Goal: Task Accomplishment & Management: Use online tool/utility

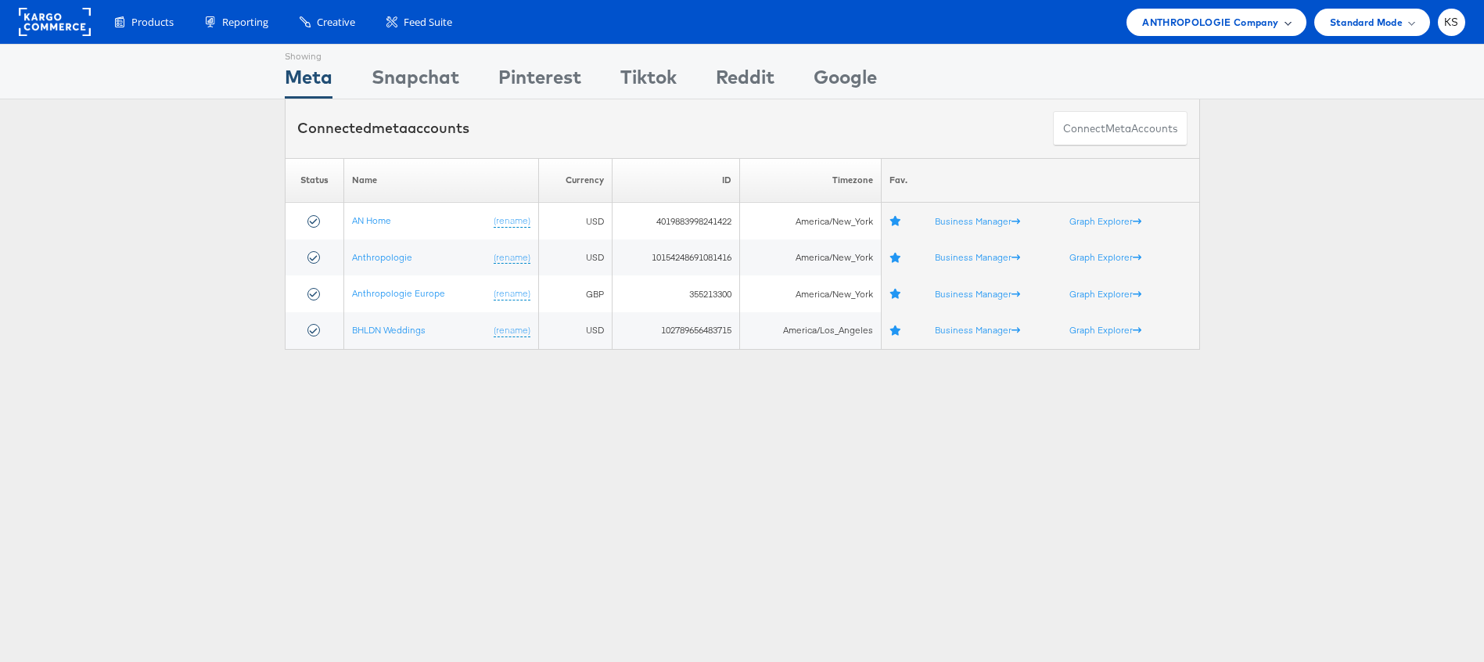
click at [1228, 27] on span "ANTHROPOLOGIE Company" at bounding box center [1210, 22] width 136 height 16
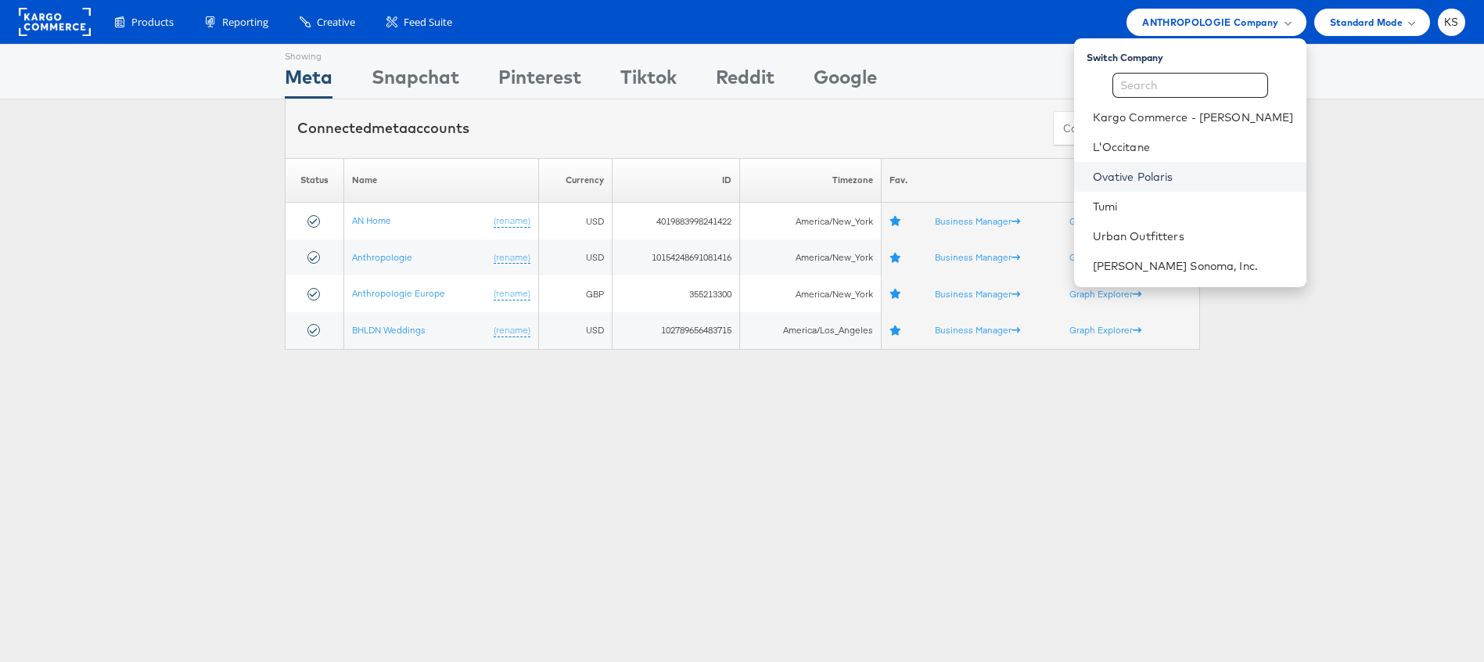
click at [1199, 184] on link "Ovative Polaris" at bounding box center [1193, 177] width 201 height 16
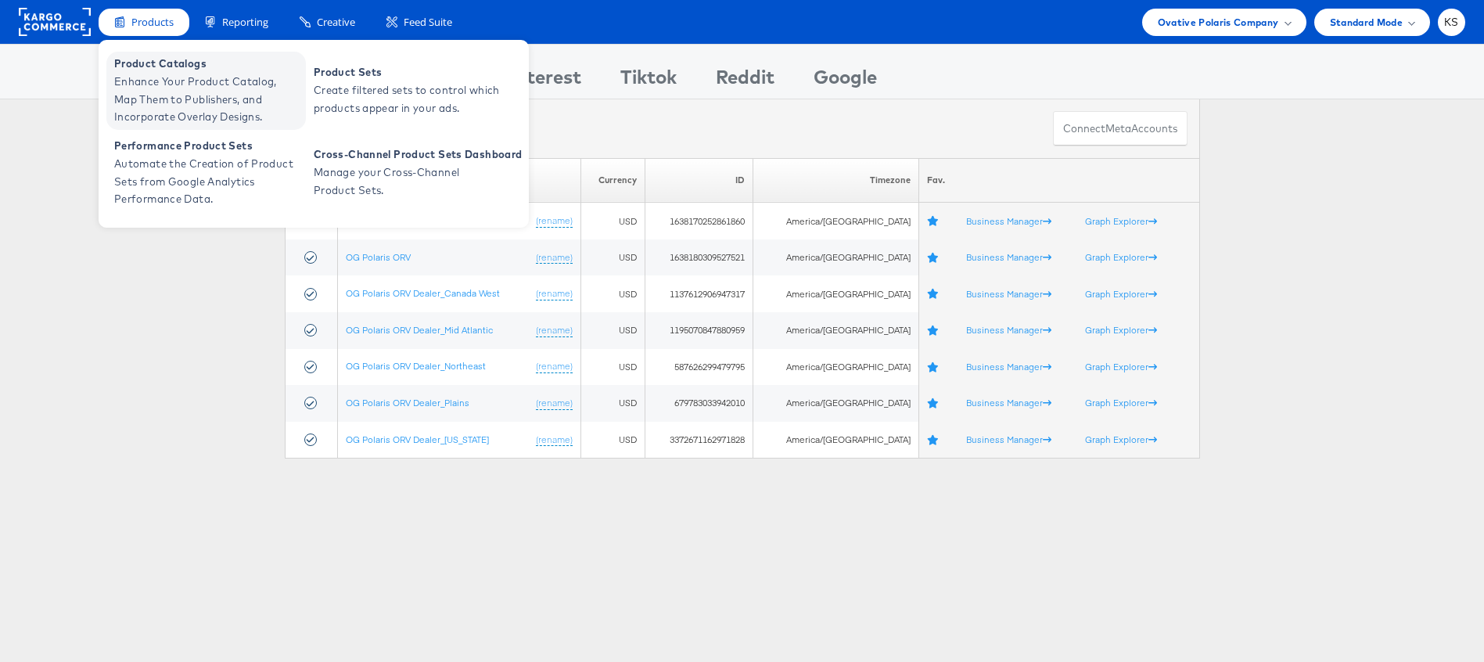
click at [148, 69] on span "Product Catalogs" at bounding box center [208, 64] width 188 height 18
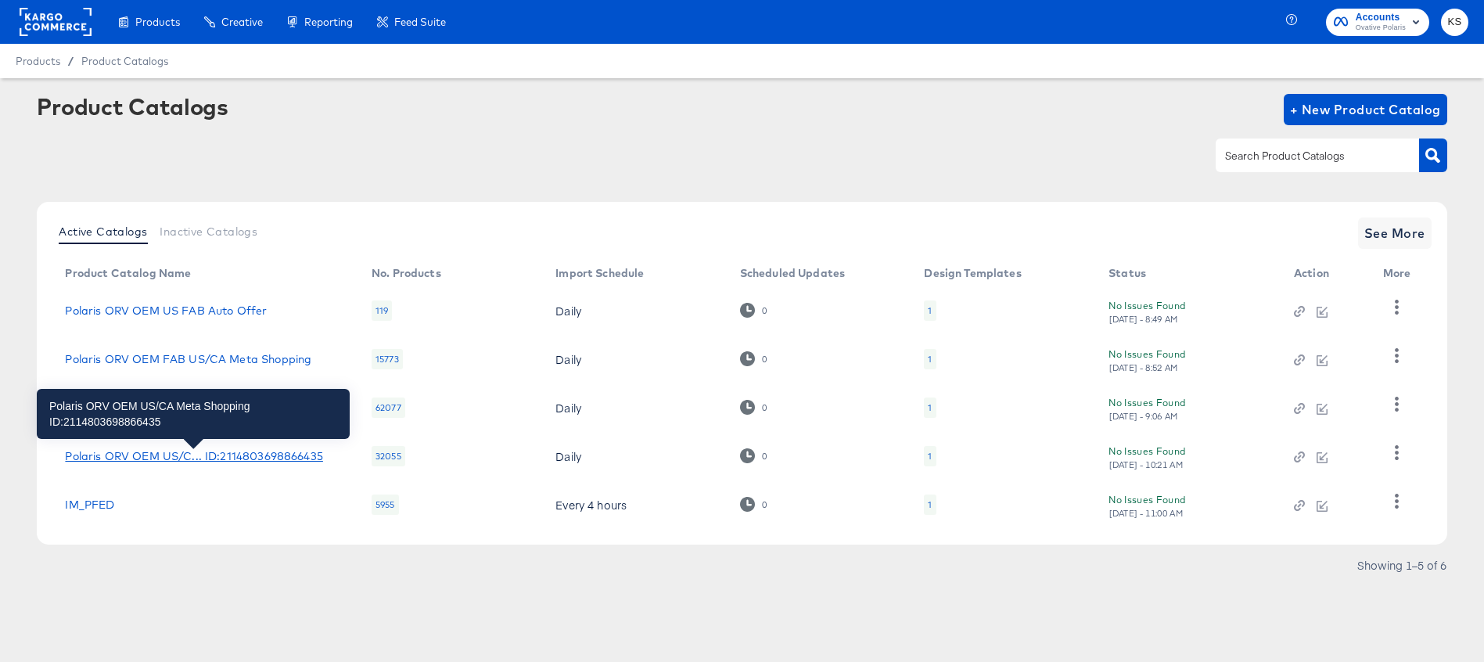
click at [186, 455] on div "Polaris ORV OEM US/C... ID:2114803698866435" at bounding box center [193, 456] width 257 height 13
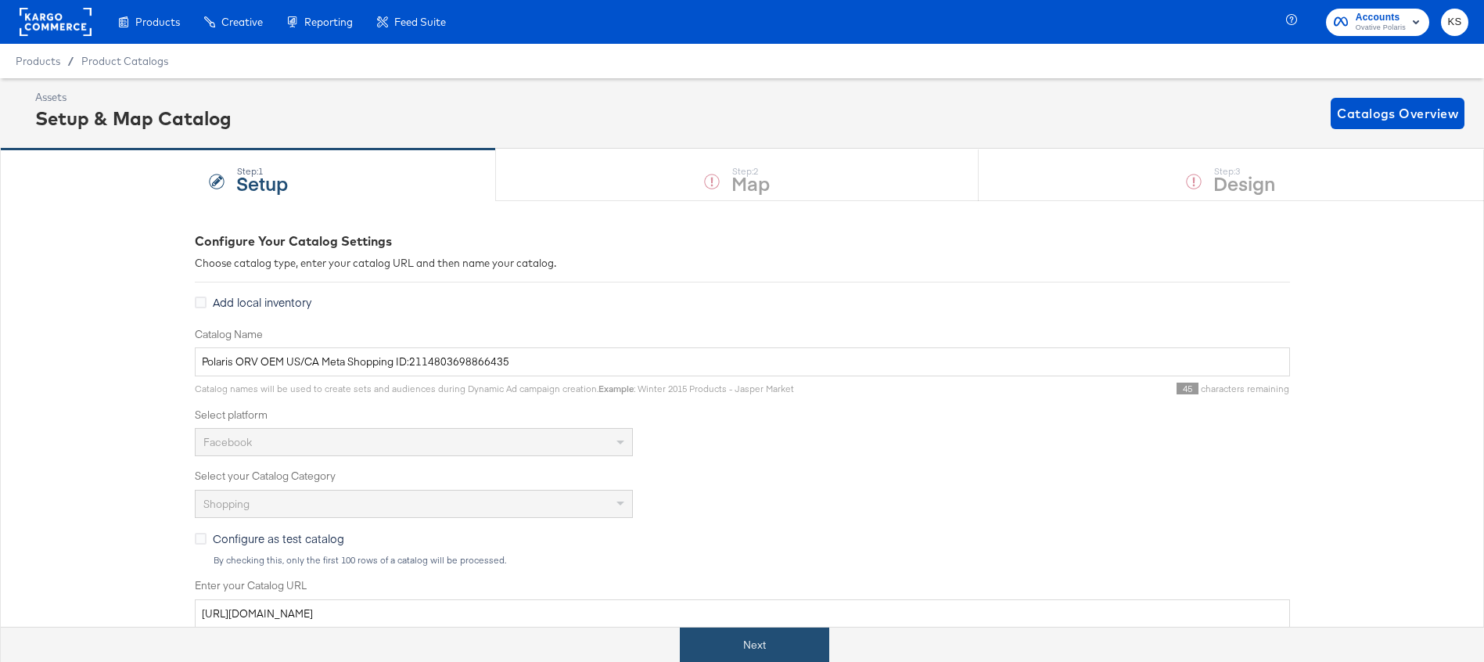
click at [750, 631] on button "Next" at bounding box center [754, 644] width 149 height 35
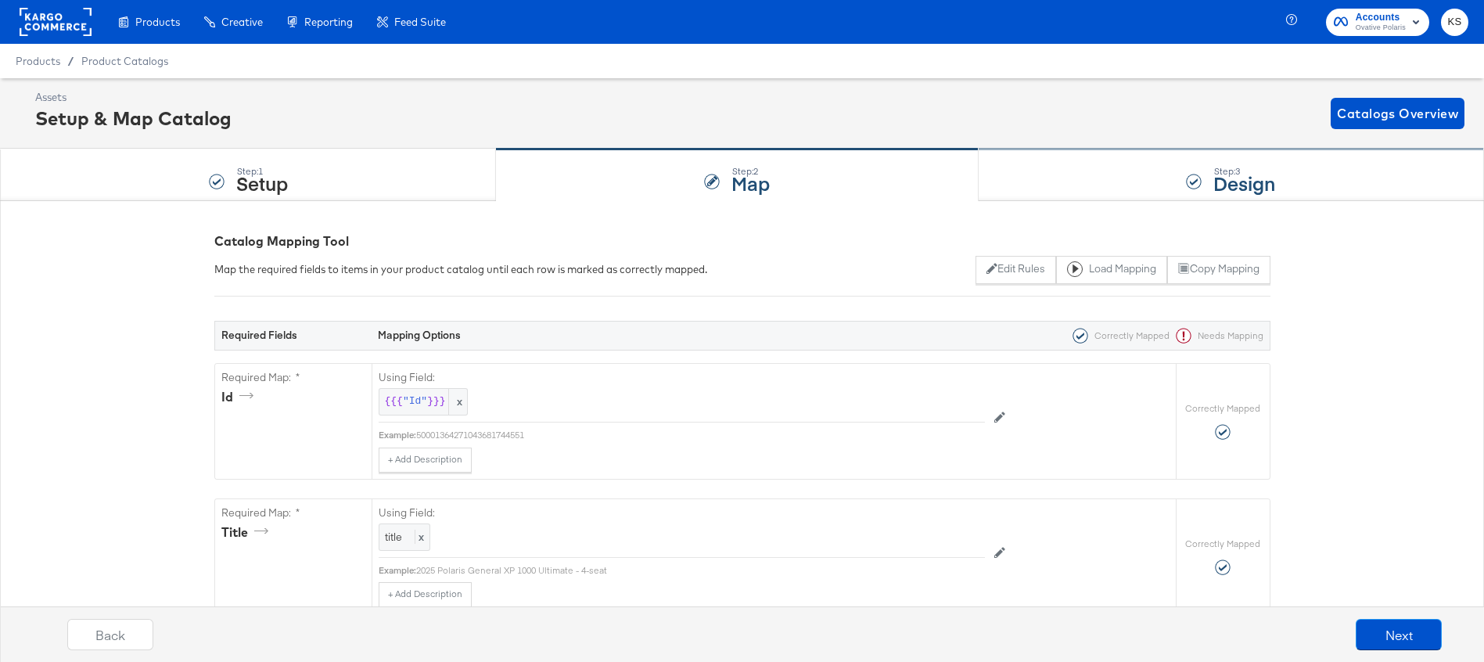
click at [1084, 176] on div "Step: 3 Design" at bounding box center [1231, 175] width 505 height 52
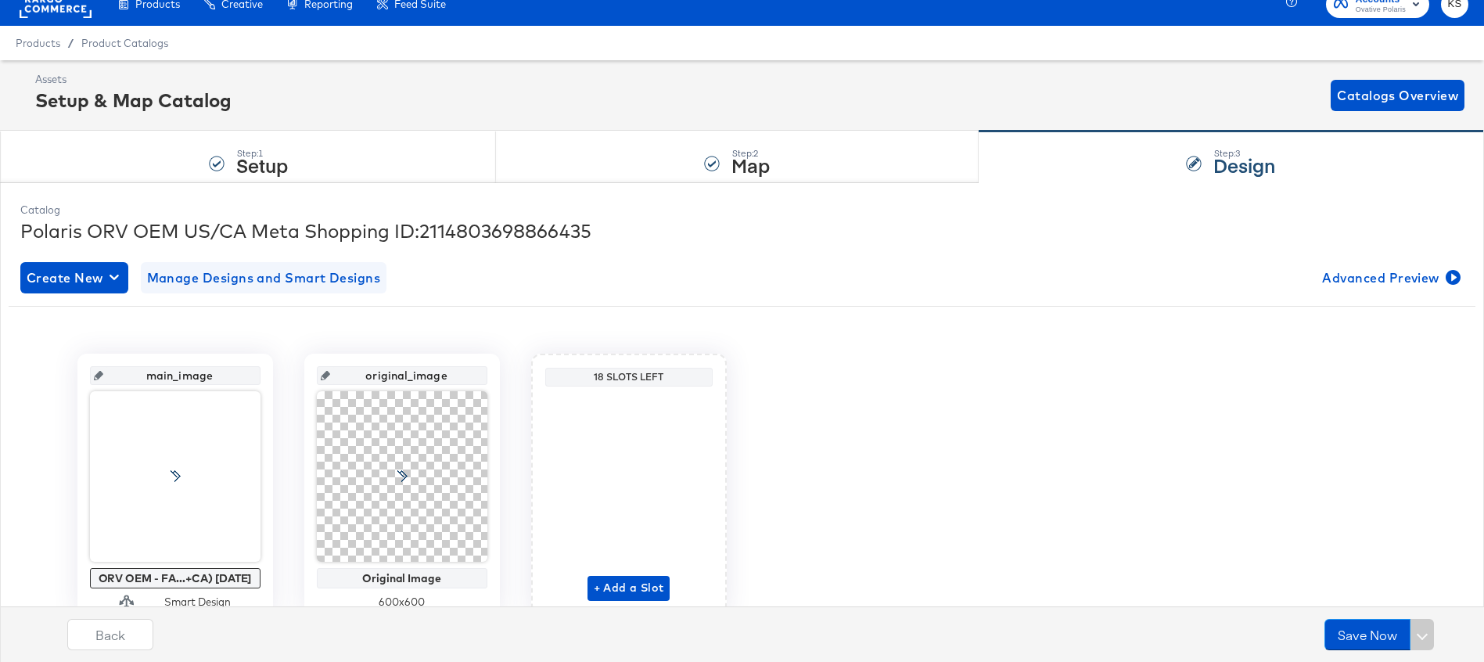
scroll to position [30, 0]
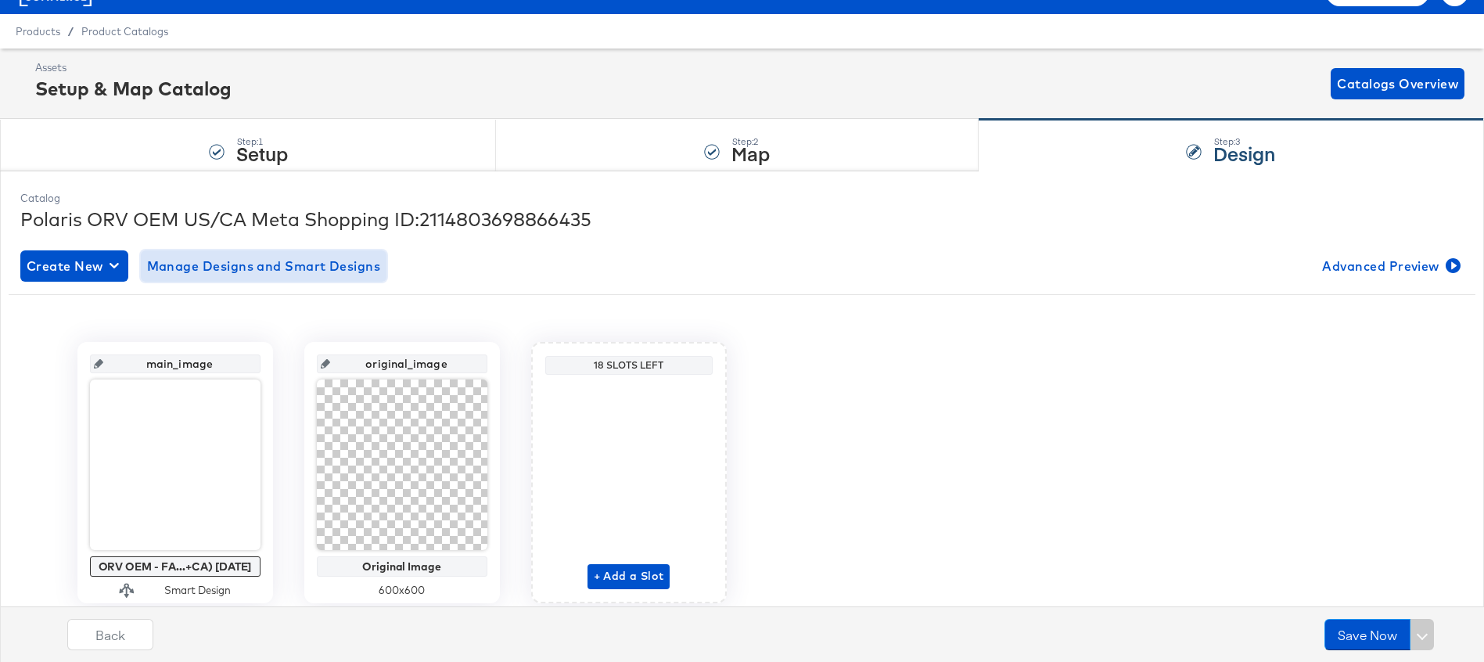
click at [264, 264] on span "Manage Designs and Smart Designs" at bounding box center [264, 266] width 234 height 22
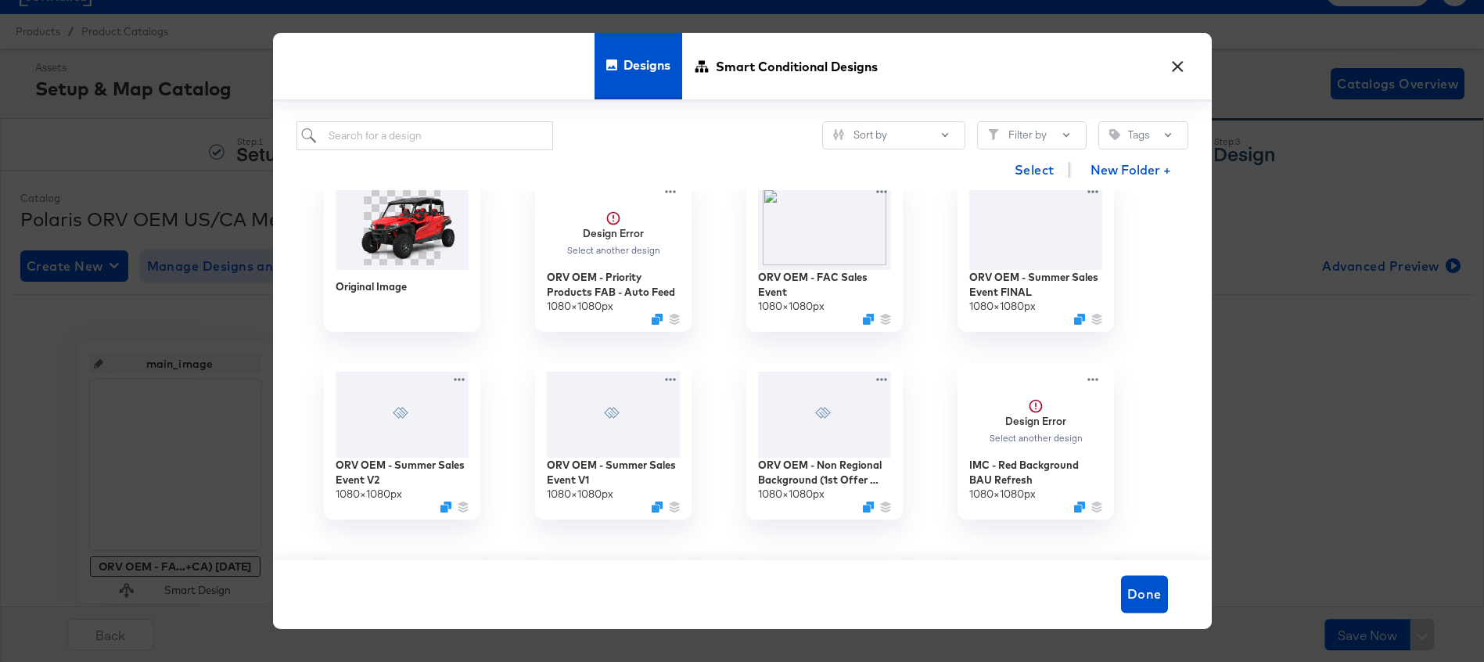
scroll to position [0, 0]
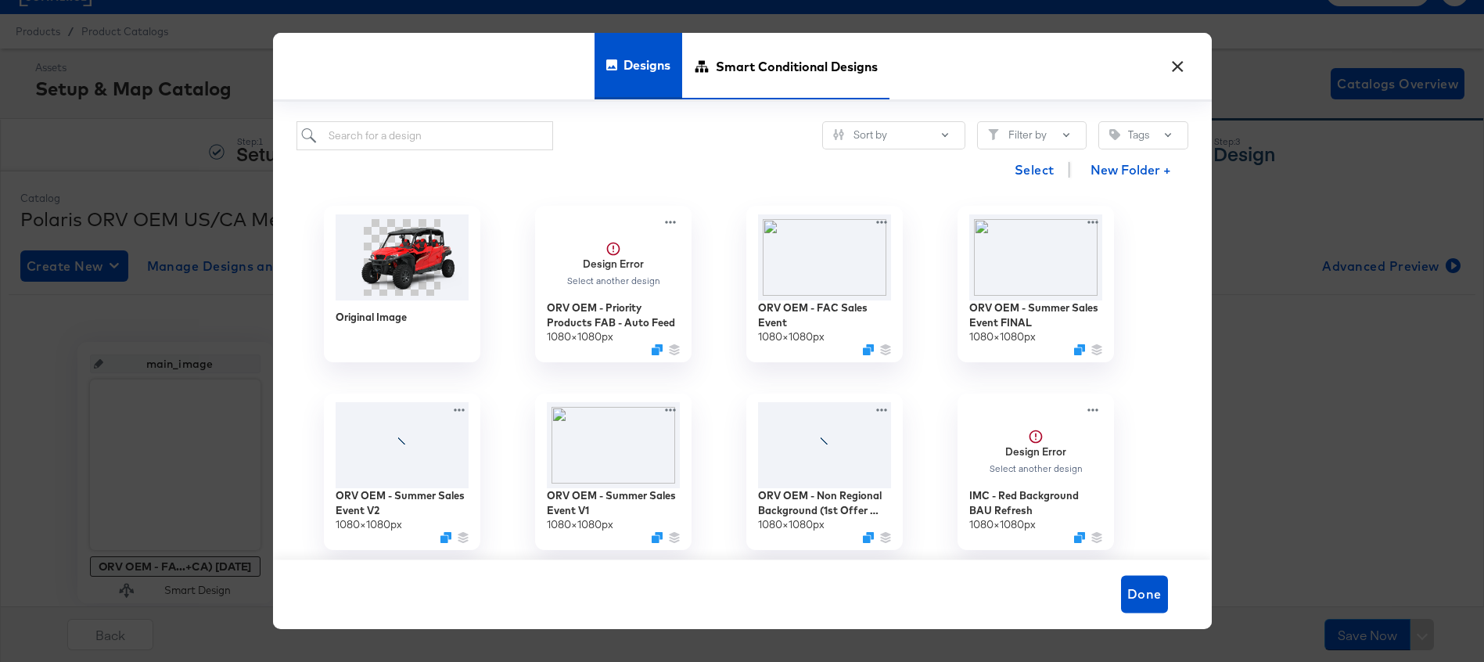
click at [820, 56] on span "Smart Conditional Designs" at bounding box center [797, 66] width 162 height 69
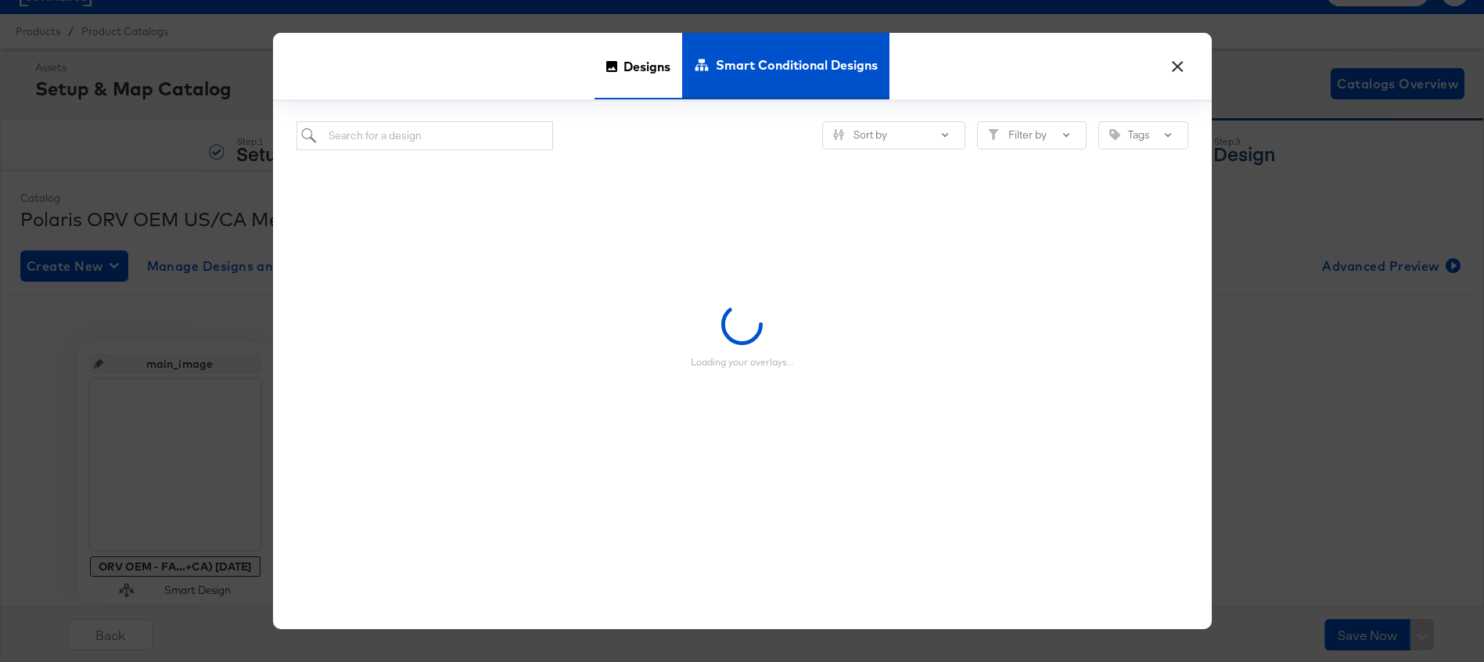
click at [609, 61] on icon at bounding box center [611, 66] width 11 height 11
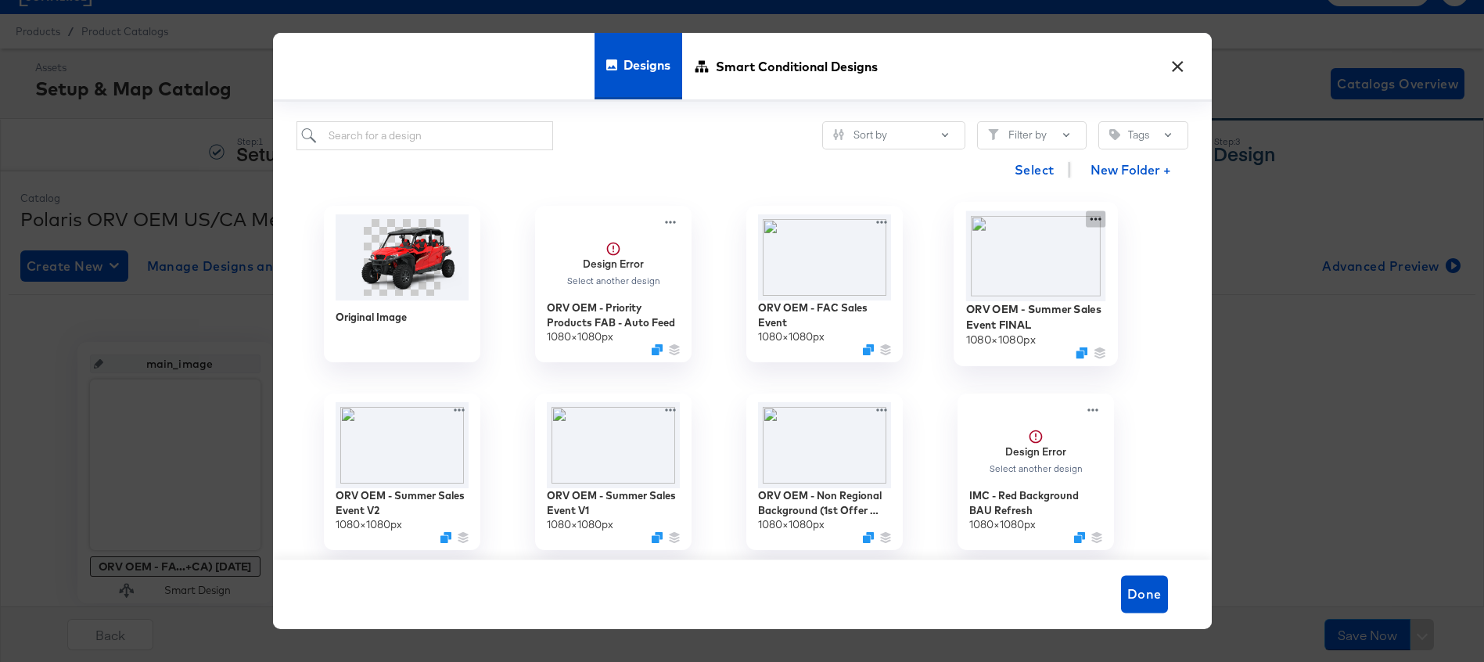
click at [1098, 222] on div "ORV OEM - Summer Sales Event FINAL 1080 × 1080 px" at bounding box center [1035, 284] width 211 height 188
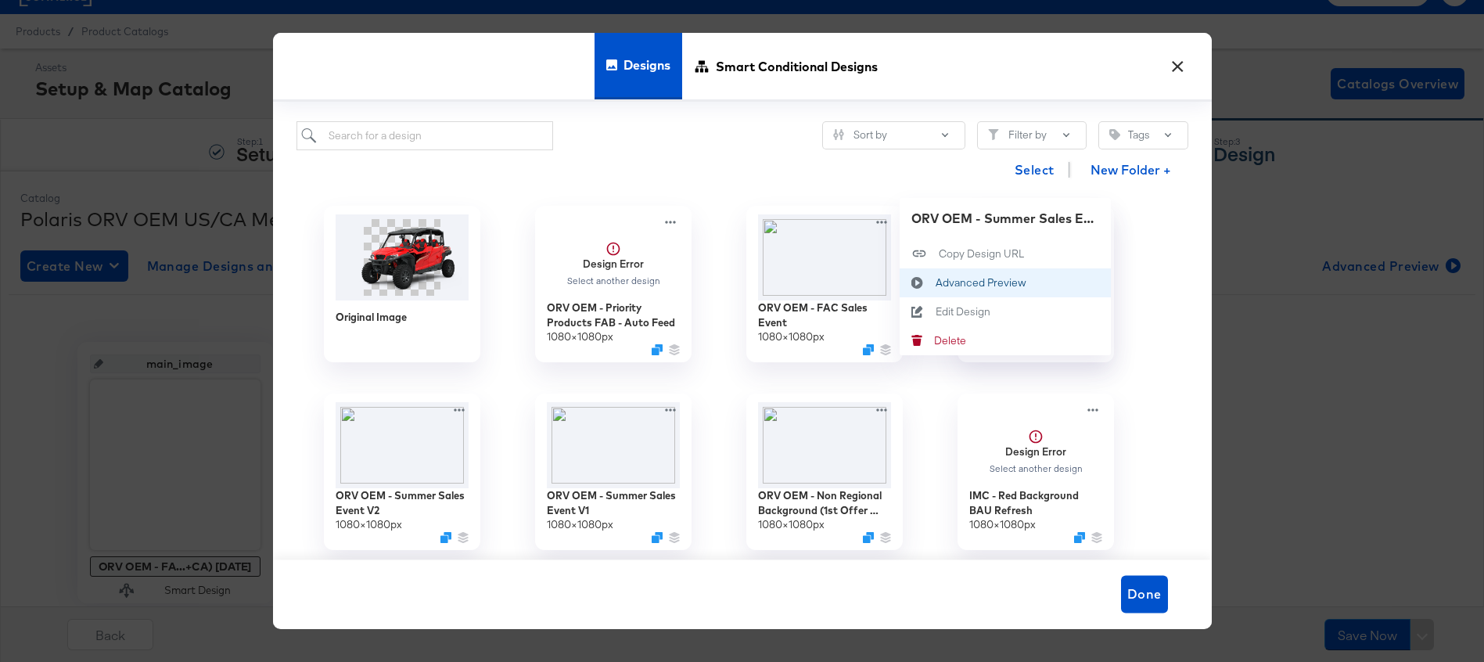
click at [935, 282] on div "Advanced Preview Advanced Preview" at bounding box center [935, 282] width 0 height 0
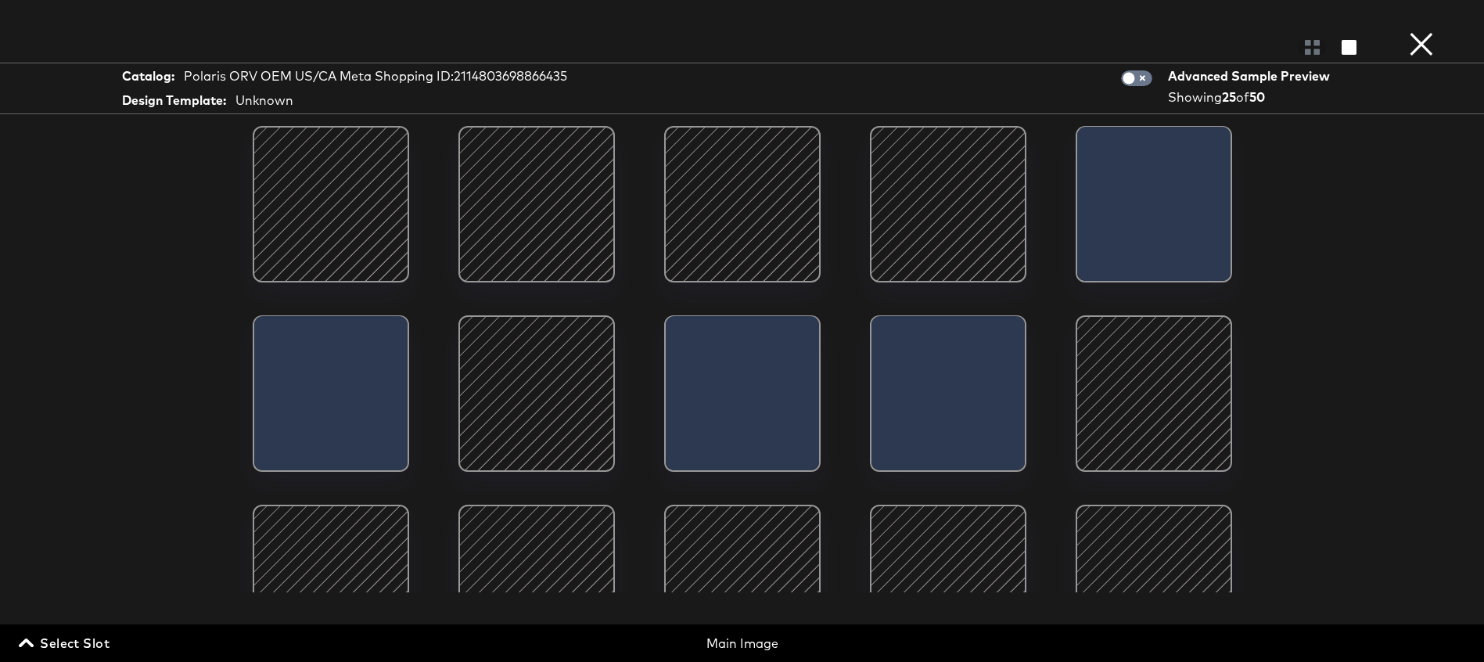
click at [1428, 31] on button "×" at bounding box center [1421, 15] width 31 height 31
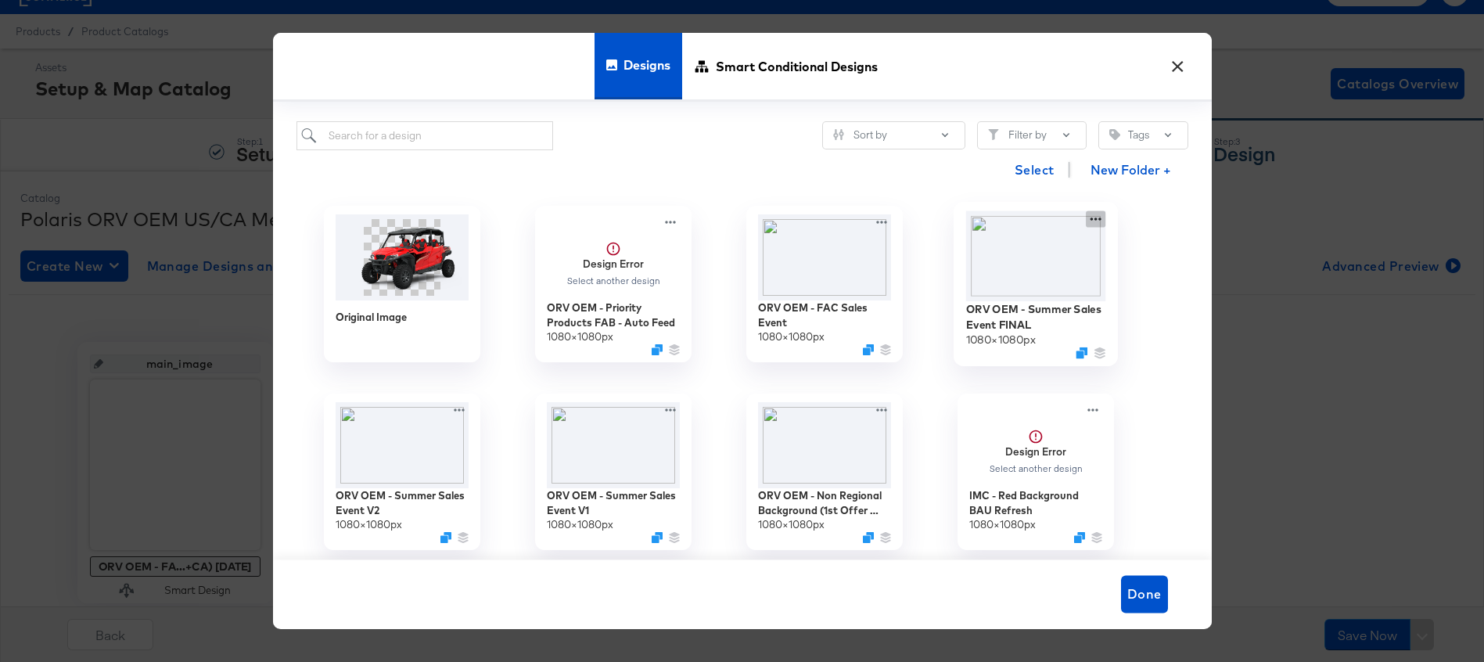
click at [1102, 215] on div "ORV OEM - Summer Sales Event FINAL 1080 × 1080 px" at bounding box center [1035, 284] width 211 height 188
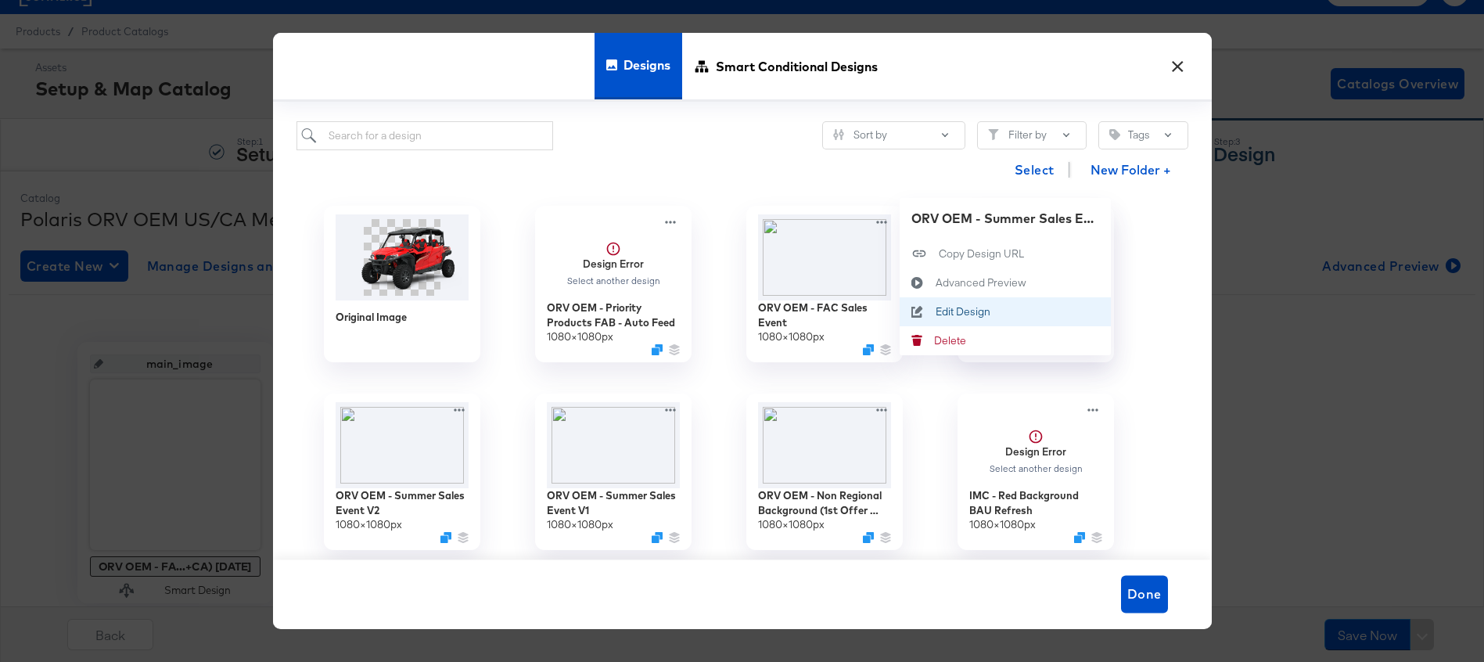
click at [935, 311] on div "Edit Design Edit Design" at bounding box center [935, 311] width 0 height 0
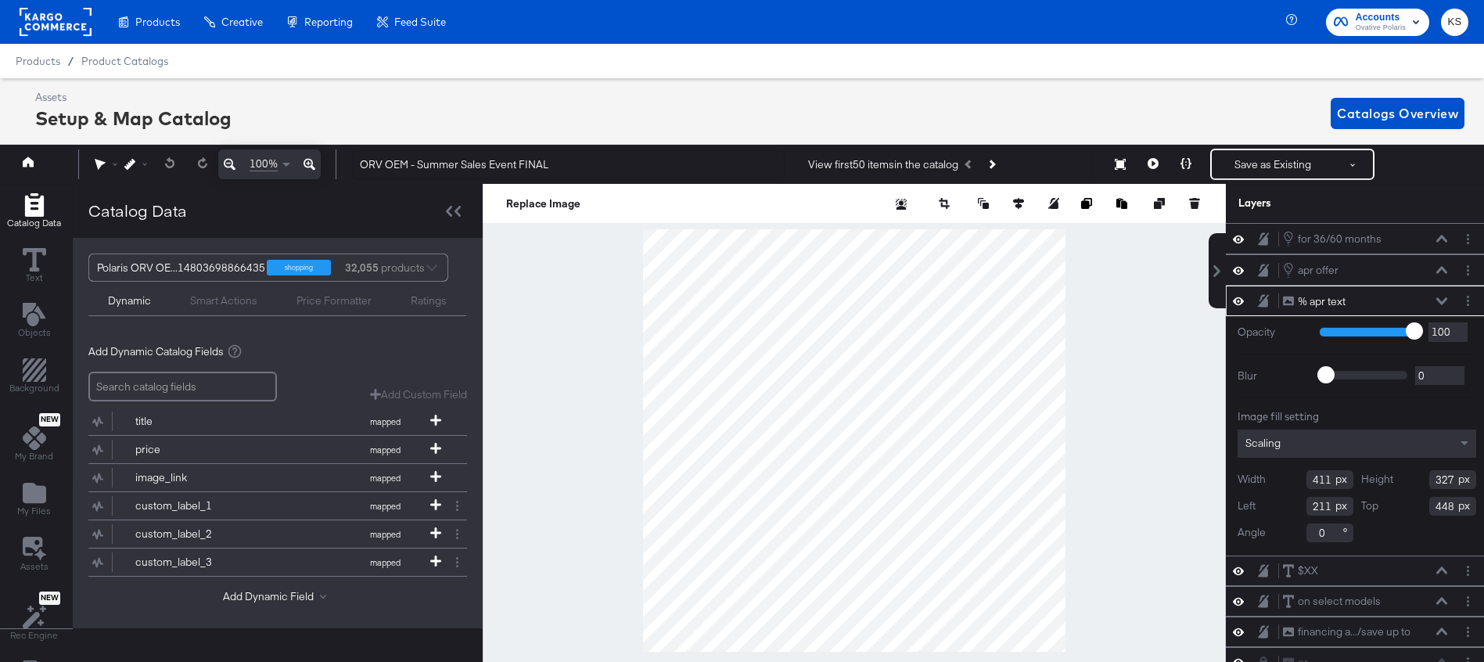
scroll to position [0, 4]
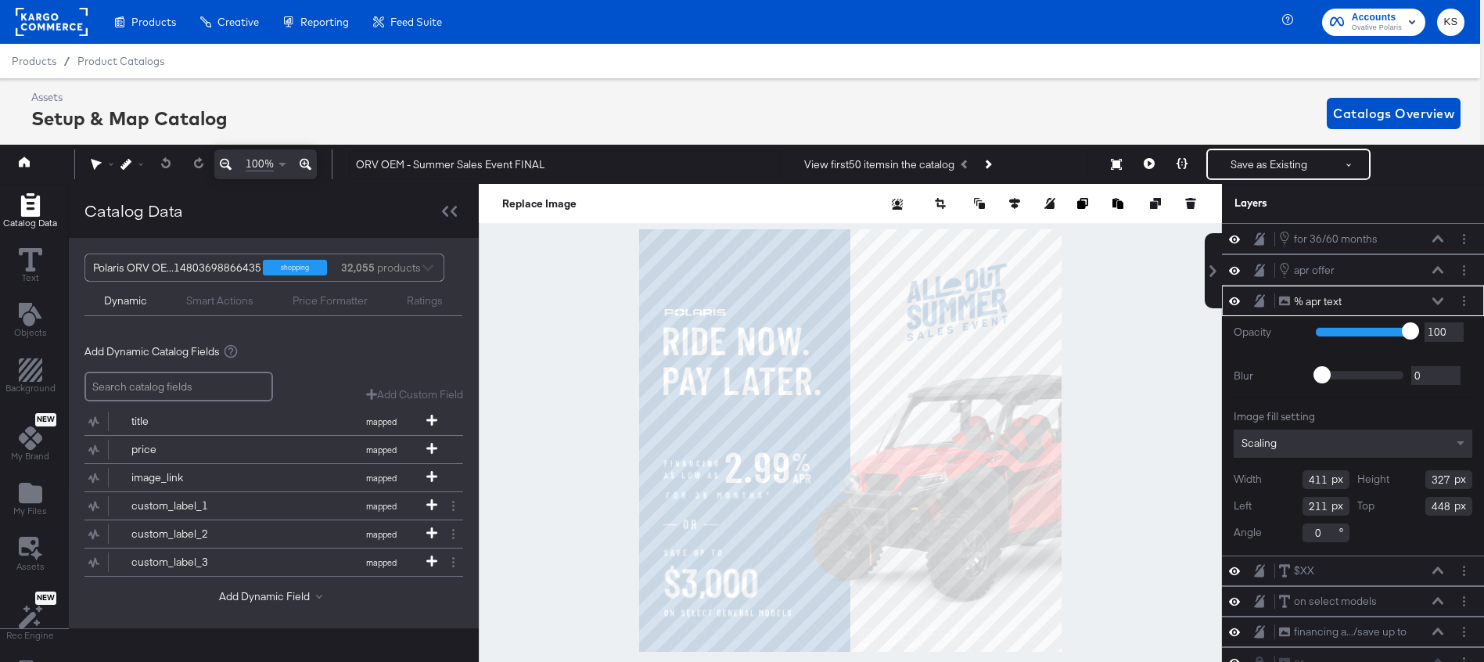
click at [770, 99] on div "Assets Setup & Map Catalog Catalogs Overview" at bounding box center [745, 113] width 1429 height 46
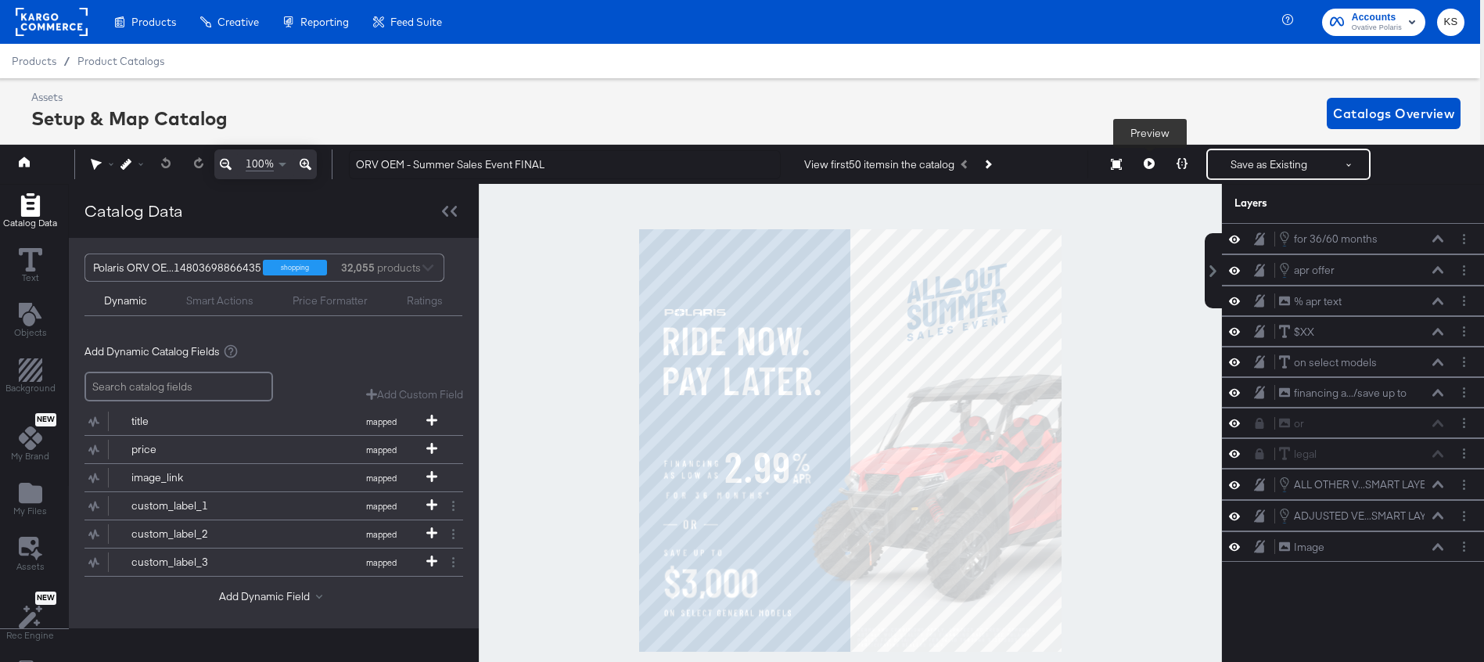
click at [1154, 165] on icon at bounding box center [1149, 163] width 11 height 11
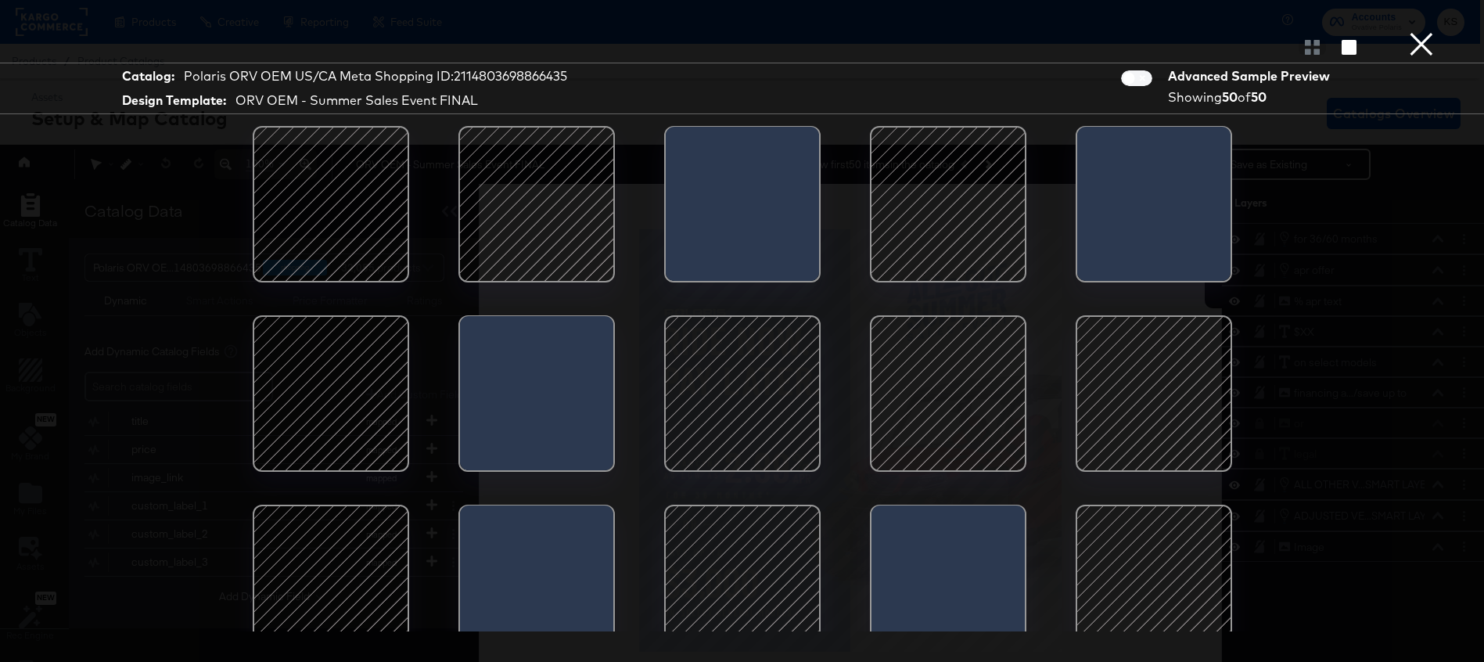
click at [358, 210] on div at bounding box center [330, 204] width 133 height 133
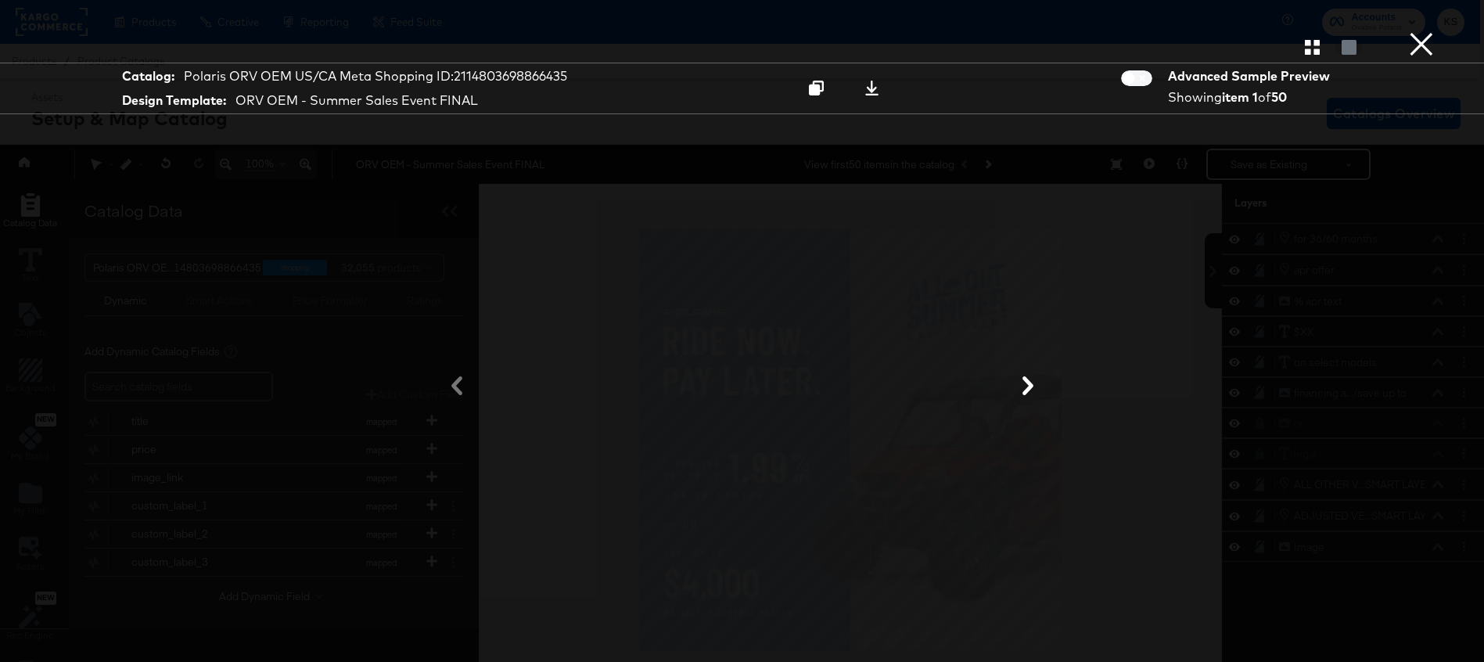
click at [1420, 31] on button "×" at bounding box center [1421, 15] width 31 height 31
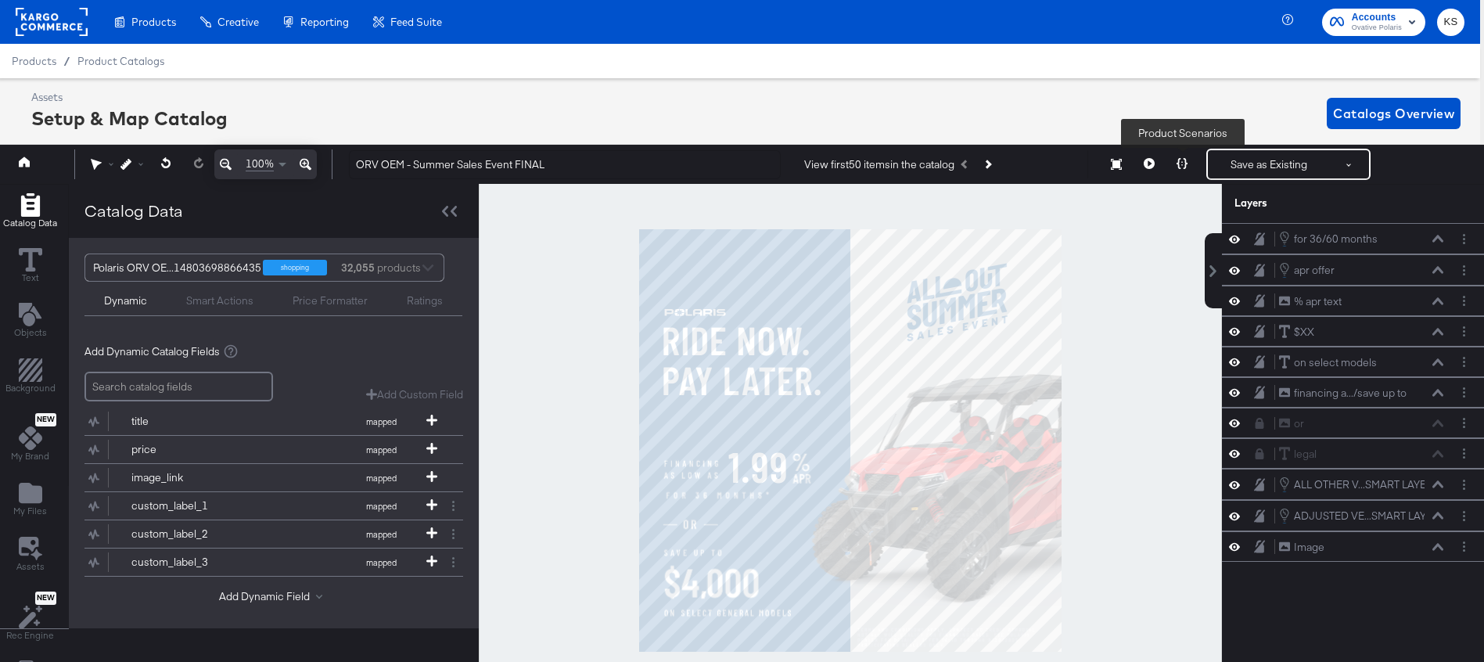
click at [1177, 165] on icon at bounding box center [1182, 163] width 11 height 11
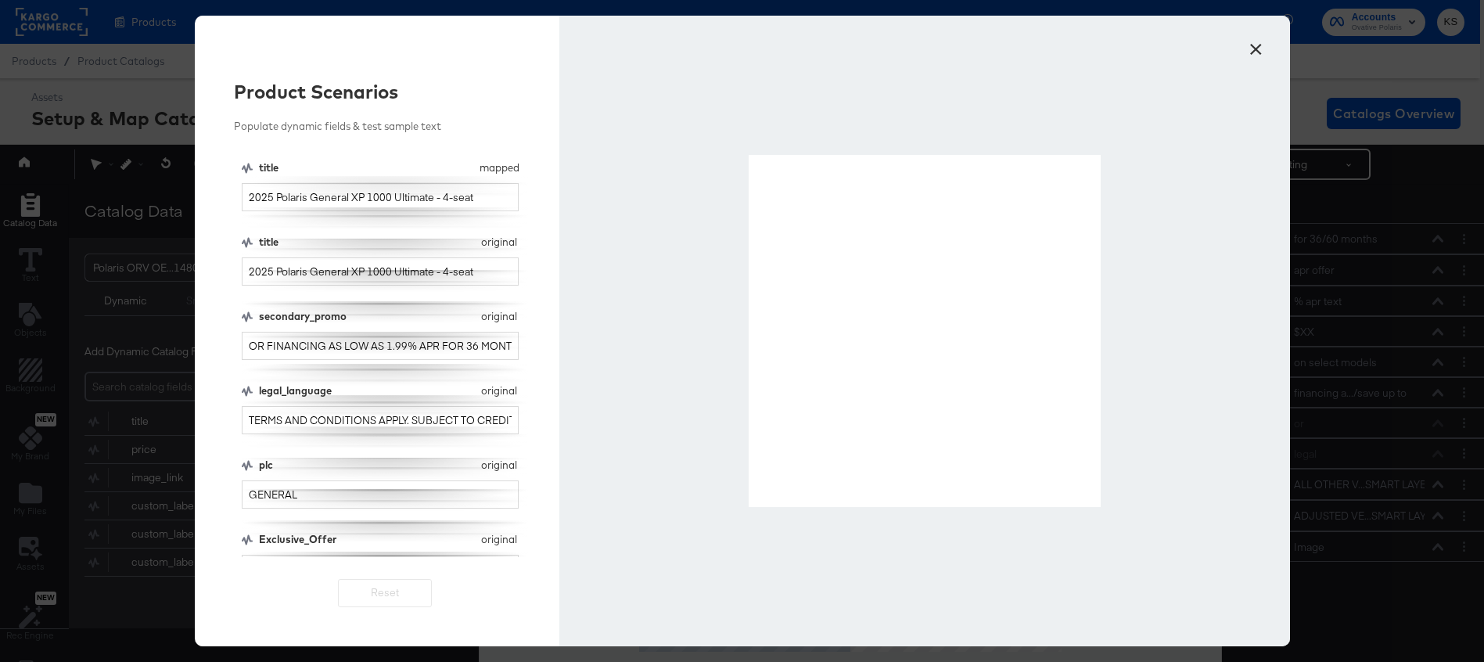
scroll to position [26, 0]
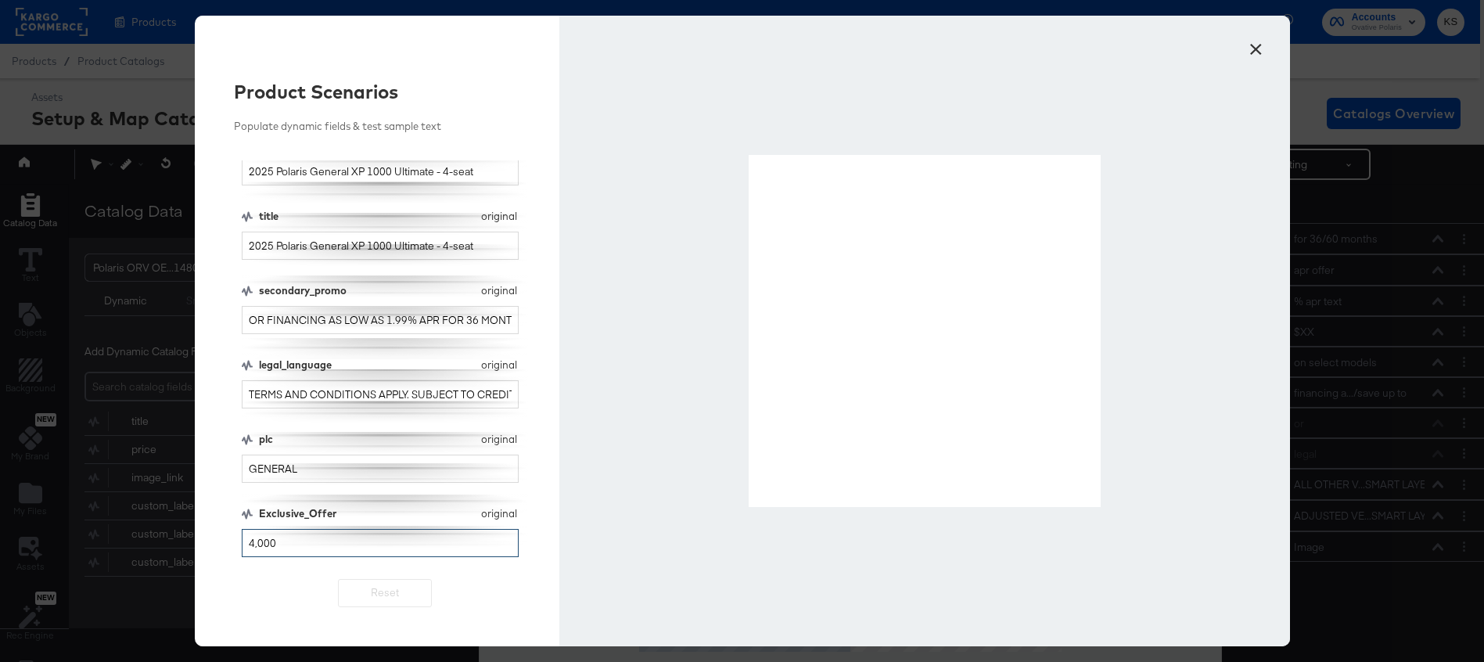
click at [253, 537] on input "4,000" at bounding box center [381, 543] width 278 height 29
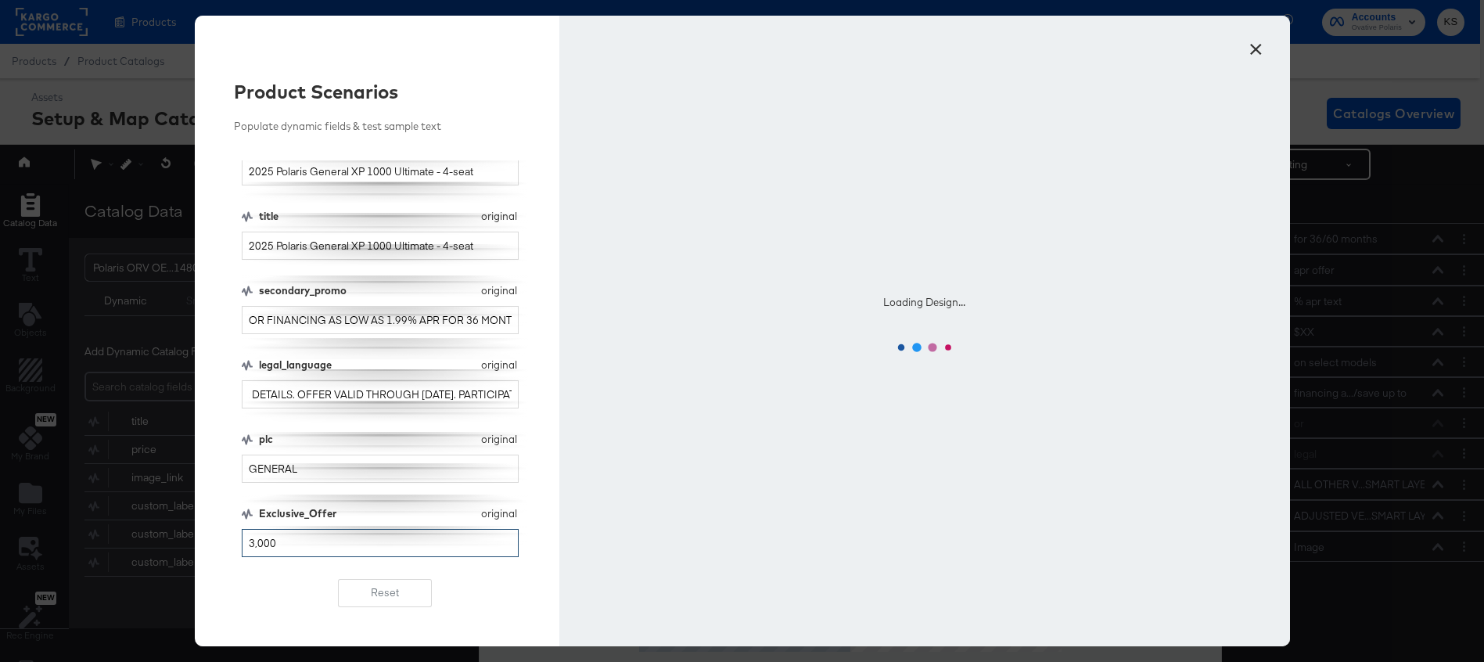
scroll to position [0, 663]
type input "3,000"
drag, startPoint x: 473, startPoint y: 392, endPoint x: 452, endPoint y: 390, distance: 21.2
click at [452, 390] on input "TERMS AND CONDITIONS APPLY. SUBJECT TO CREDIT APPROVAL. NOT ALL WILL QUALIFY FO…" at bounding box center [381, 394] width 278 height 29
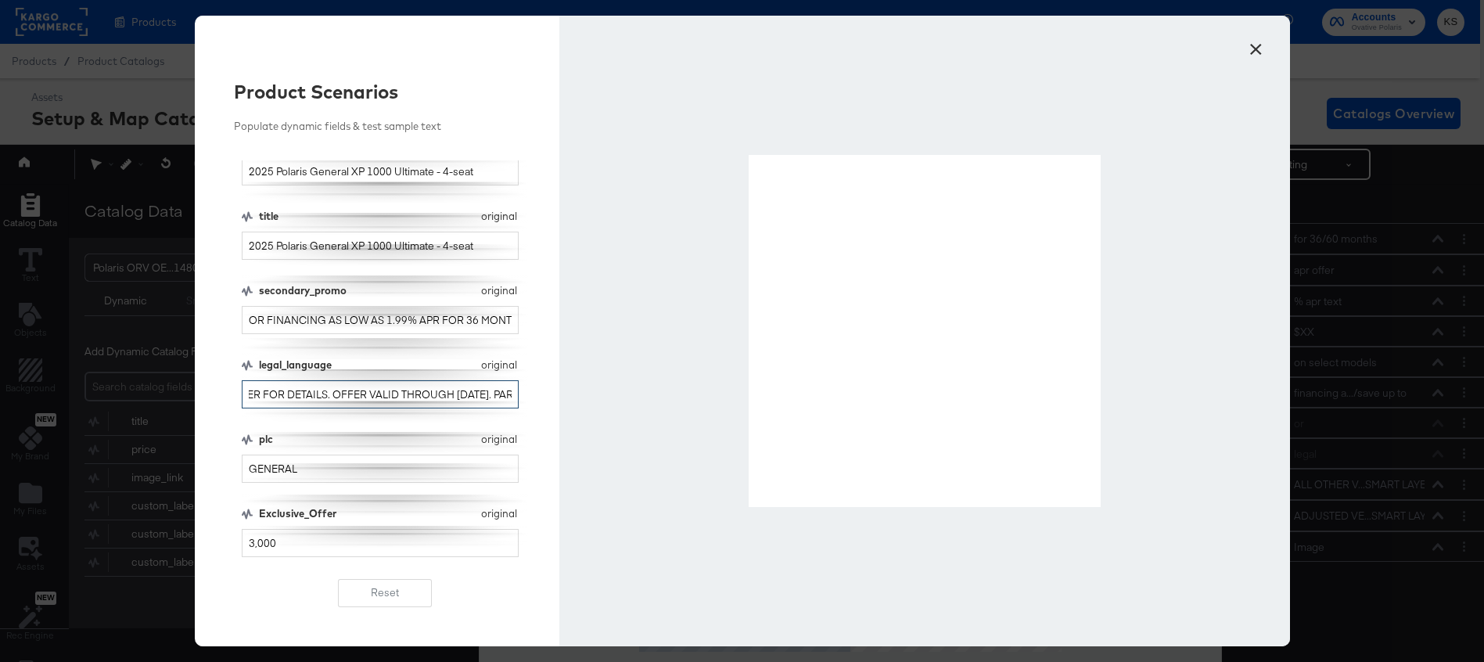
type input "TERMS AND CONDITIONS APPLY. SUBJECT TO CREDIT APPROVAL. NOT ALL WILL QUALIFY FO…"
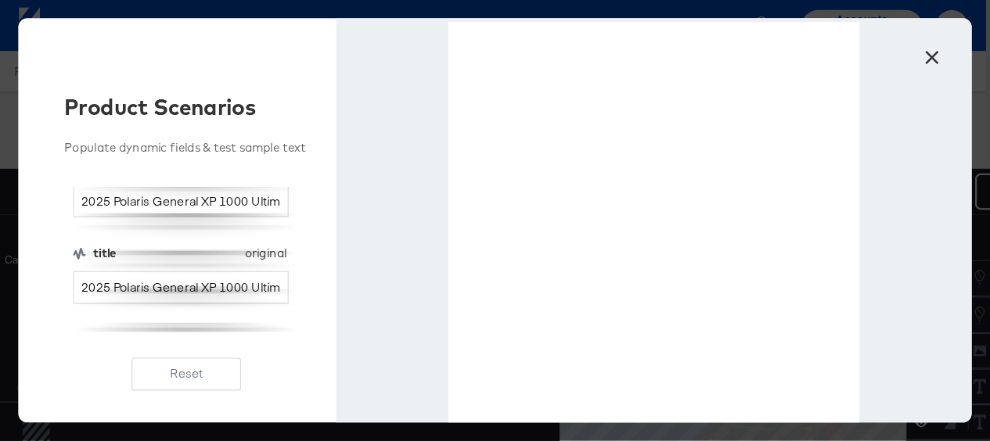
scroll to position [25, 0]
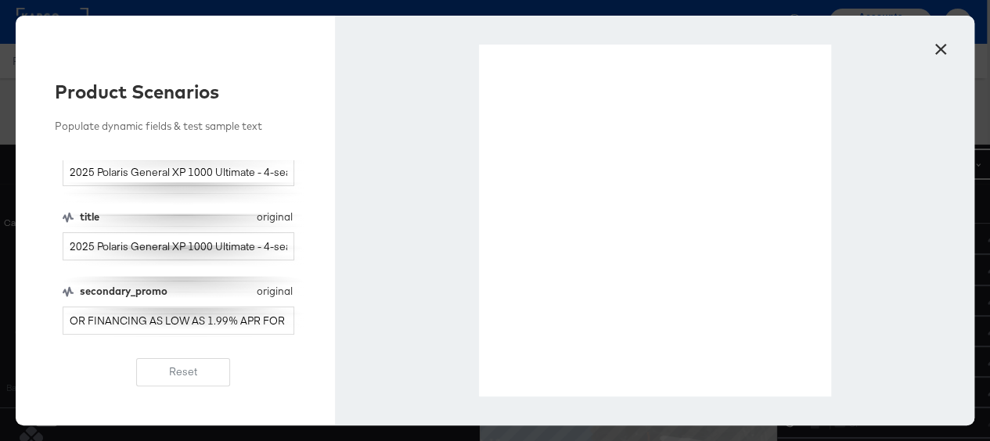
click at [941, 39] on button "×" at bounding box center [940, 45] width 28 height 28
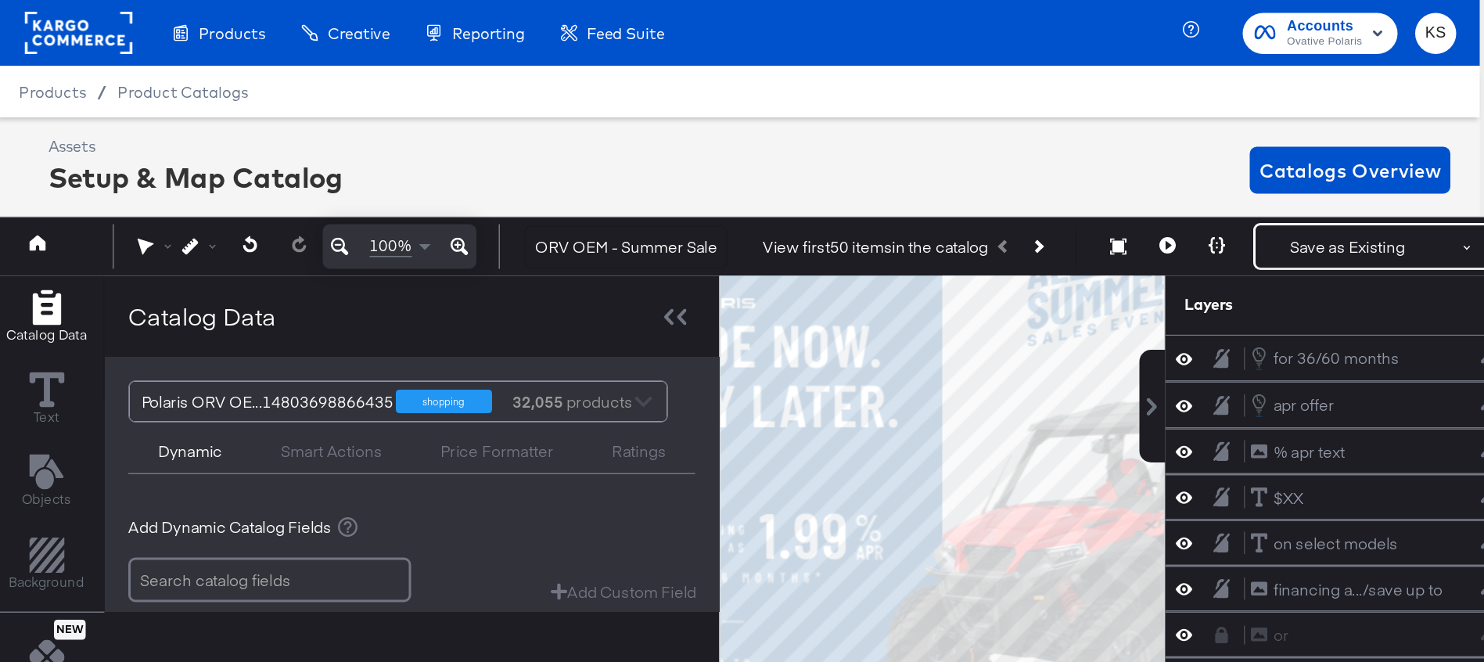
scroll to position [0, 4]
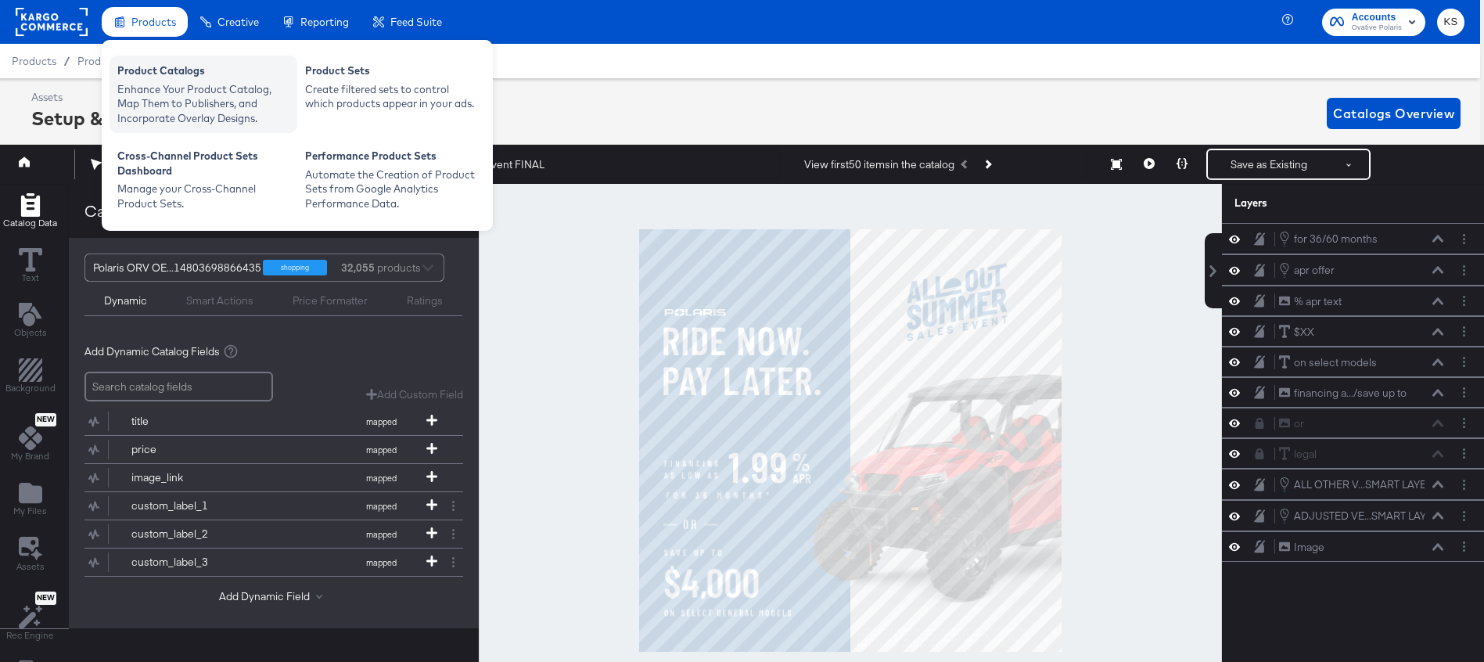
click at [193, 88] on div "Enhance Your Product Catalog, Map Them to Publishers, and Incorporate Overlay D…" at bounding box center [203, 104] width 172 height 44
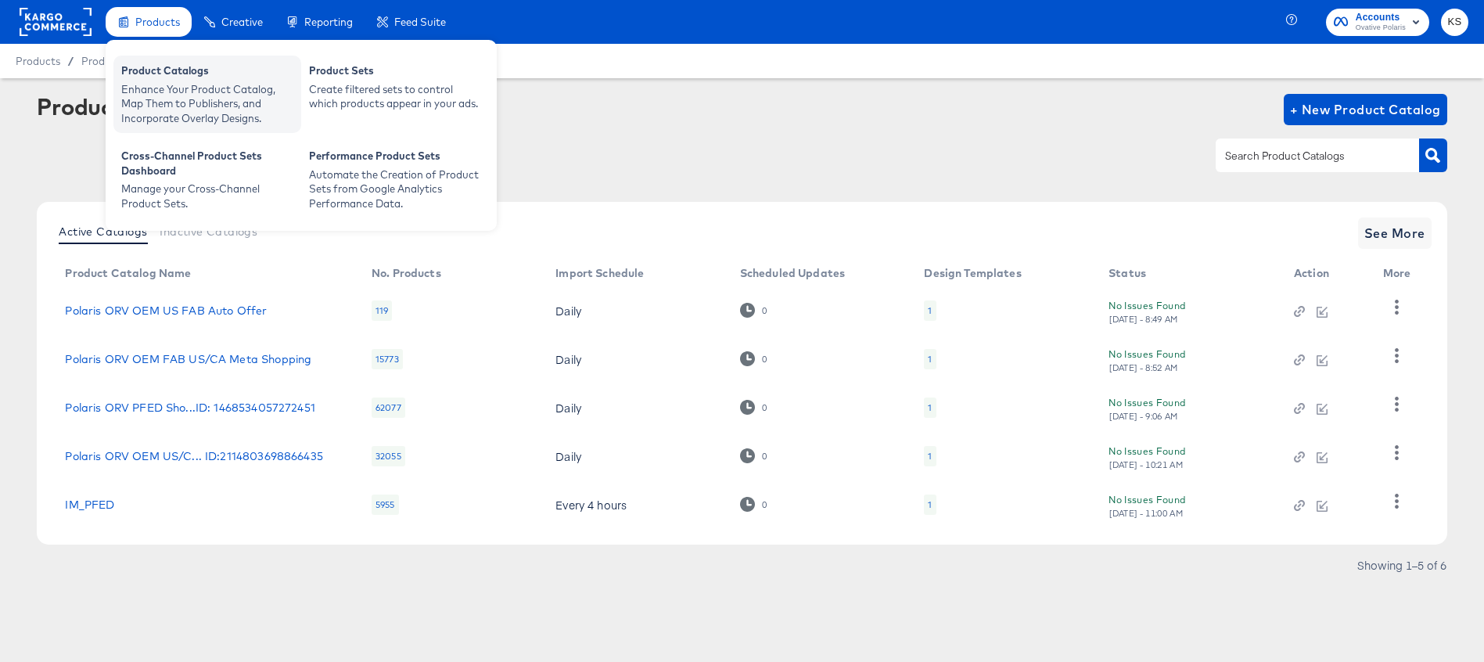
click at [153, 92] on div "Enhance Your Product Catalog, Map Them to Publishers, and Incorporate Overlay D…" at bounding box center [207, 104] width 172 height 44
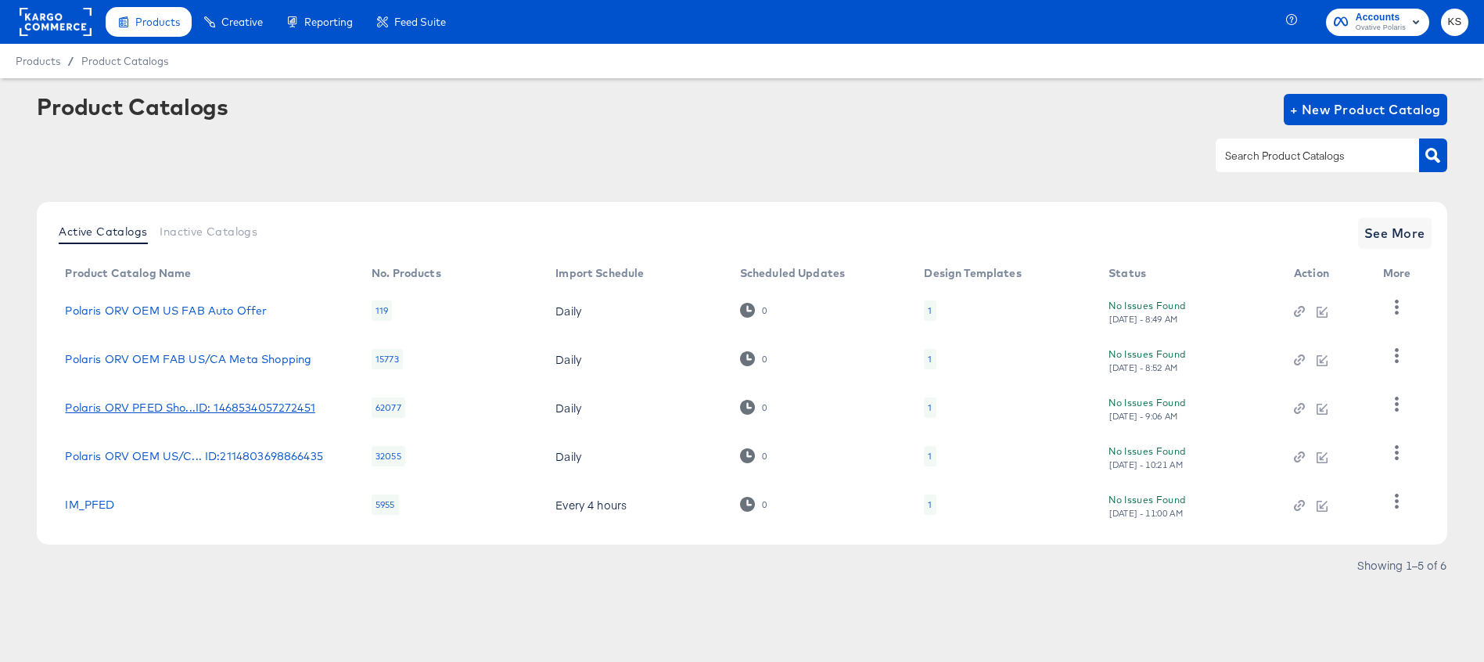
click at [178, 412] on div "Polaris ORV PFED Sho...ID: 1468534057272451" at bounding box center [190, 407] width 250 height 13
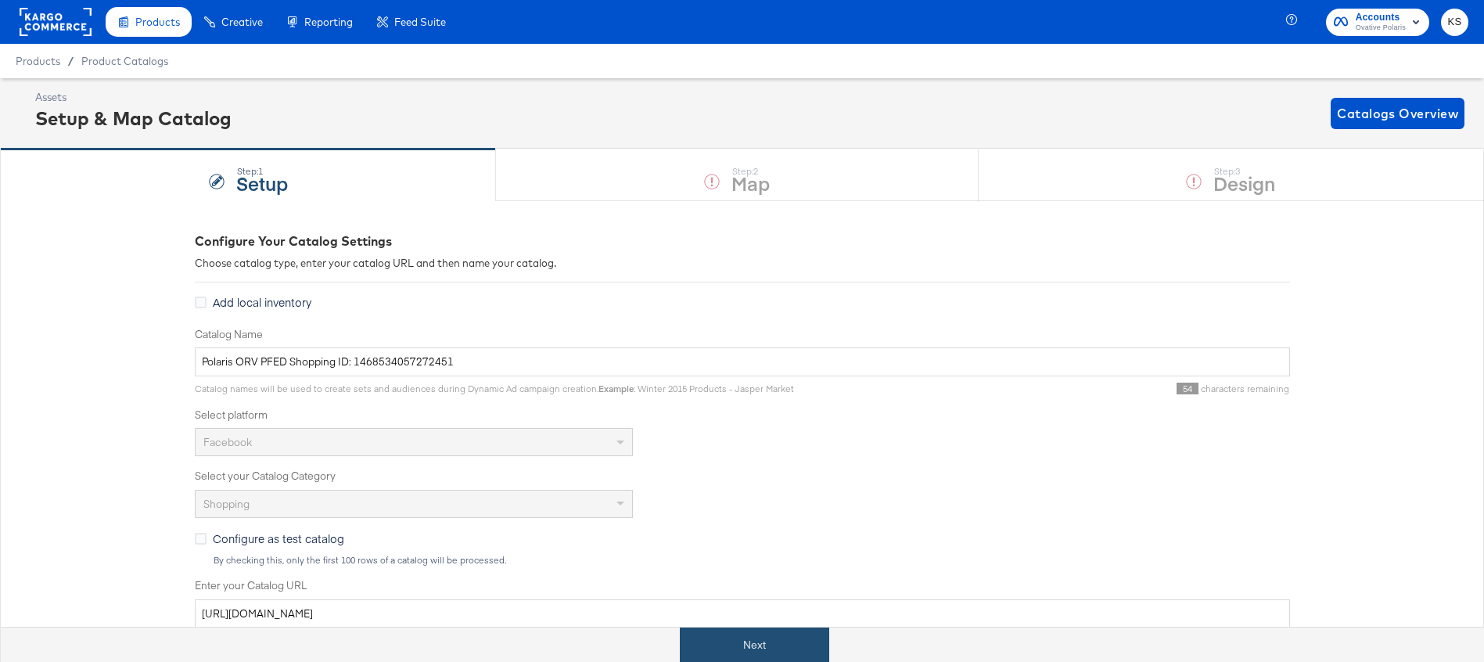
click at [739, 633] on button "Next" at bounding box center [754, 644] width 149 height 35
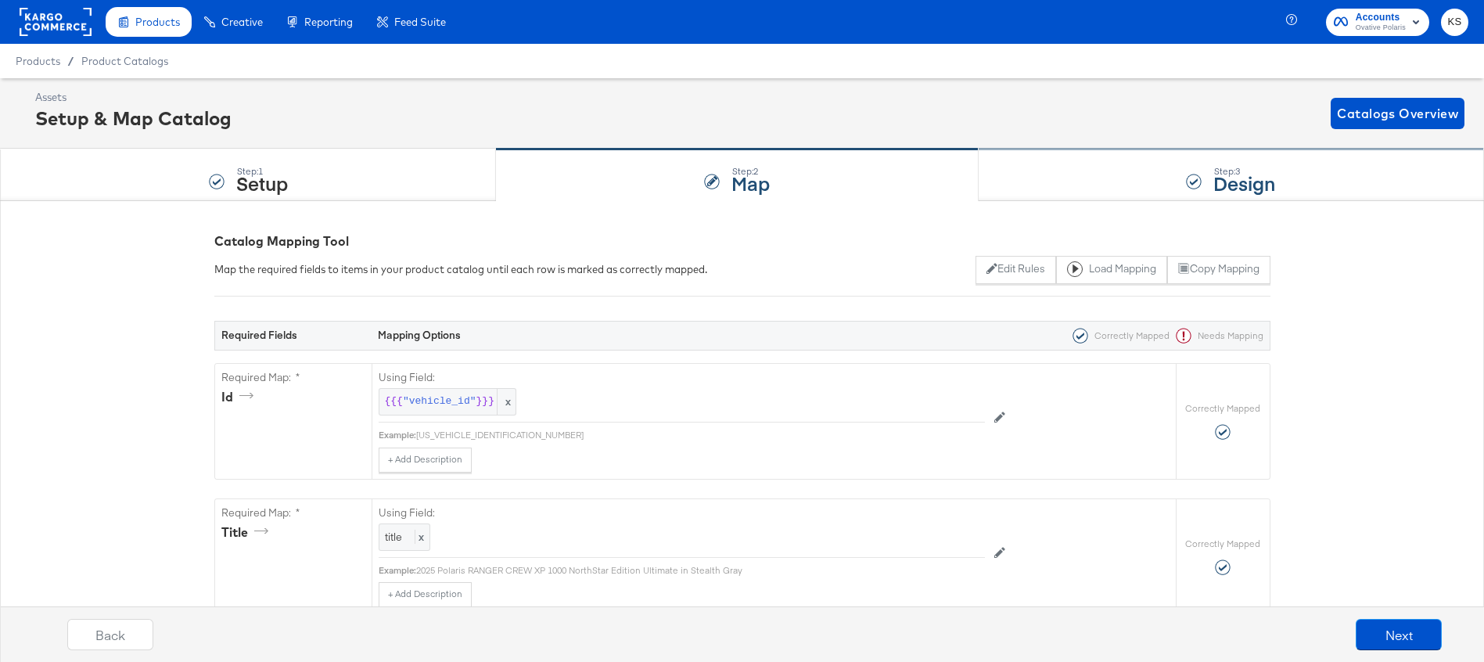
click at [1005, 182] on div "Step: 3 Design" at bounding box center [1231, 175] width 505 height 52
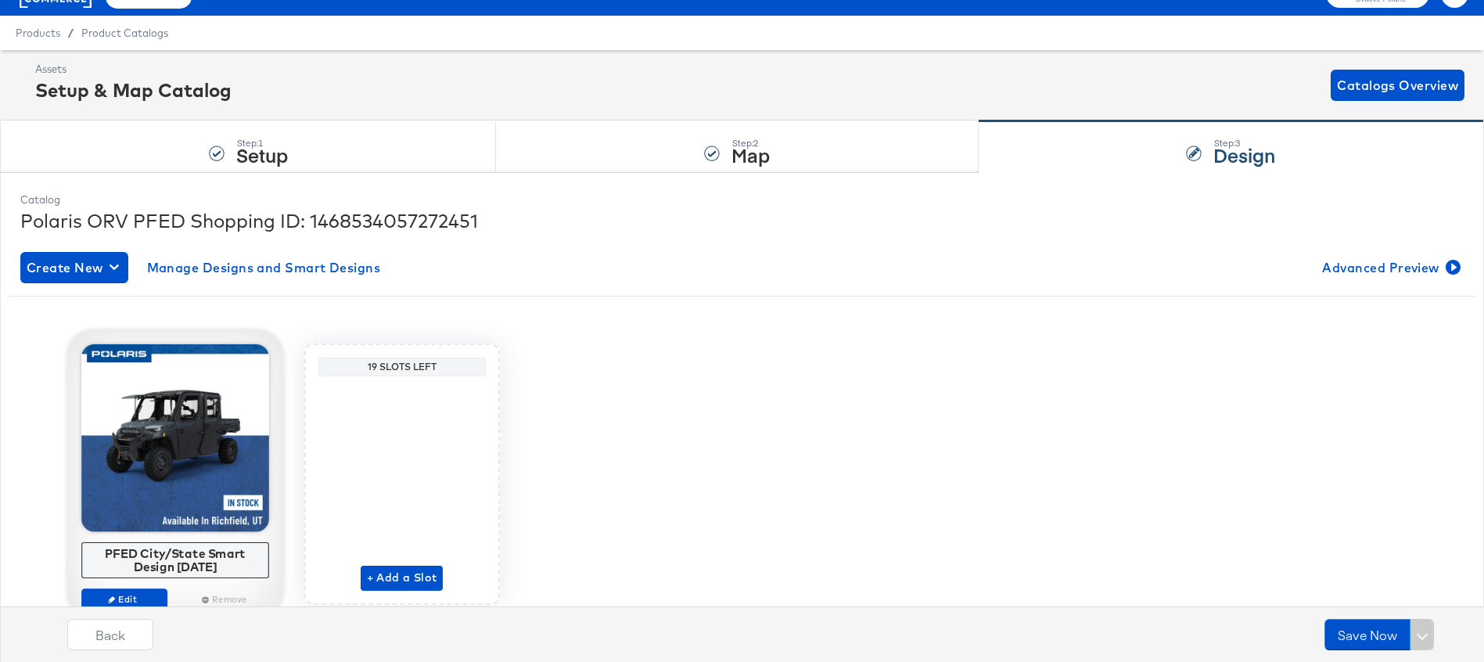
scroll to position [38, 0]
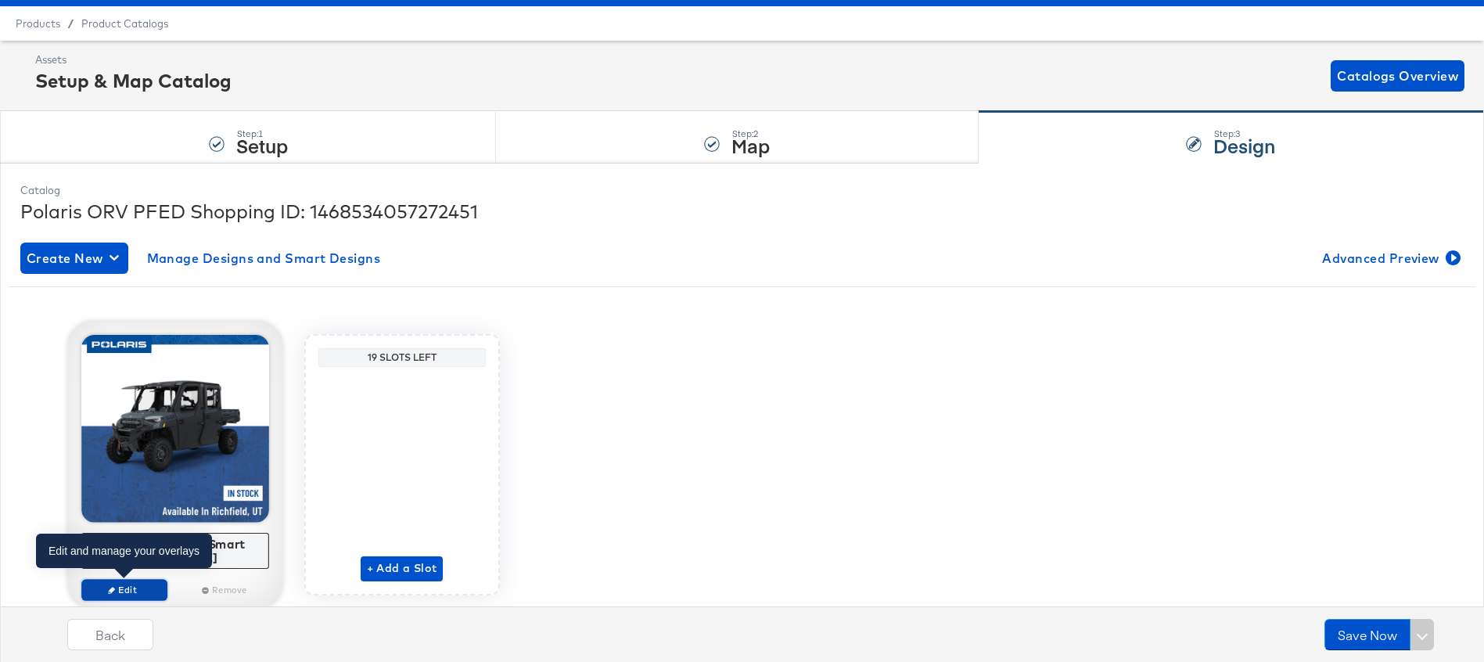
click at [118, 591] on span "Edit" at bounding box center [124, 590] width 72 height 12
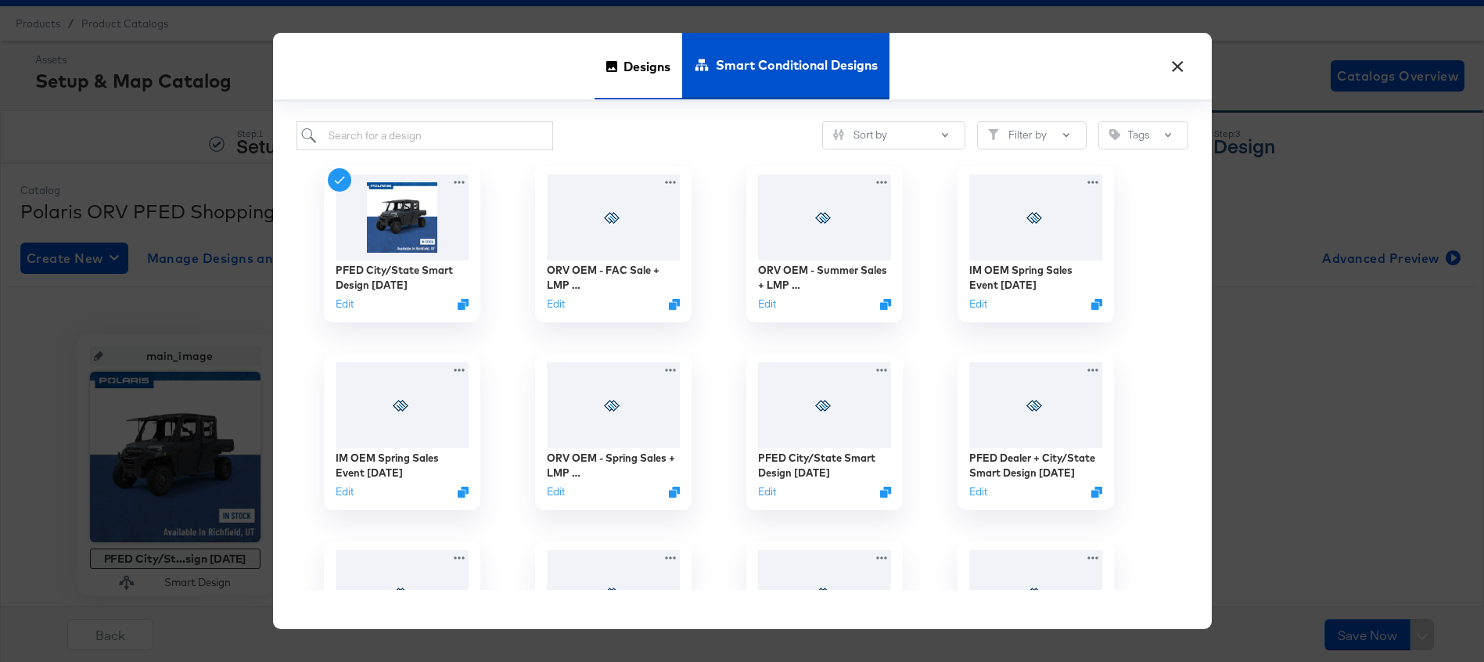
click at [628, 73] on span "Designs" at bounding box center [647, 66] width 47 height 69
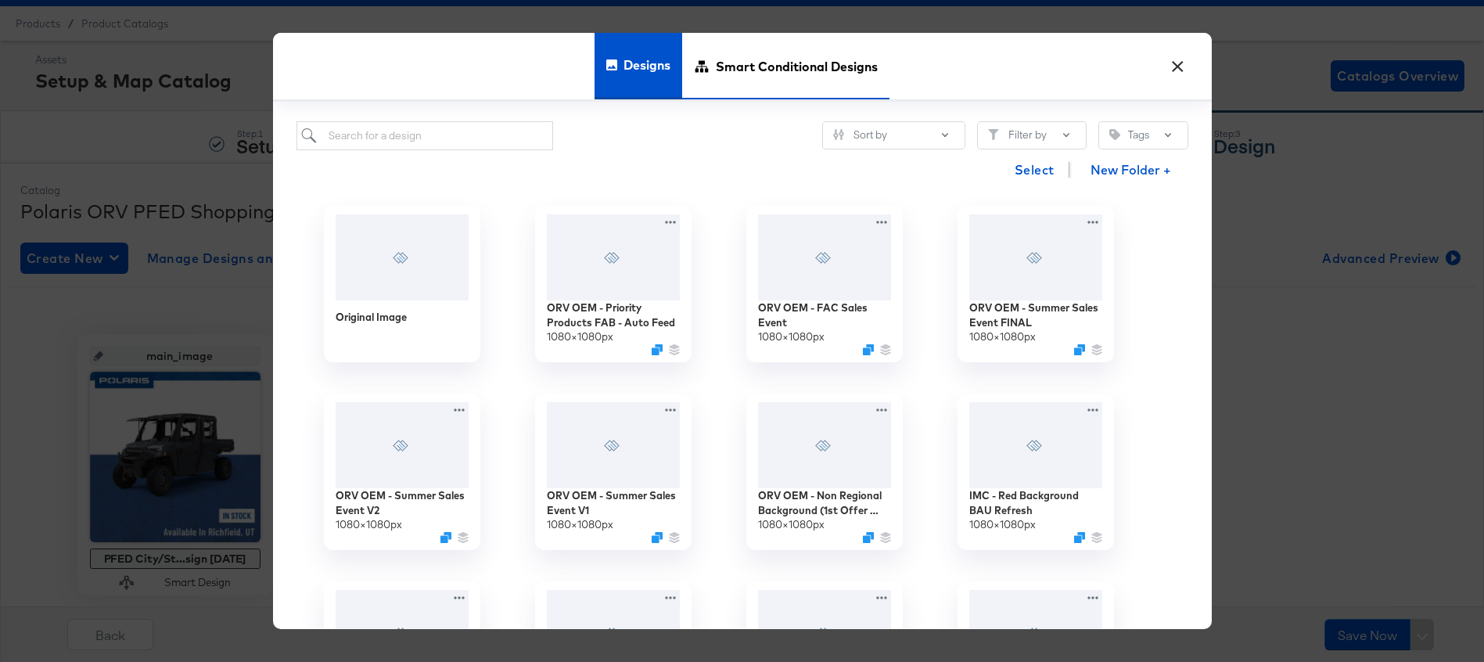
click at [821, 64] on span "Smart Conditional Designs" at bounding box center [797, 66] width 162 height 69
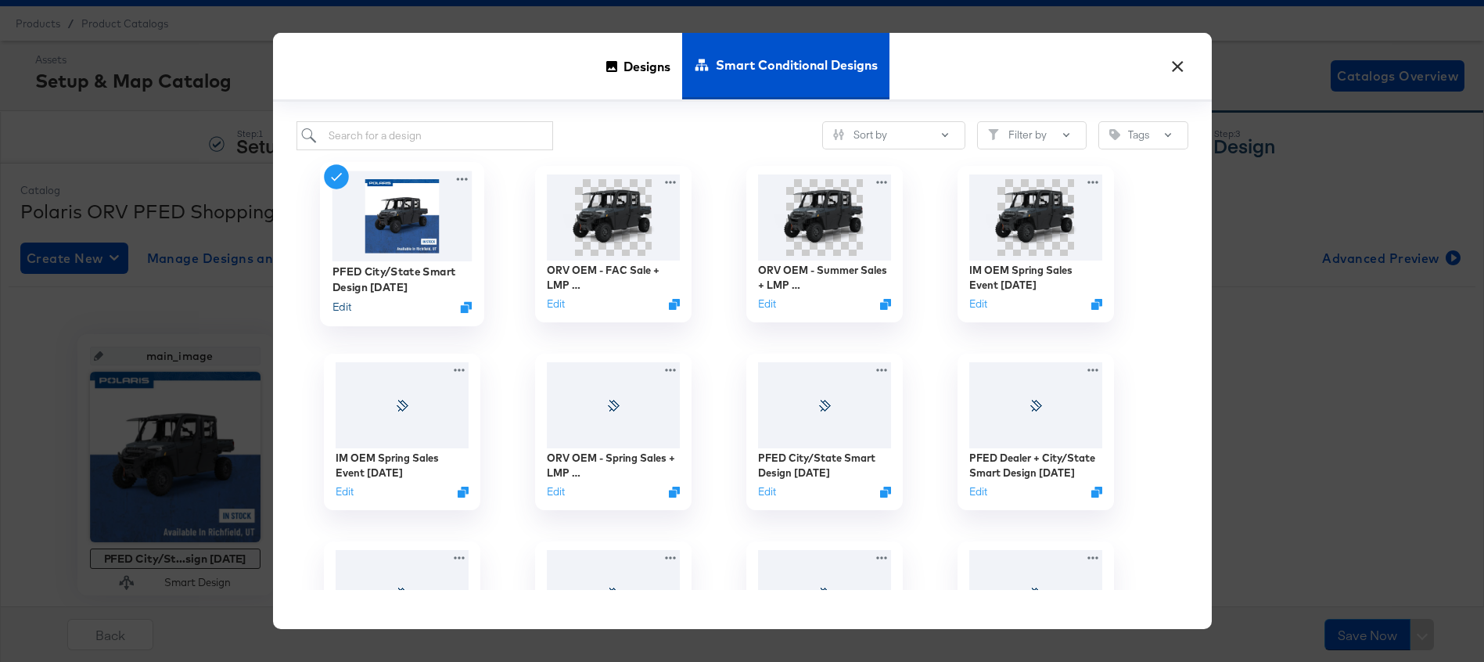
click at [340, 306] on button "Edit" at bounding box center [341, 307] width 19 height 15
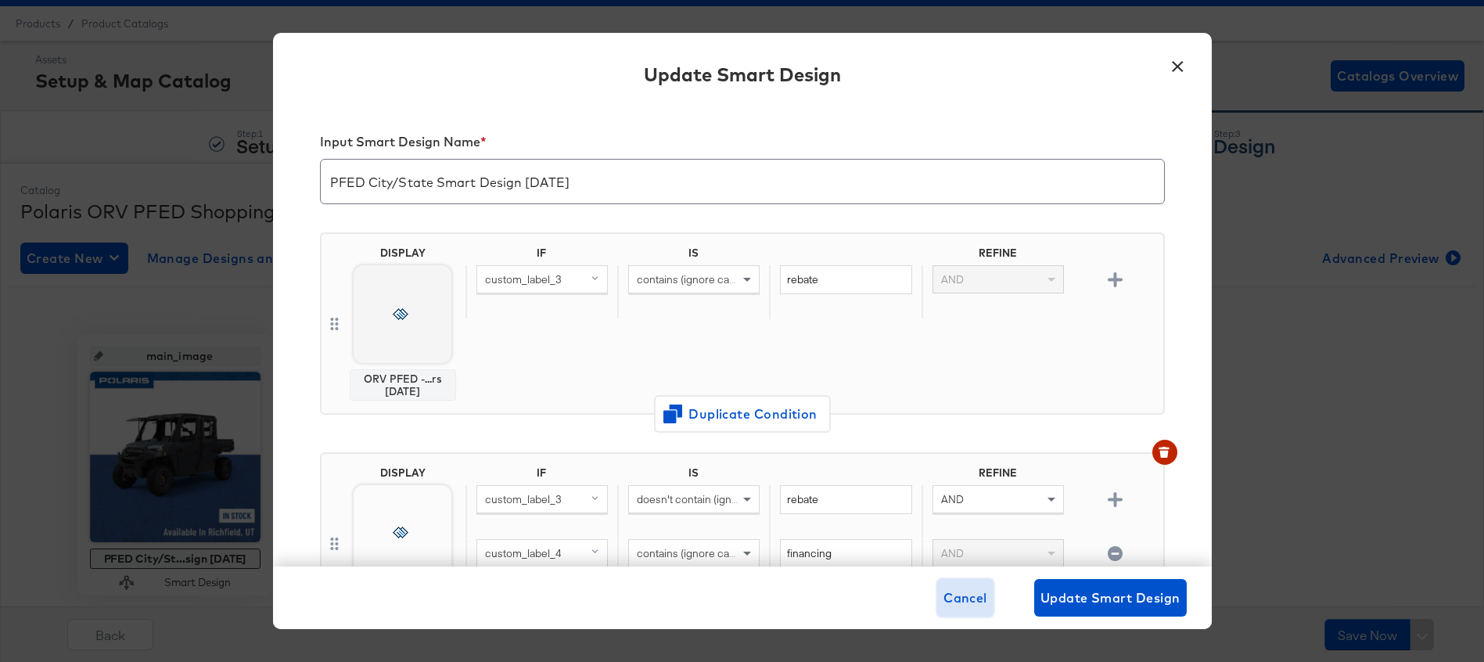
click at [956, 581] on button "Cancel" at bounding box center [965, 598] width 56 height 38
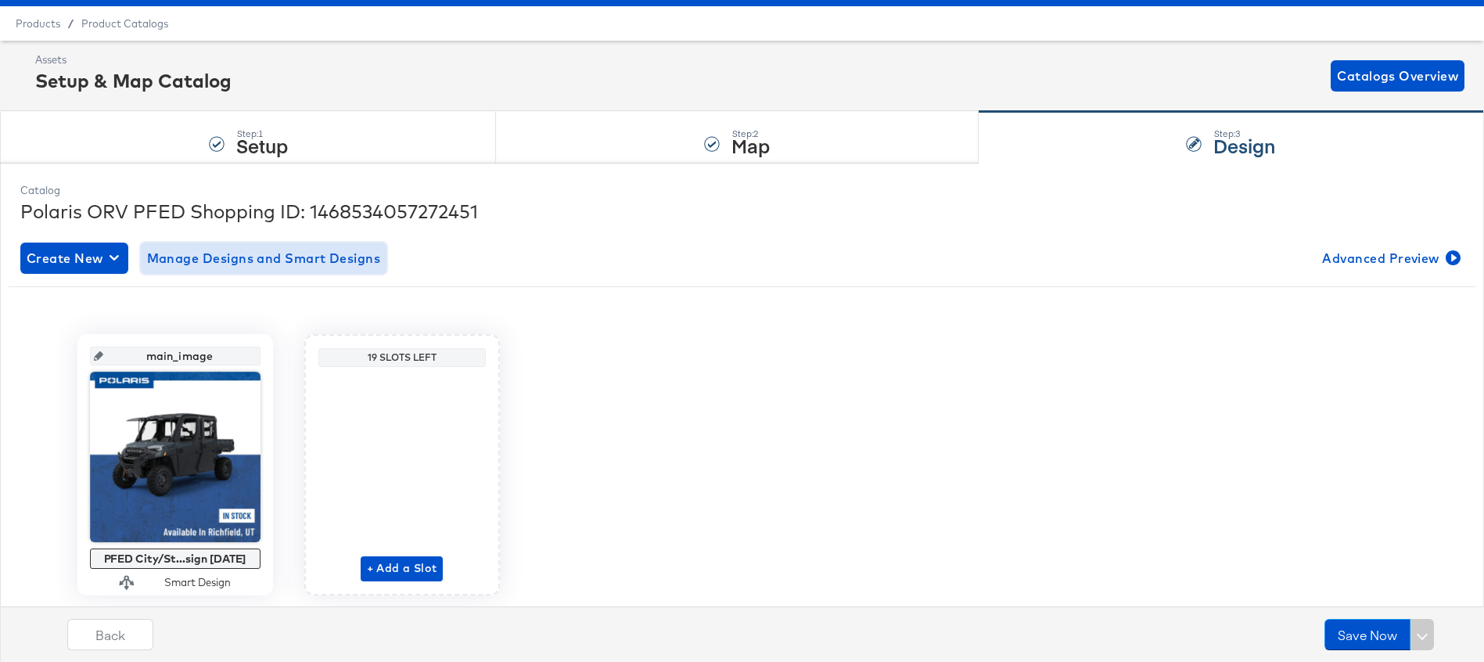
click at [273, 257] on span "Manage Designs and Smart Designs" at bounding box center [264, 258] width 234 height 22
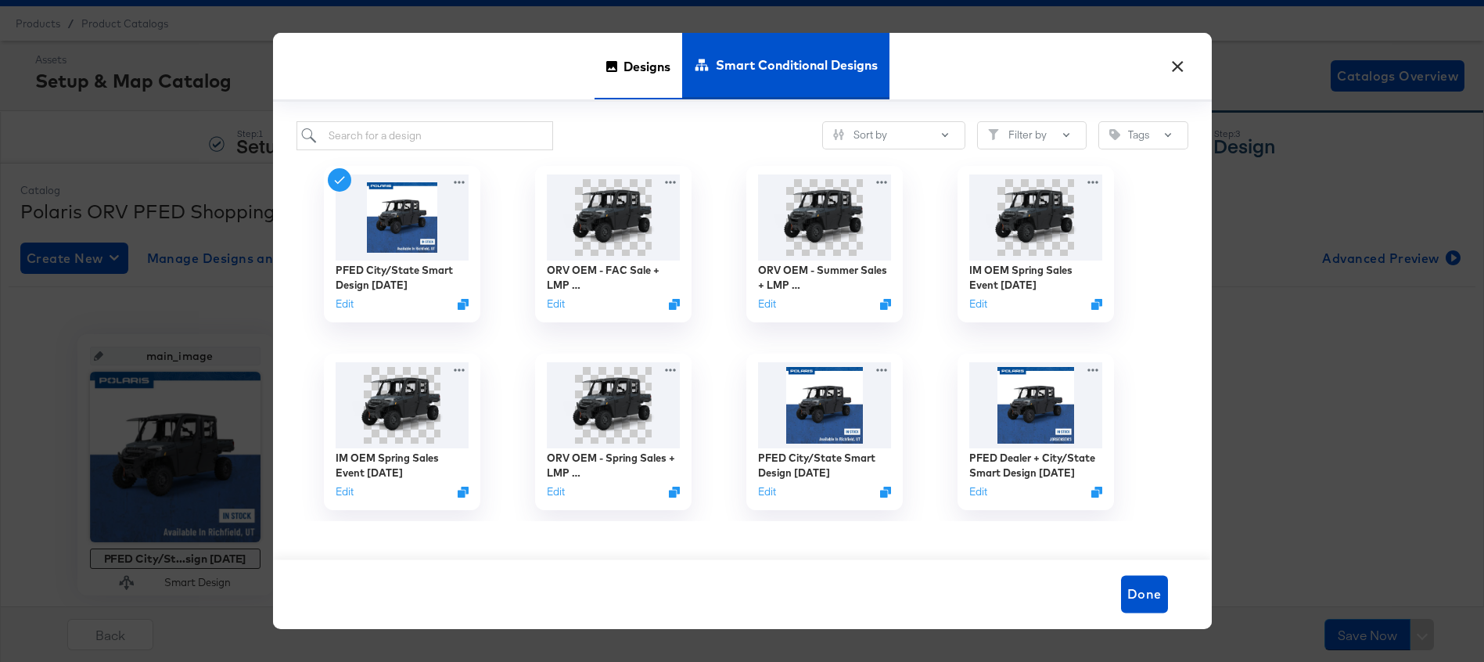
click at [633, 77] on span "Designs" at bounding box center [647, 66] width 47 height 69
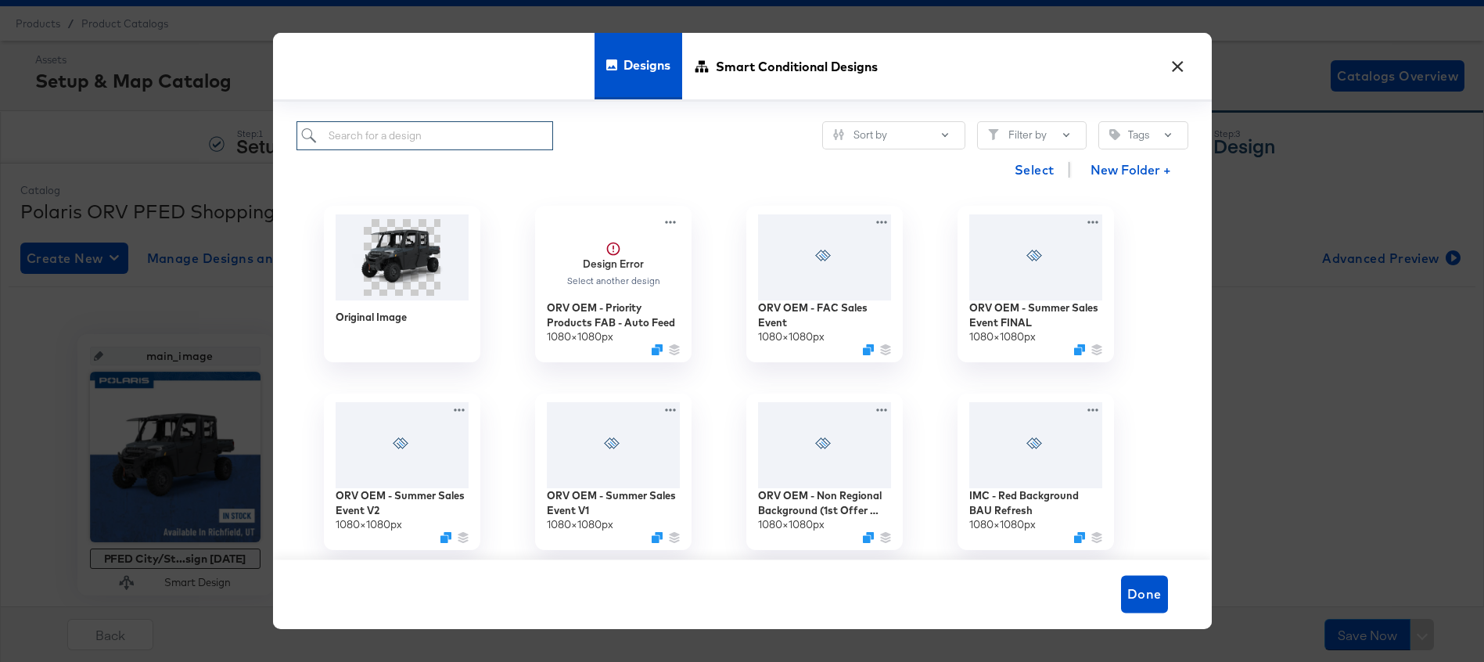
click at [404, 139] on input "search" at bounding box center [425, 135] width 257 height 29
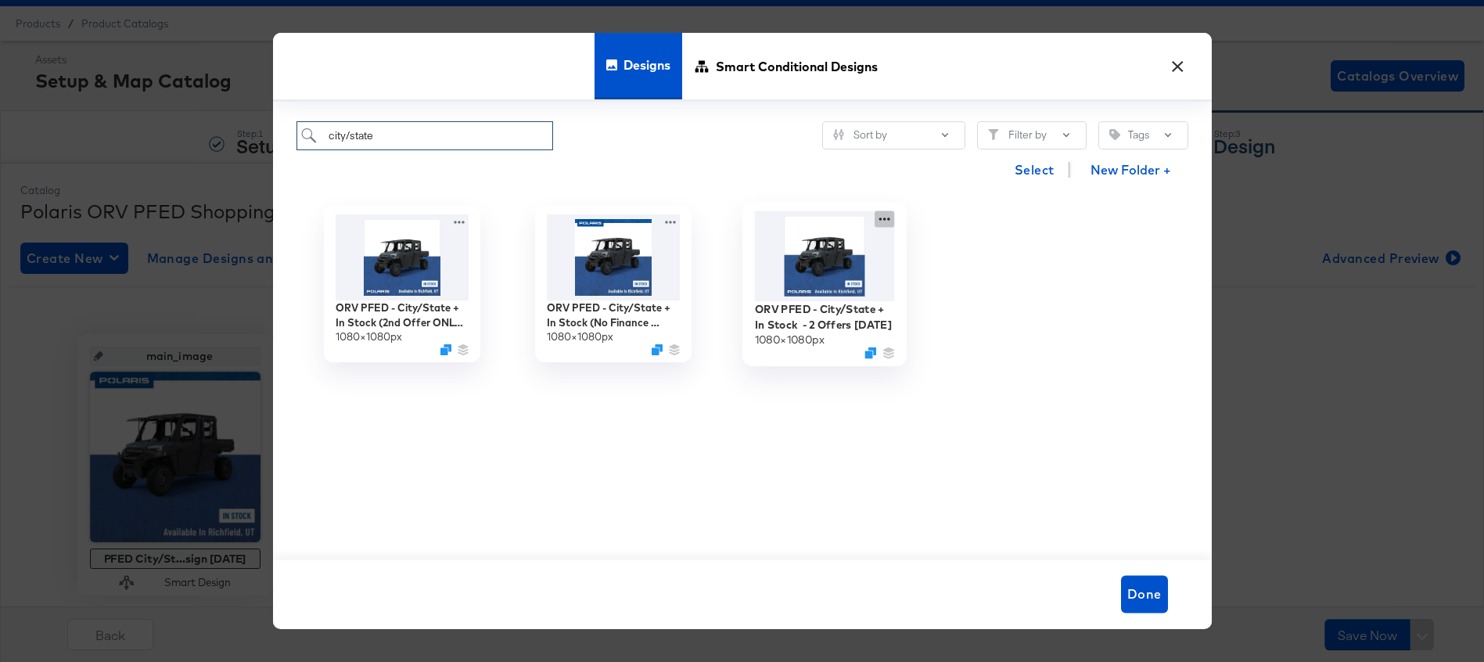
click at [883, 218] on icon at bounding box center [885, 218] width 20 height 16
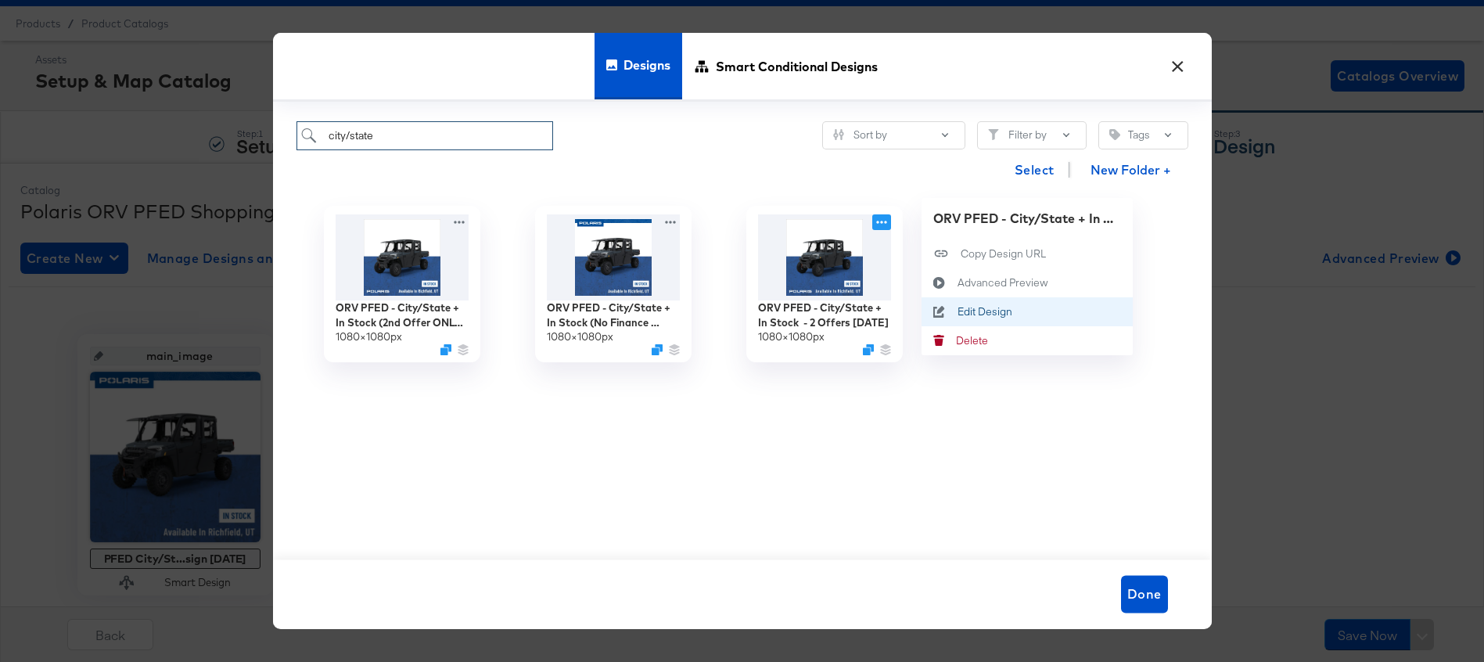
type input "city/state"
click at [957, 311] on div "Edit Design Edit Design" at bounding box center [957, 311] width 0 height 0
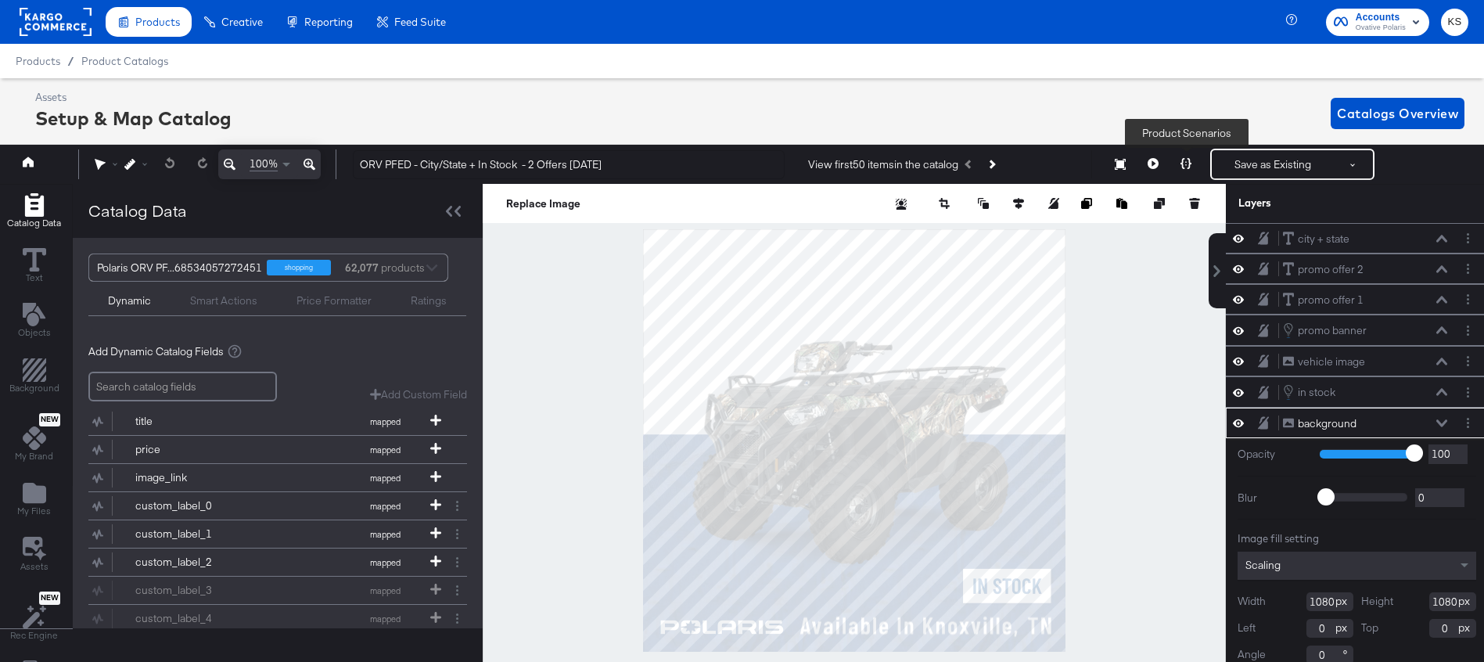
click at [1189, 165] on icon at bounding box center [1186, 163] width 11 height 11
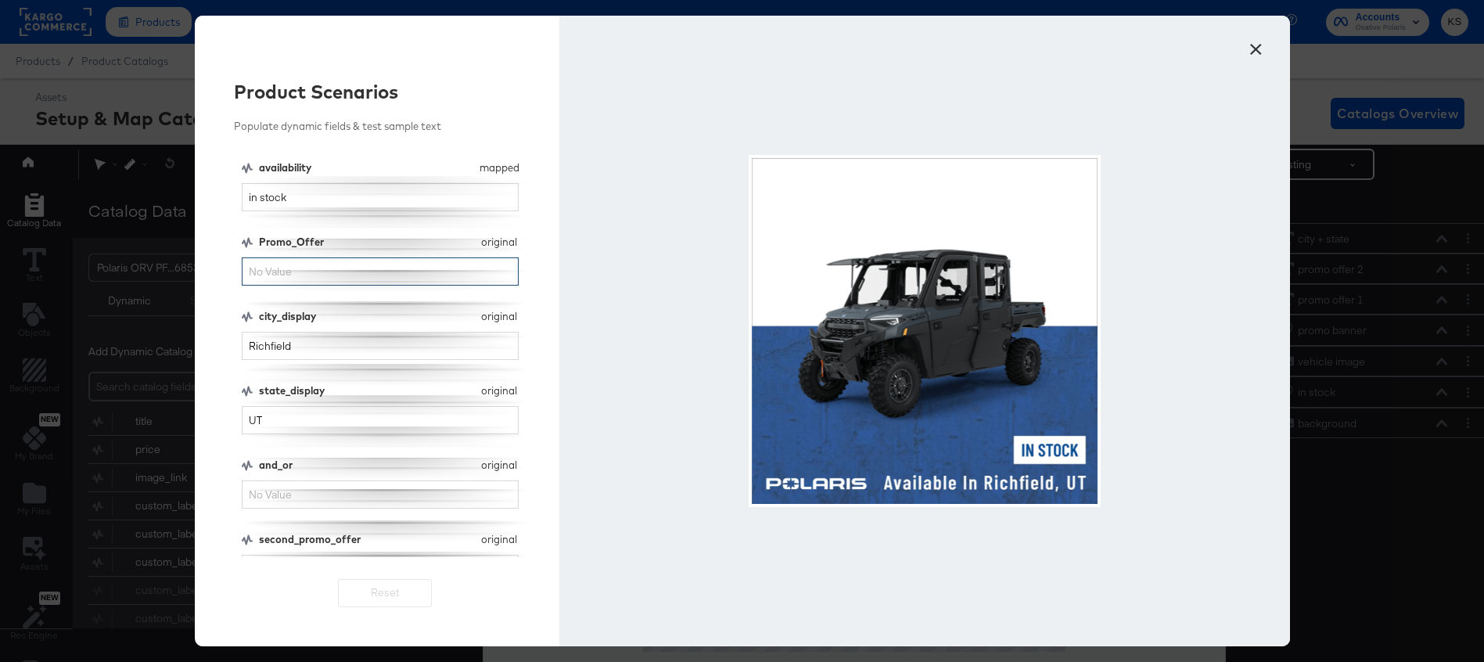
click at [324, 268] on input "Promo_Offer" at bounding box center [381, 271] width 278 height 29
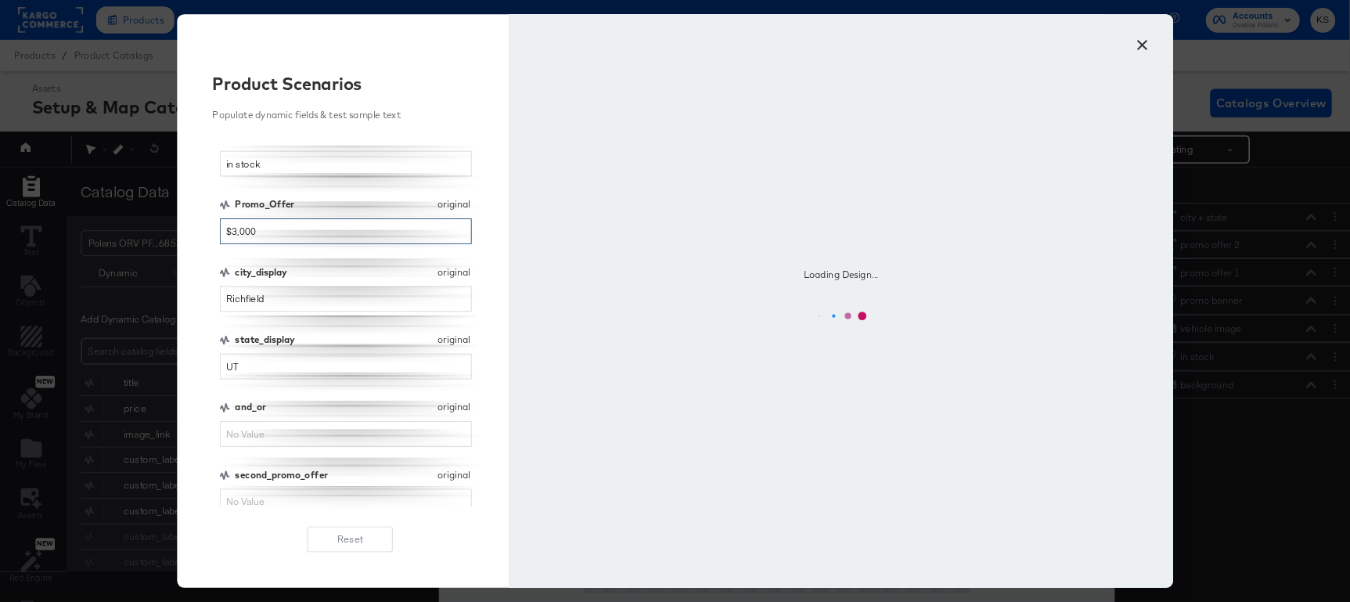
scroll to position [26, 0]
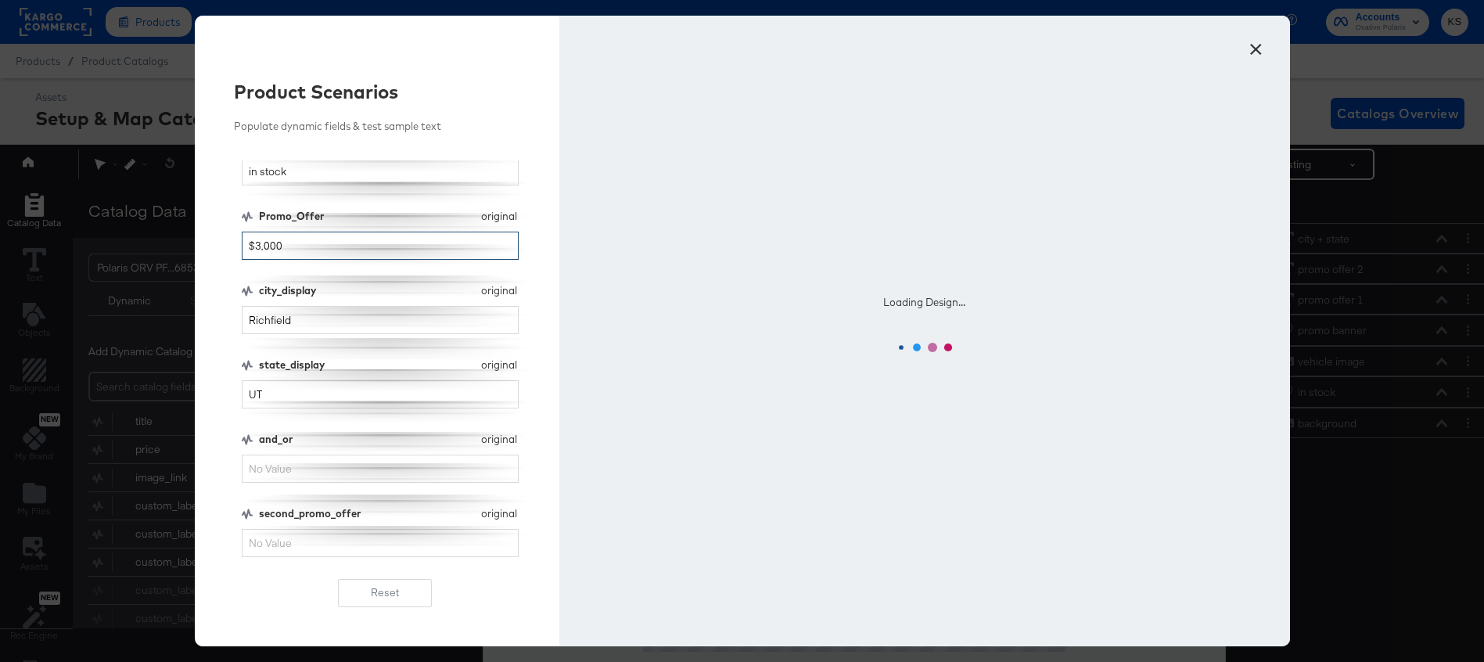
type input "$3,000"
click at [306, 462] on input "and_or" at bounding box center [381, 469] width 278 height 29
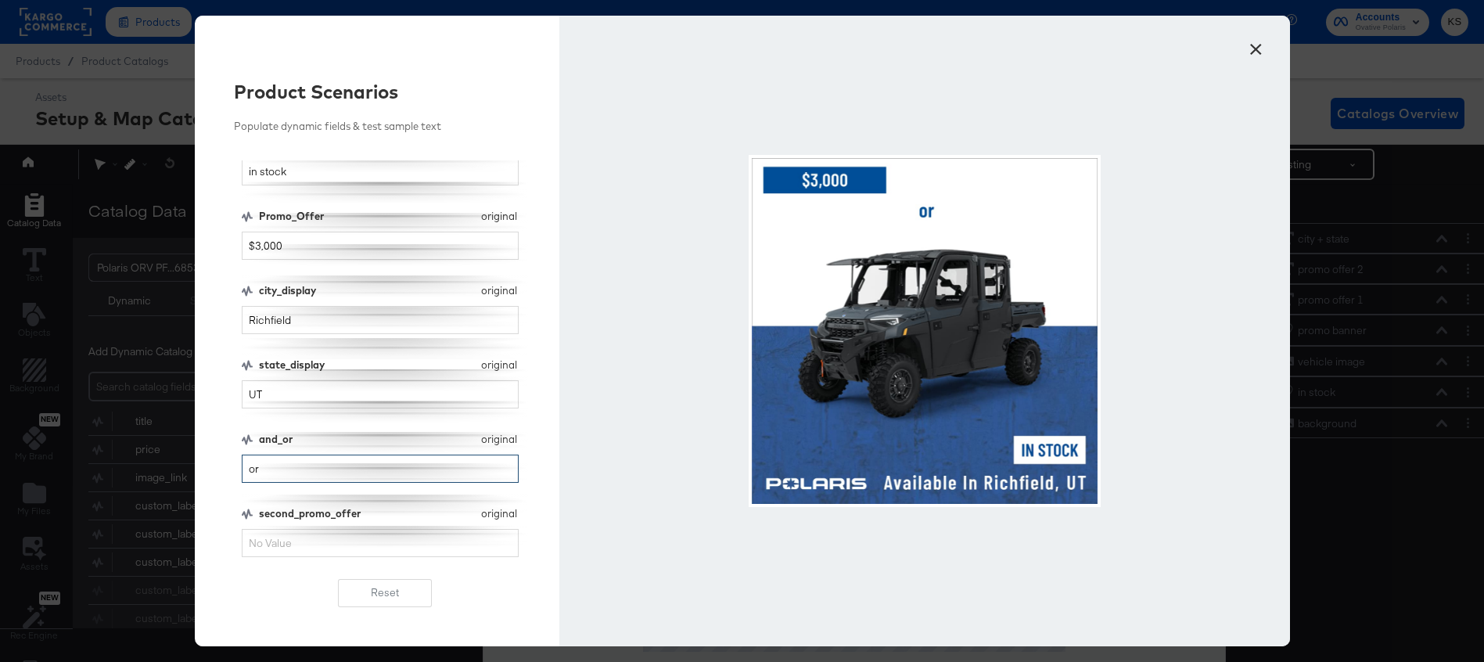
type input "or"
click at [383, 246] on input "$3,000" at bounding box center [381, 246] width 278 height 29
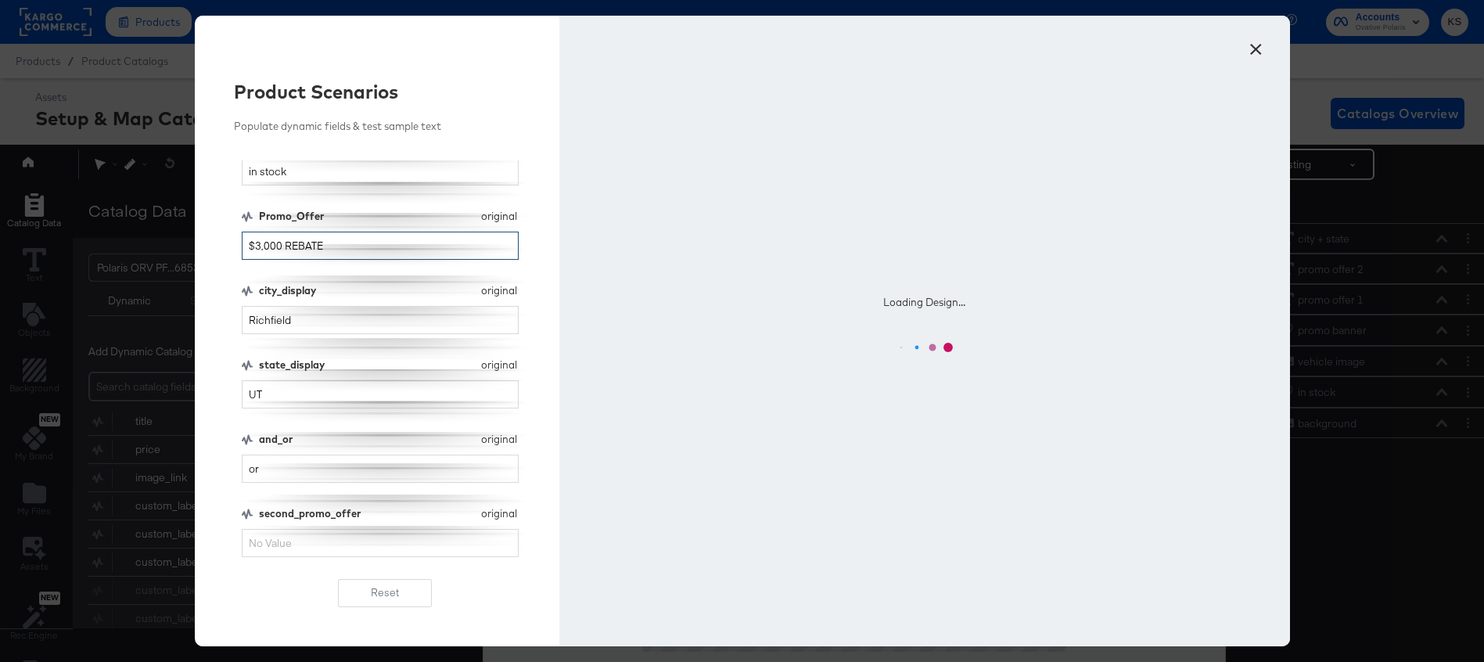
type input "$3,000 REBATE"
click at [287, 469] on input "or" at bounding box center [381, 469] width 278 height 29
click at [292, 546] on input "second_promo_offer" at bounding box center [381, 543] width 278 height 29
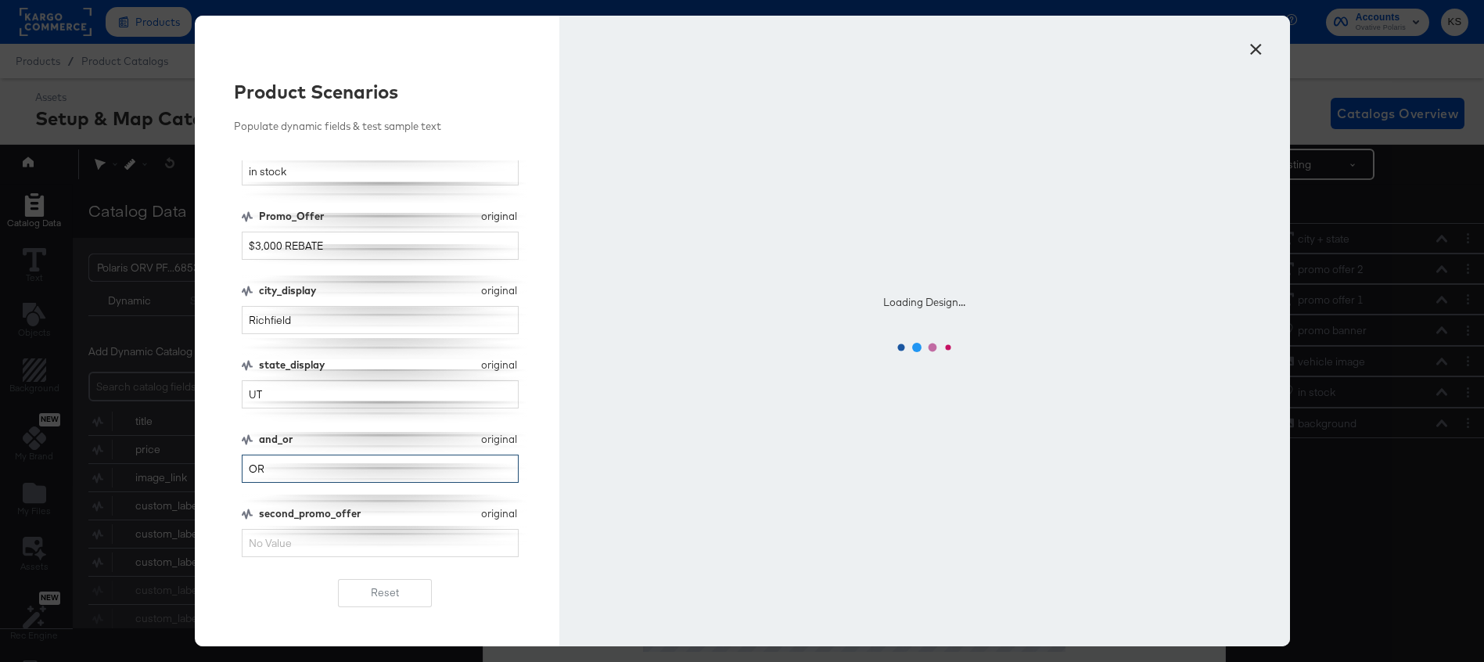
click at [297, 466] on input "OR" at bounding box center [381, 469] width 278 height 29
type input "OR"
click at [264, 542] on input "second_promo_offer" at bounding box center [381, 543] width 278 height 29
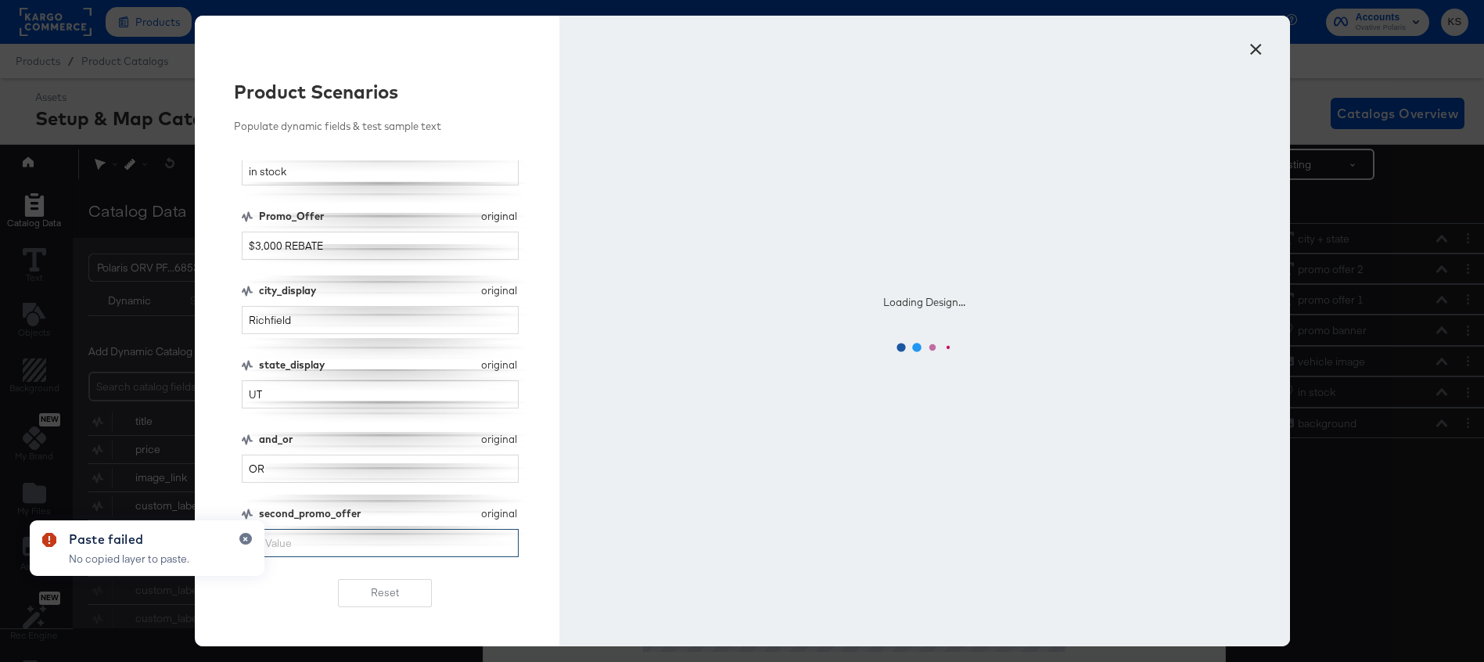
click at [309, 548] on input "second_promo_offer" at bounding box center [381, 543] width 278 height 29
click at [301, 545] on input "second_promo_offer" at bounding box center [381, 543] width 278 height 29
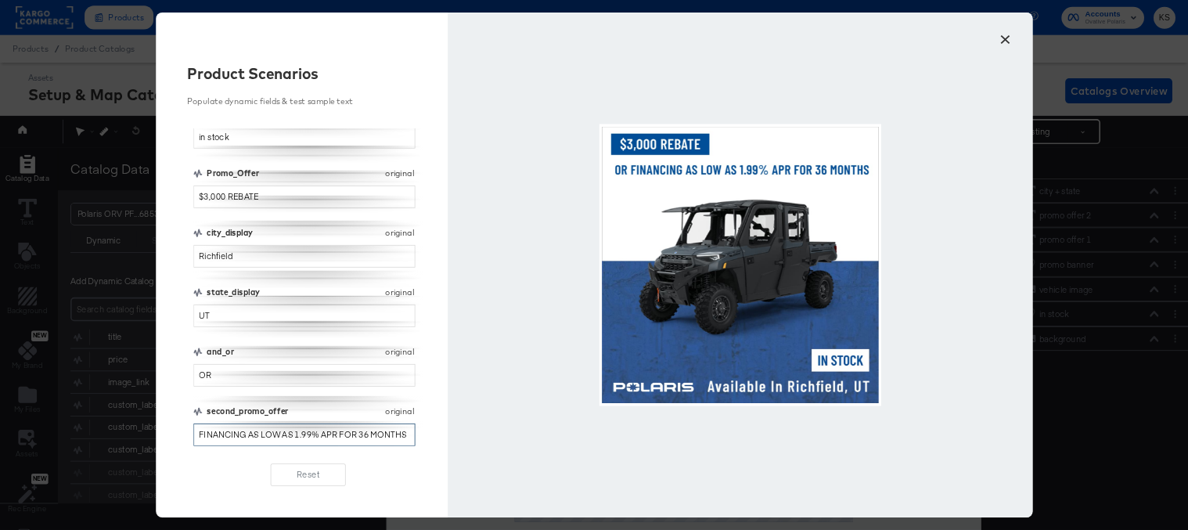
scroll to position [25, 0]
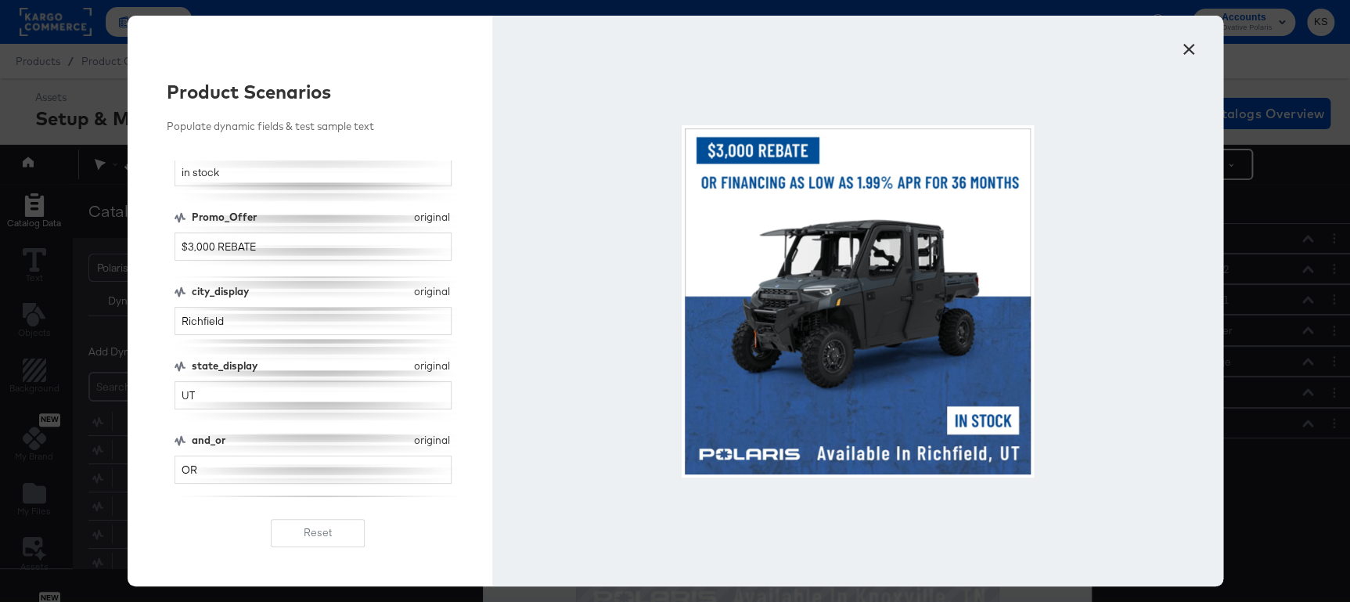
type input "FINANCING AS LOW AS 1.99% APR FOR 36 MONTHS"
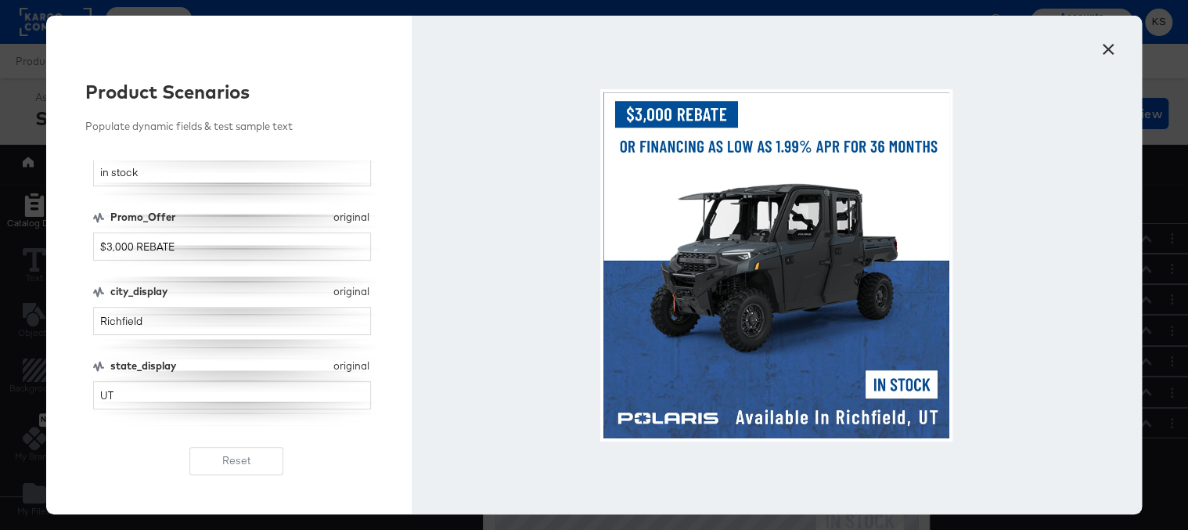
click at [1106, 47] on button "×" at bounding box center [1108, 45] width 28 height 28
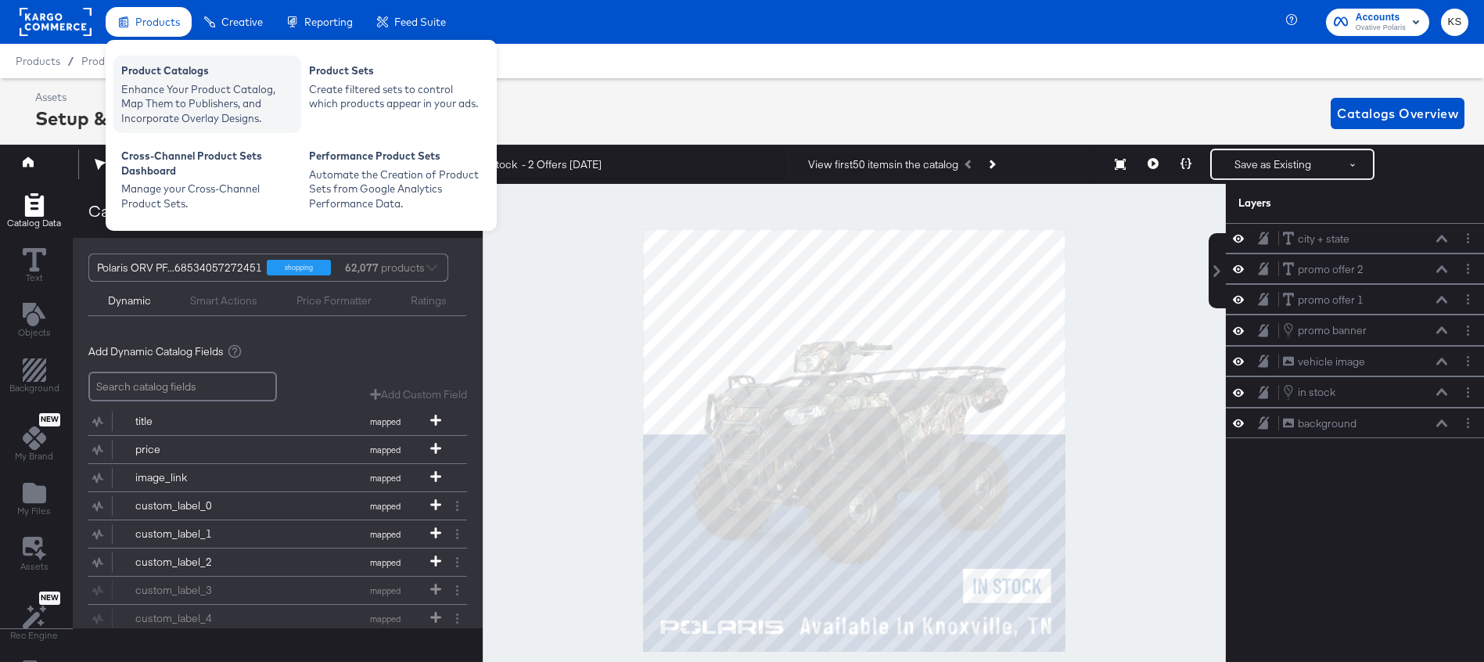
click at [214, 63] on div "Product Catalogs" at bounding box center [207, 72] width 172 height 19
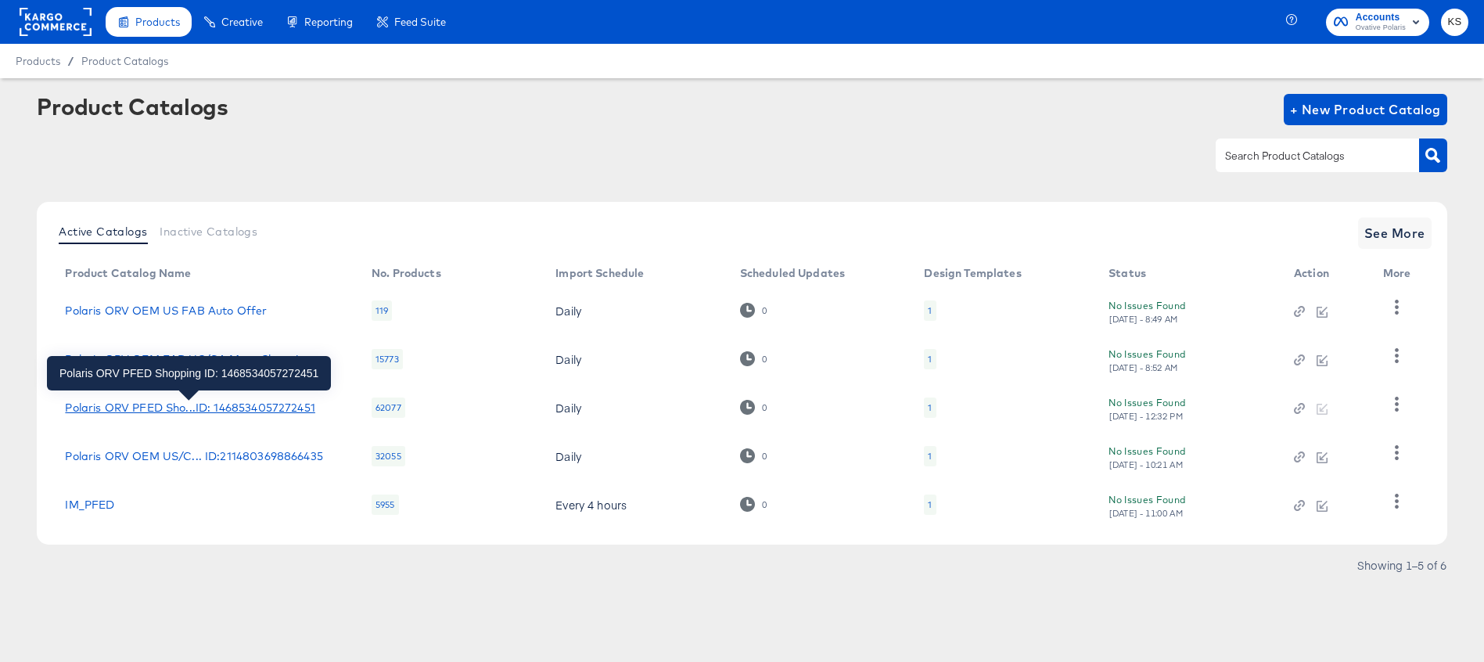
click at [189, 406] on div "Polaris ORV PFED Sho...ID: 1468534057272451" at bounding box center [190, 407] width 250 height 13
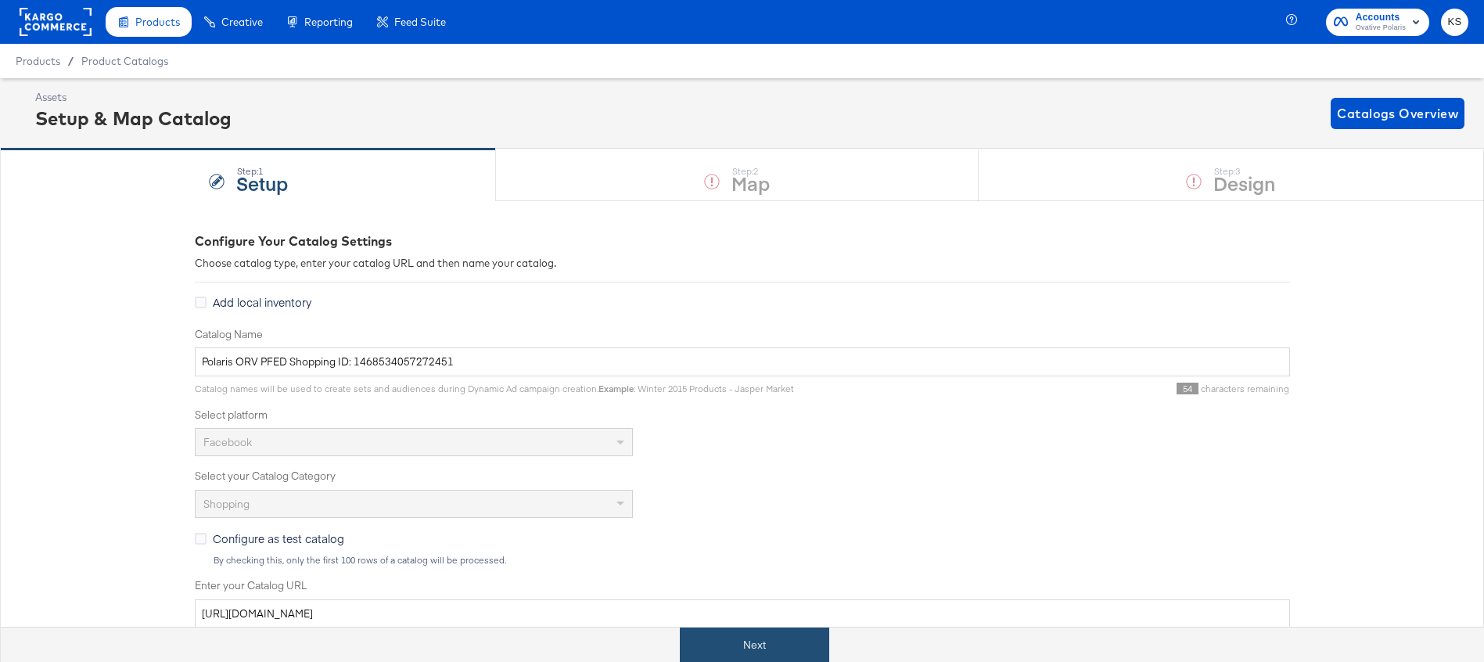
click at [753, 660] on button "Next" at bounding box center [754, 644] width 149 height 35
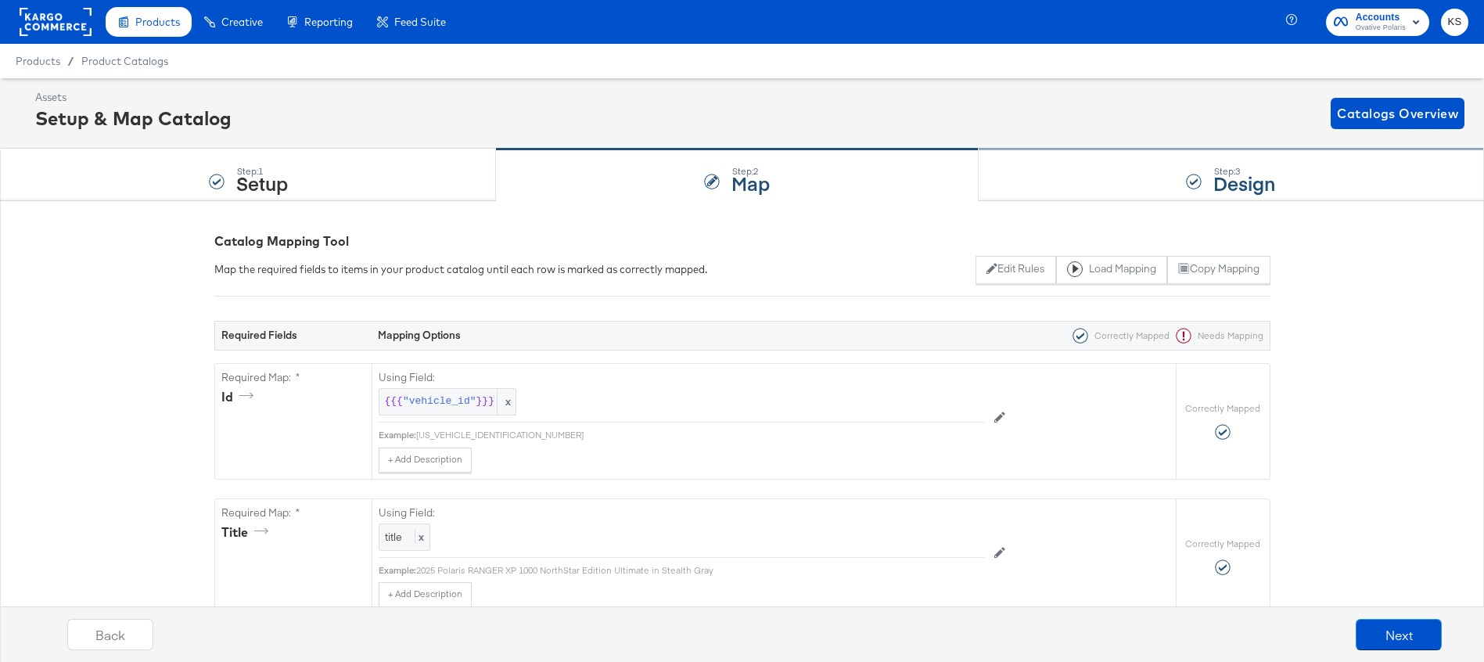
click at [1076, 168] on div "Step: 3 Design" at bounding box center [1231, 175] width 505 height 52
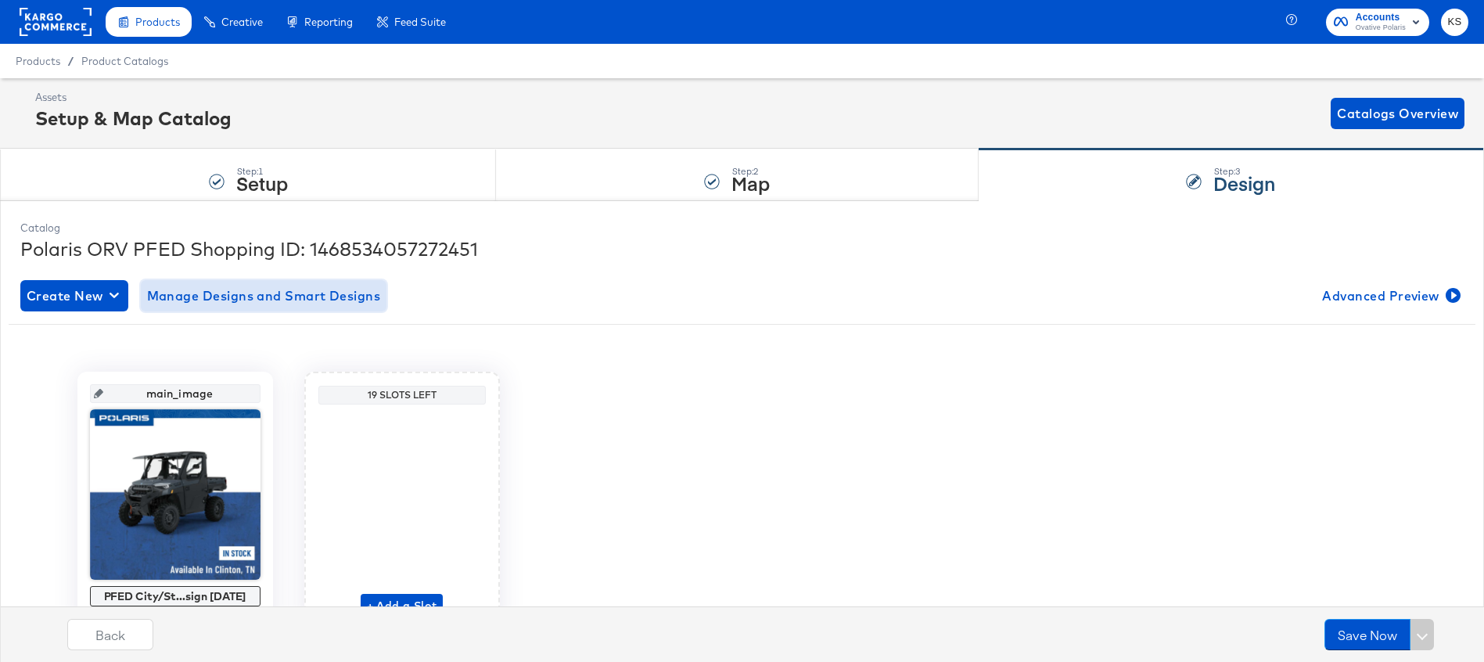
click at [202, 300] on span "Manage Designs and Smart Designs" at bounding box center [264, 296] width 234 height 22
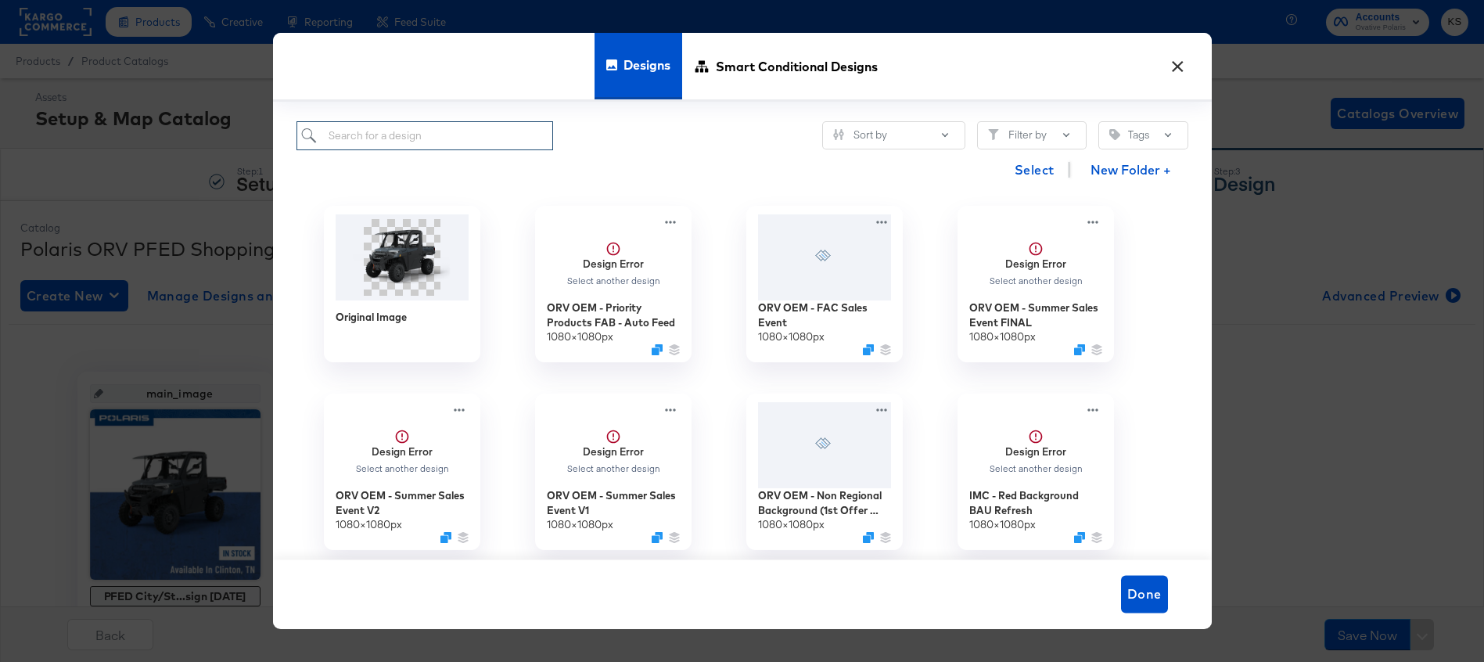
click at [485, 138] on input "search" at bounding box center [425, 135] width 257 height 29
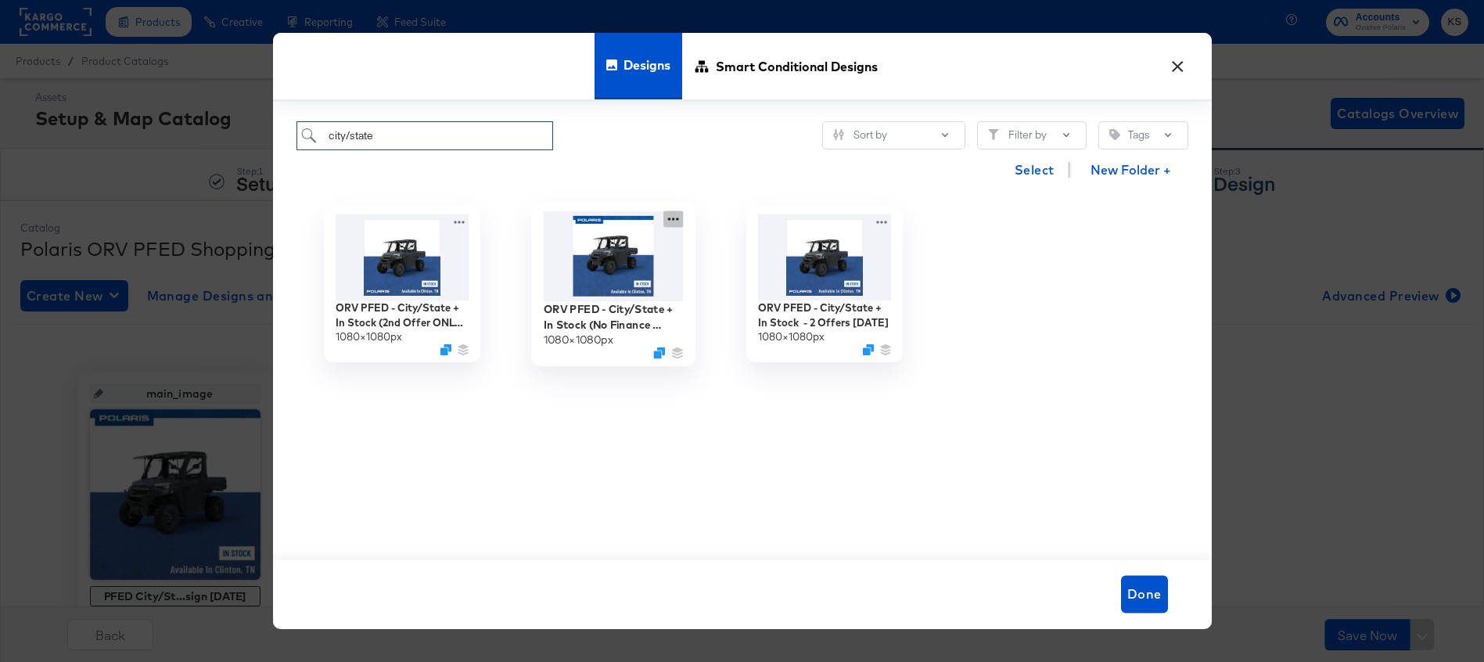
click at [667, 218] on icon at bounding box center [673, 218] width 20 height 16
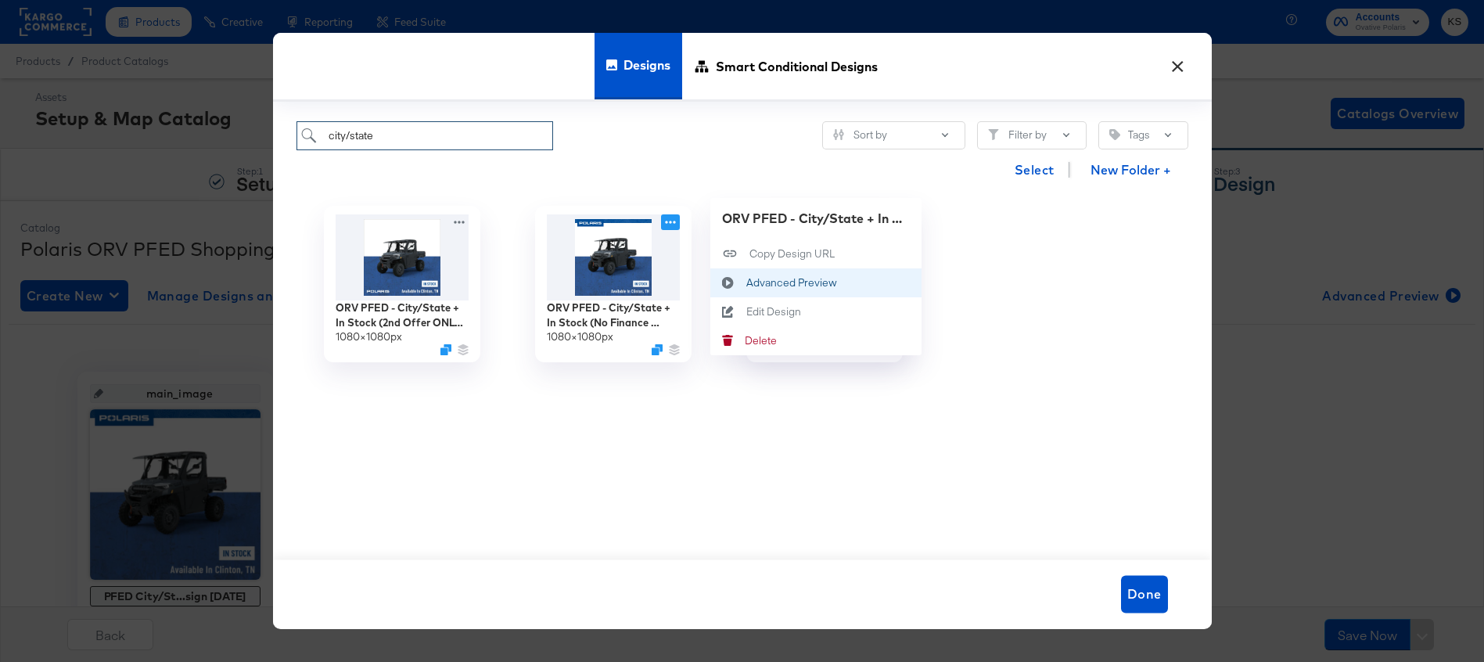
type input "city/state"
click at [746, 282] on div "Advanced Preview Advanced Preview" at bounding box center [746, 282] width 0 height 0
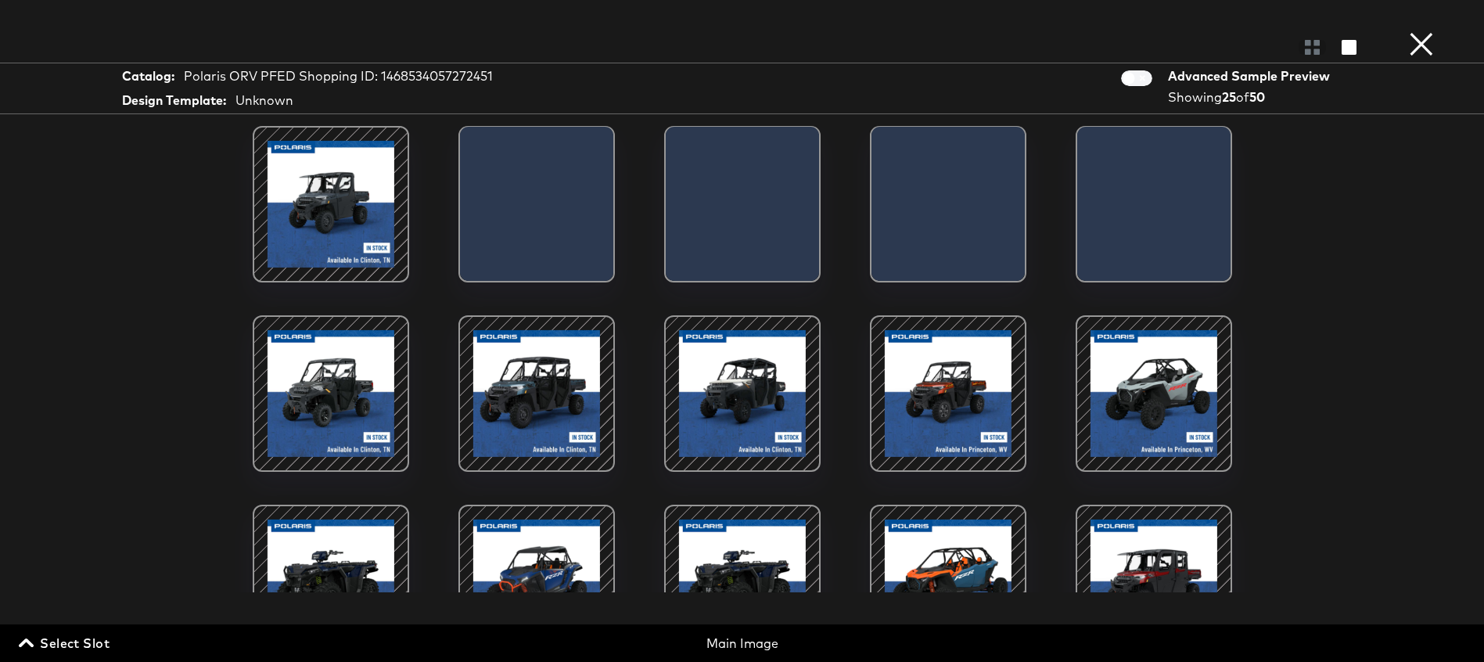
click at [350, 201] on div at bounding box center [330, 204] width 133 height 133
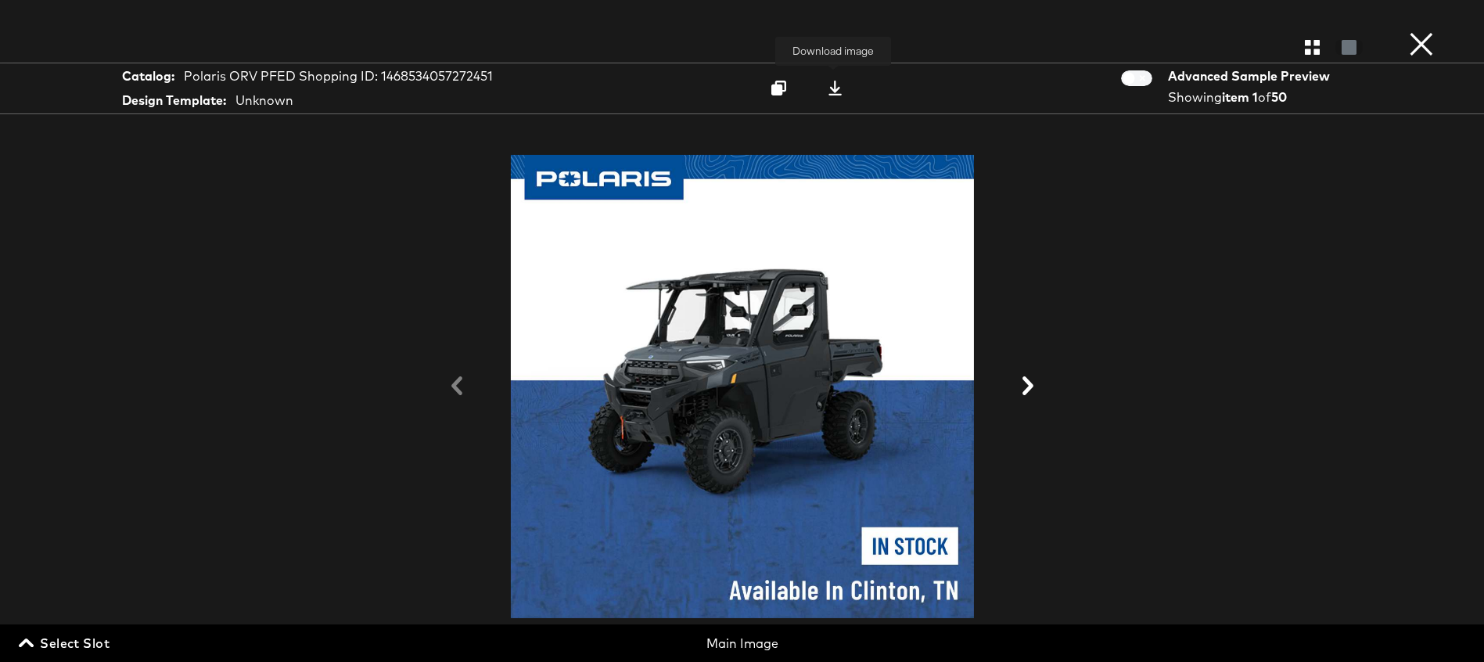
click at [829, 91] on icon at bounding box center [835, 88] width 15 height 15
click at [1418, 31] on button "×" at bounding box center [1421, 15] width 31 height 31
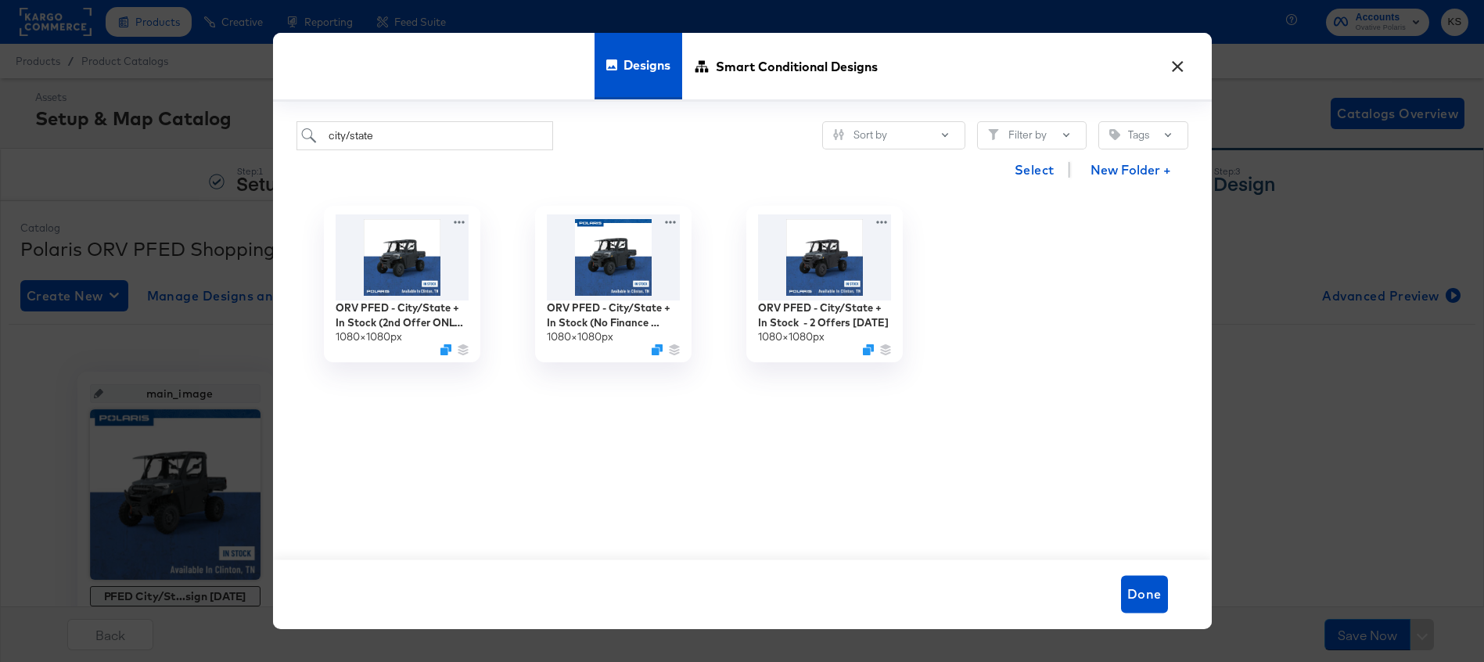
click at [1182, 62] on button "×" at bounding box center [1178, 63] width 28 height 28
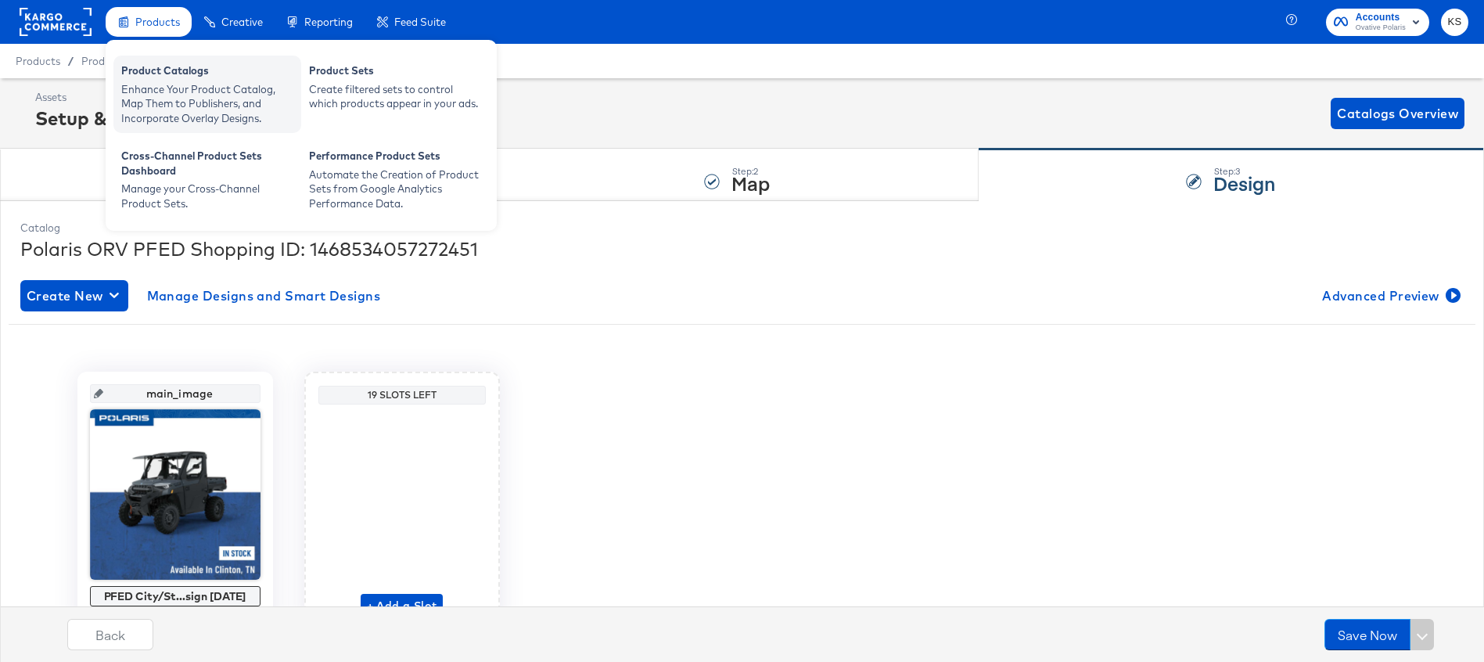
click at [154, 94] on div "Enhance Your Product Catalog, Map Them to Publishers, and Incorporate Overlay D…" at bounding box center [207, 104] width 172 height 44
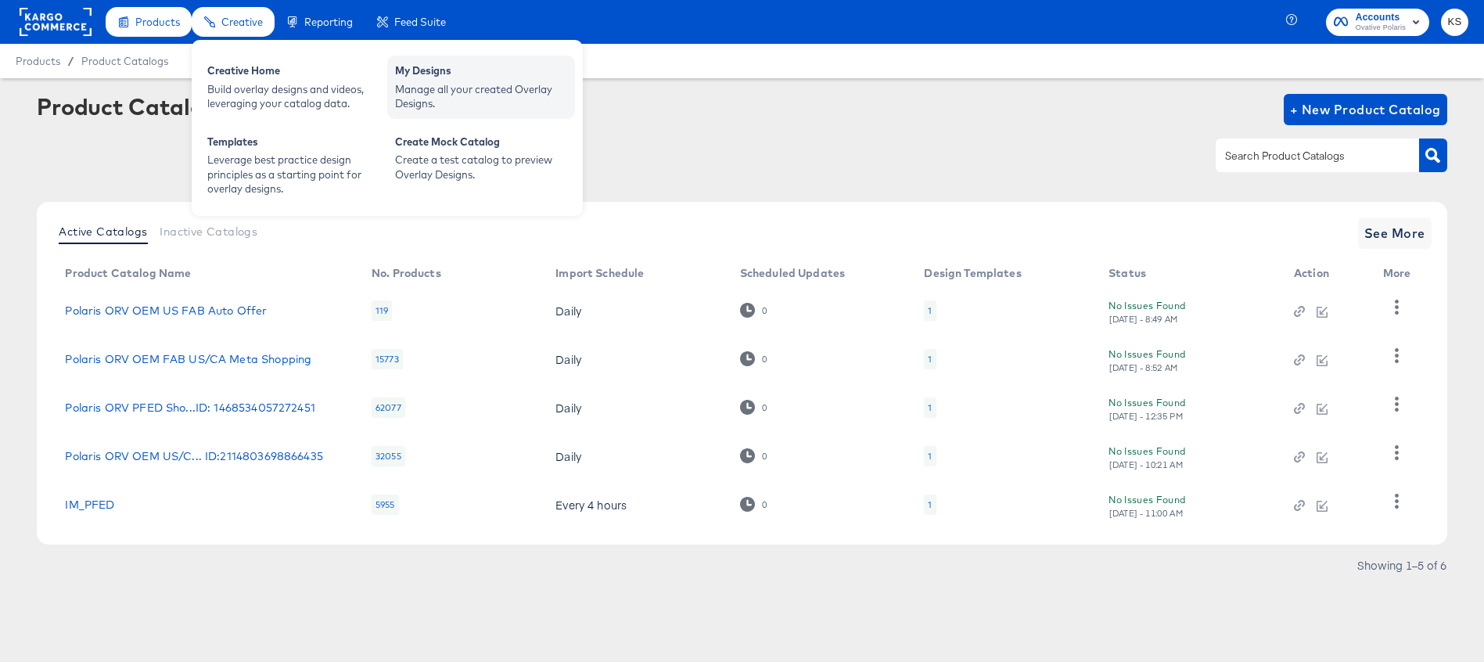
click at [423, 79] on div "My Designs" at bounding box center [481, 72] width 172 height 19
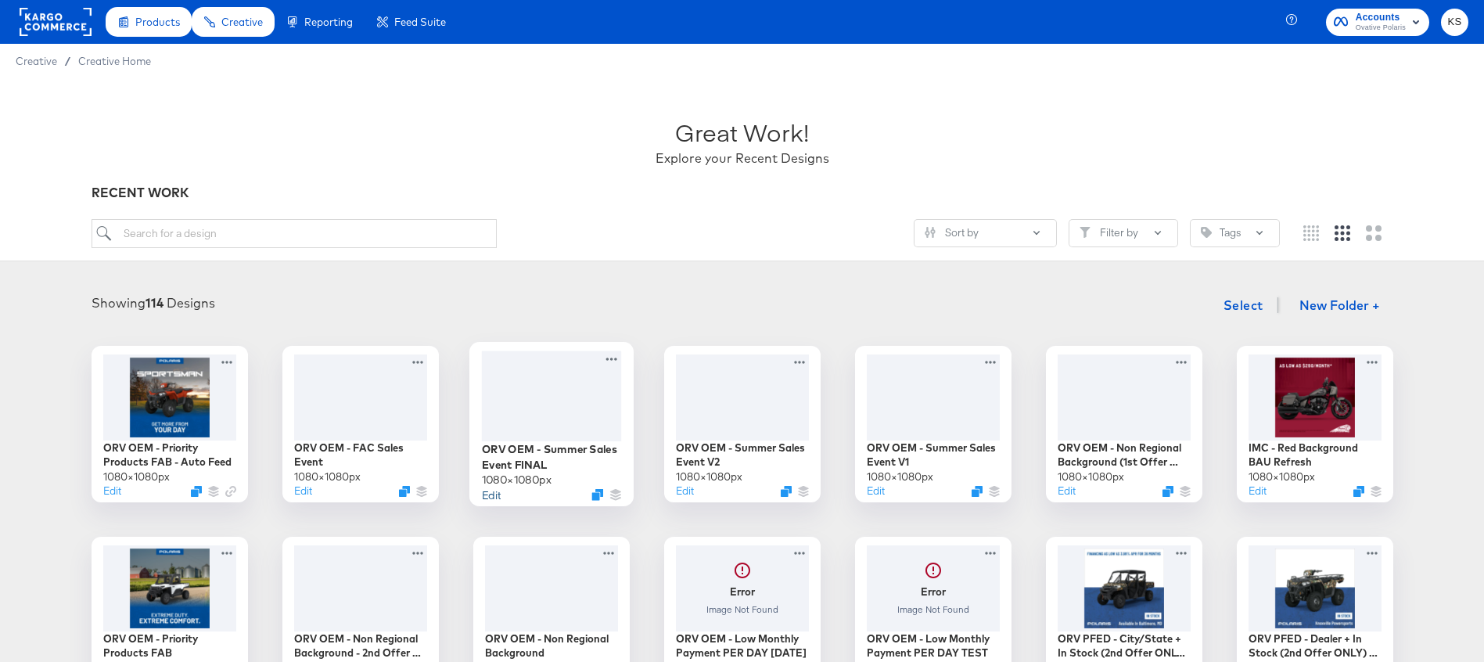
click at [490, 498] on button "Edit" at bounding box center [490, 494] width 19 height 15
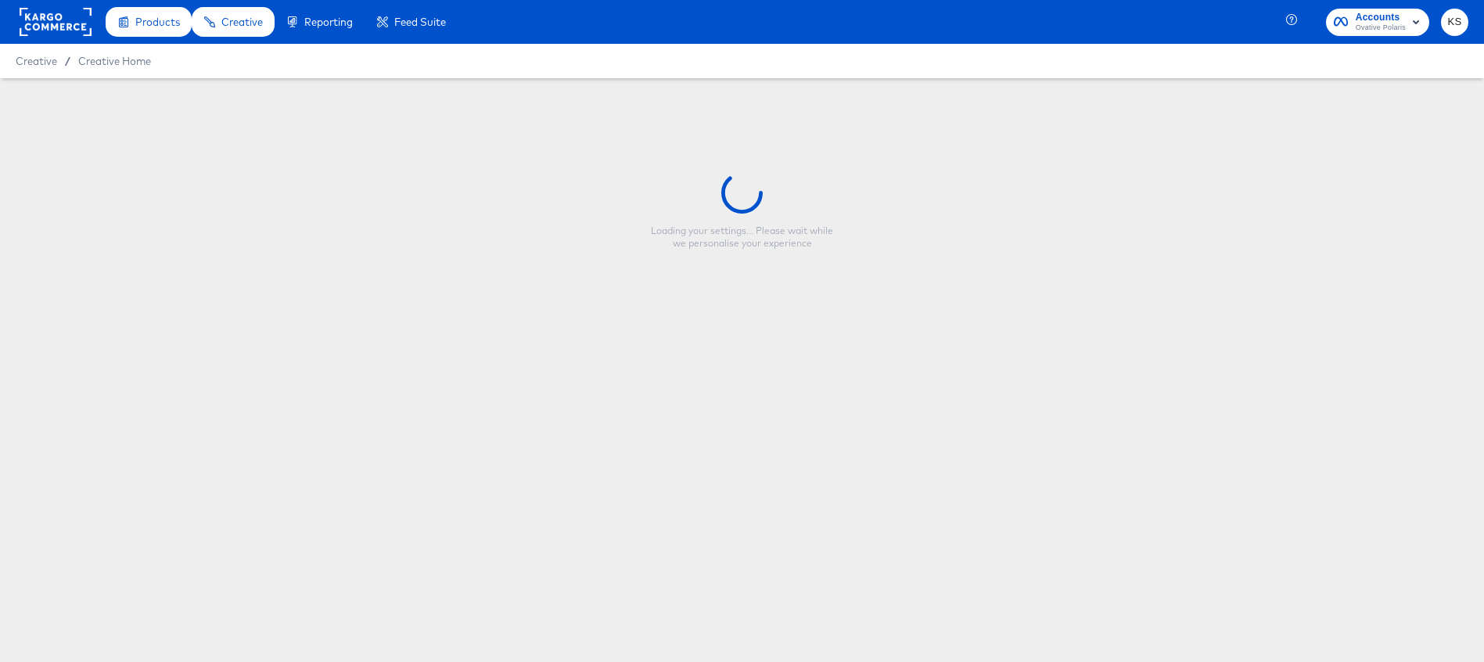
type input "ORV OEM - Summer Sales Event FINAL"
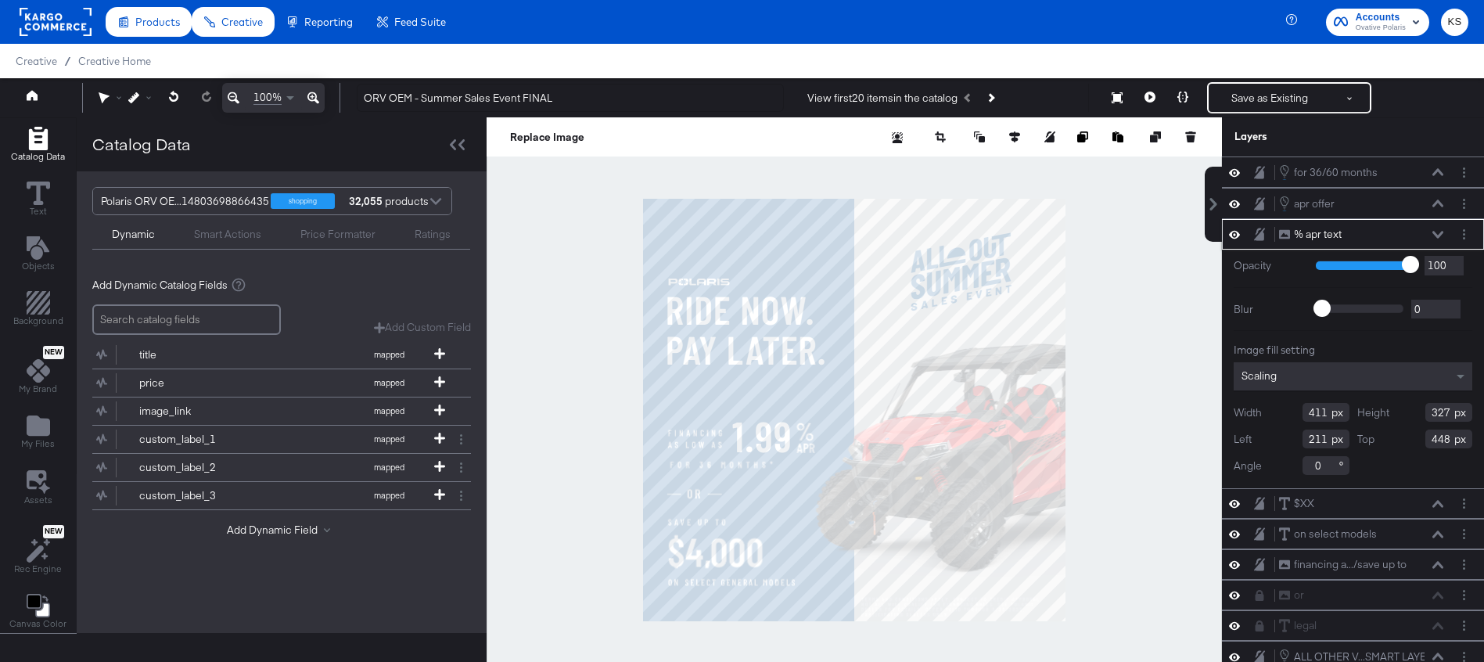
click at [1436, 235] on icon at bounding box center [1438, 235] width 11 height 8
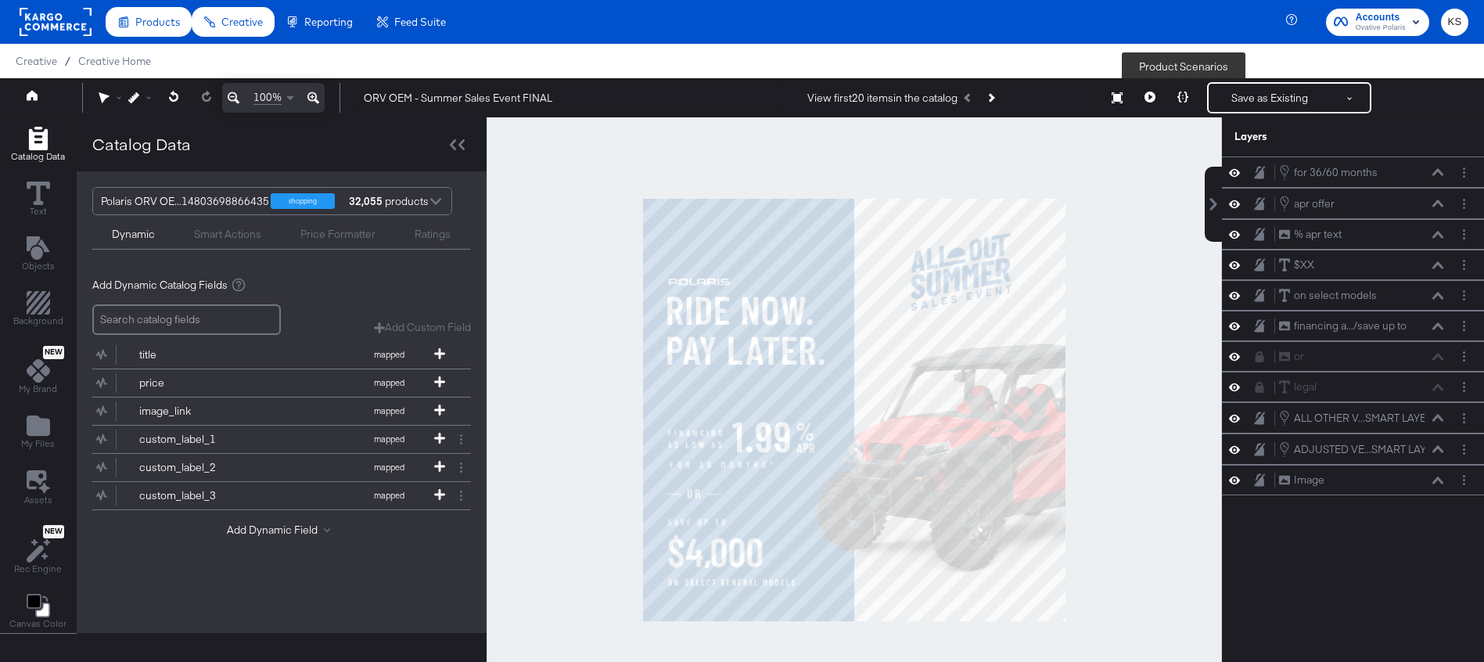
click at [1181, 97] on icon at bounding box center [1182, 97] width 11 height 11
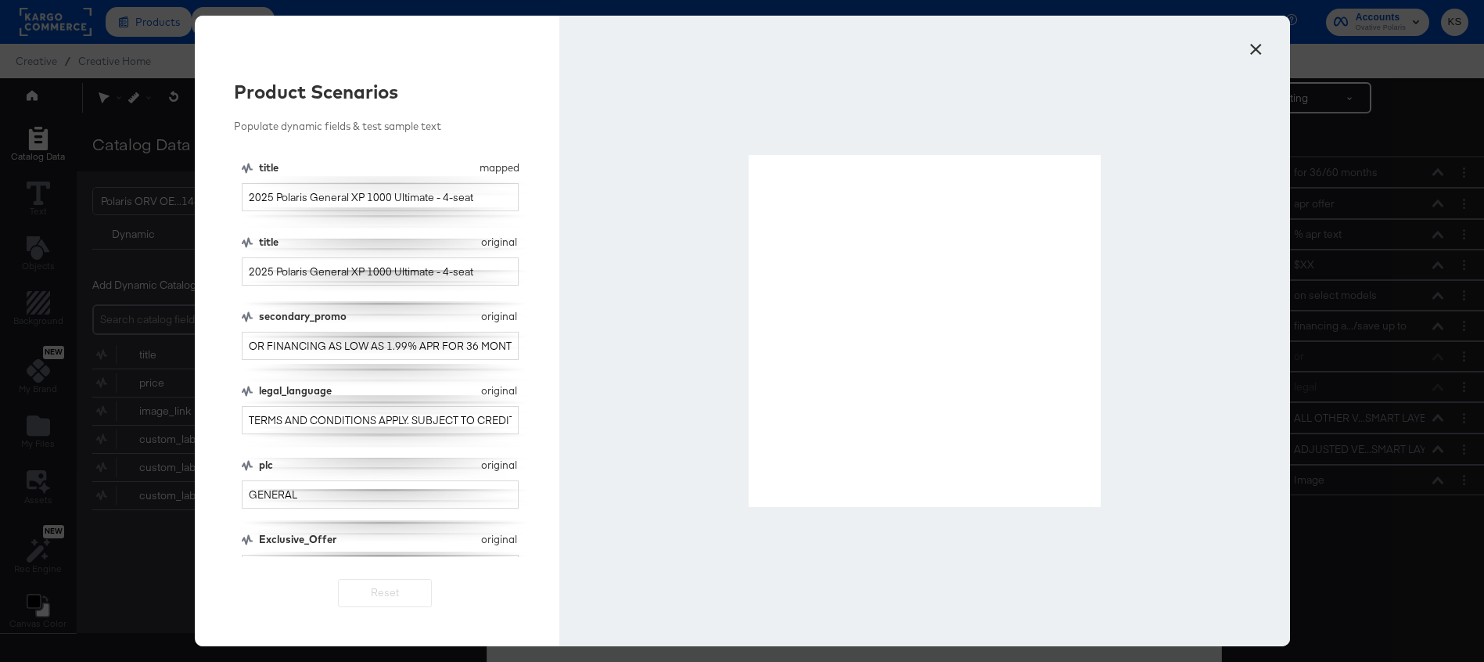
click at [1263, 48] on button "×" at bounding box center [1256, 45] width 28 height 28
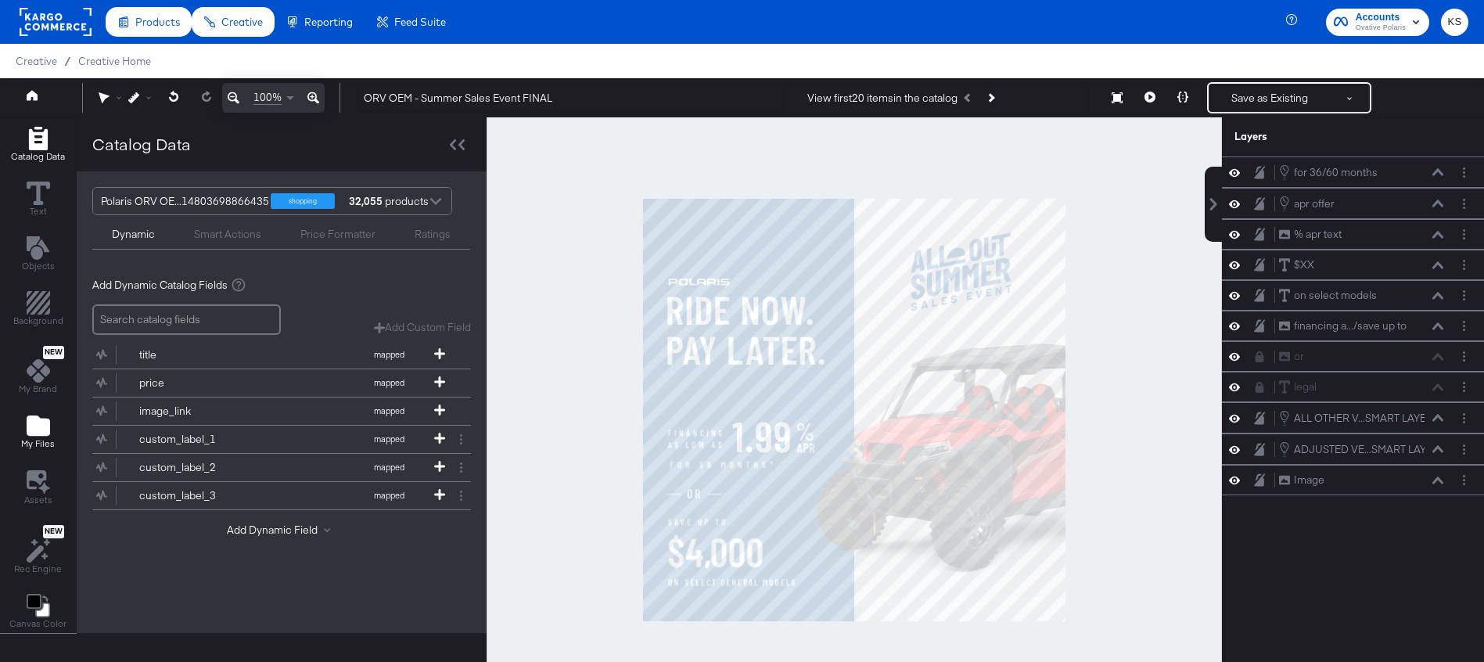
click at [38, 432] on icon "Add Files" at bounding box center [38, 425] width 23 height 20
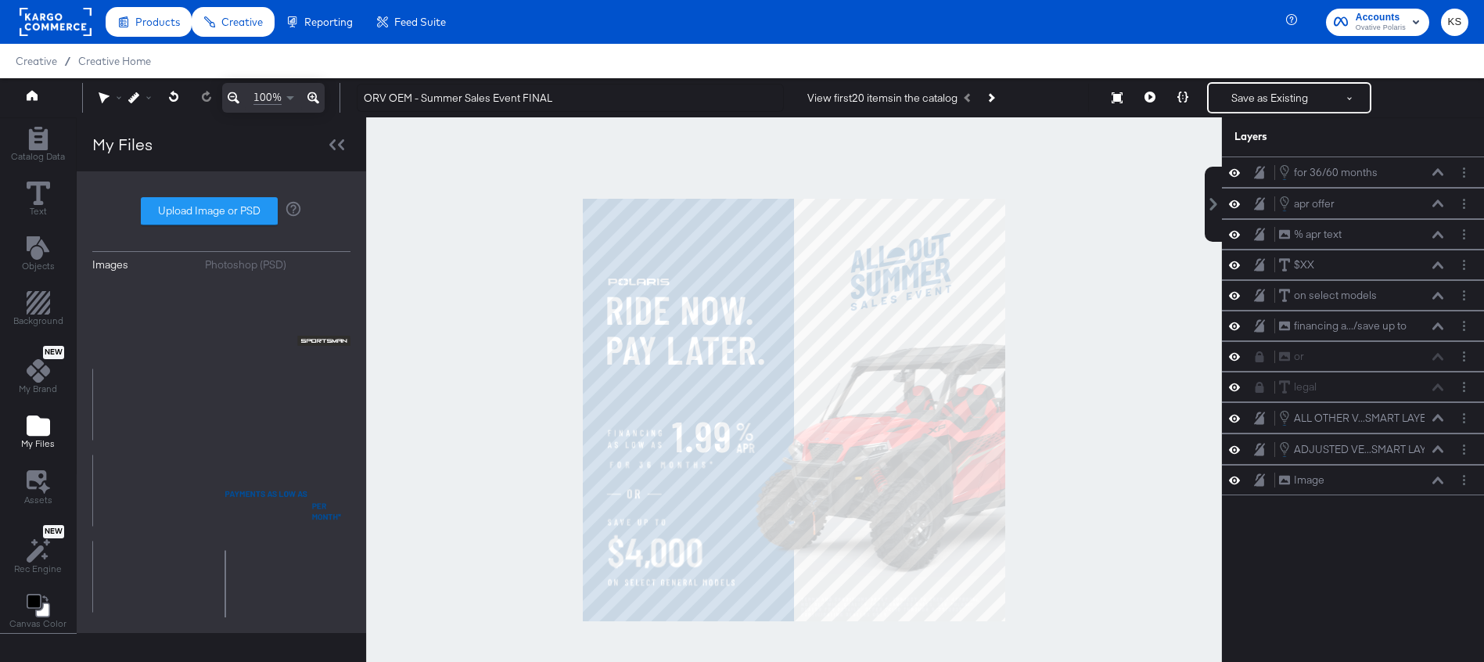
scroll to position [3428, 0]
click at [250, 212] on label "Upload Image or PSD" at bounding box center [209, 211] width 135 height 27
click at [221, 211] on input "Upload Image or PSD" at bounding box center [221, 211] width 0 height 0
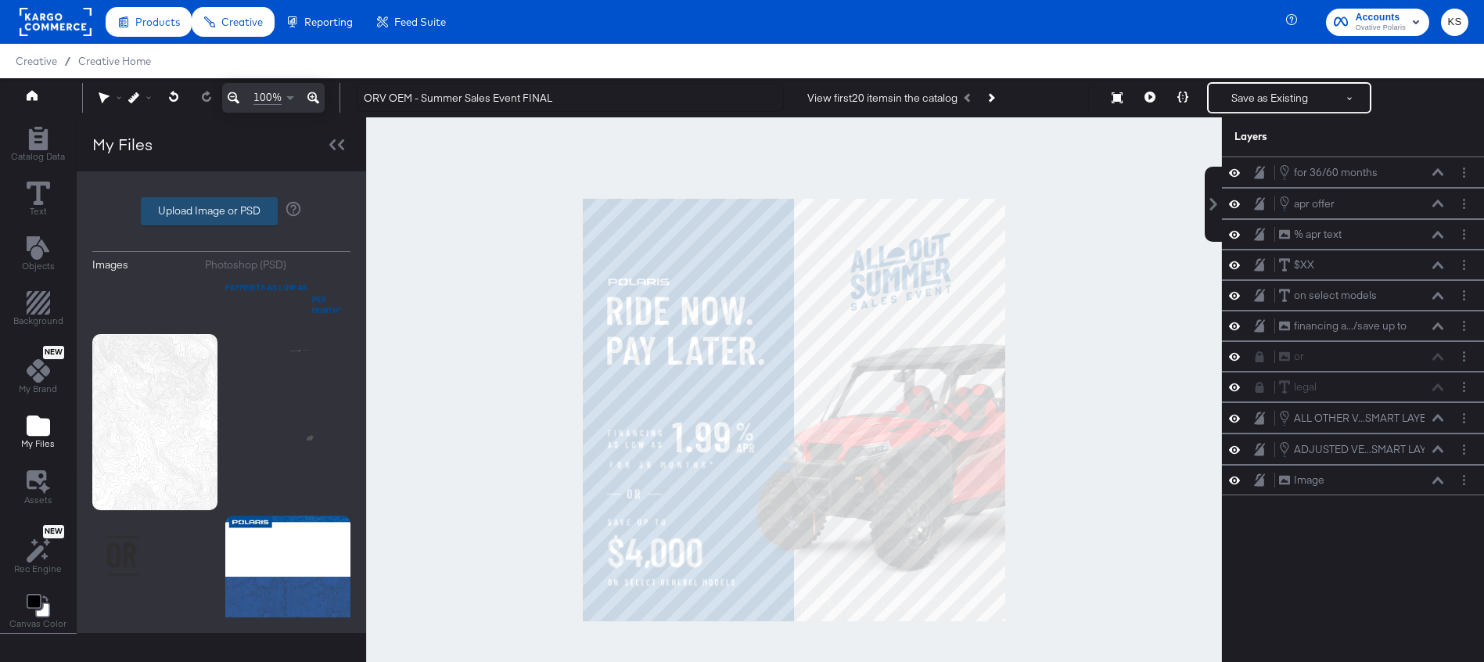
scroll to position [3723, 0]
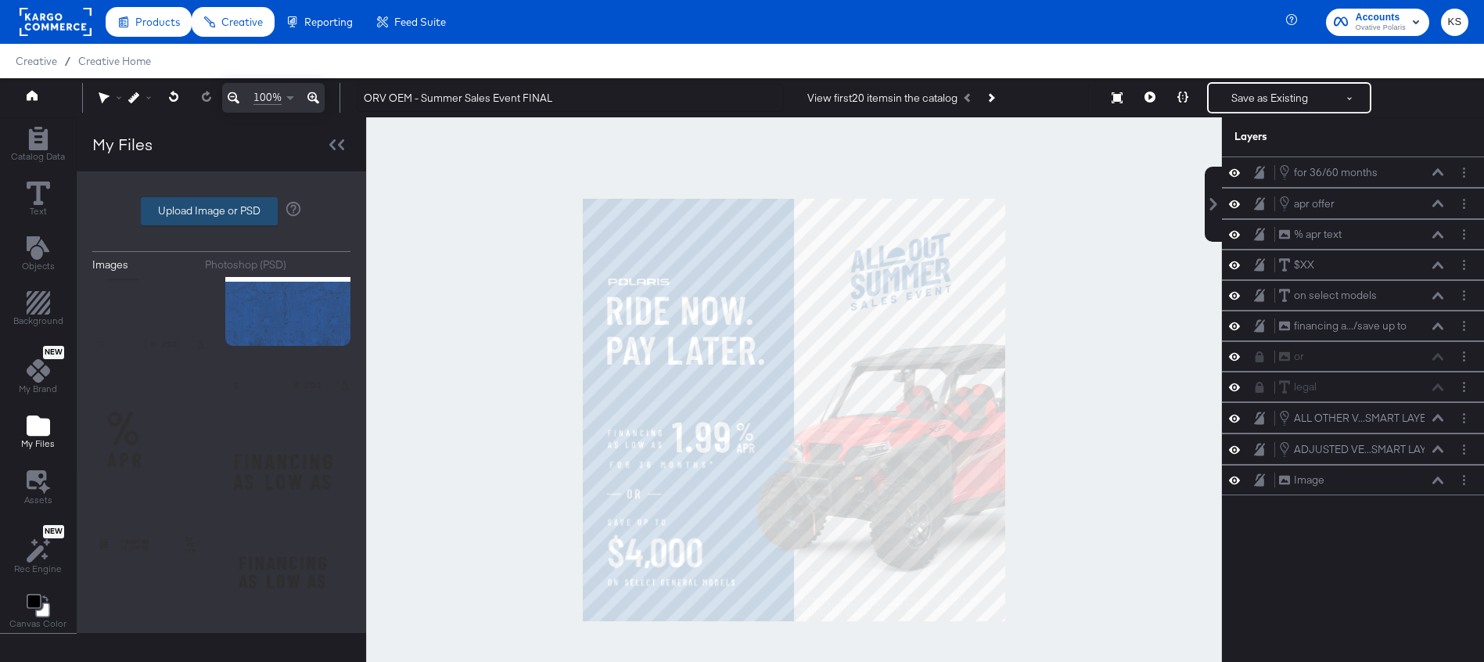
type input "C:\fakepath\2024-orv-xped-adv5-ultimate-us-storm-blue-cgi-3q-G24GZK99AN.png"
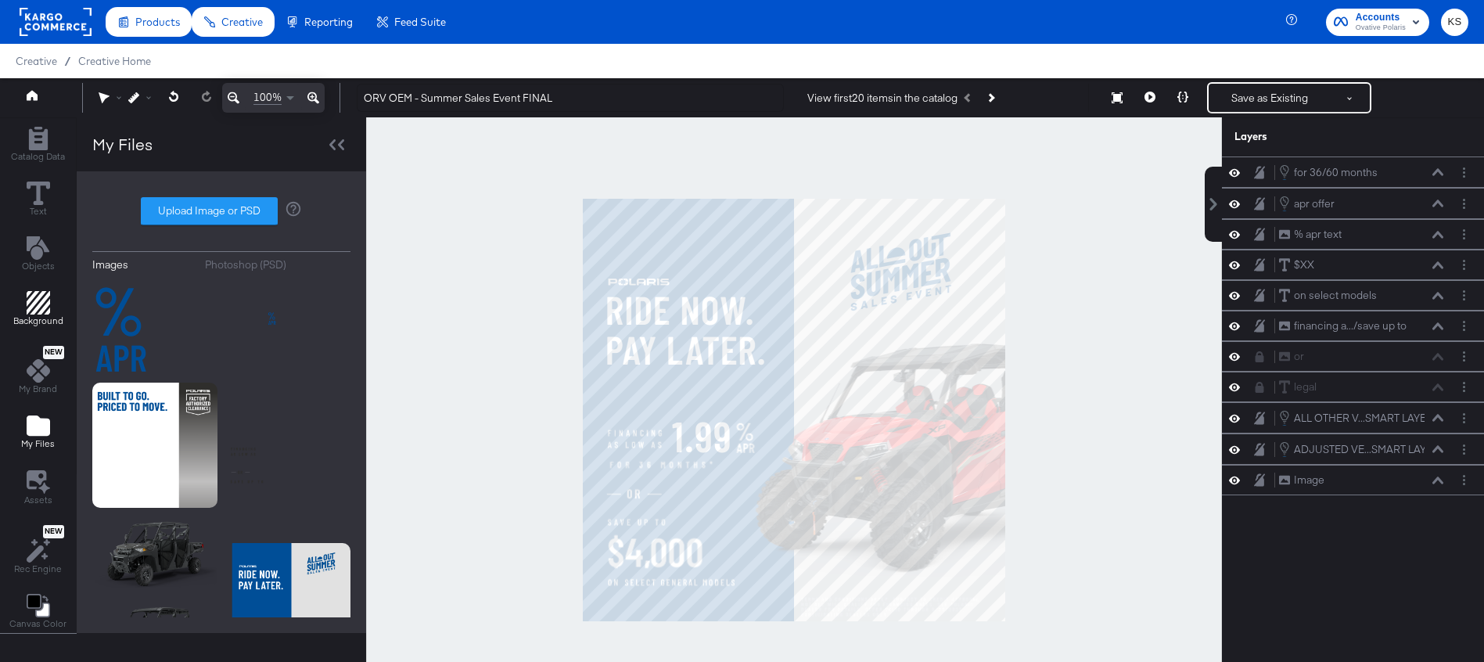
scroll to position [0, 0]
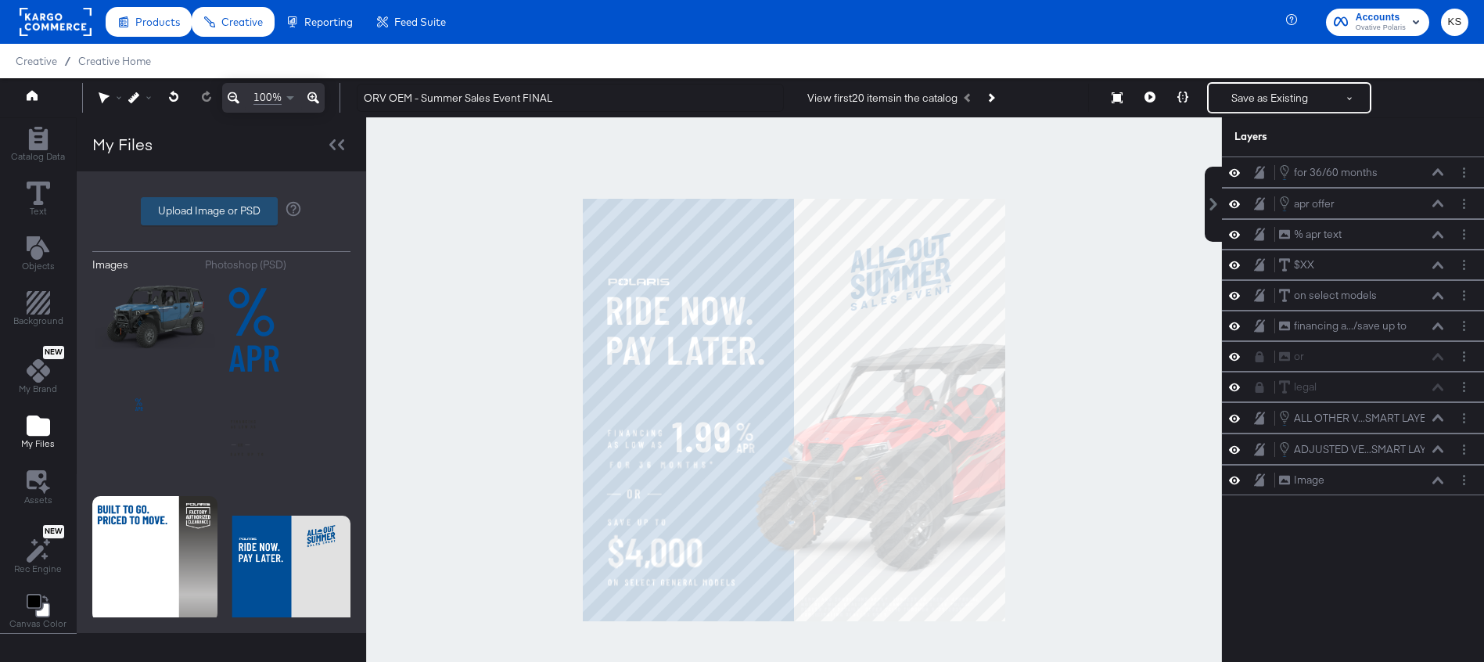
click at [238, 203] on label "Upload Image or PSD" at bounding box center [209, 211] width 135 height 27
click at [221, 211] on input "Upload Image or PSD" at bounding box center [221, 211] width 0 height 0
type input "C:\fakepath\2024-rzr-prorultimate-matteonyxblack-cgi-3qfront-Z24RGD2KAL.png"
click at [1241, 416] on div at bounding box center [1239, 418] width 22 height 15
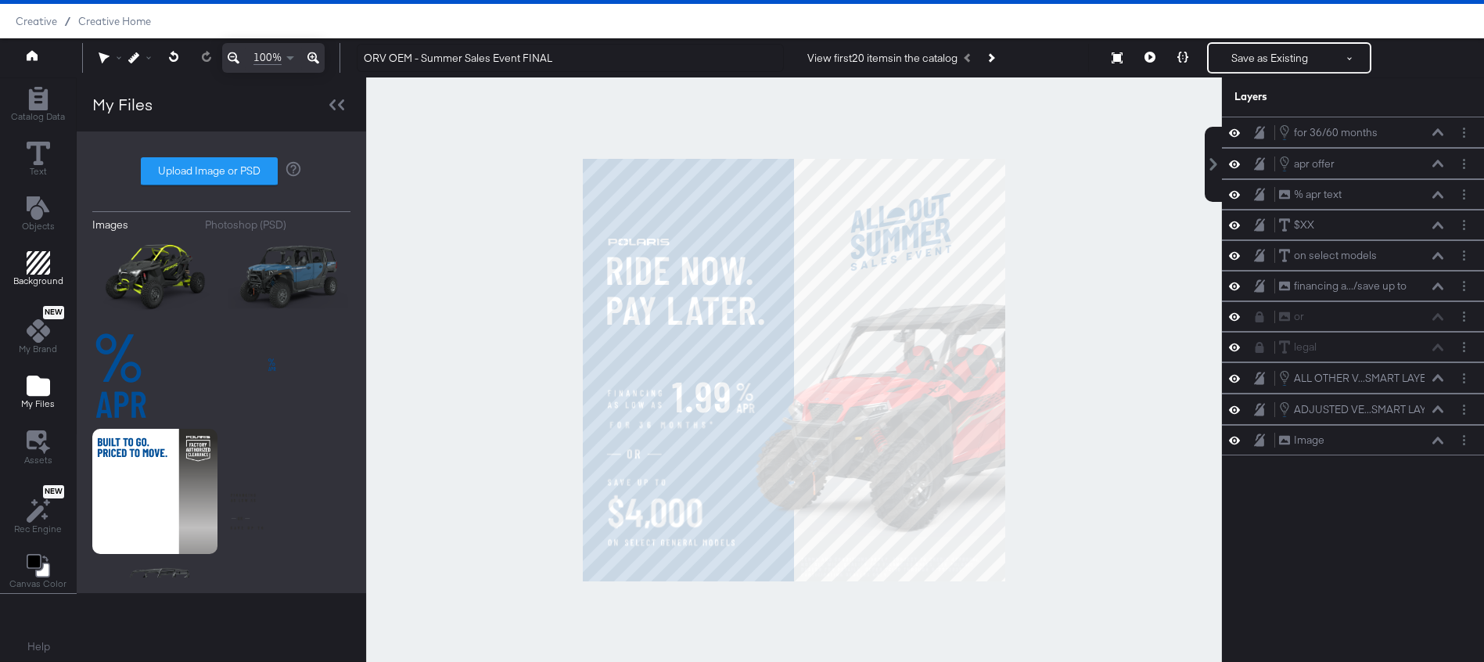
click at [38, 254] on icon "Add Rectangle" at bounding box center [38, 262] width 23 height 23
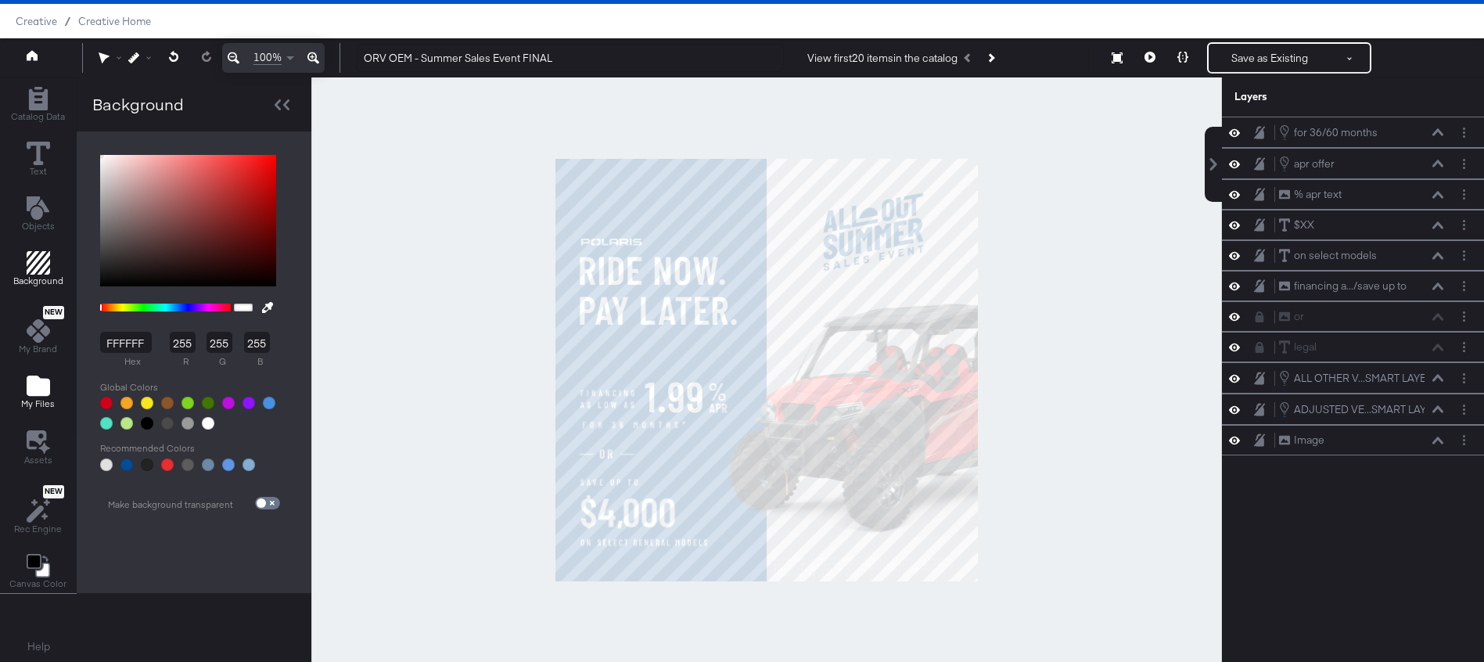
click at [41, 383] on icon "Add Files" at bounding box center [38, 386] width 23 height 20
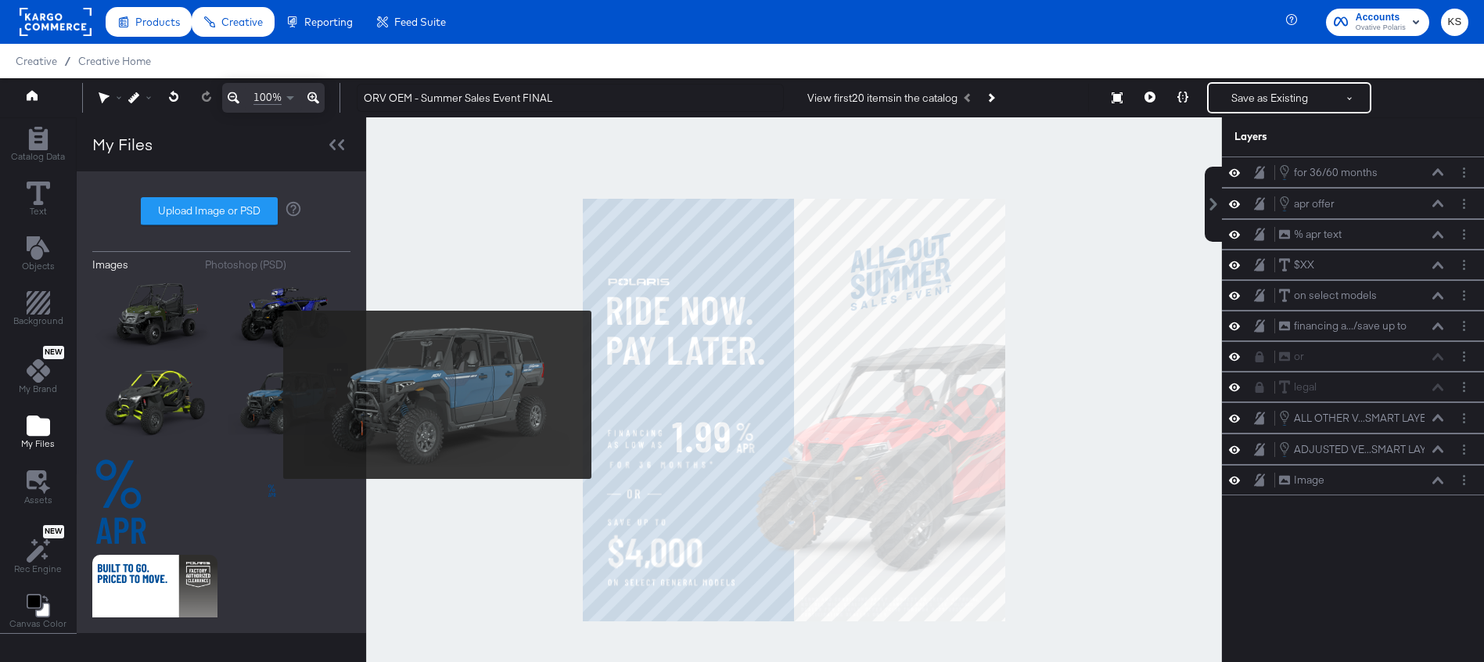
click at [273, 394] on img at bounding box center [287, 402] width 125 height 78
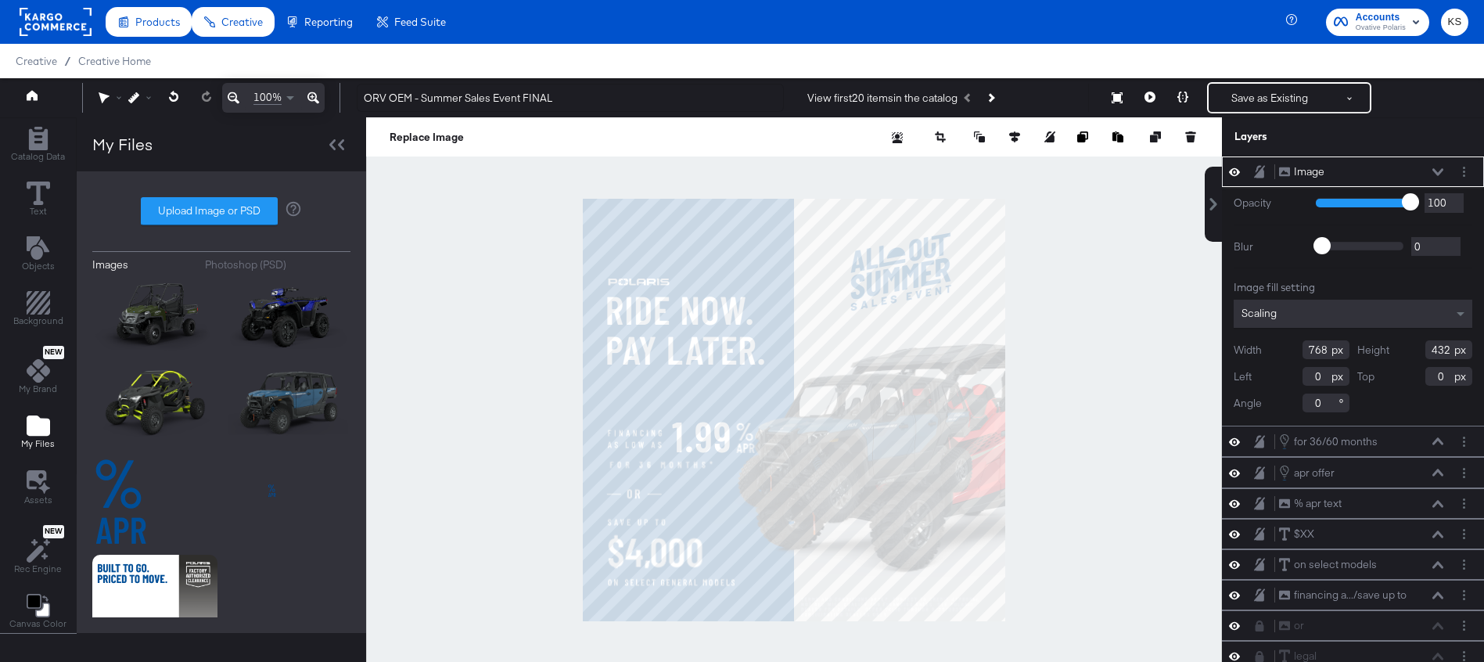
type input "308"
type input "417"
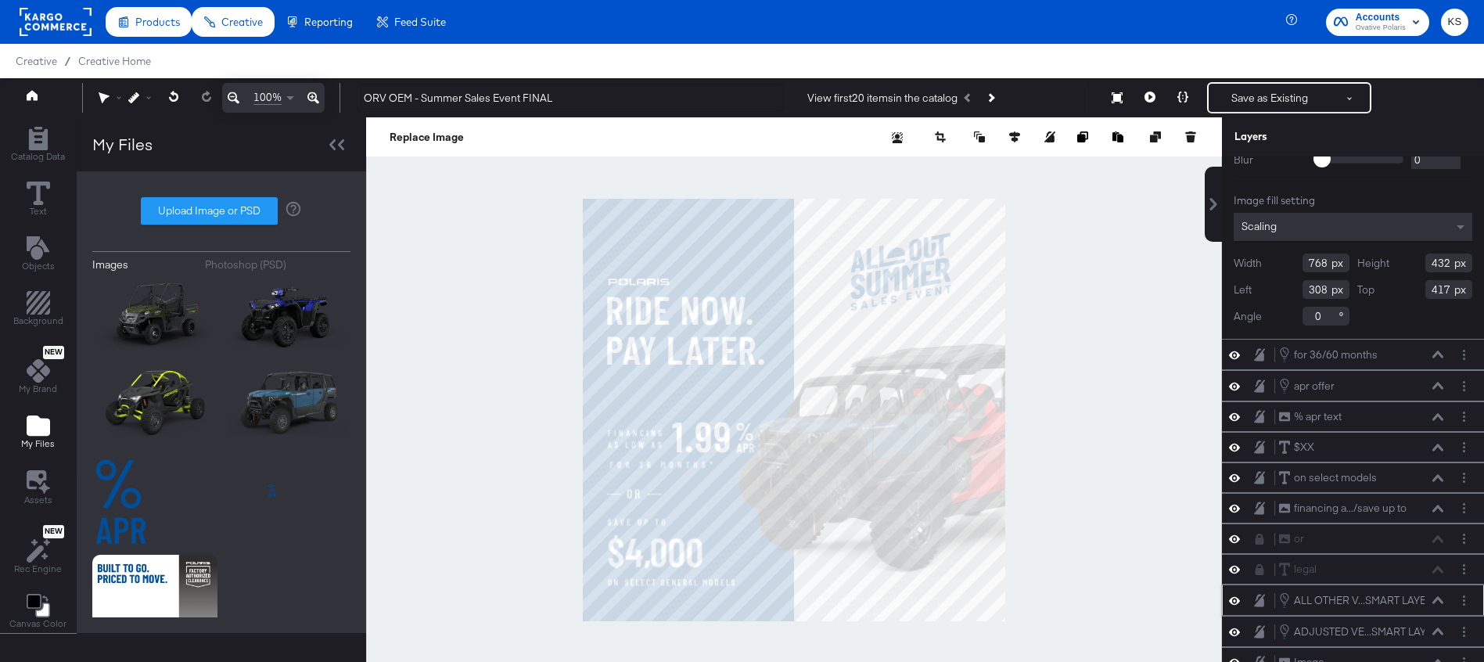
click at [1235, 602] on icon at bounding box center [1234, 601] width 11 height 8
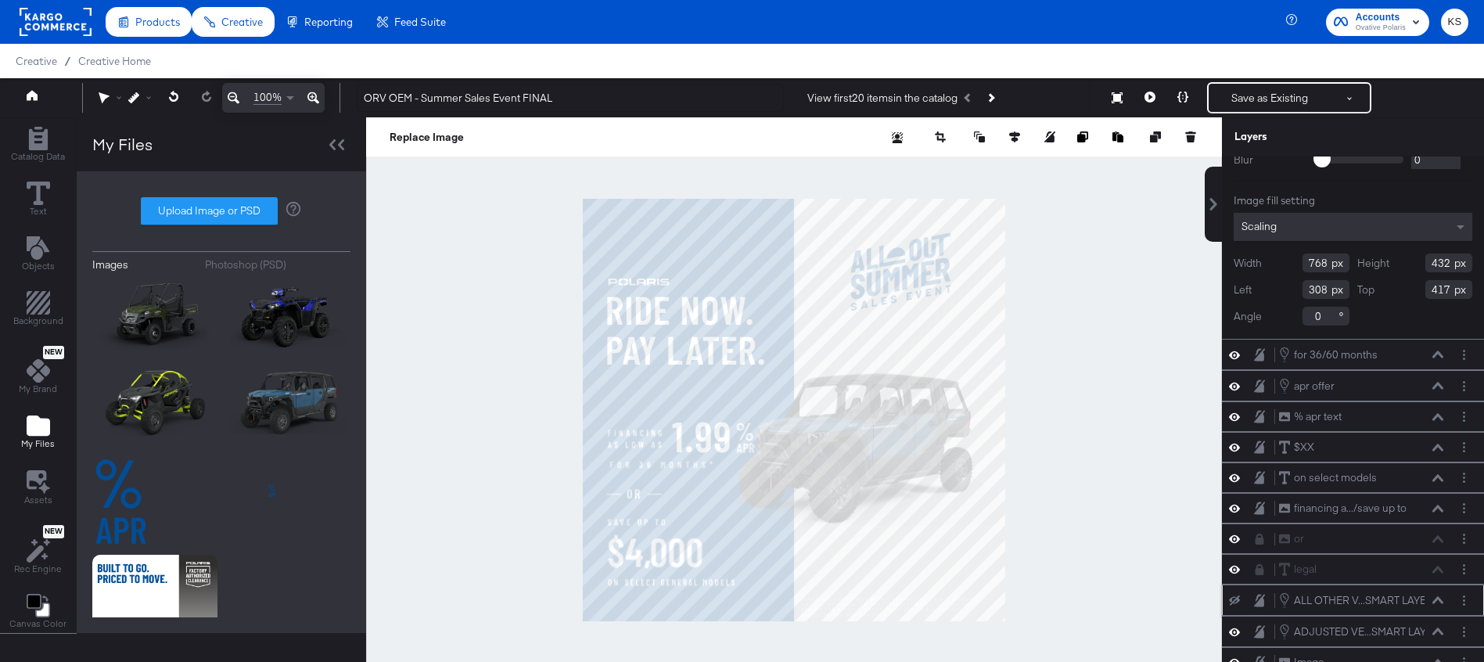
click at [1235, 602] on icon at bounding box center [1234, 600] width 11 height 10
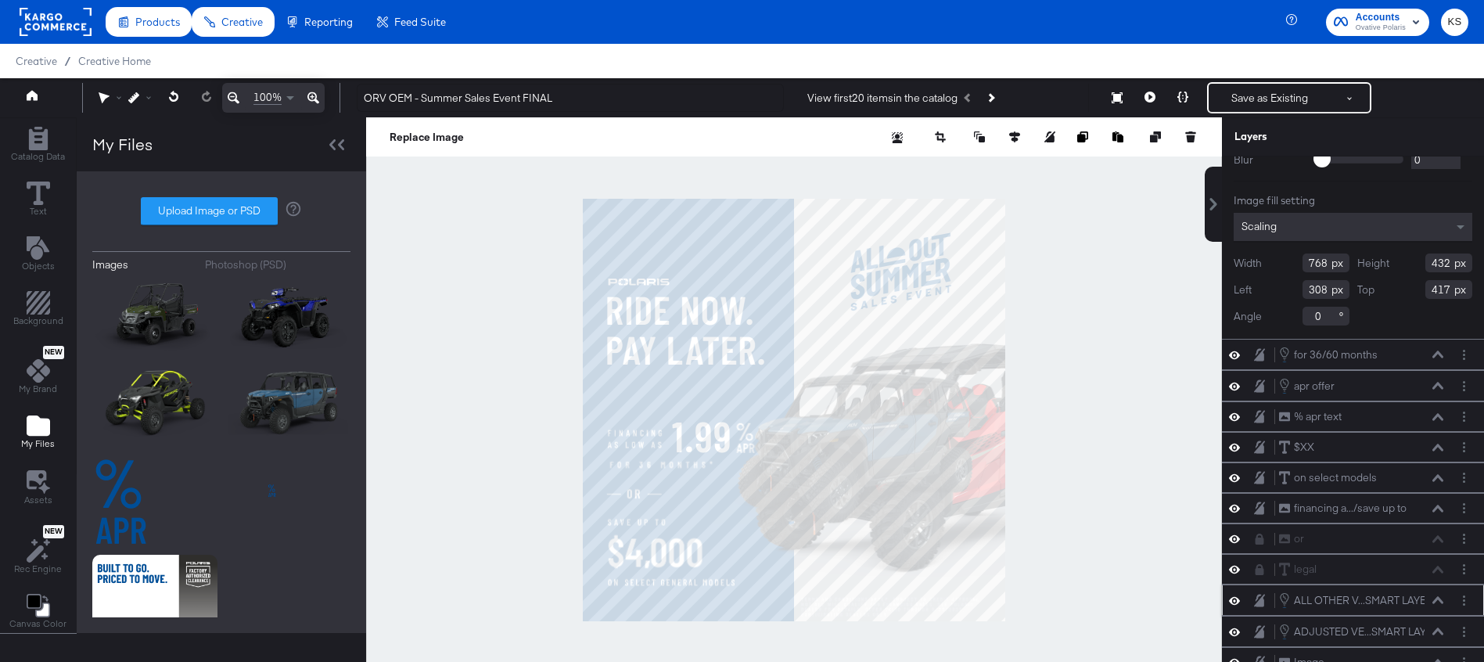
scroll to position [40, 0]
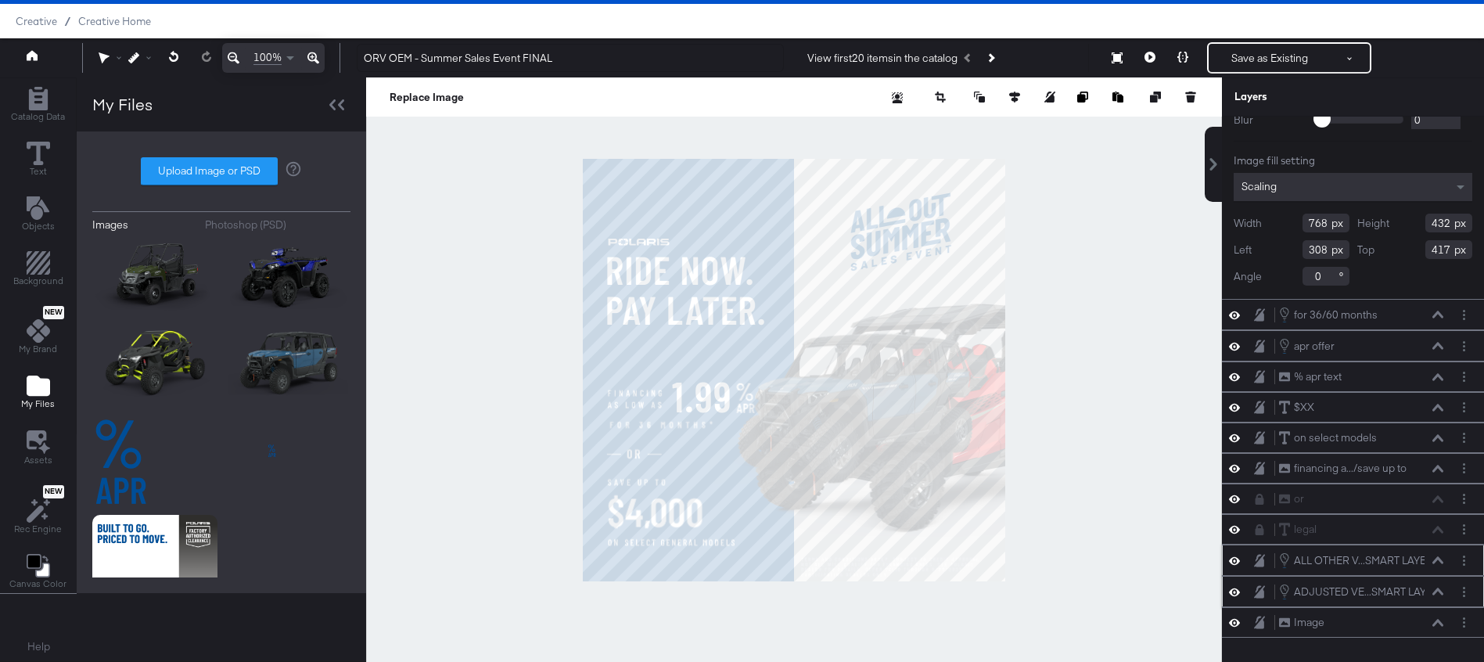
click at [1235, 592] on icon at bounding box center [1234, 592] width 11 height 8
click at [1235, 592] on icon at bounding box center [1234, 592] width 11 height 10
click at [1435, 560] on icon at bounding box center [1438, 560] width 11 height 8
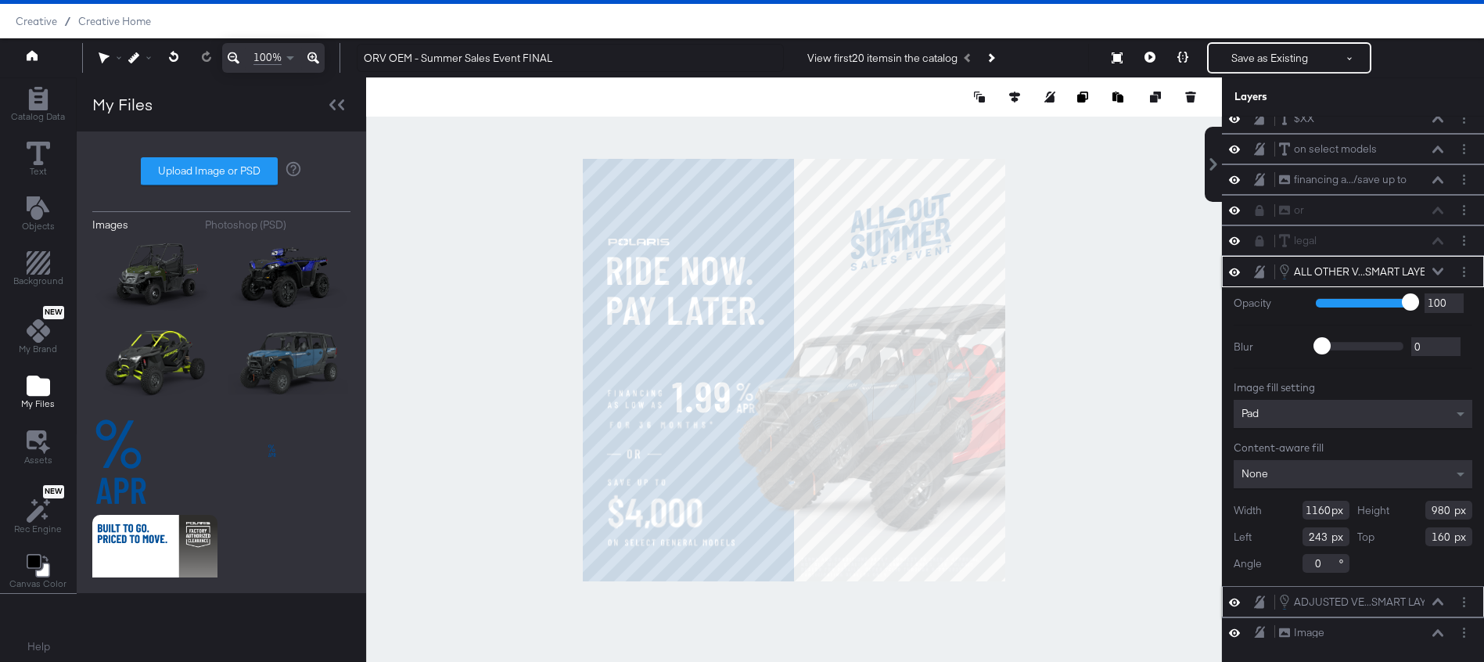
scroll to position [139, 0]
click at [1439, 270] on icon at bounding box center [1438, 268] width 11 height 7
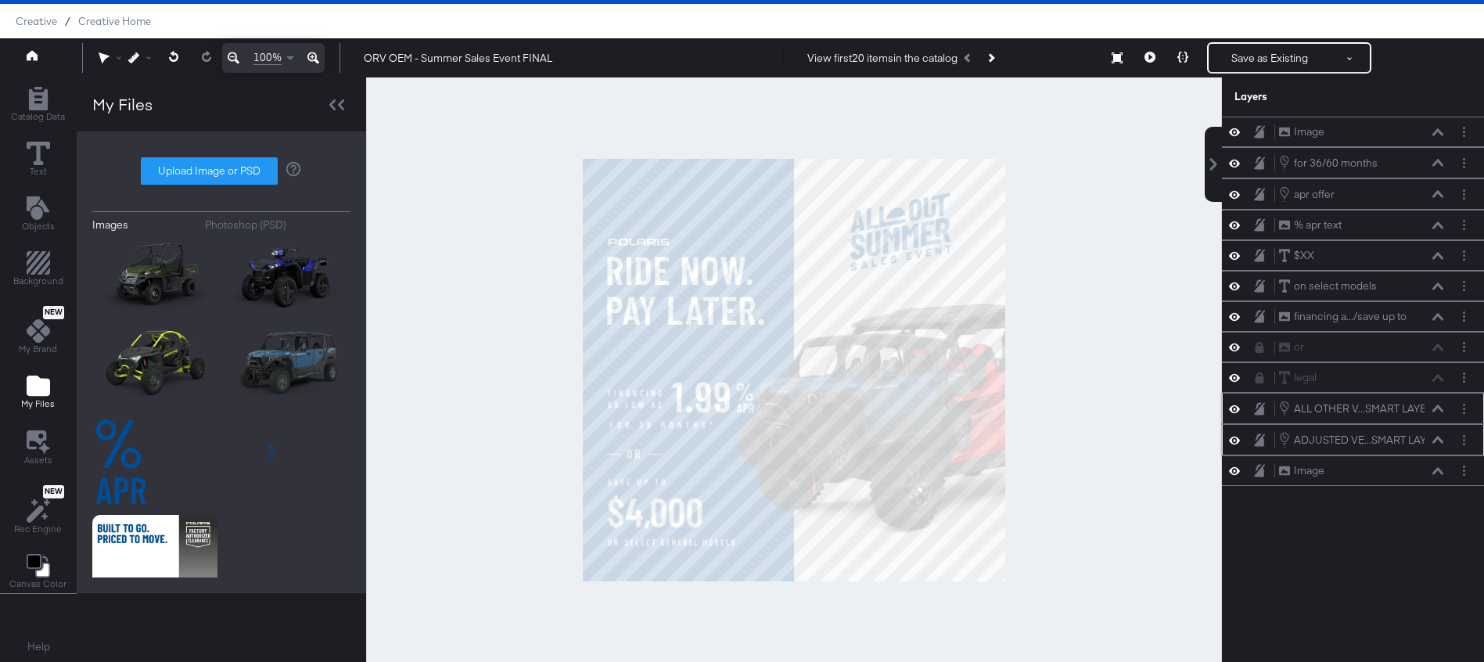
scroll to position [0, 0]
click at [1441, 131] on icon at bounding box center [1438, 132] width 11 height 8
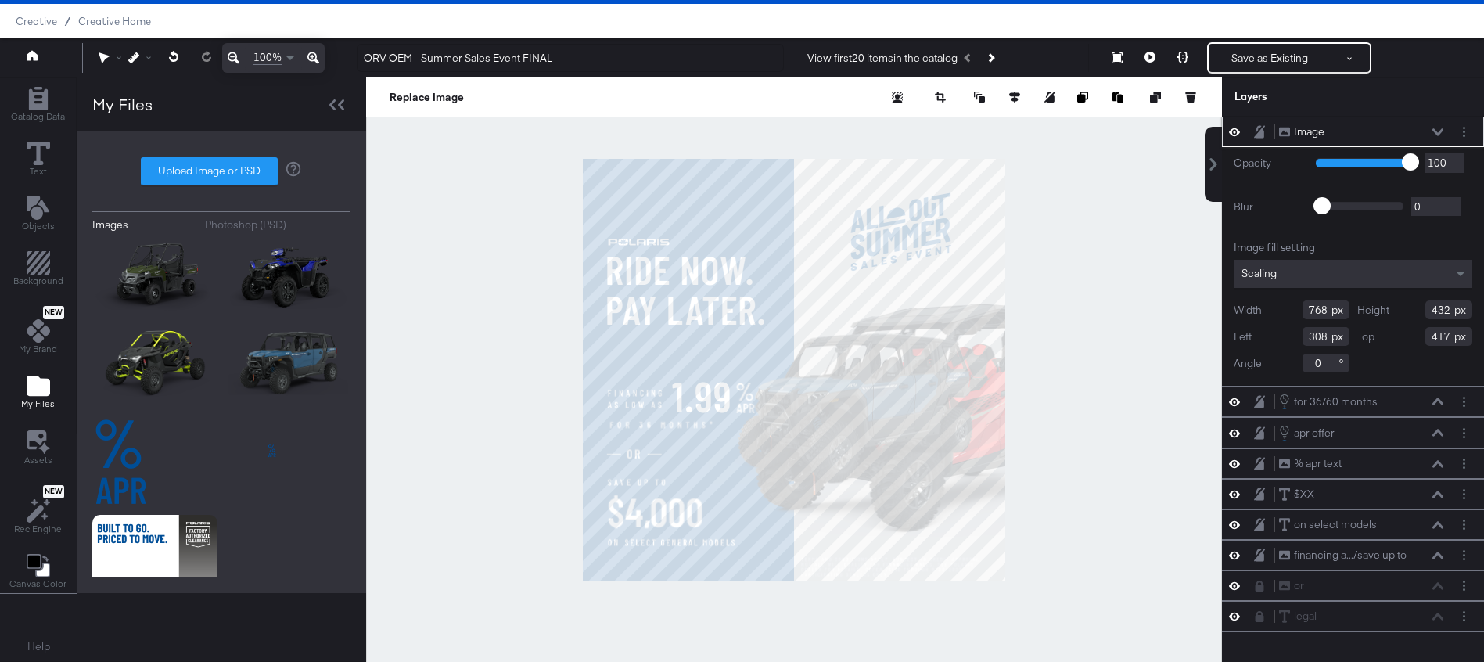
click at [1319, 268] on div "Scaling" at bounding box center [1353, 274] width 239 height 28
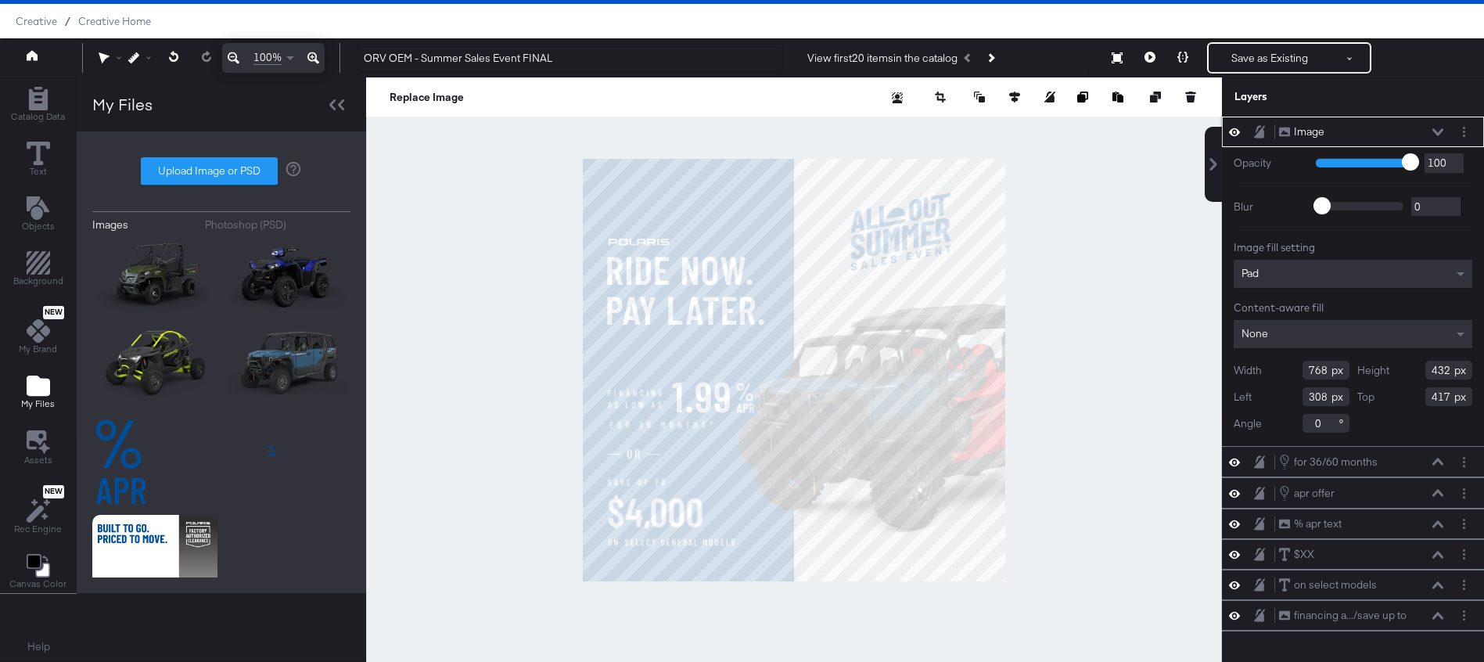
click at [1313, 368] on input "768" at bounding box center [1326, 370] width 47 height 19
type input "1160"
click at [1309, 390] on input "308" at bounding box center [1326, 396] width 47 height 19
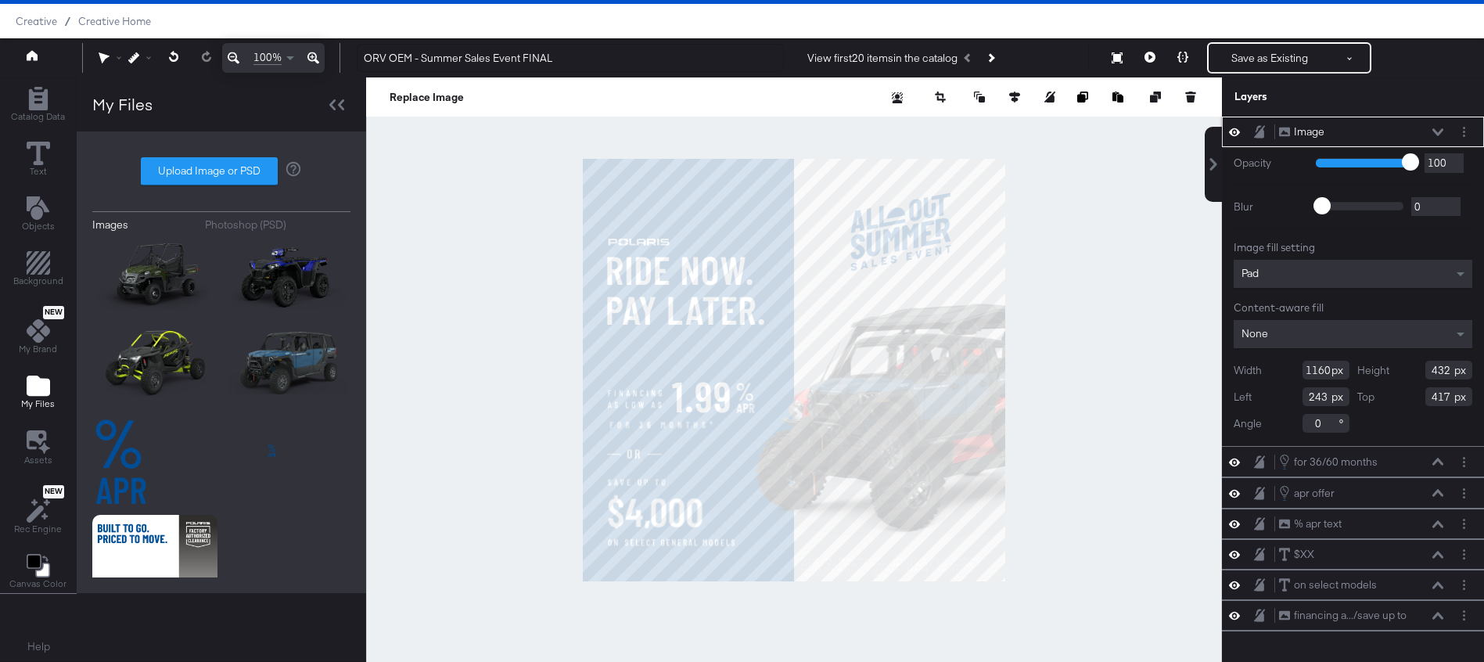
type input "243"
click at [1442, 370] on input "432" at bounding box center [1448, 370] width 47 height 19
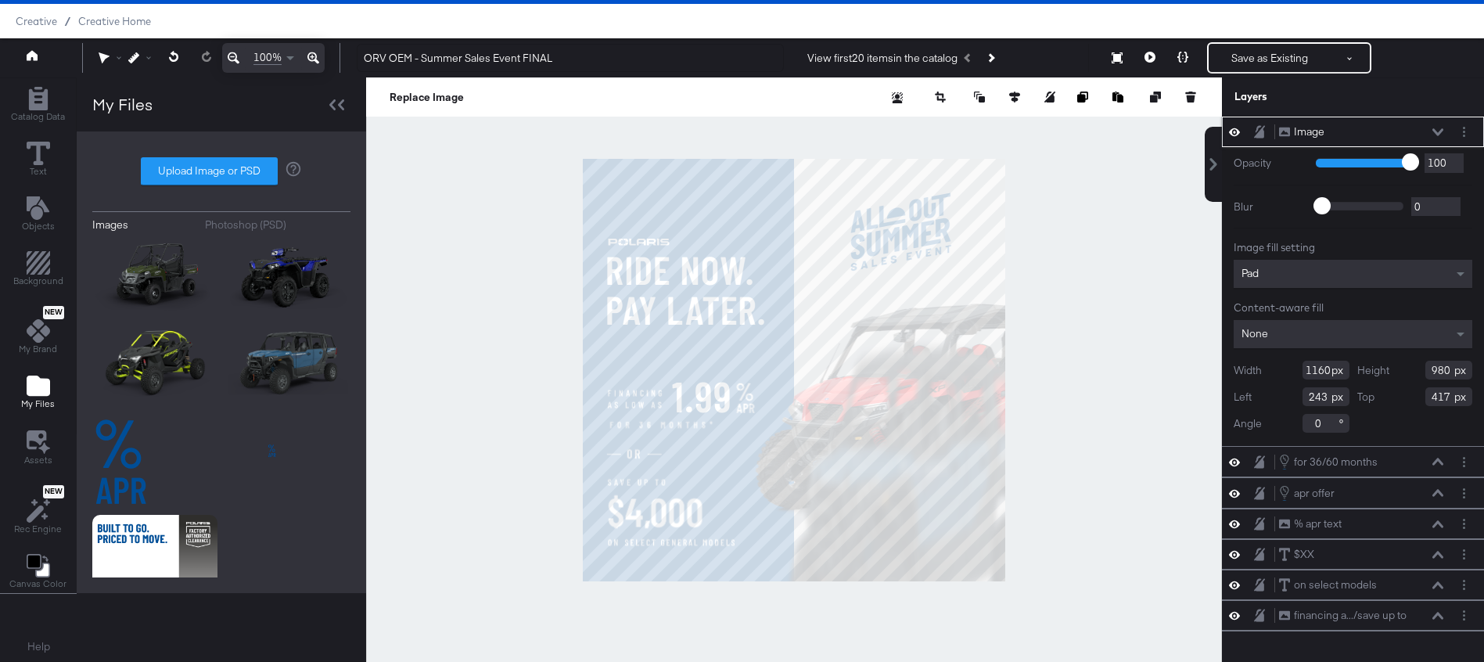
type input "980"
click at [1439, 399] on input "417" at bounding box center [1448, 396] width 47 height 19
type input "1"
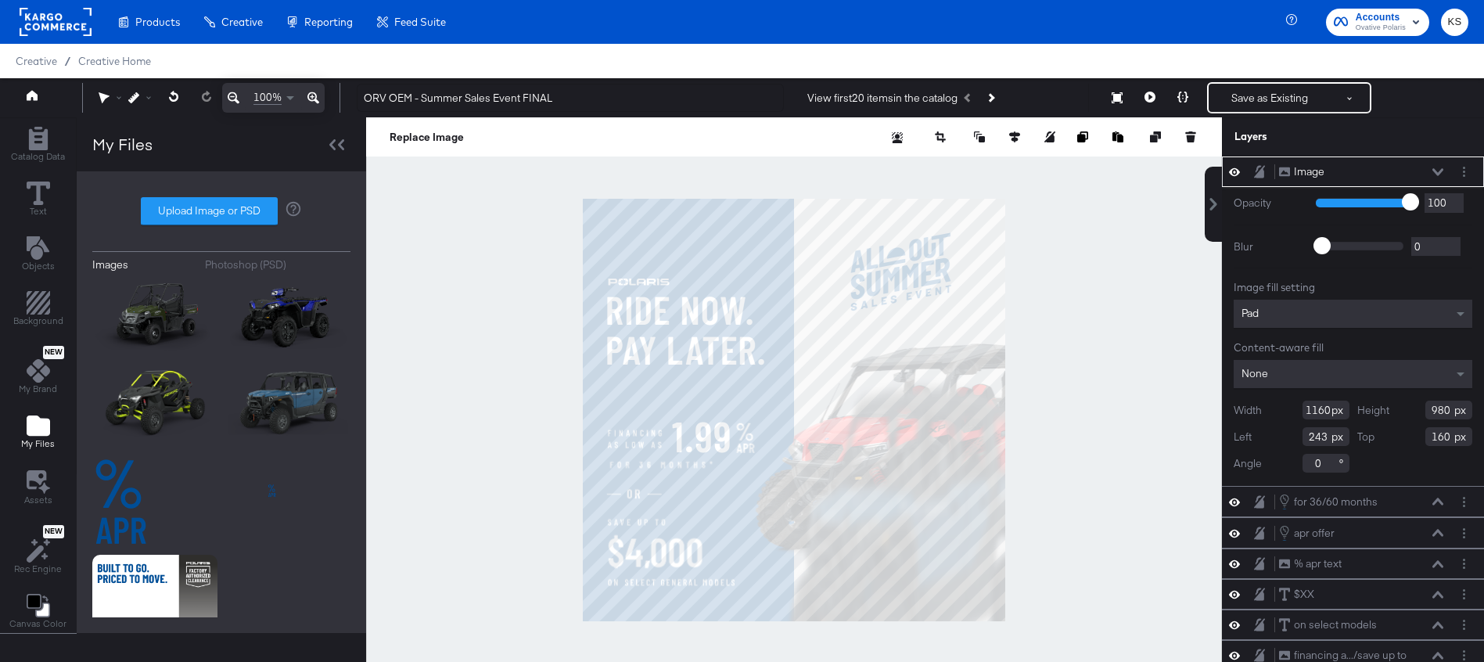
scroll to position [40, 0]
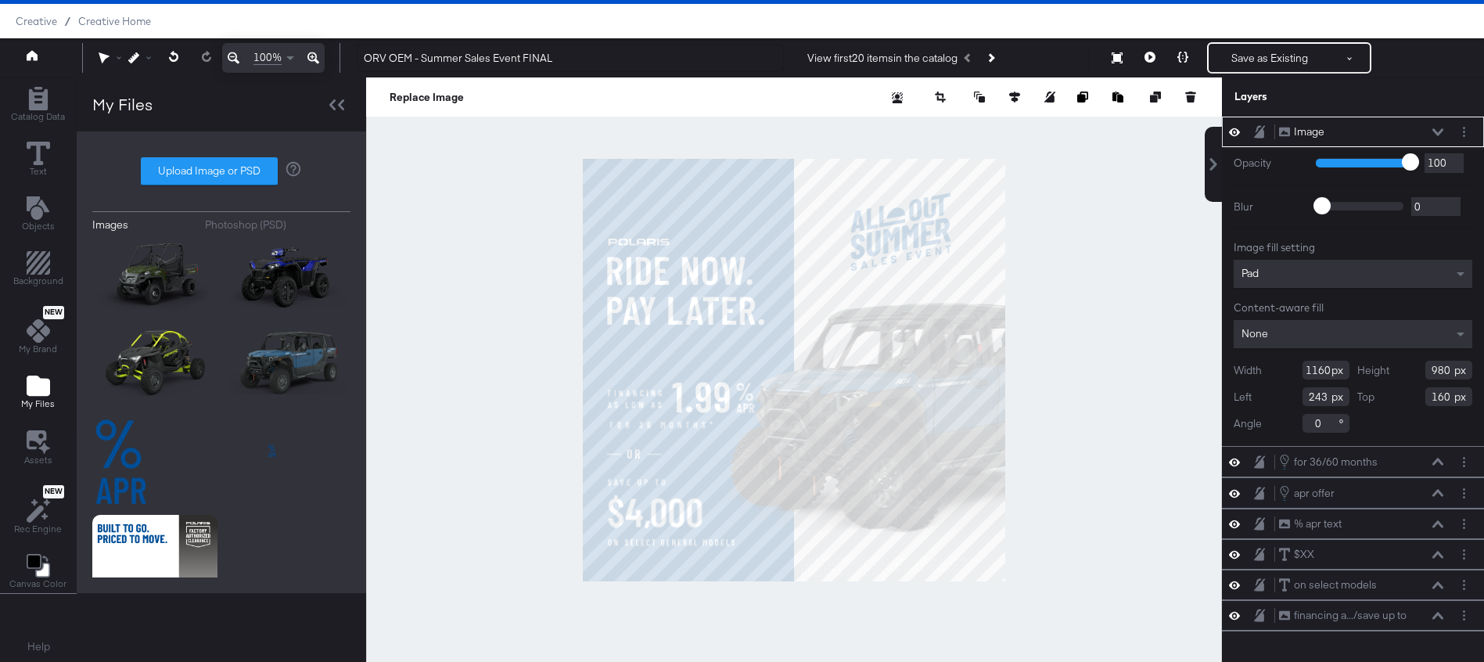
type input "160"
click at [1436, 135] on icon at bounding box center [1438, 132] width 11 height 8
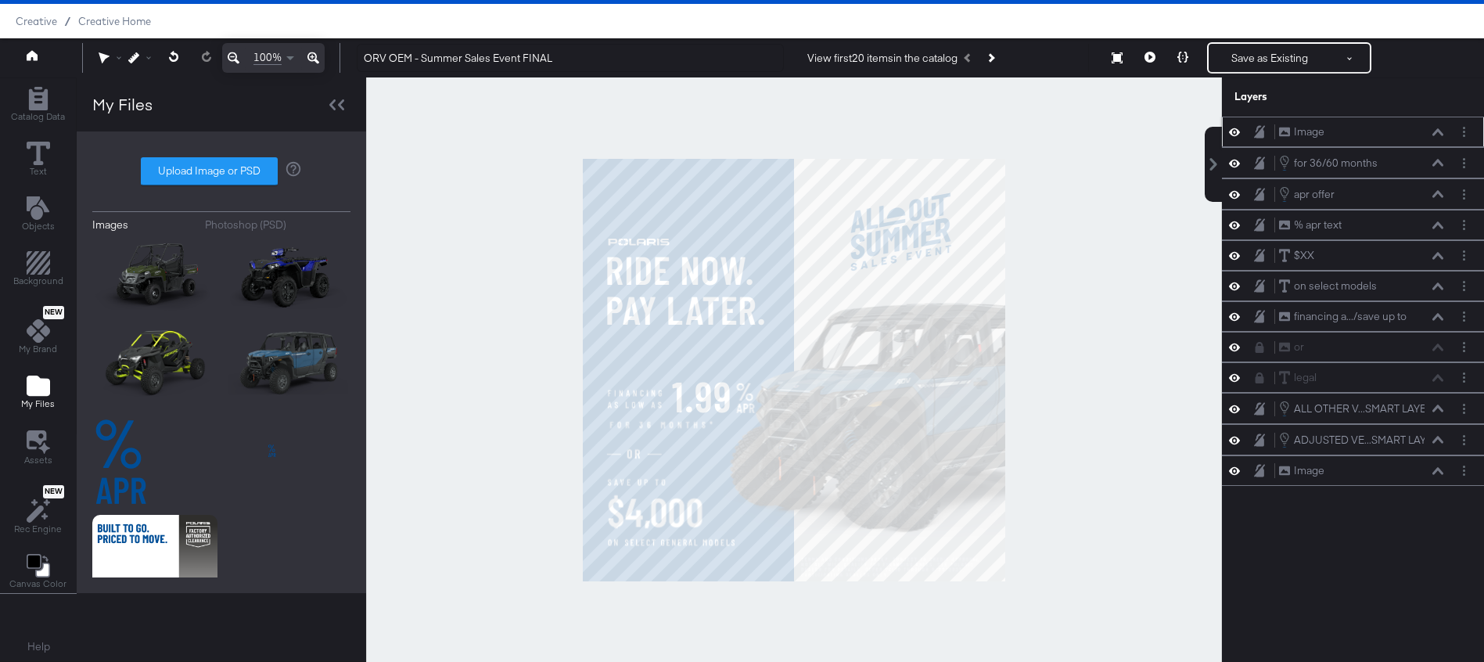
drag, startPoint x: 1436, startPoint y: 131, endPoint x: 1443, endPoint y: 129, distance: 8.2
click at [1436, 131] on icon at bounding box center [1438, 132] width 11 height 8
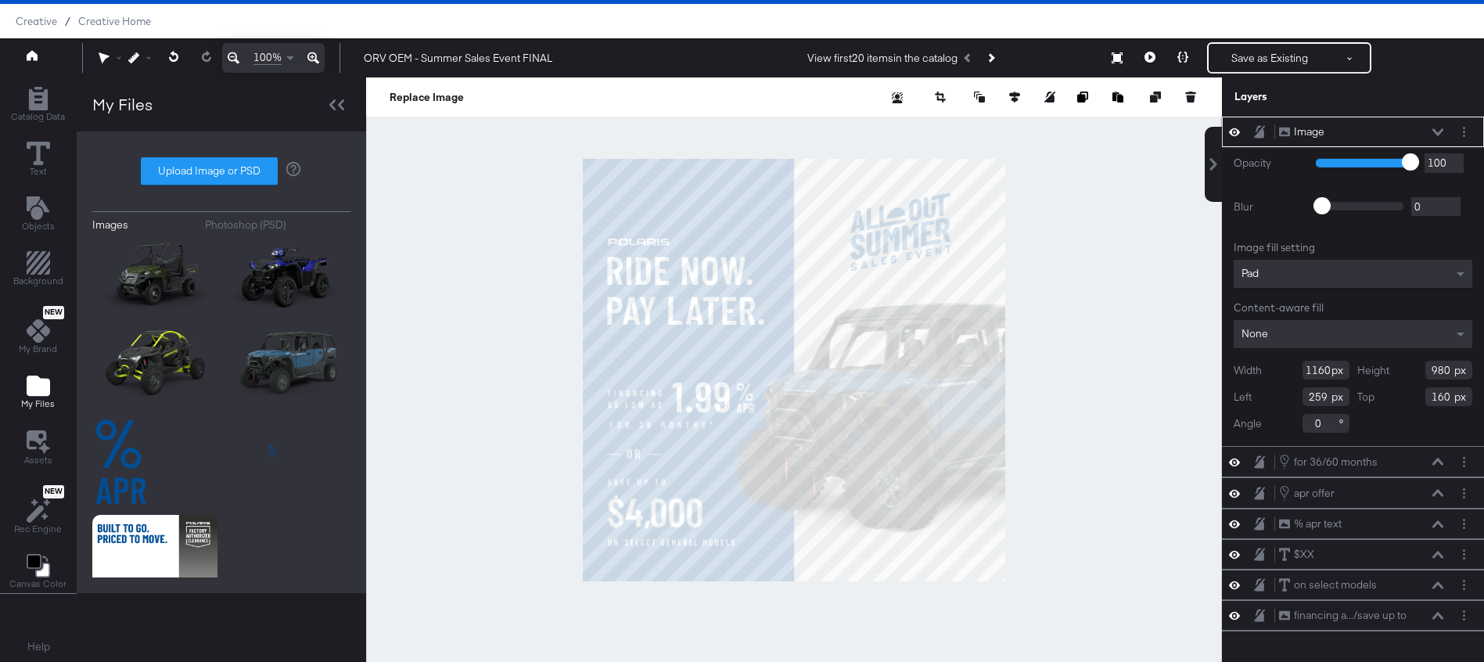
type input "260"
click at [1440, 132] on icon at bounding box center [1438, 131] width 11 height 7
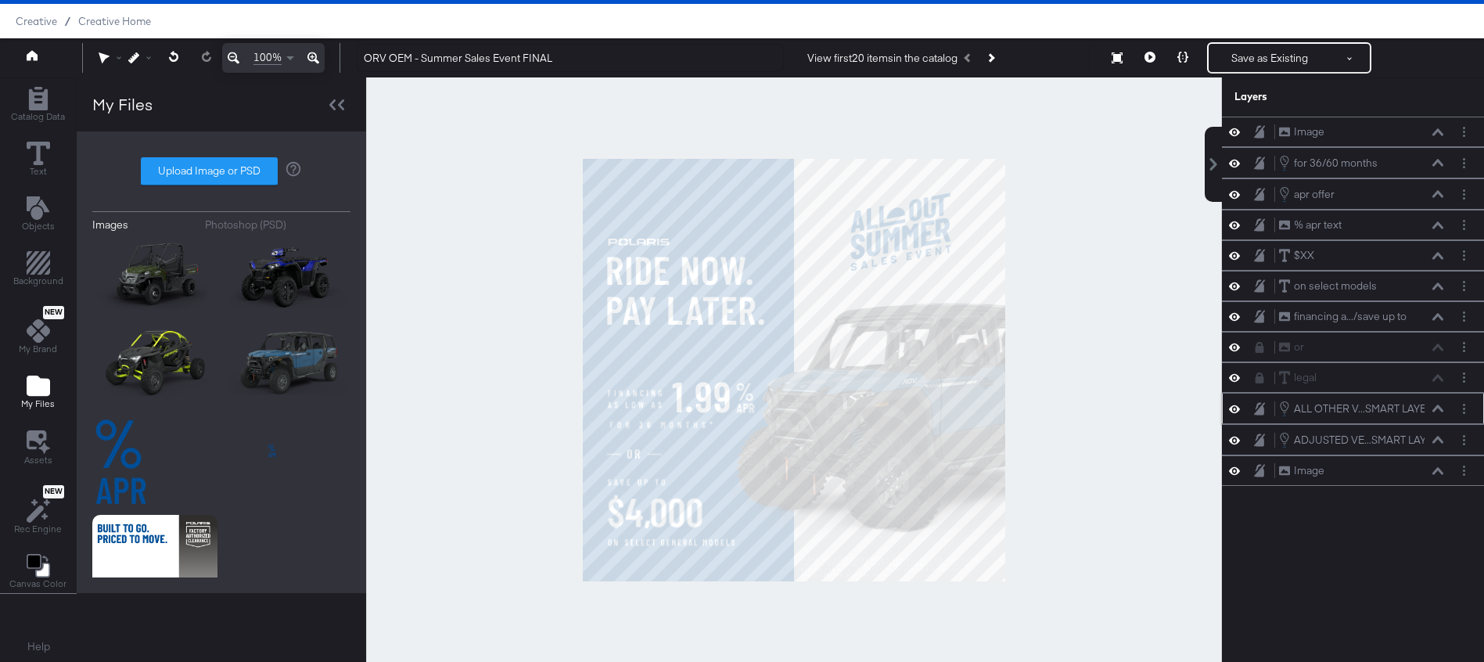
click at [1239, 414] on icon at bounding box center [1234, 408] width 11 height 13
click at [1235, 437] on icon at bounding box center [1234, 439] width 11 height 13
click at [1184, 57] on icon at bounding box center [1182, 57] width 11 height 11
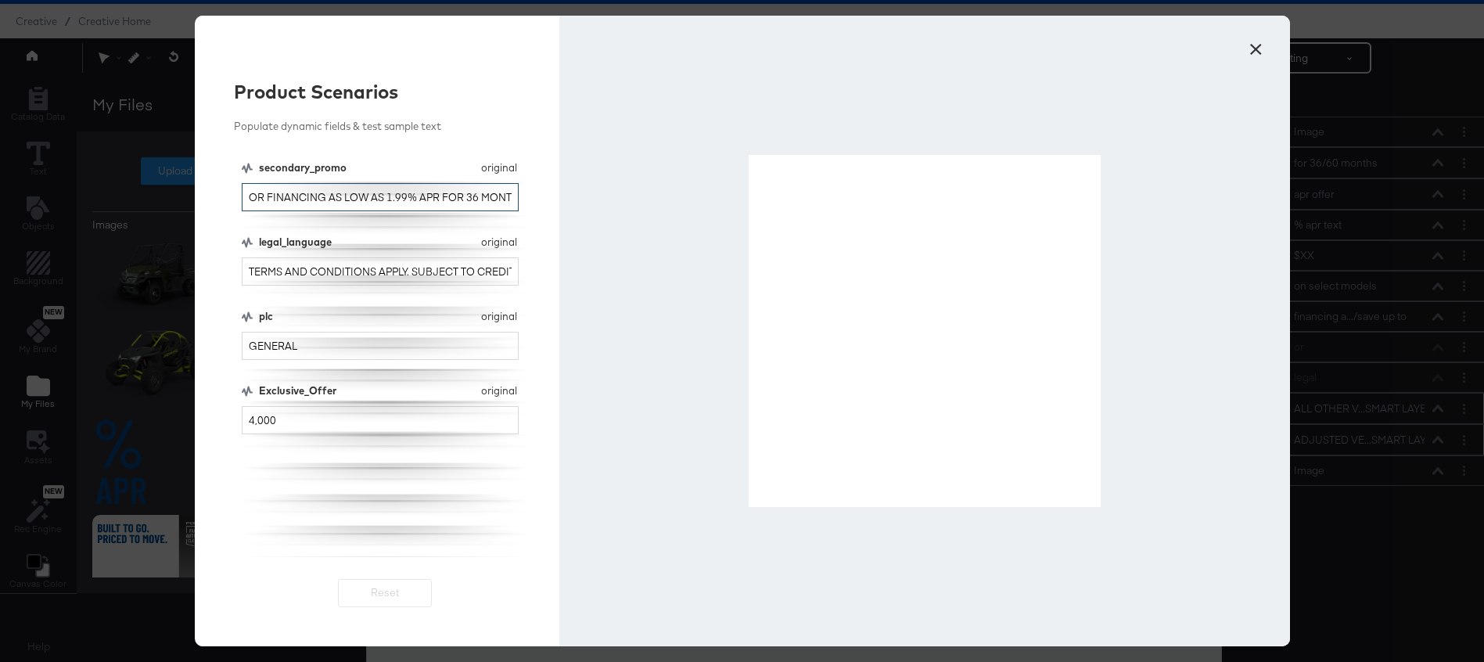
click at [393, 195] on input "OR FINANCING AS LOW AS 1.99% APR FOR 36 MONTHS" at bounding box center [381, 197] width 278 height 29
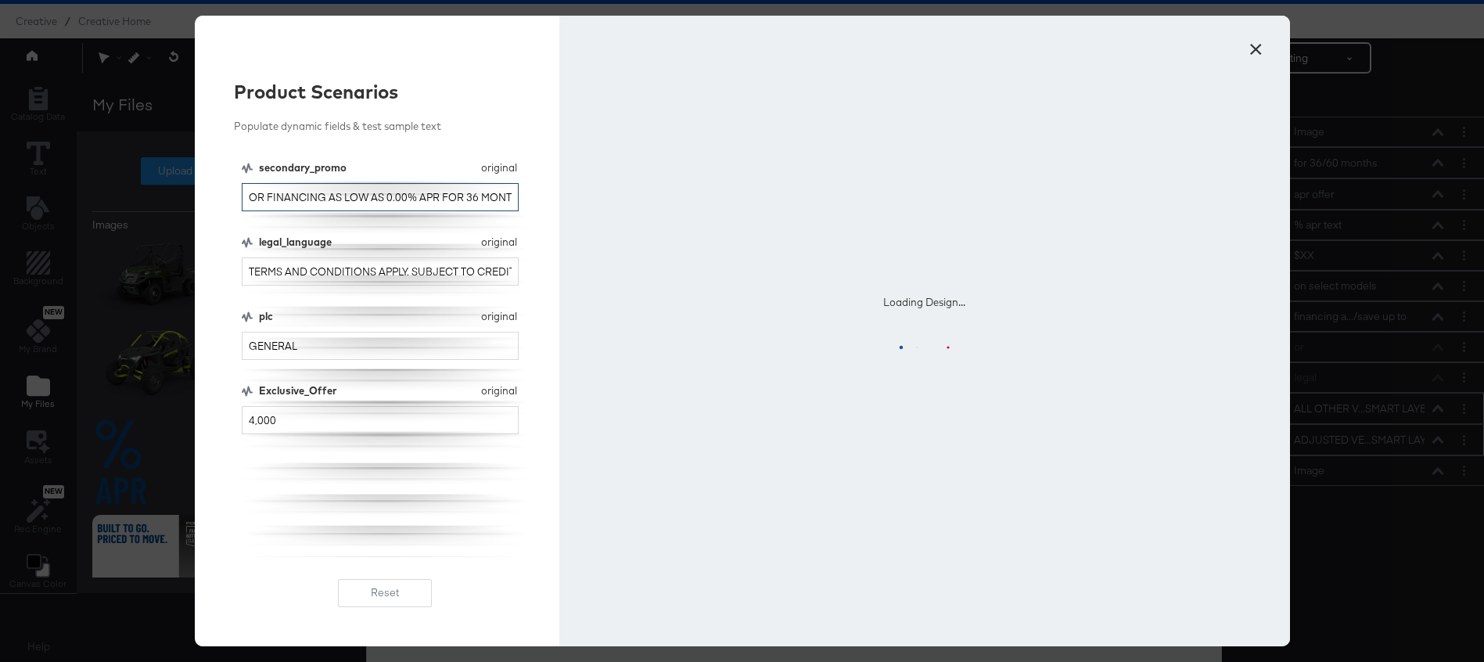
click at [469, 196] on input "OR FINANCING AS LOW AS 0.00% APR FOR 36 MONTHS" at bounding box center [381, 197] width 278 height 29
type input "OR FINANCING AS LOW AS 0.00% APR FOR 60 MONTHS"
drag, startPoint x: 325, startPoint y: 269, endPoint x: 302, endPoint y: 269, distance: 22.7
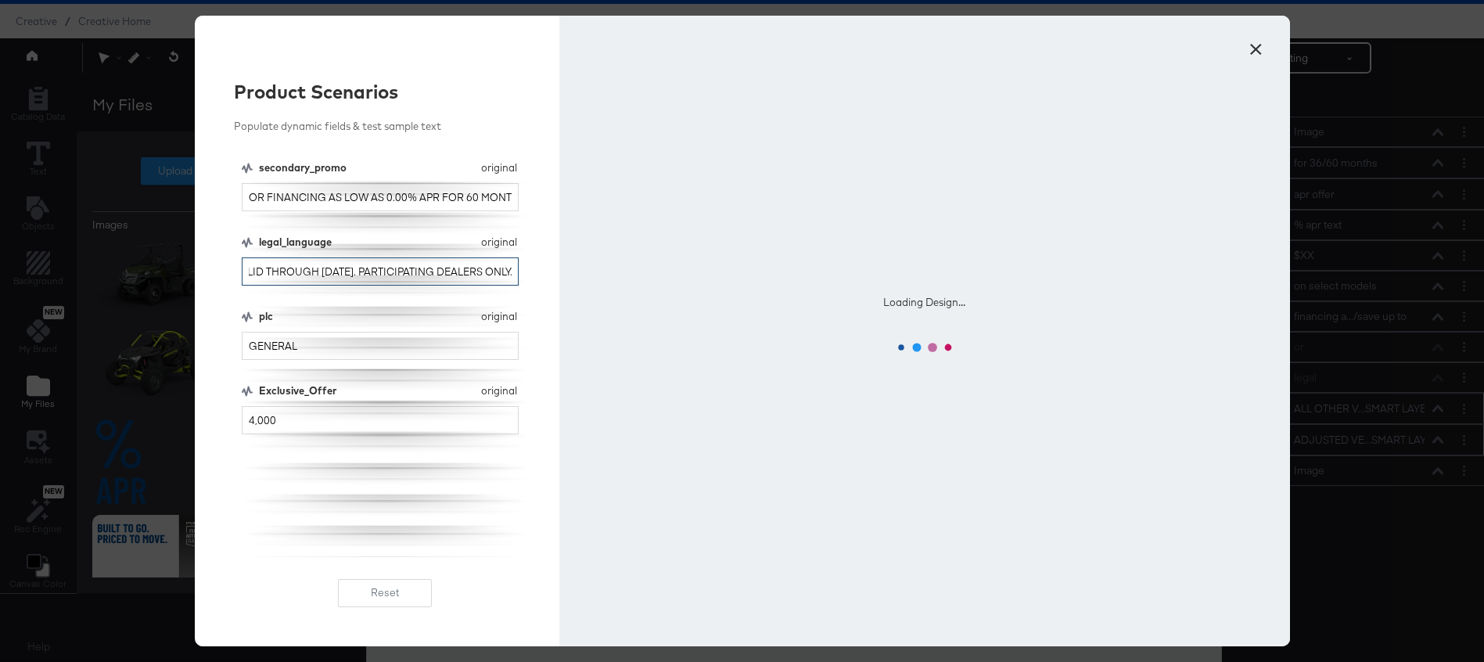
click at [302, 269] on input "TERMS AND CONDITIONS APPLY. SUBJECT TO CREDIT APPROVAL. NOT ALL WILL QUALIFY FO…" at bounding box center [381, 271] width 278 height 29
type input "TERMS AND CONDITIONS APPLY. SUBJECT TO CREDIT APPROVAL. NOT ALL WILL QUALIFY FO…"
click at [317, 345] on input "GENERAL" at bounding box center [381, 346] width 278 height 29
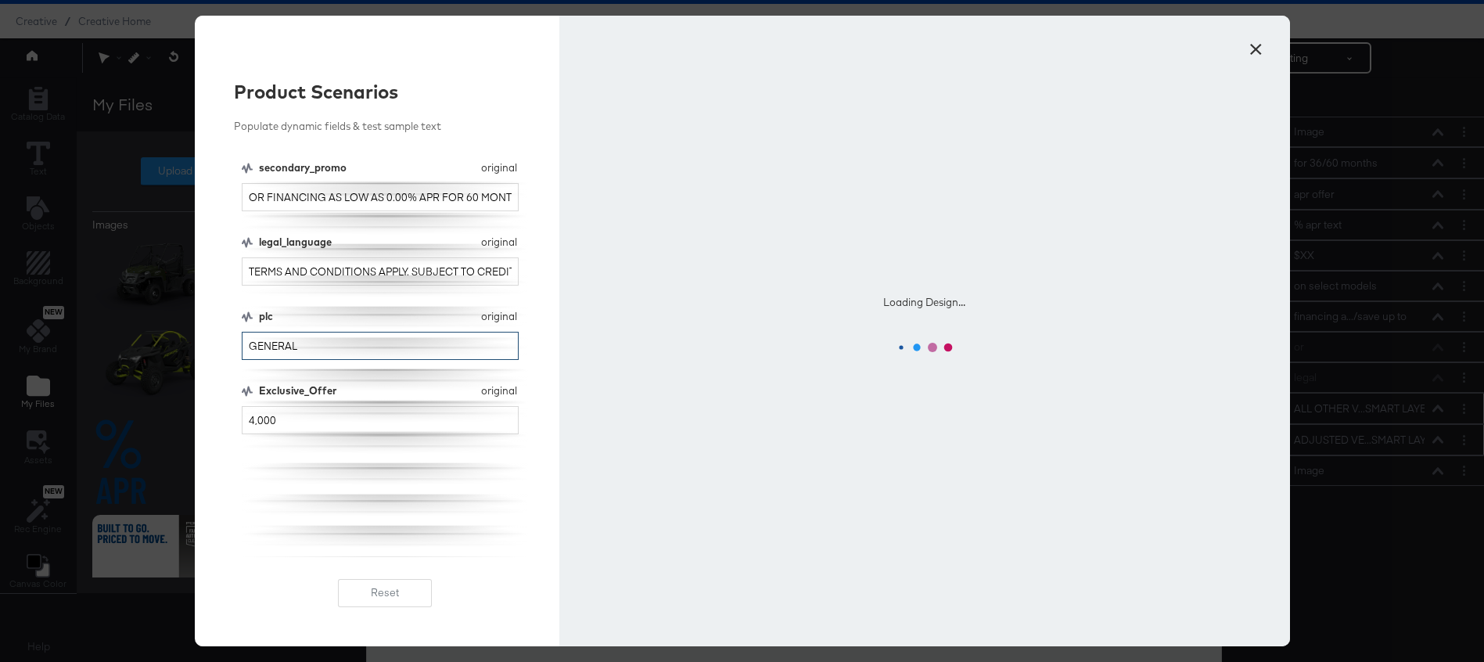
click at [317, 345] on input "GENERAL" at bounding box center [381, 346] width 278 height 29
type input "P"
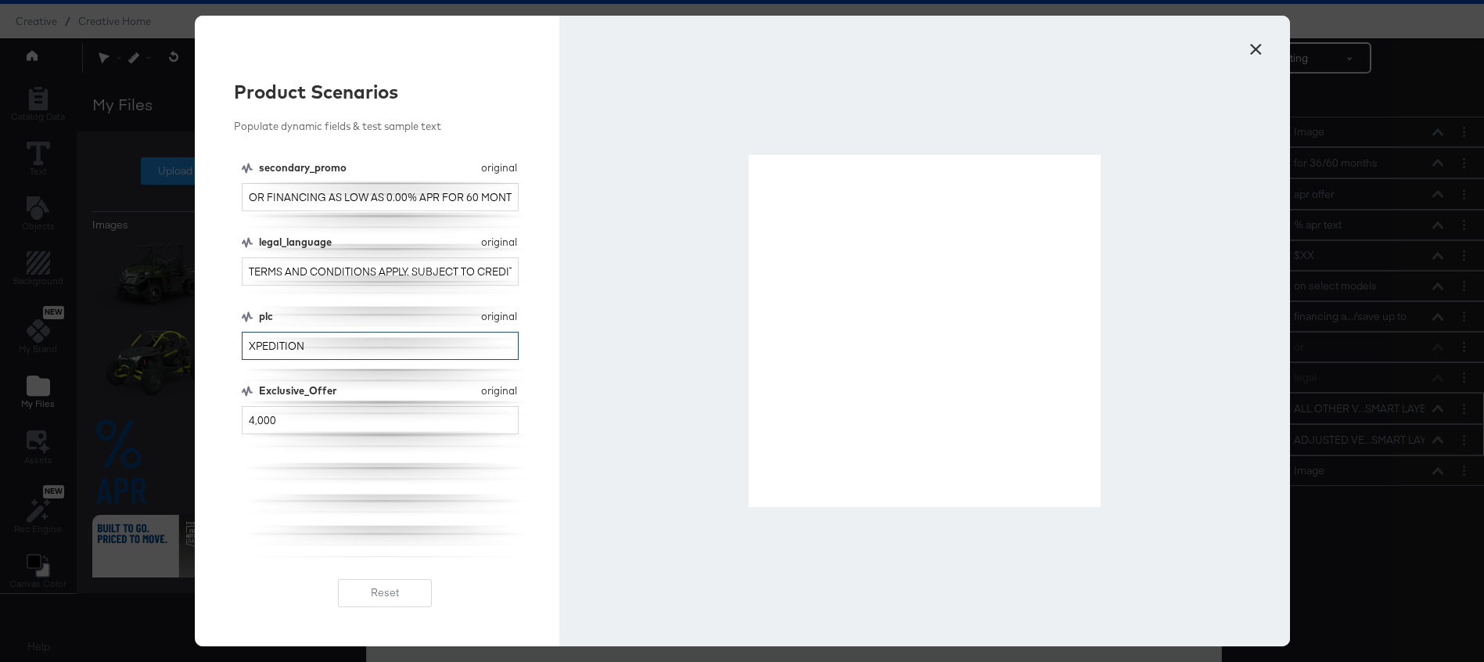
click at [246, 339] on input "XPEDITION" at bounding box center [381, 346] width 278 height 29
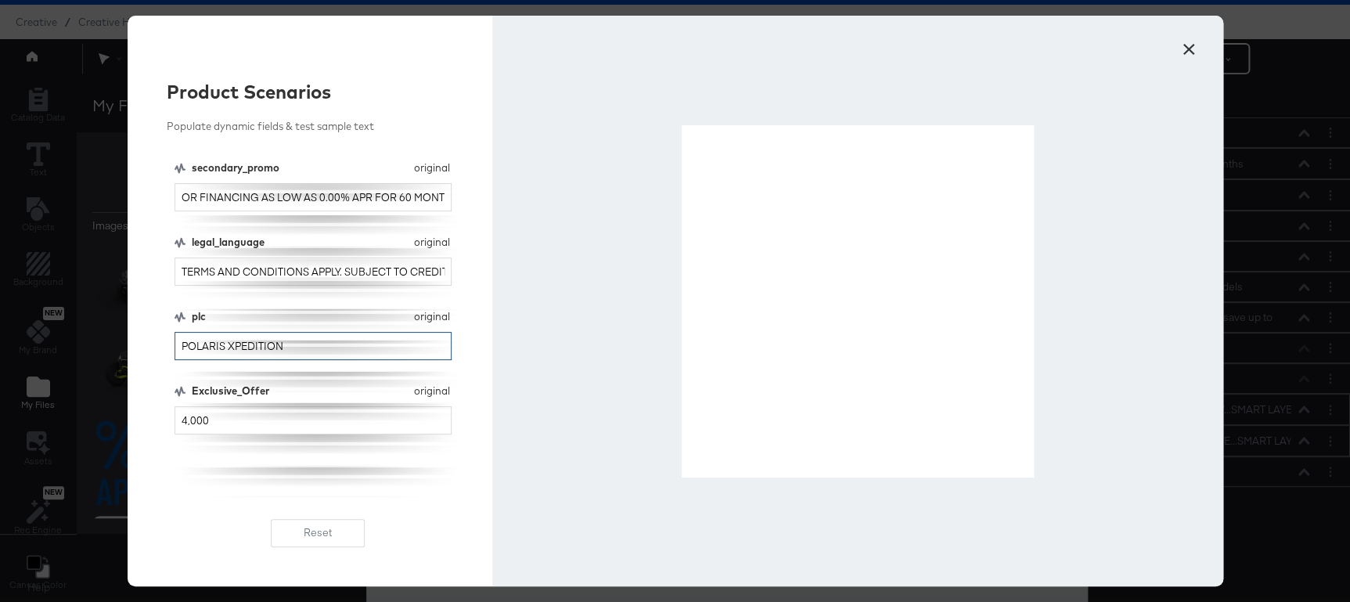
type input "POLARIS XPEDITION"
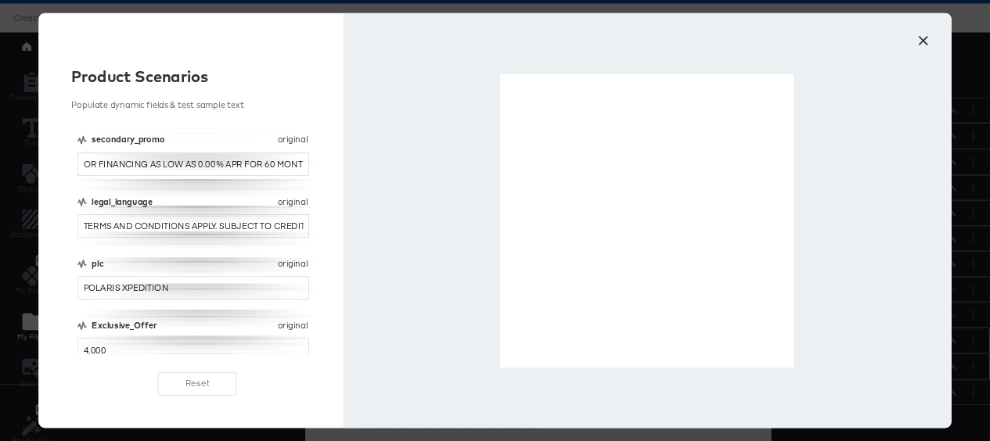
scroll to position [40, 0]
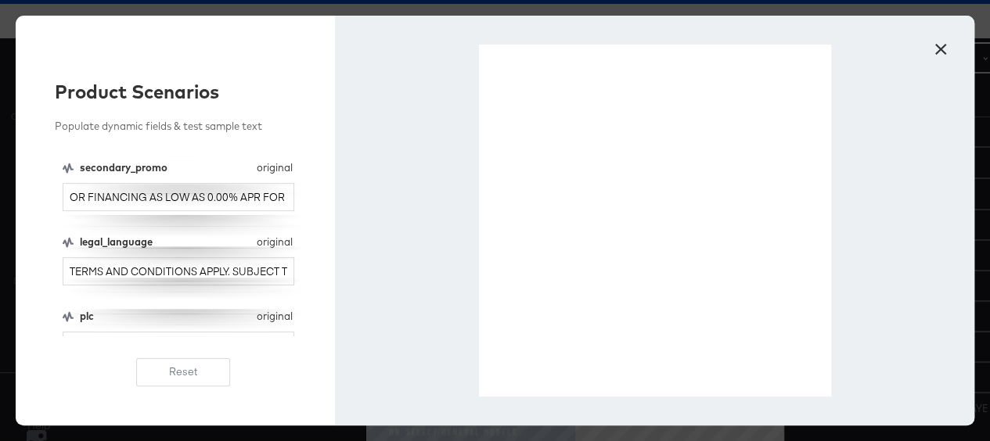
click at [936, 41] on button "×" at bounding box center [940, 45] width 28 height 28
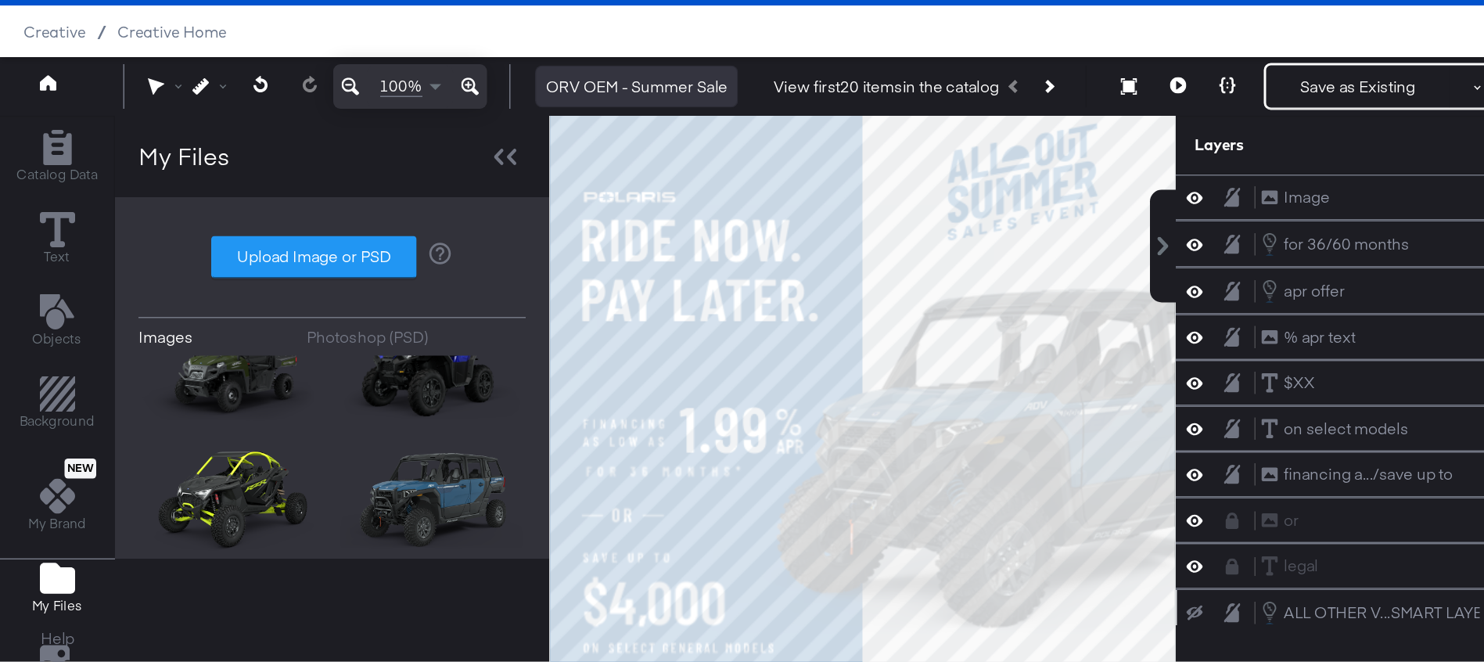
scroll to position [30, 0]
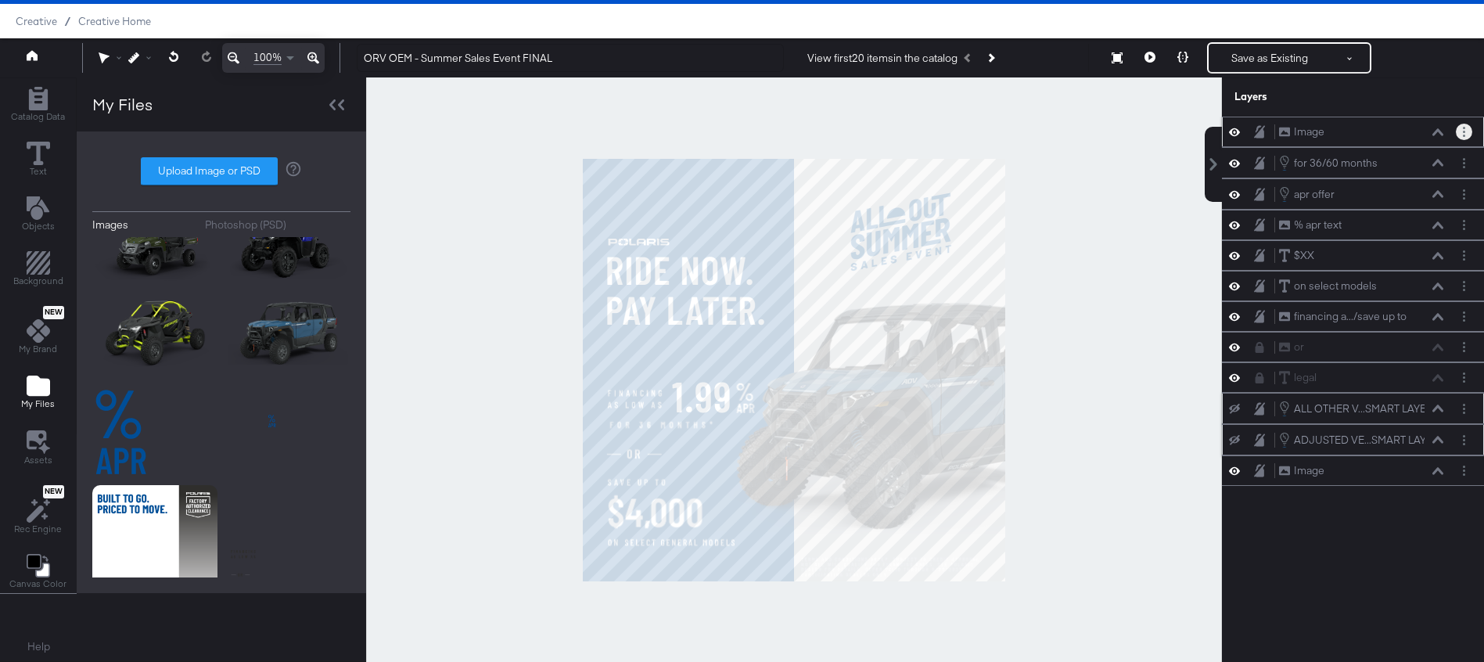
click at [1458, 132] on button "Layer Options" at bounding box center [1464, 132] width 16 height 16
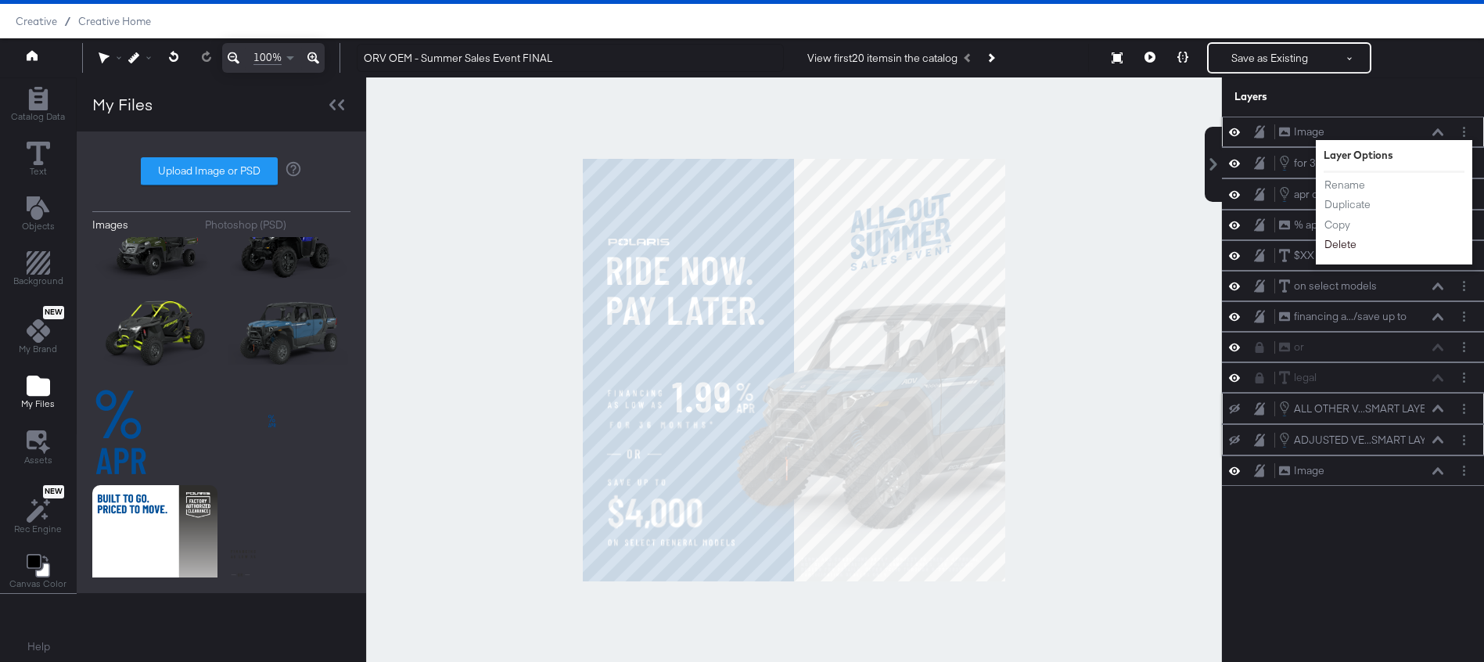
click at [1345, 246] on button "Delete" at bounding box center [1341, 244] width 34 height 16
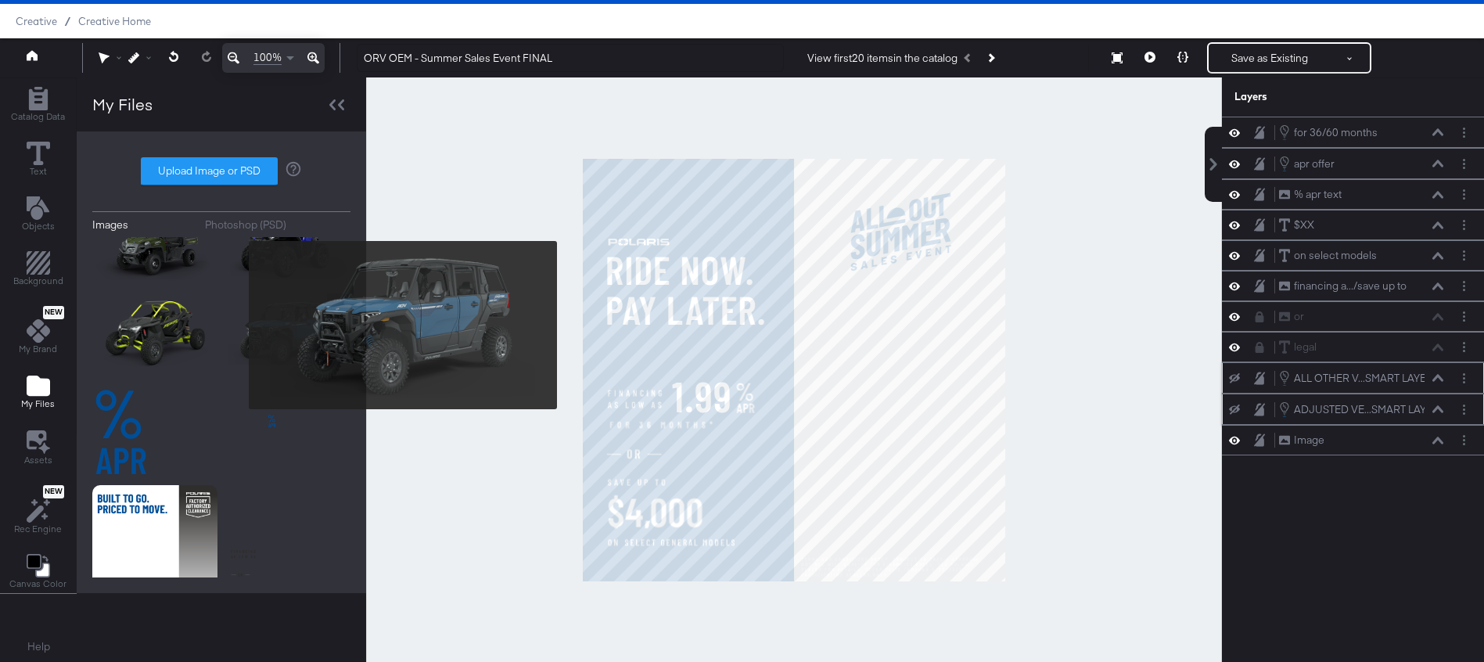
scroll to position [0, 0]
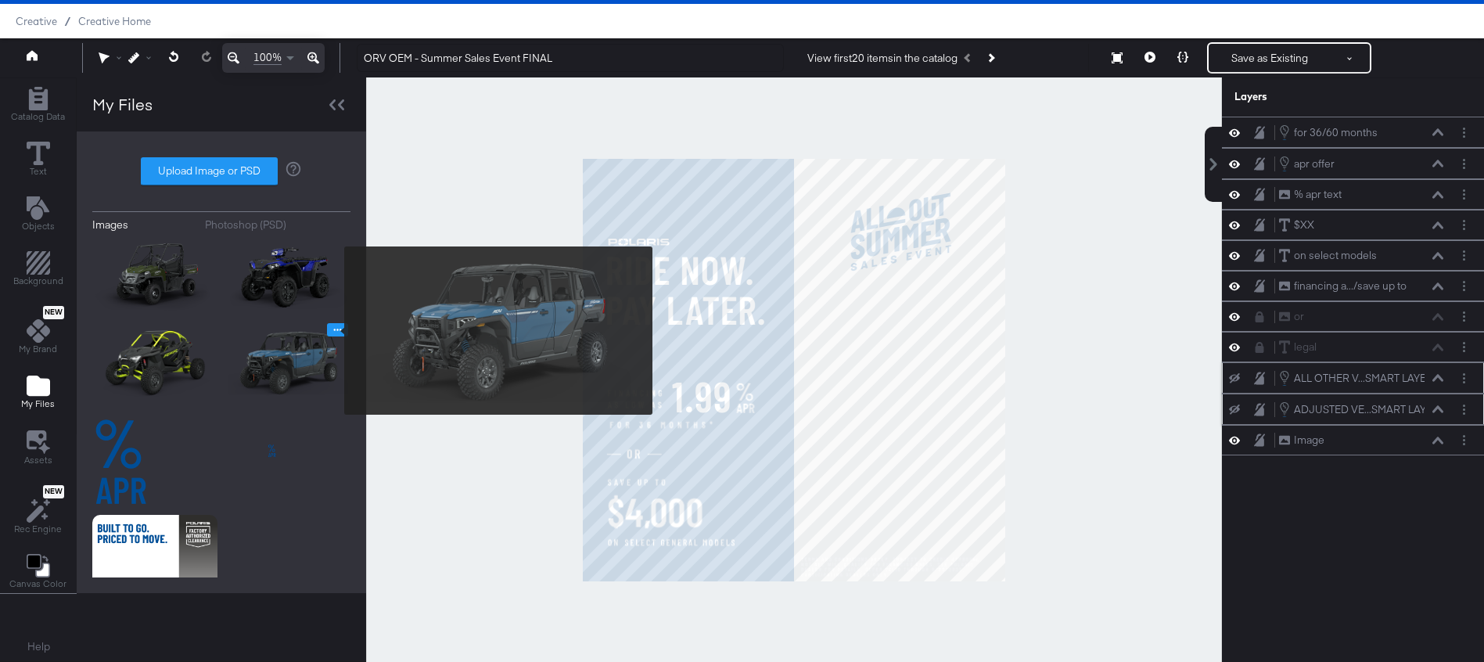
click at [334, 330] on icon "Image Options" at bounding box center [338, 330] width 12 height 12
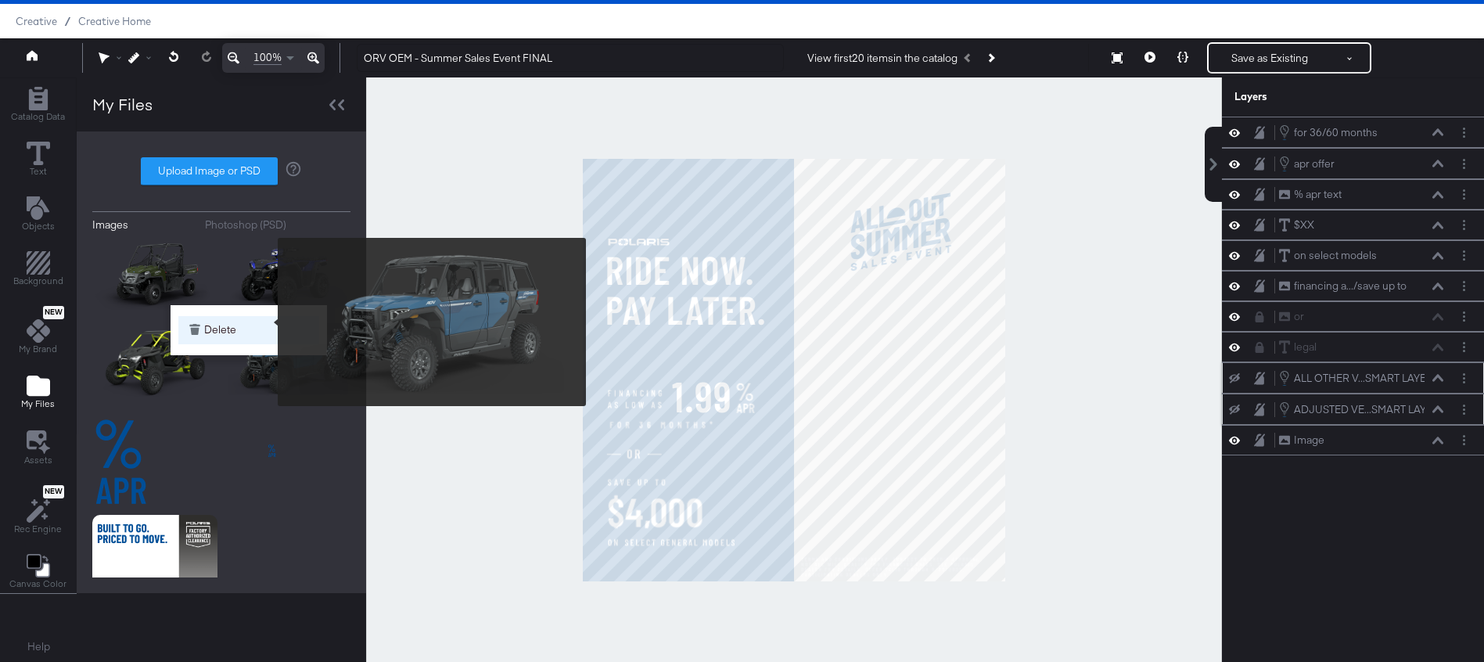
click at [268, 322] on button "Delete" at bounding box center [248, 330] width 141 height 28
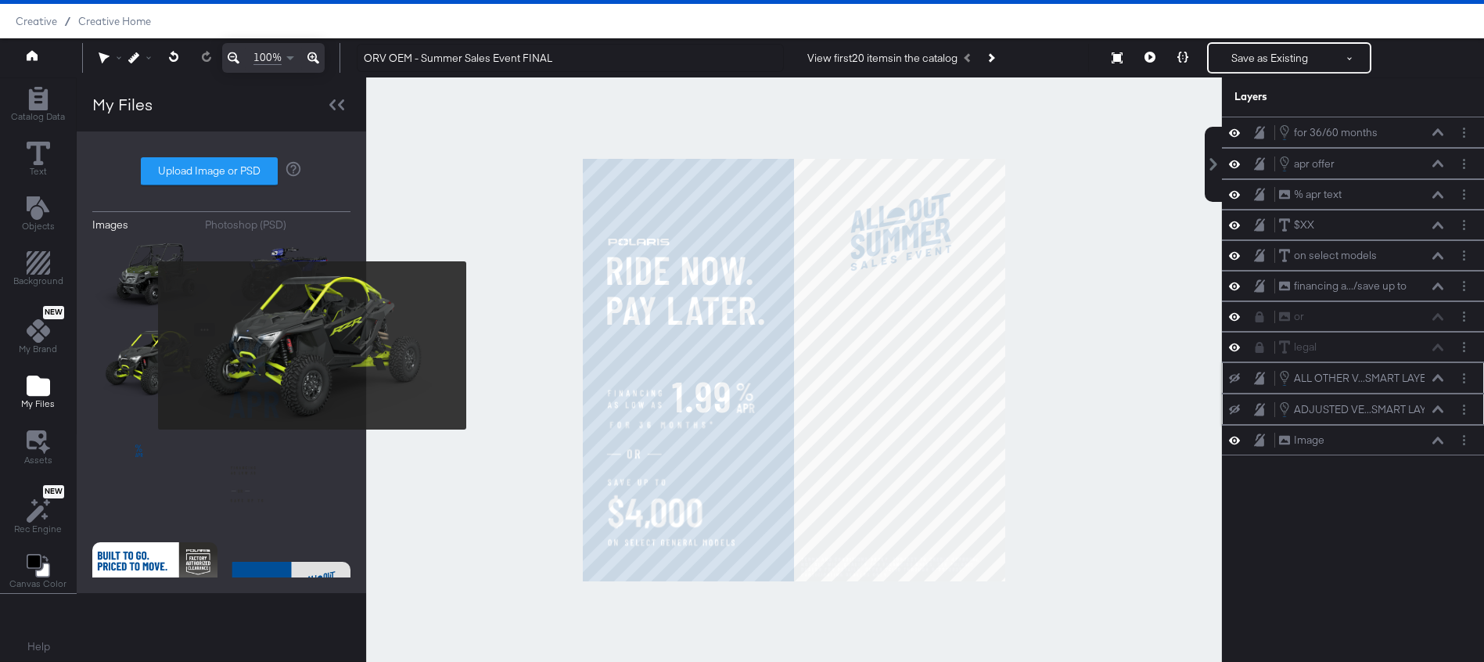
click at [148, 345] on img at bounding box center [154, 362] width 125 height 78
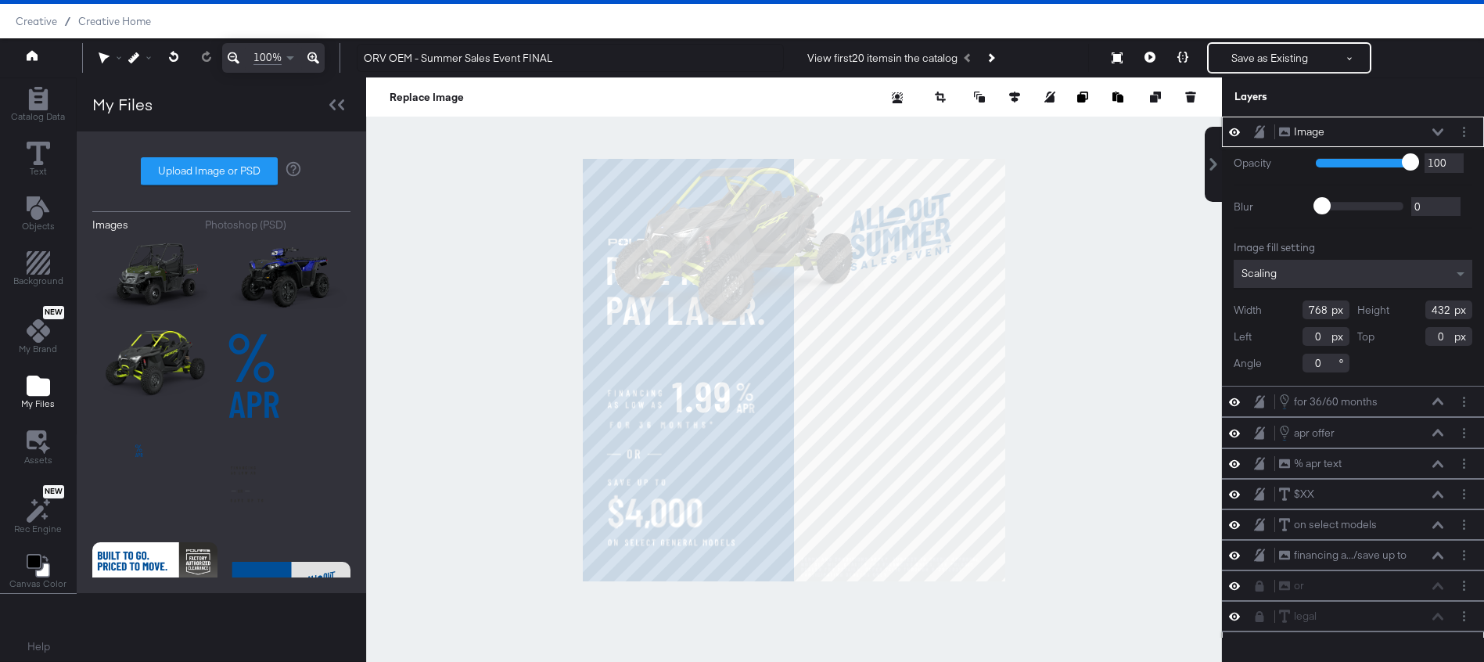
click at [1317, 268] on div "Scaling" at bounding box center [1353, 274] width 239 height 28
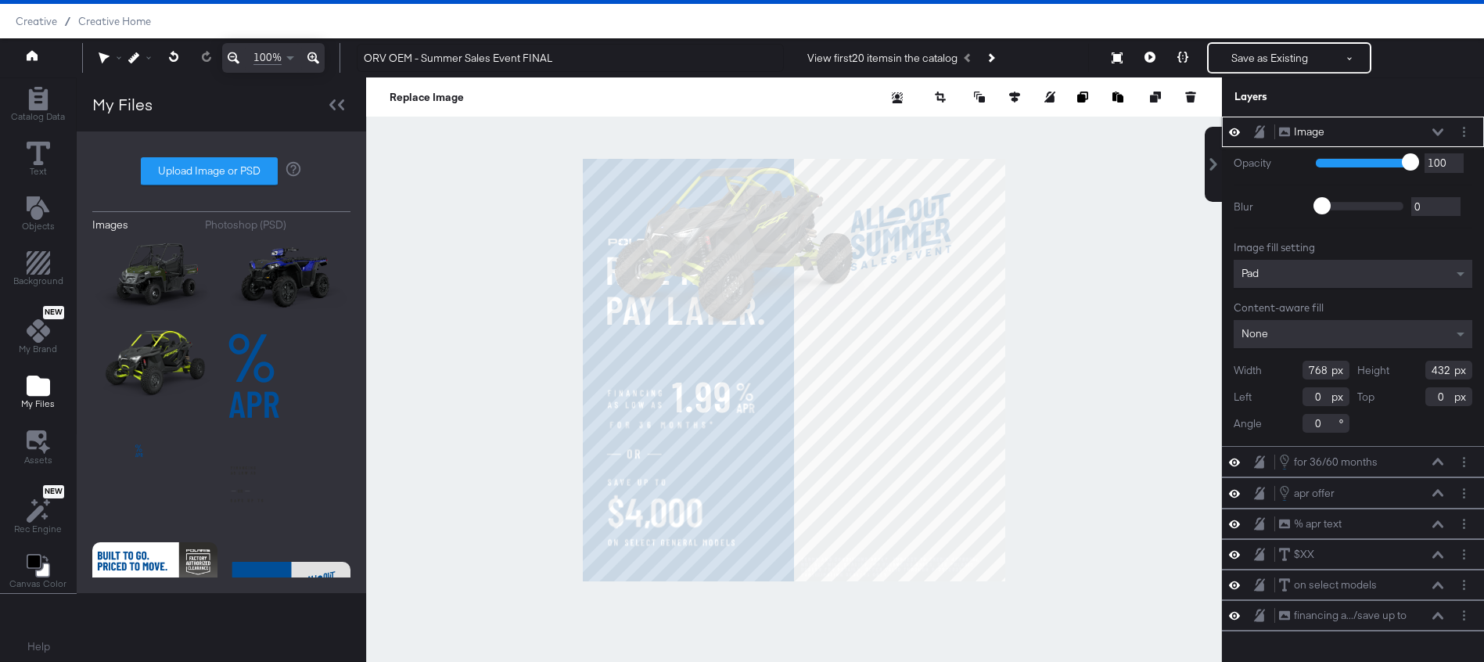
click at [1317, 366] on input "768" at bounding box center [1326, 370] width 47 height 19
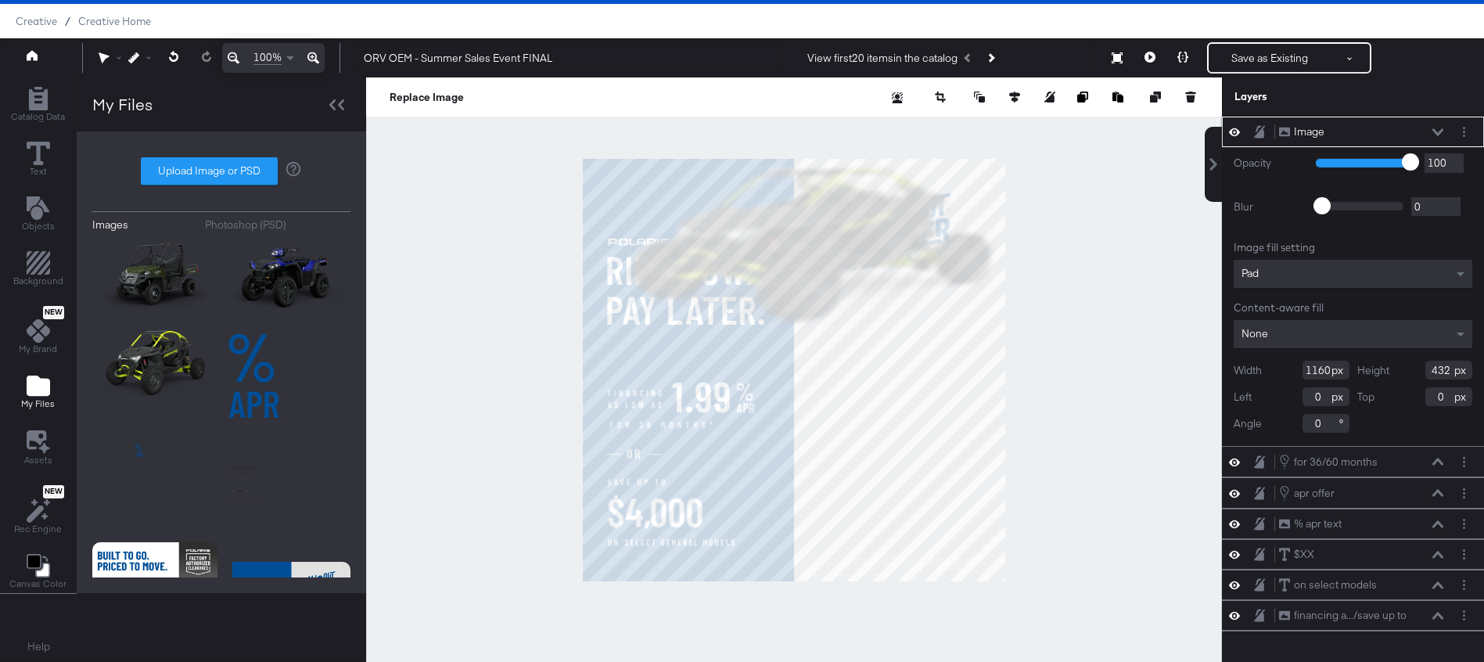
type input "1160"
click at [1444, 367] on input "432" at bounding box center [1448, 370] width 47 height 19
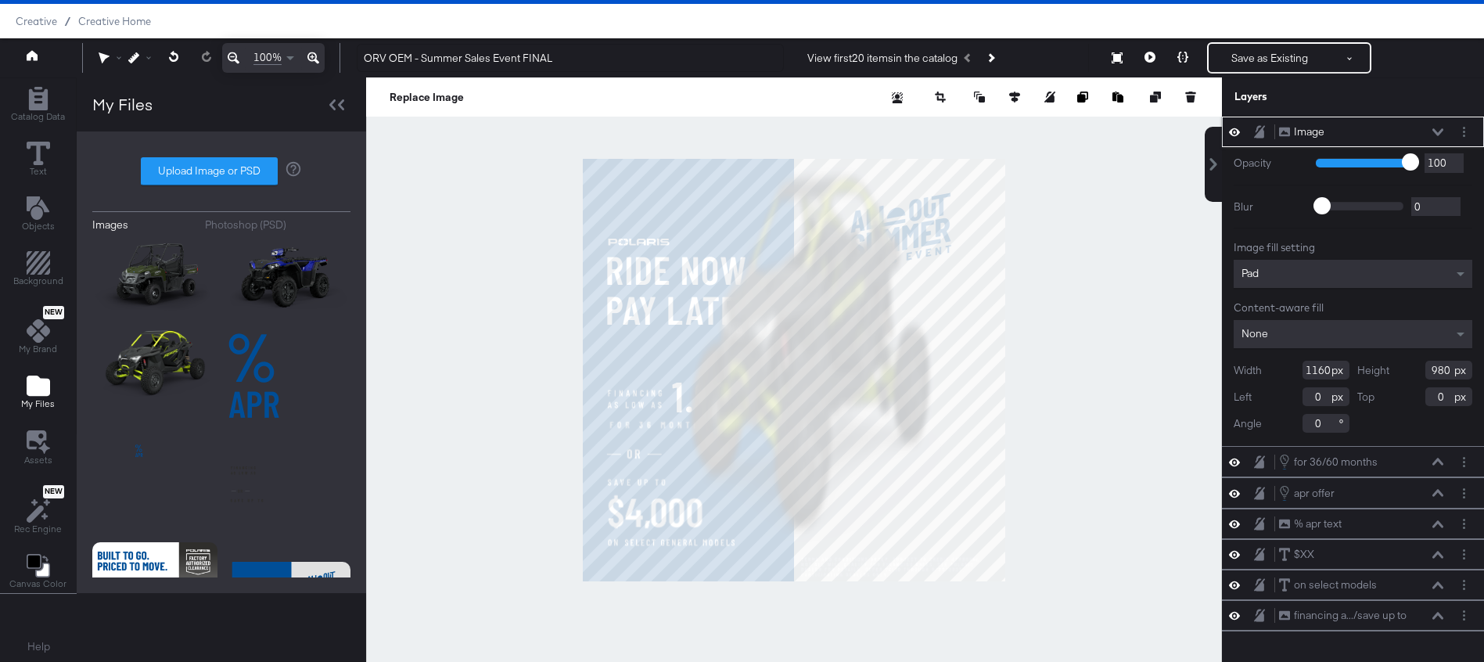
type input "980"
click at [1314, 402] on input "0" at bounding box center [1326, 396] width 47 height 19
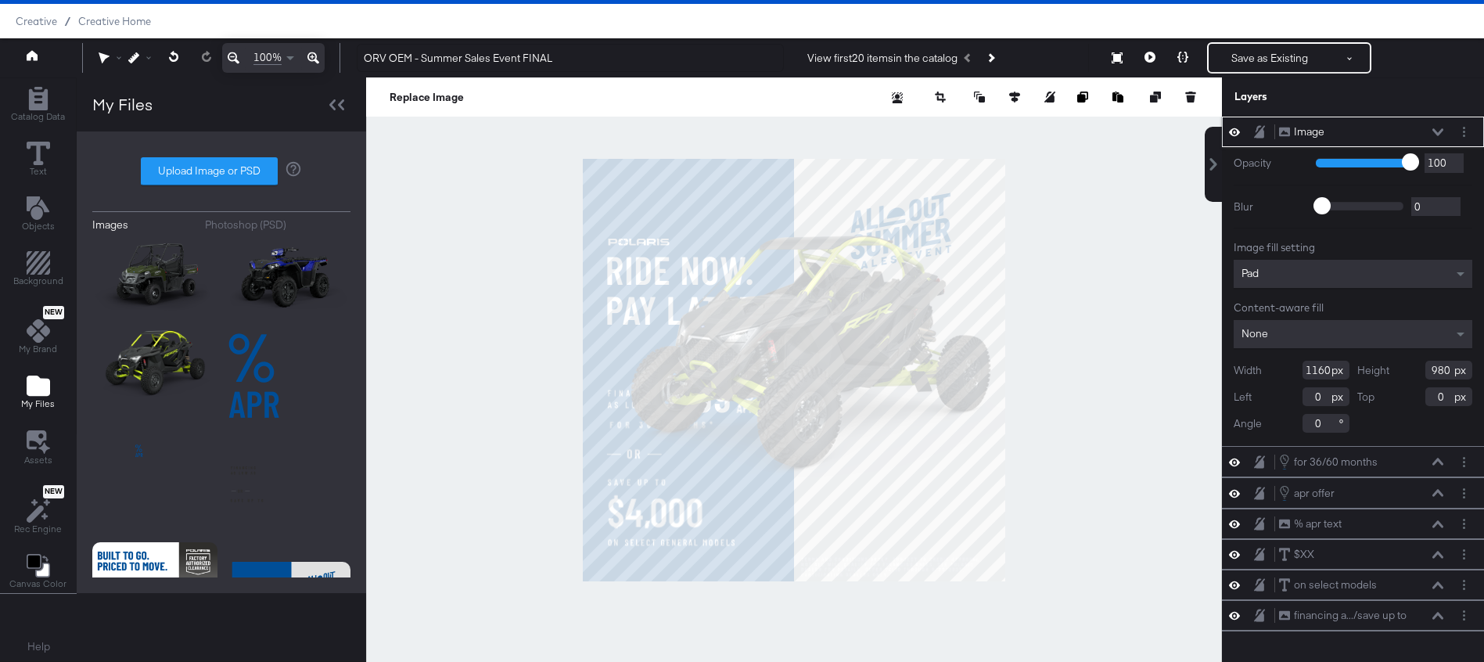
click at [1314, 402] on input "0" at bounding box center [1326, 396] width 47 height 19
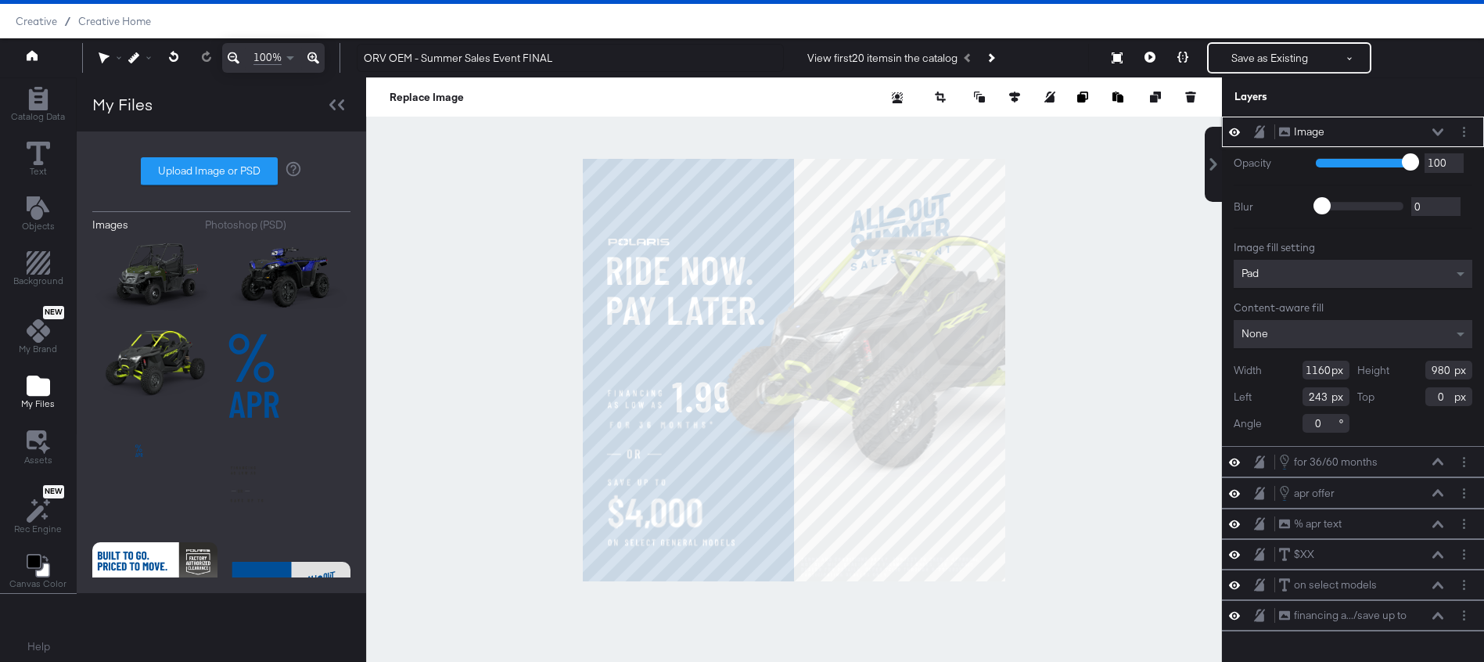
type input "243"
click at [1439, 394] on input "0" at bounding box center [1448, 396] width 47 height 19
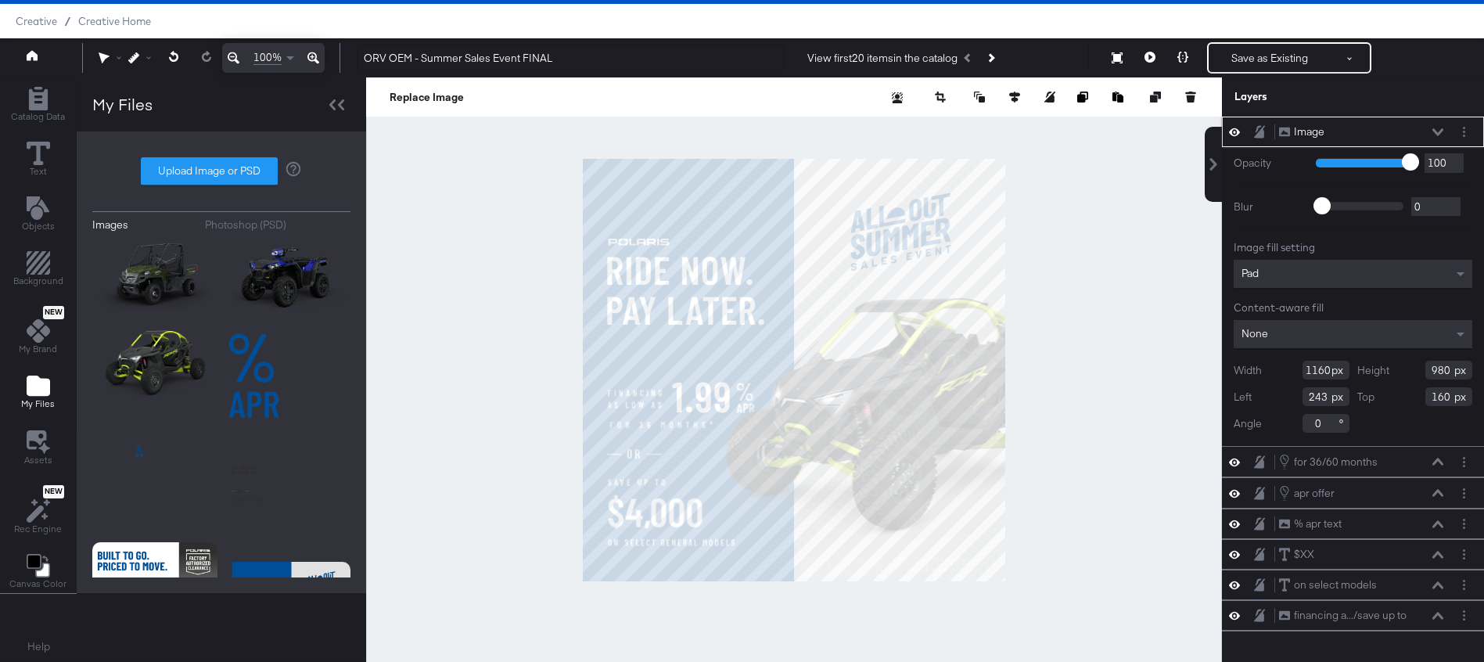
type input "160"
click at [1443, 131] on icon at bounding box center [1438, 132] width 11 height 8
type input "264"
type input "165"
type input "267"
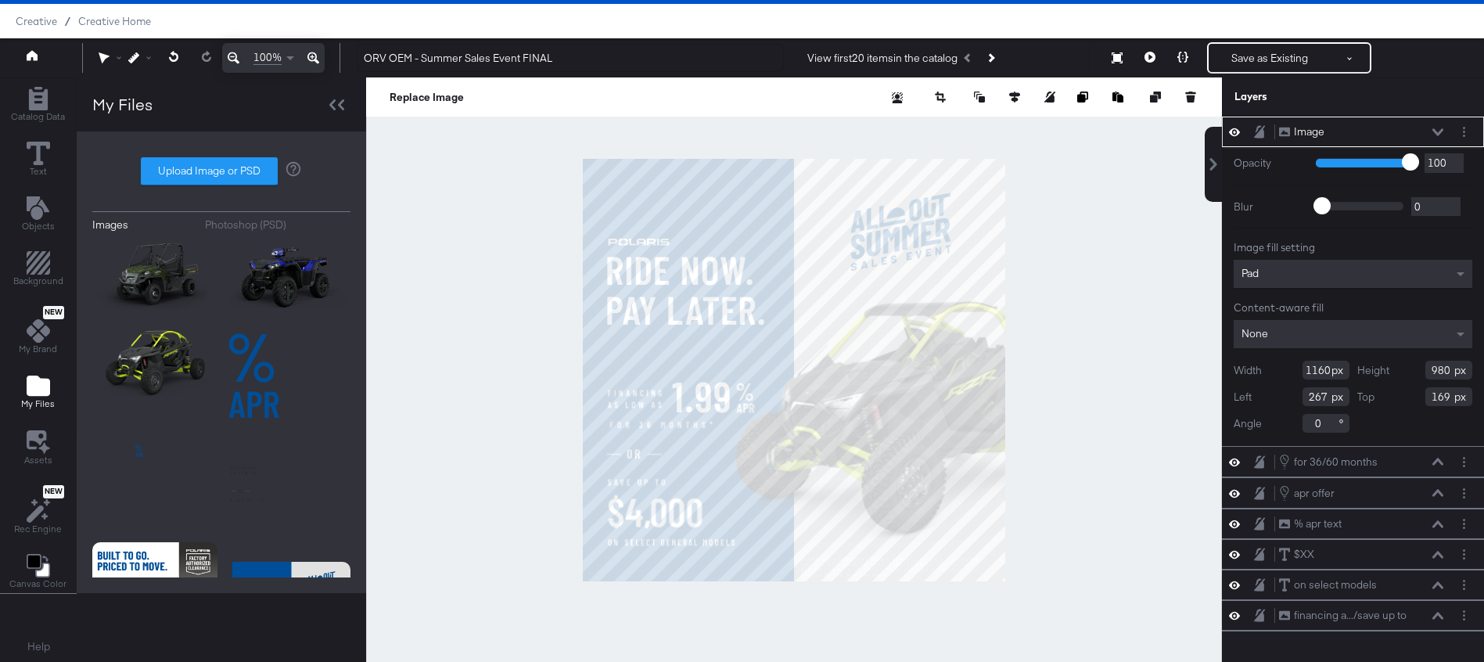
type input "170"
type input "271"
click at [549, 393] on div at bounding box center [794, 369] width 856 height 584
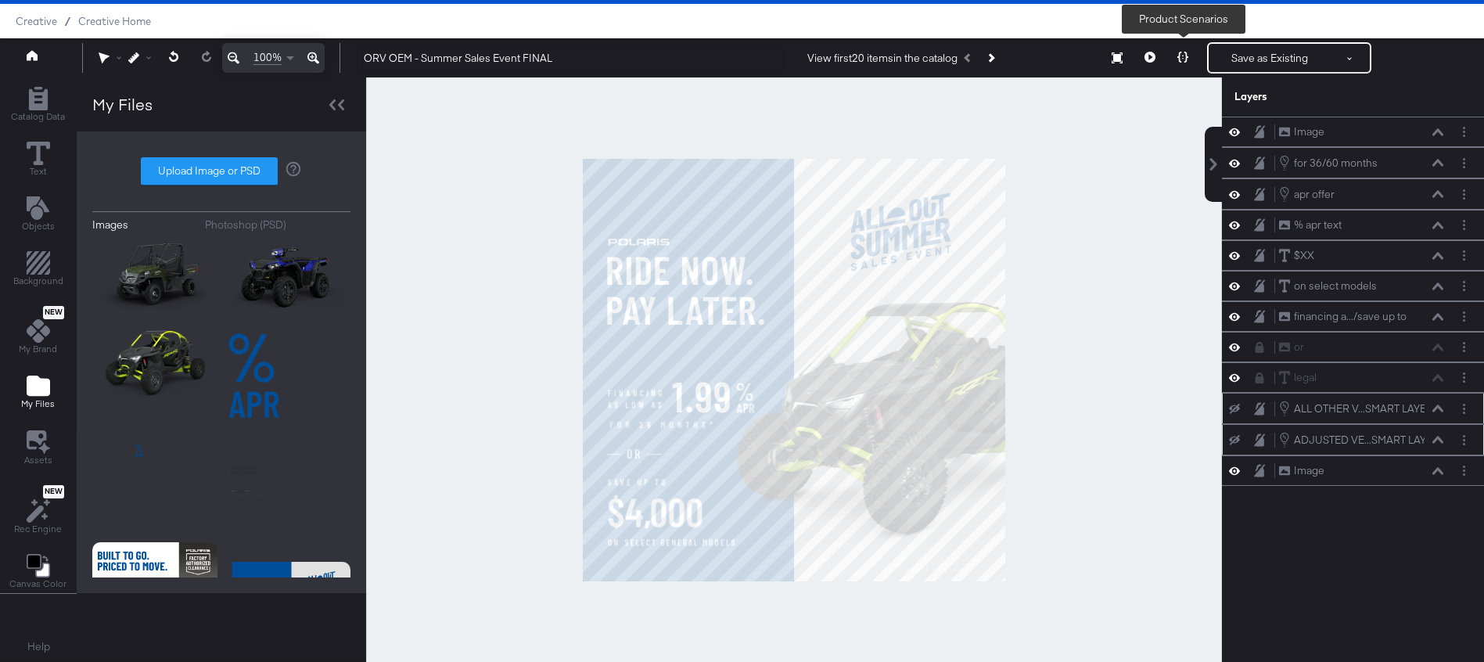
click at [1184, 56] on icon at bounding box center [1182, 57] width 11 height 11
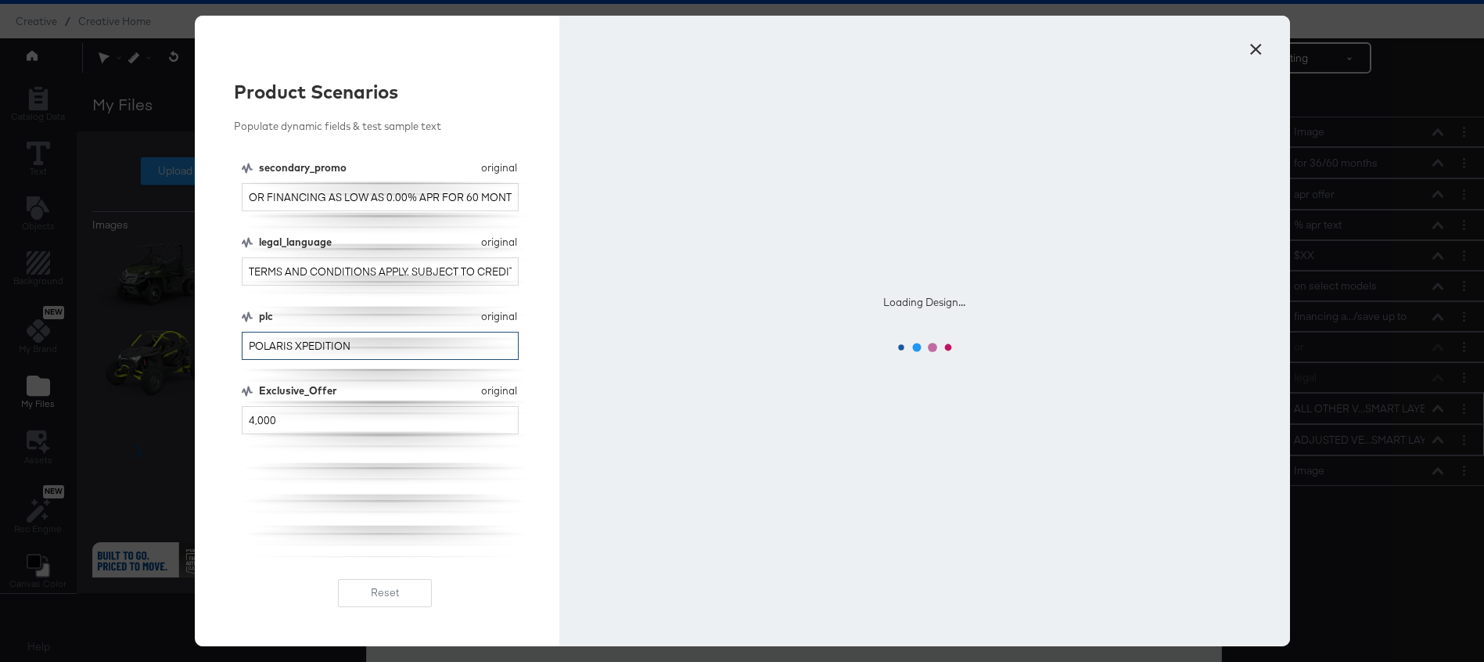
click at [309, 348] on input "POLARIS XPEDITION" at bounding box center [381, 346] width 278 height 29
type input "RZR"
click at [253, 415] on input "4,000" at bounding box center [381, 420] width 278 height 29
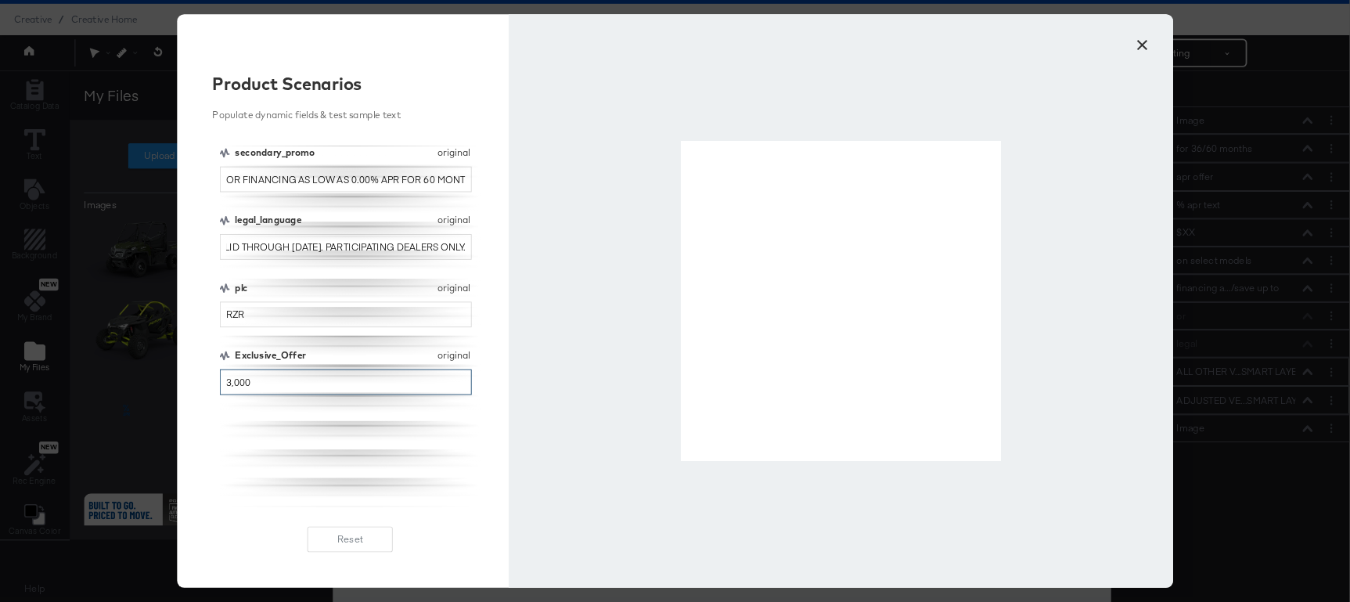
scroll to position [0, 811]
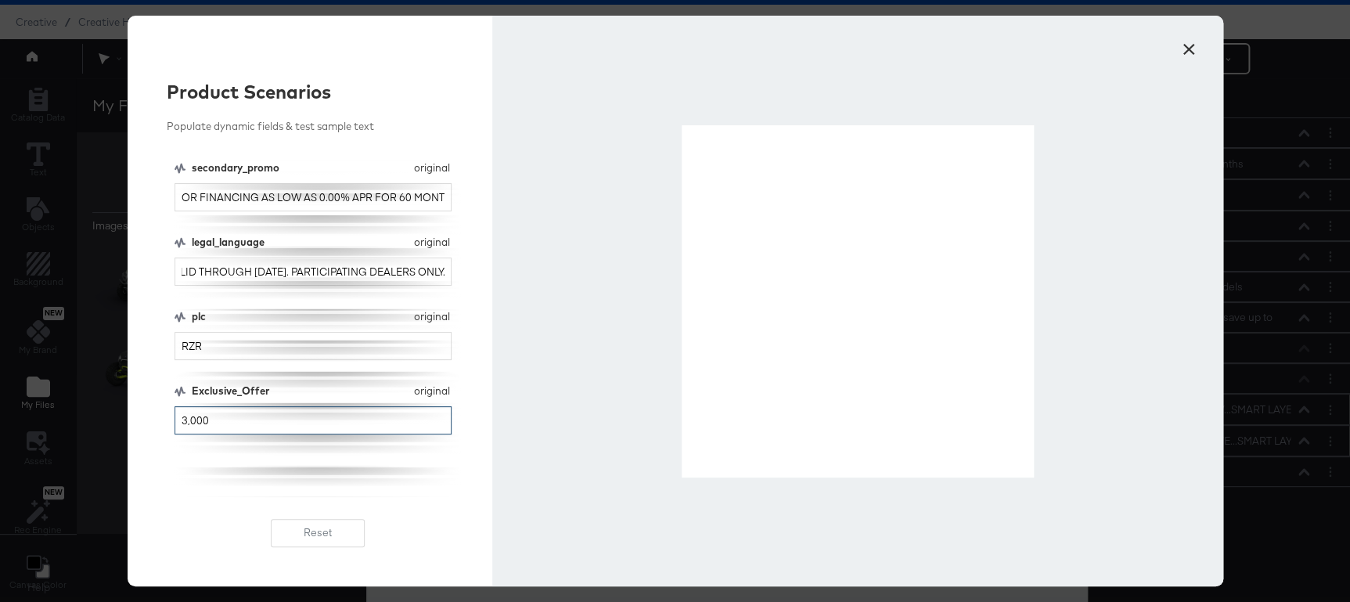
type input "3,000"
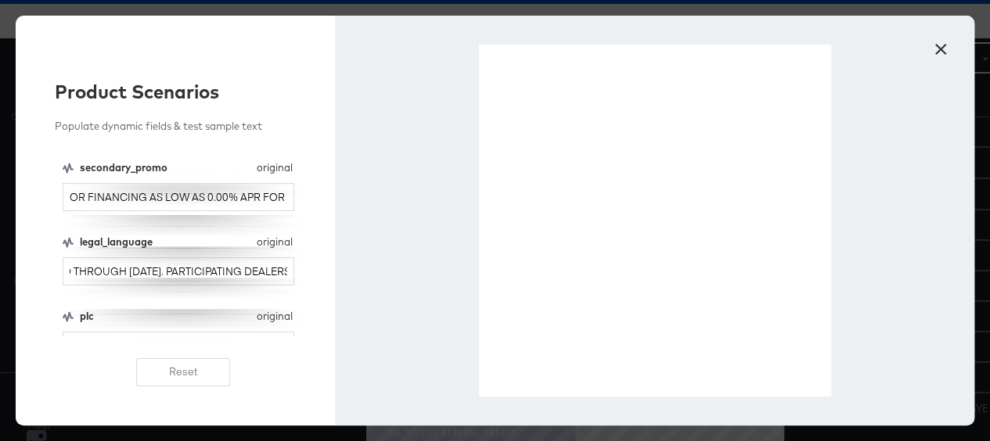
click at [940, 49] on button "×" at bounding box center [940, 45] width 28 height 28
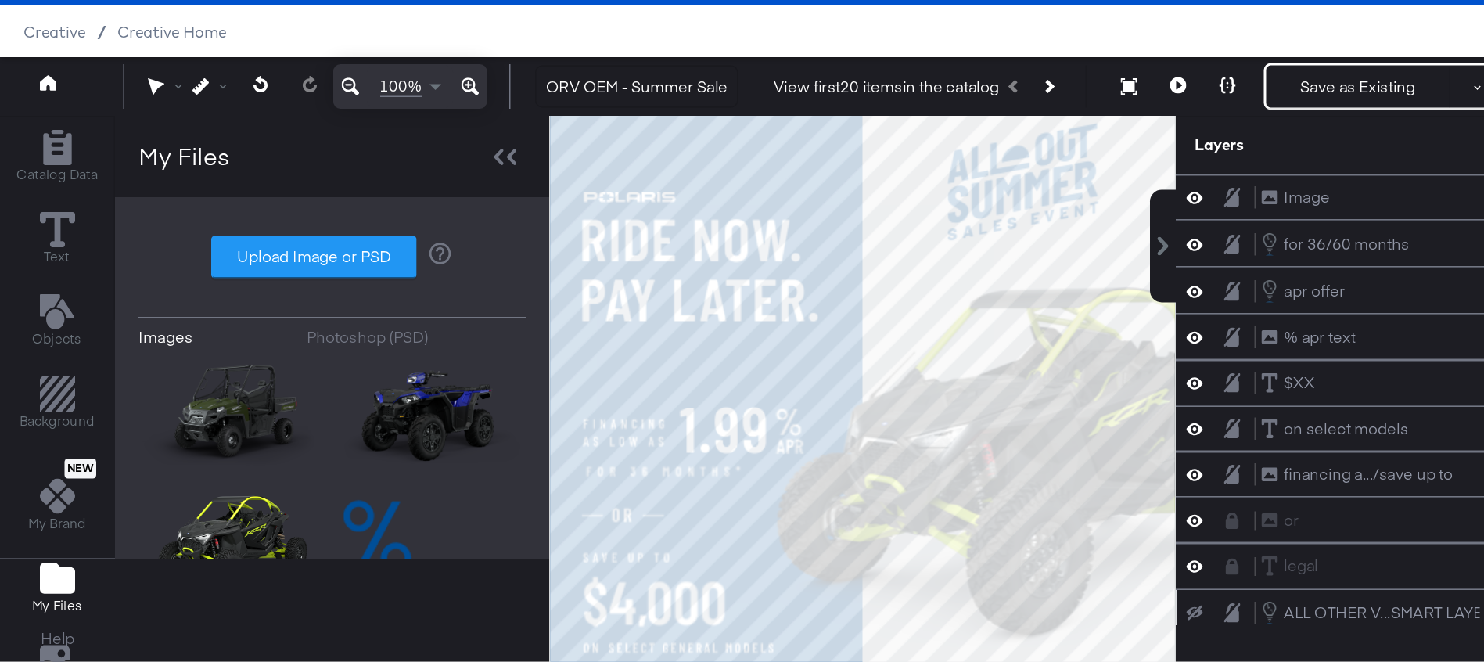
scroll to position [40, 0]
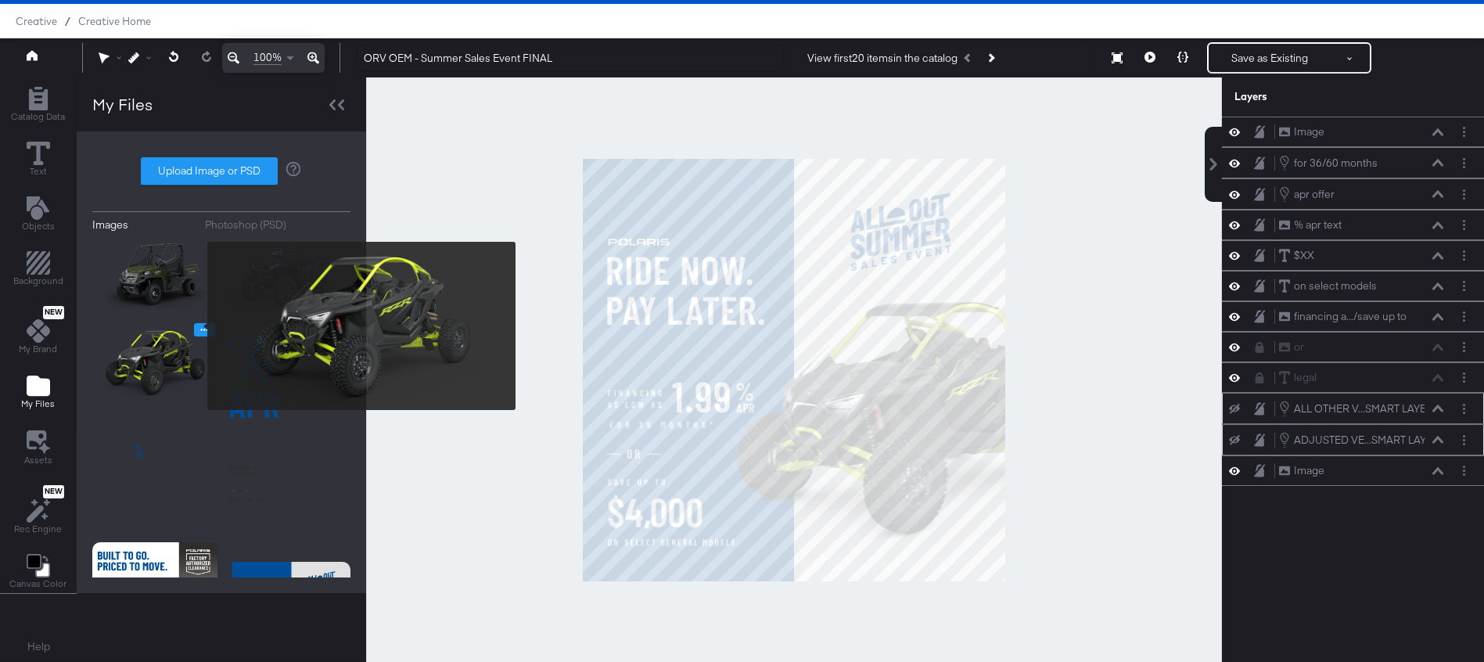
click at [199, 325] on icon "Image Options" at bounding box center [205, 330] width 12 height 12
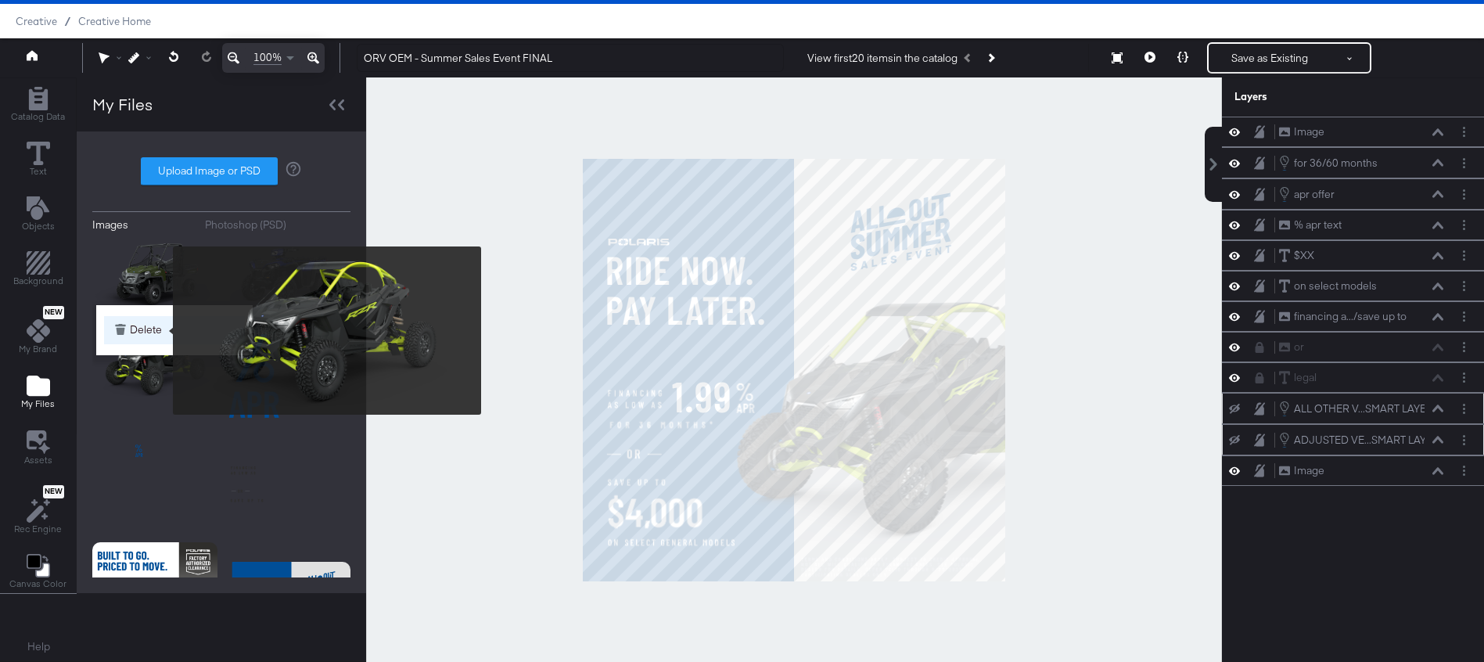
click at [156, 330] on button "Delete" at bounding box center [174, 330] width 141 height 28
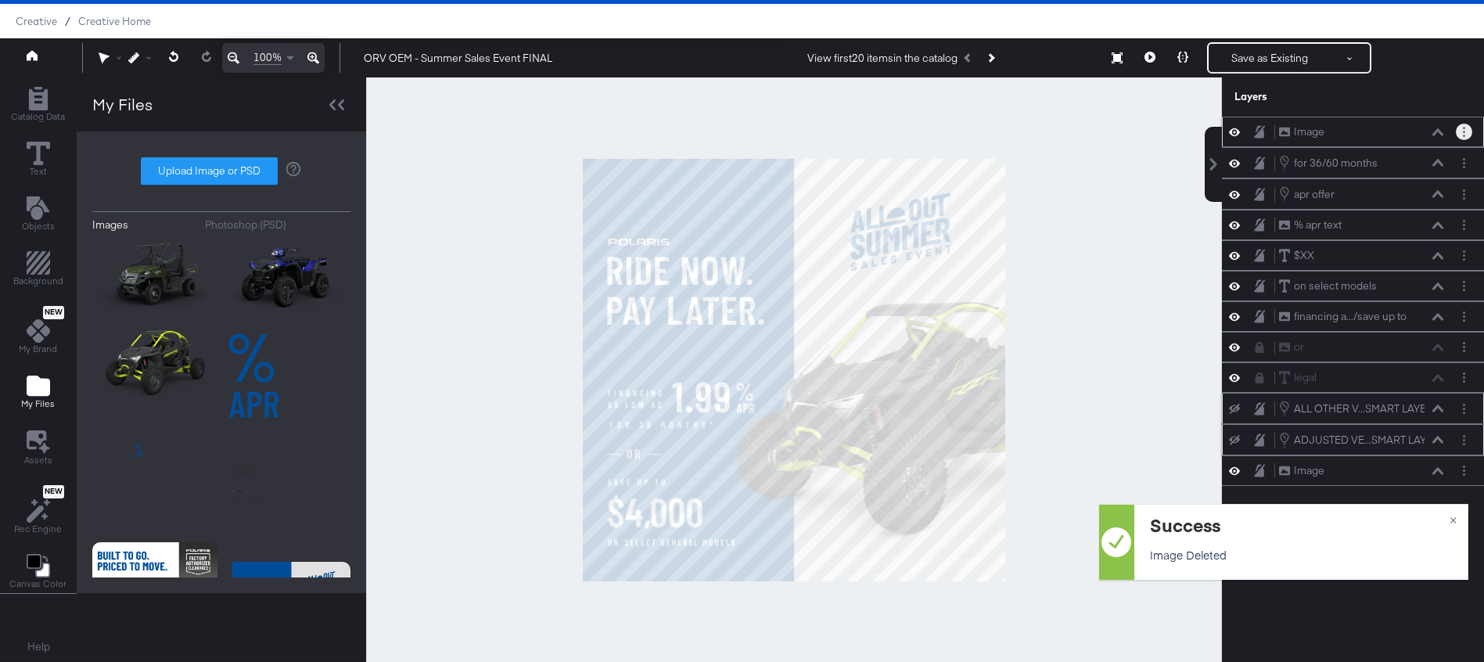
click at [1466, 136] on button "Layer Options" at bounding box center [1464, 132] width 16 height 16
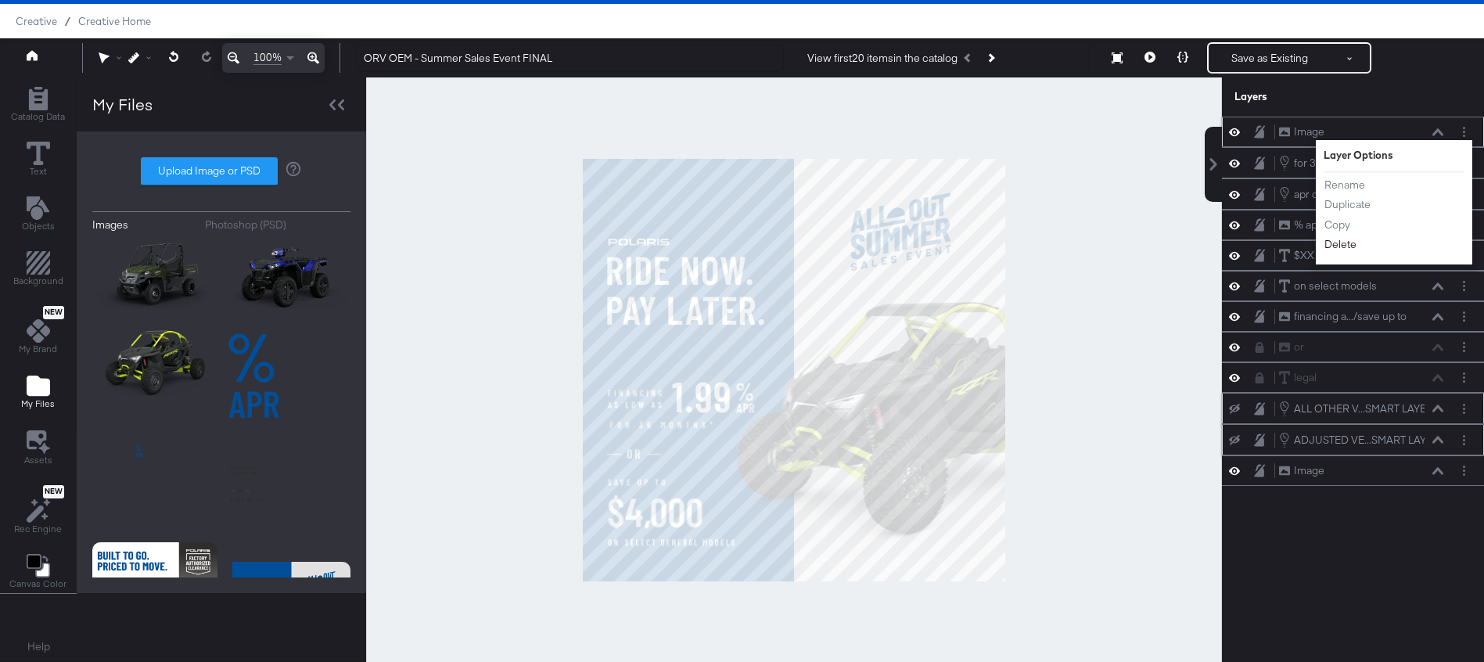
click at [1339, 246] on button "Delete" at bounding box center [1341, 244] width 34 height 16
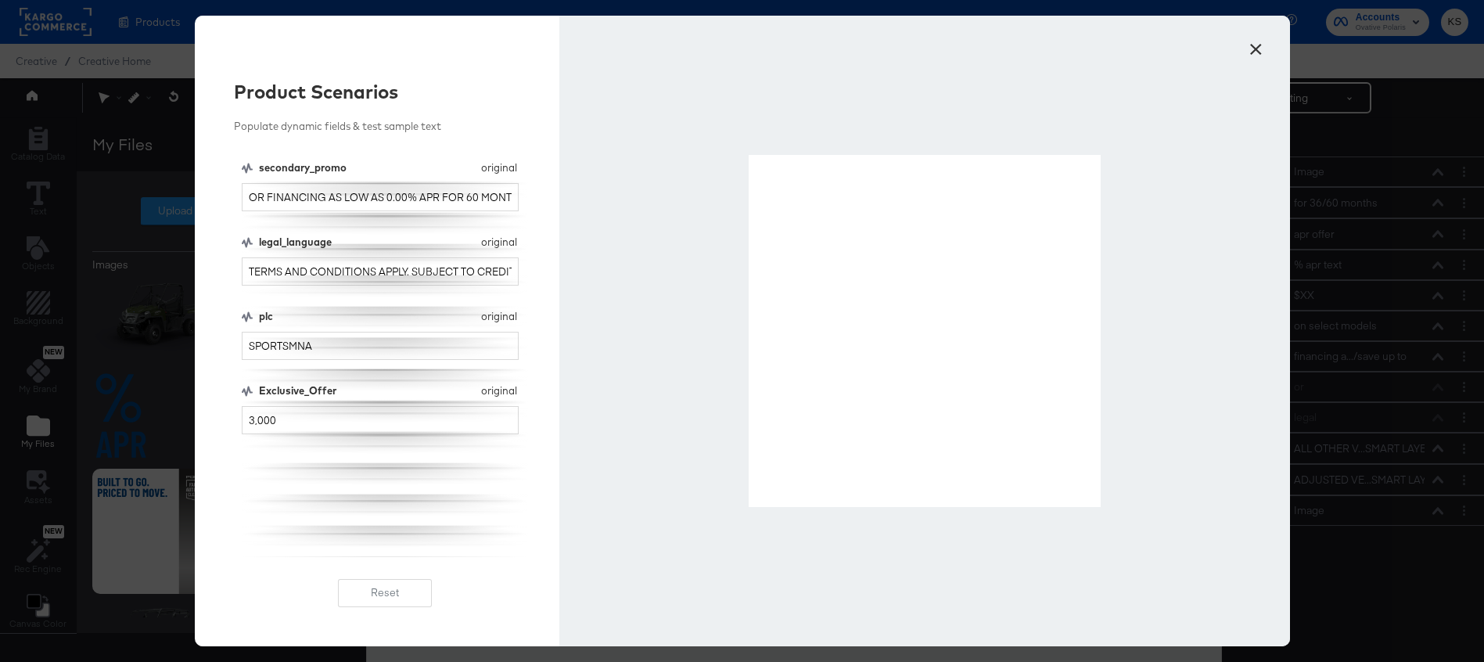
scroll to position [40, 0]
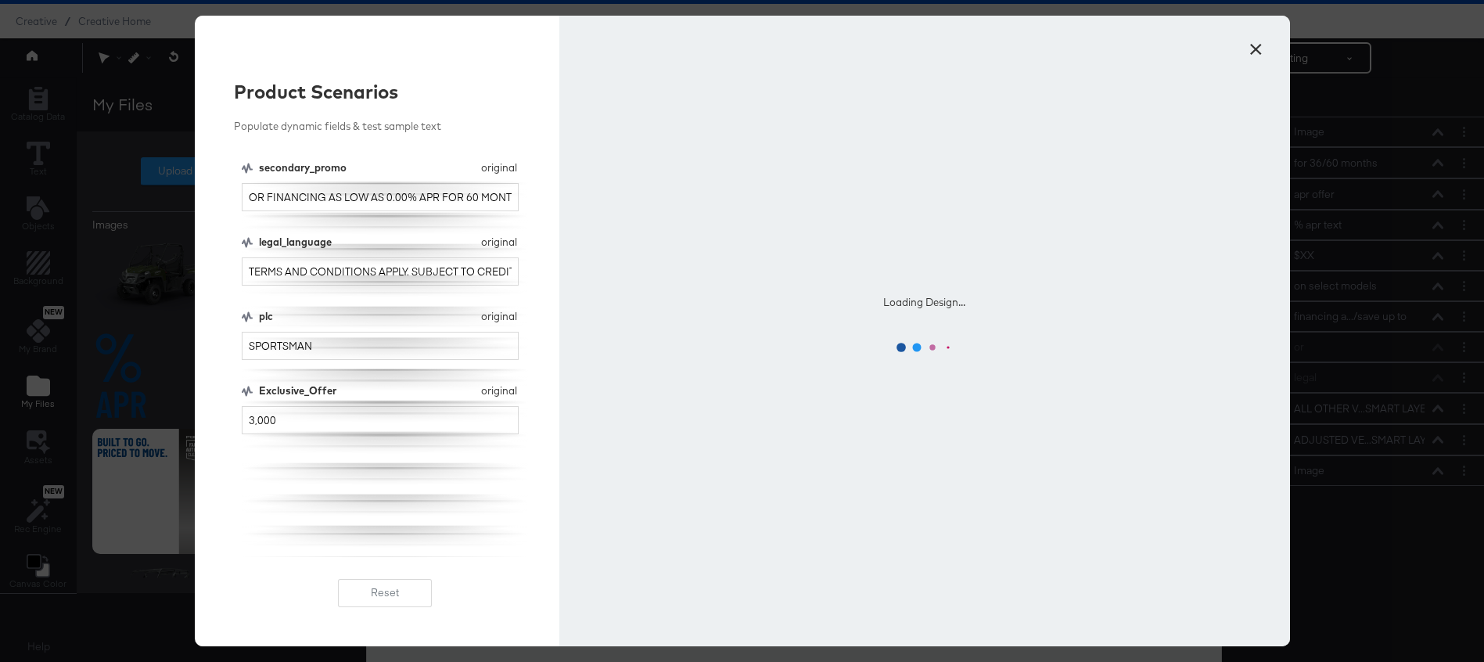
type input "SPORTSMAN"
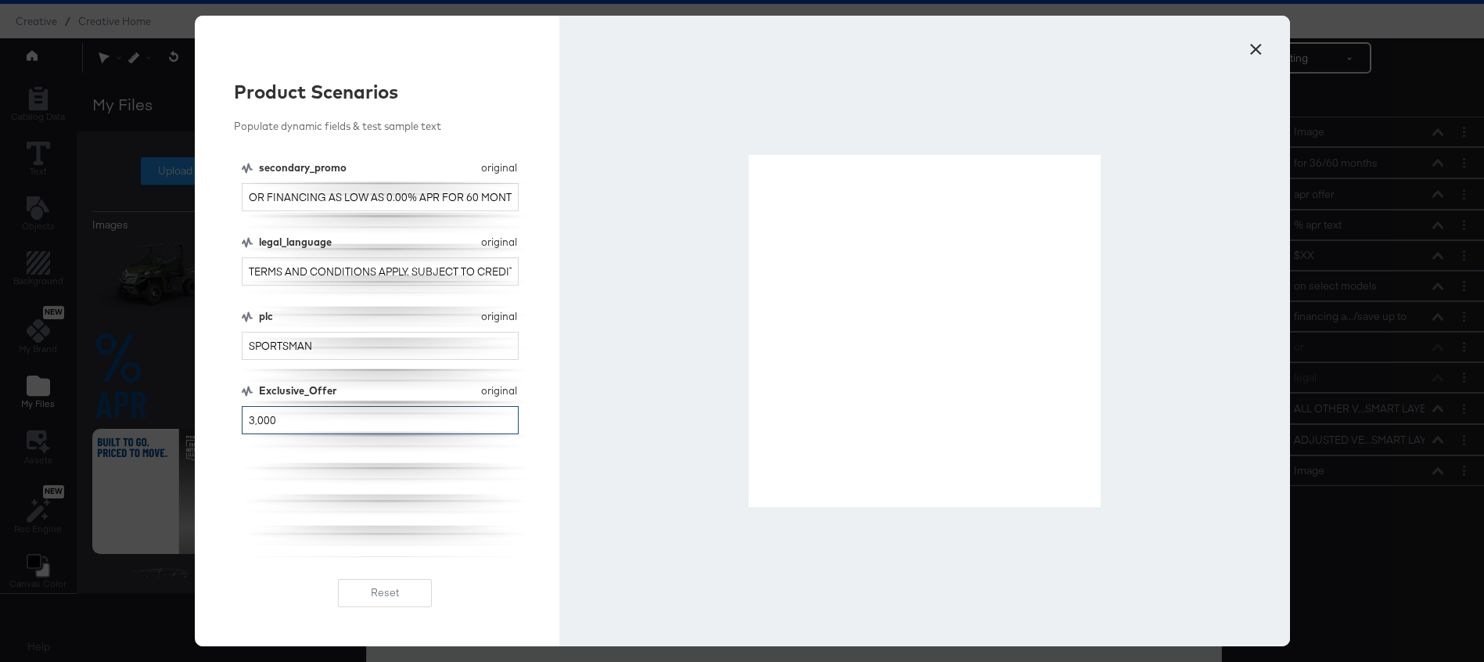
click at [287, 422] on input "3,000" at bounding box center [381, 420] width 278 height 29
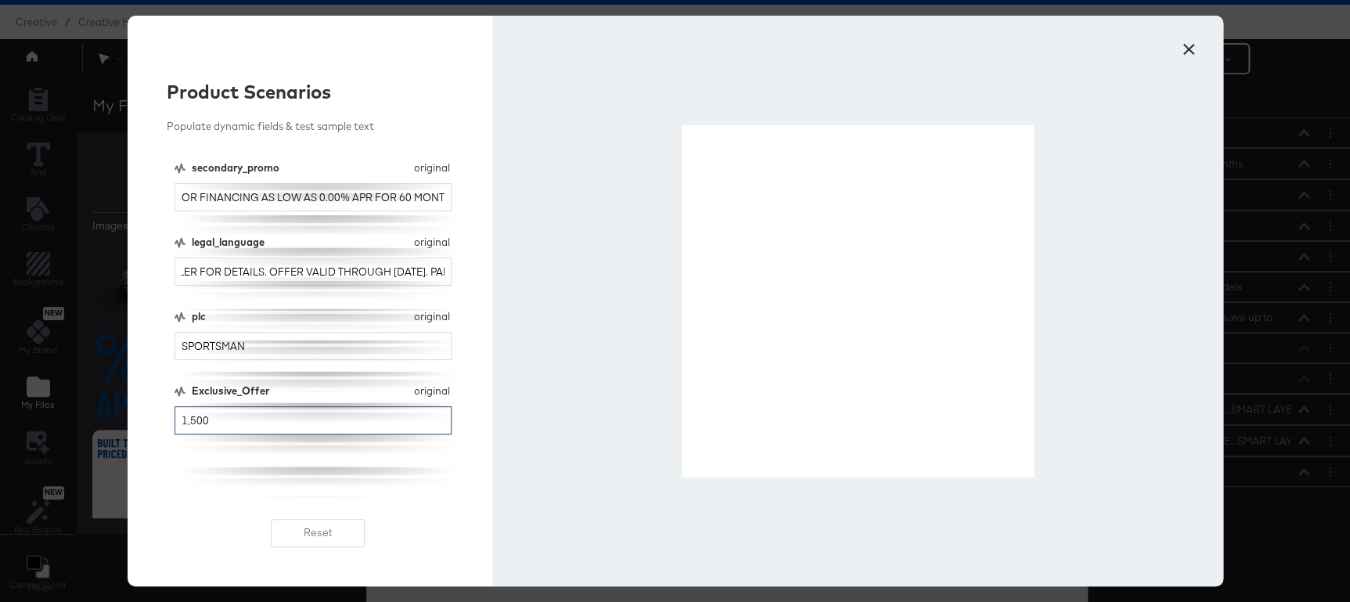
type input "1,500"
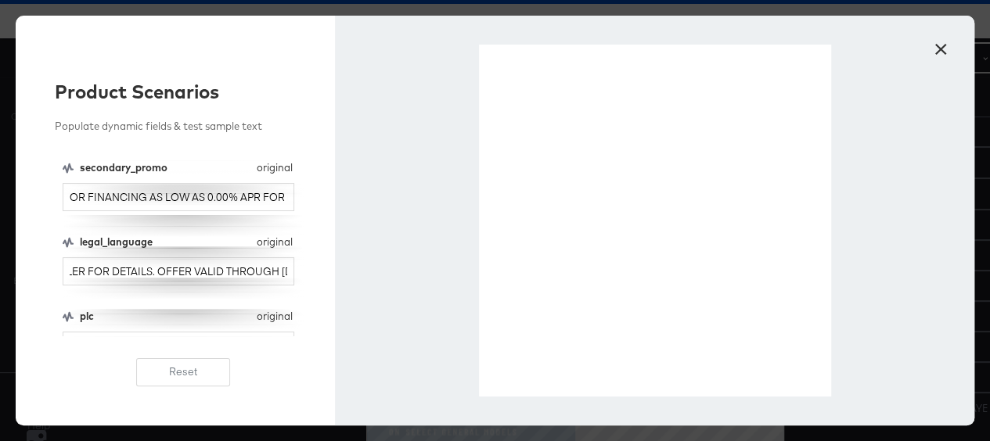
click at [944, 49] on button "×" at bounding box center [940, 45] width 28 height 28
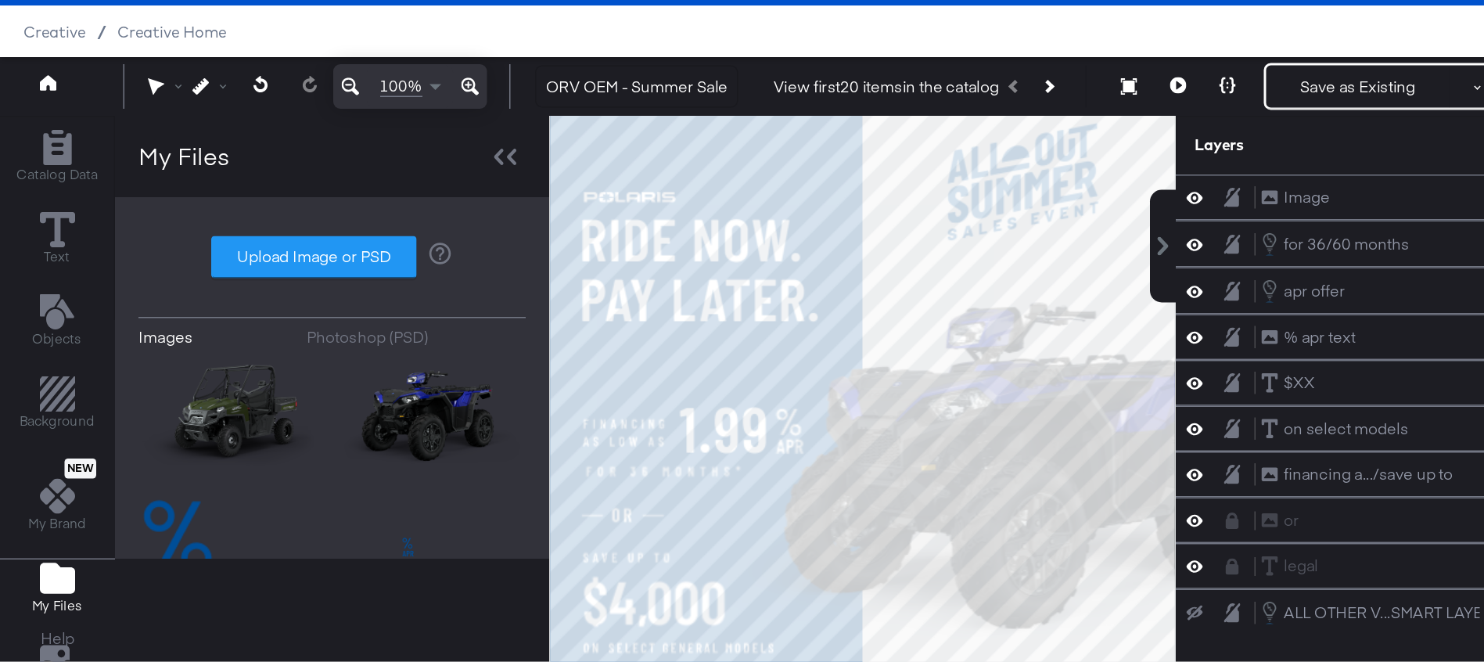
scroll to position [40, 0]
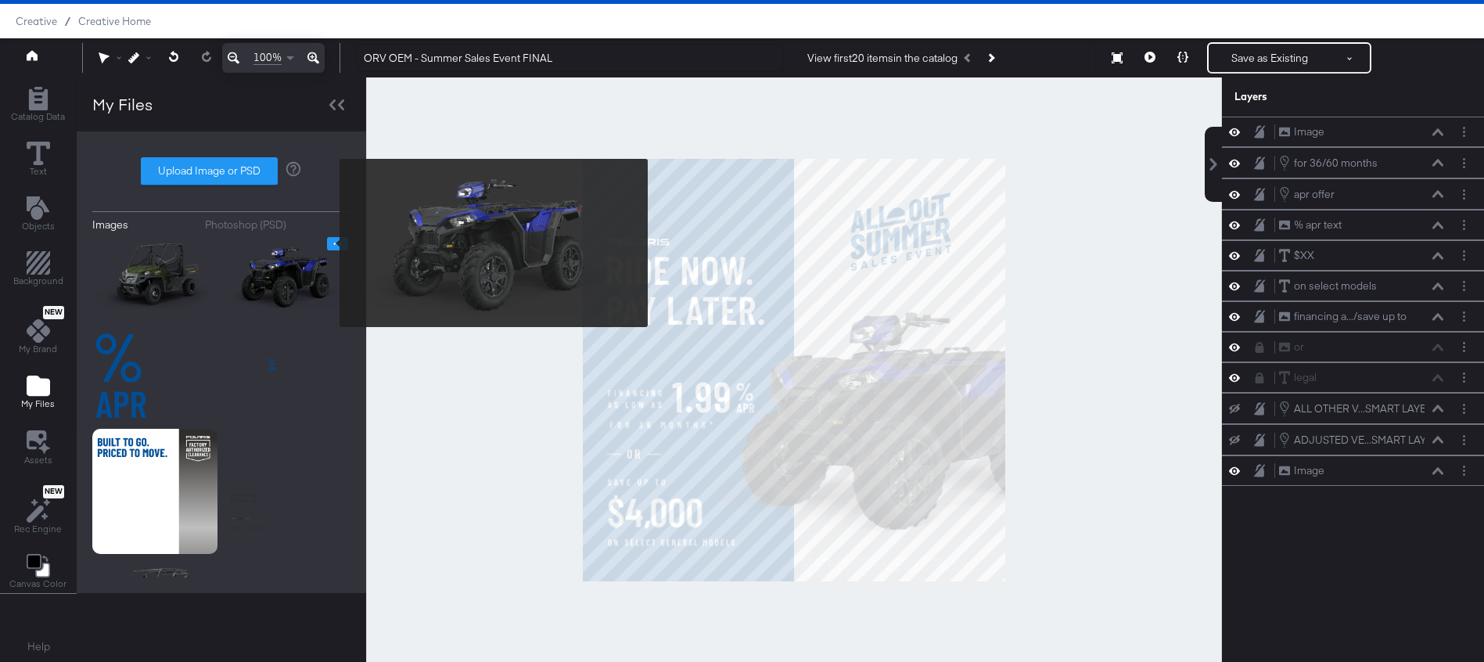
click at [332, 243] on icon "Image Options" at bounding box center [338, 244] width 12 height 12
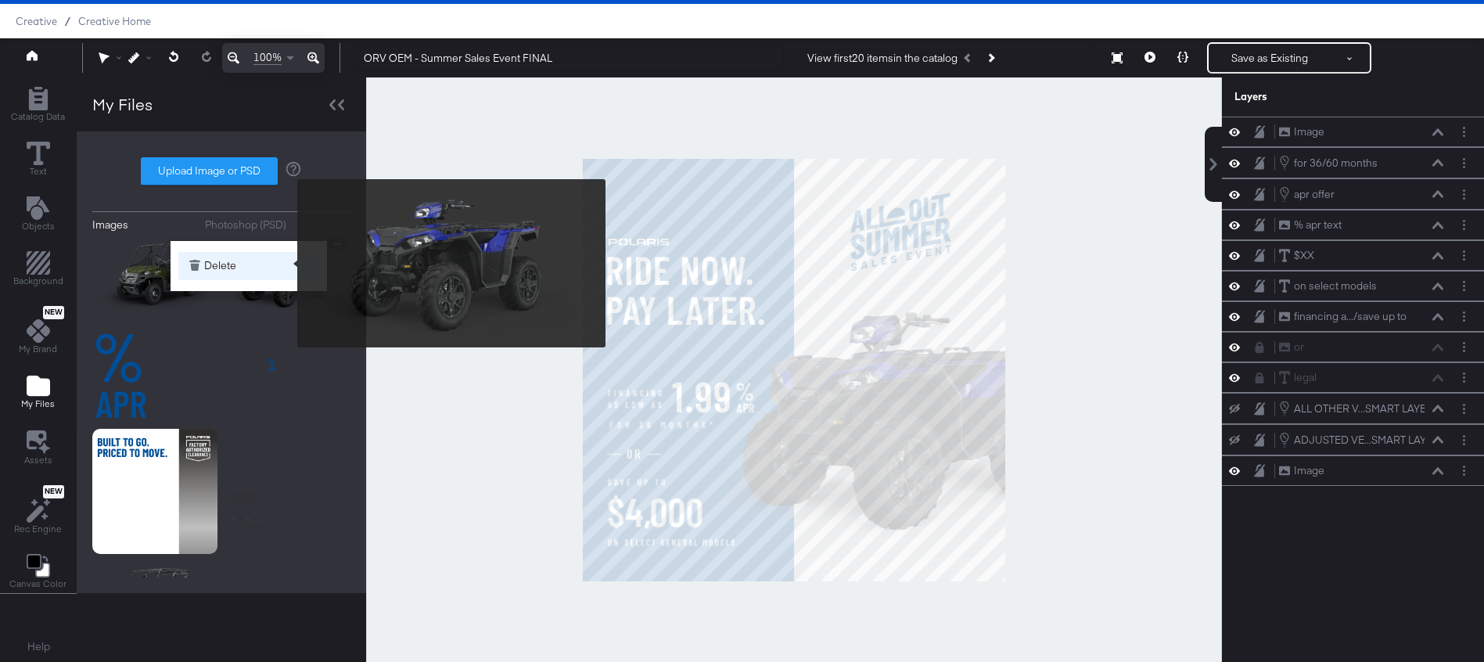
click at [287, 263] on button "Delete" at bounding box center [248, 266] width 141 height 28
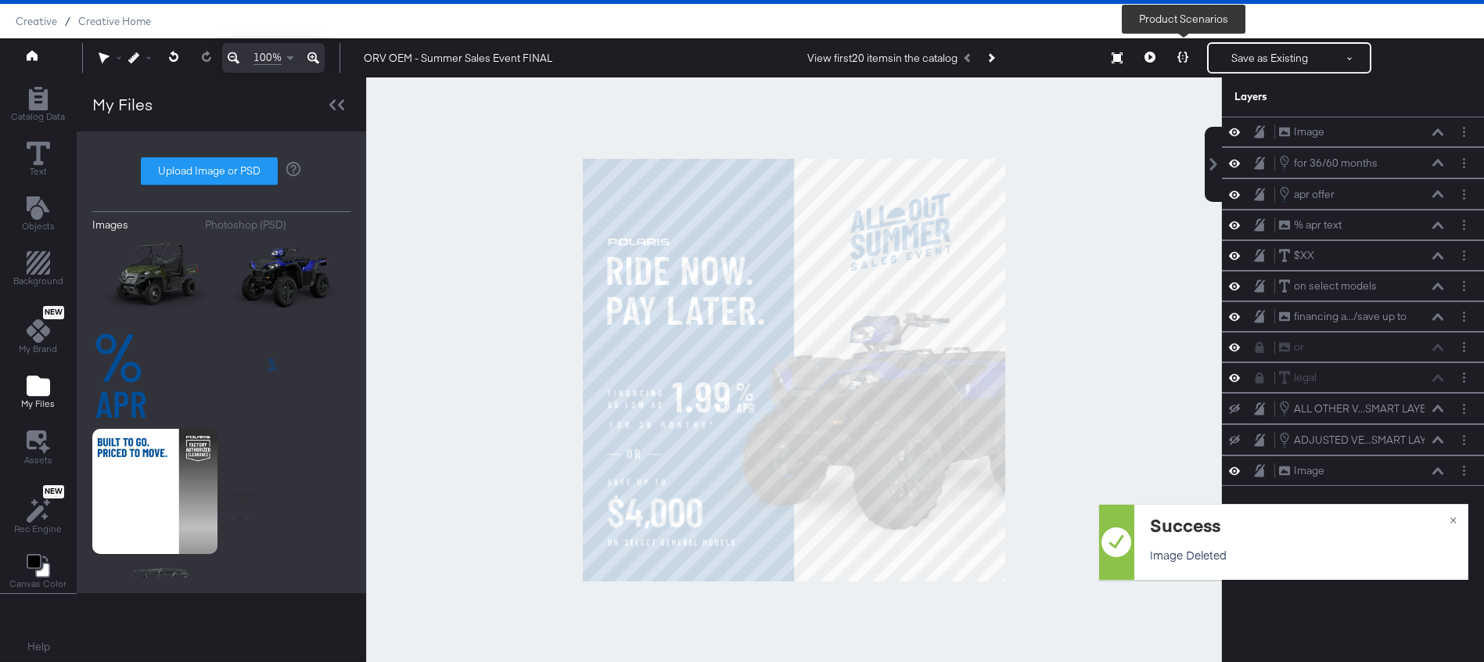
click at [1178, 55] on icon at bounding box center [1182, 57] width 11 height 11
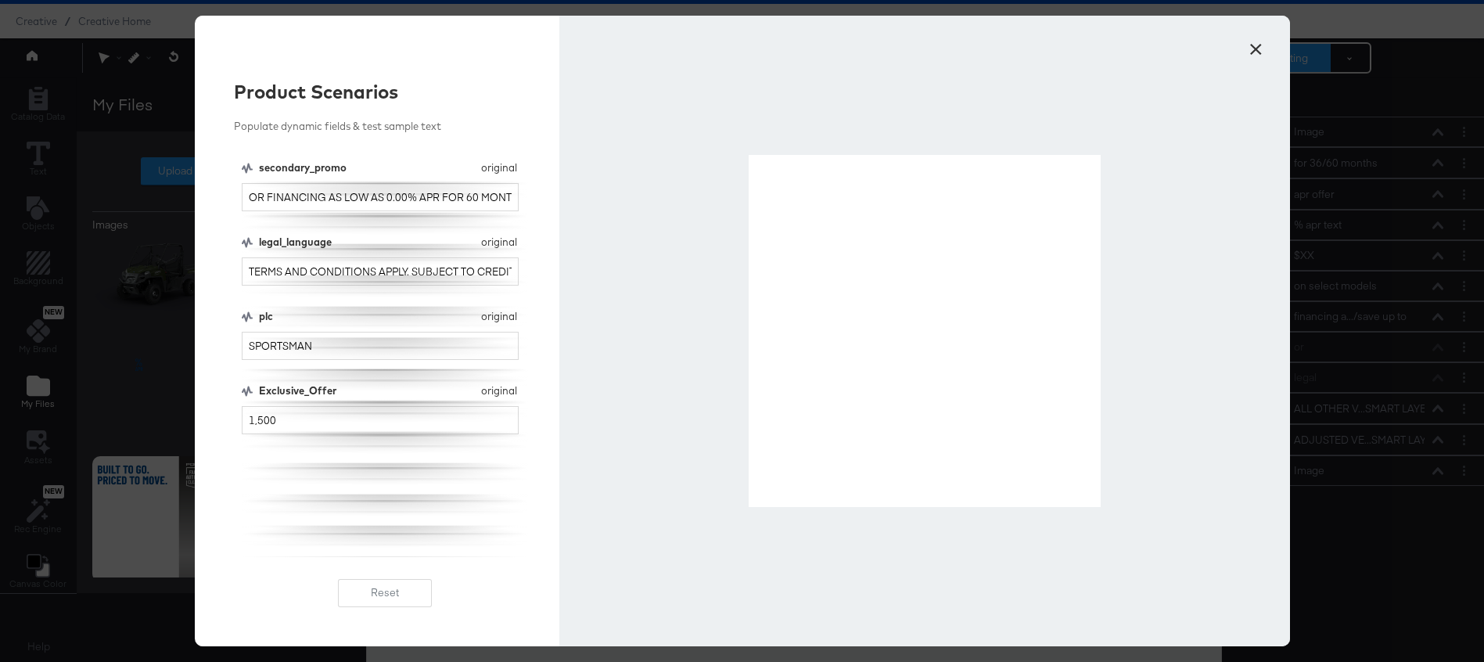
click at [1258, 49] on button "×" at bounding box center [1256, 45] width 28 height 28
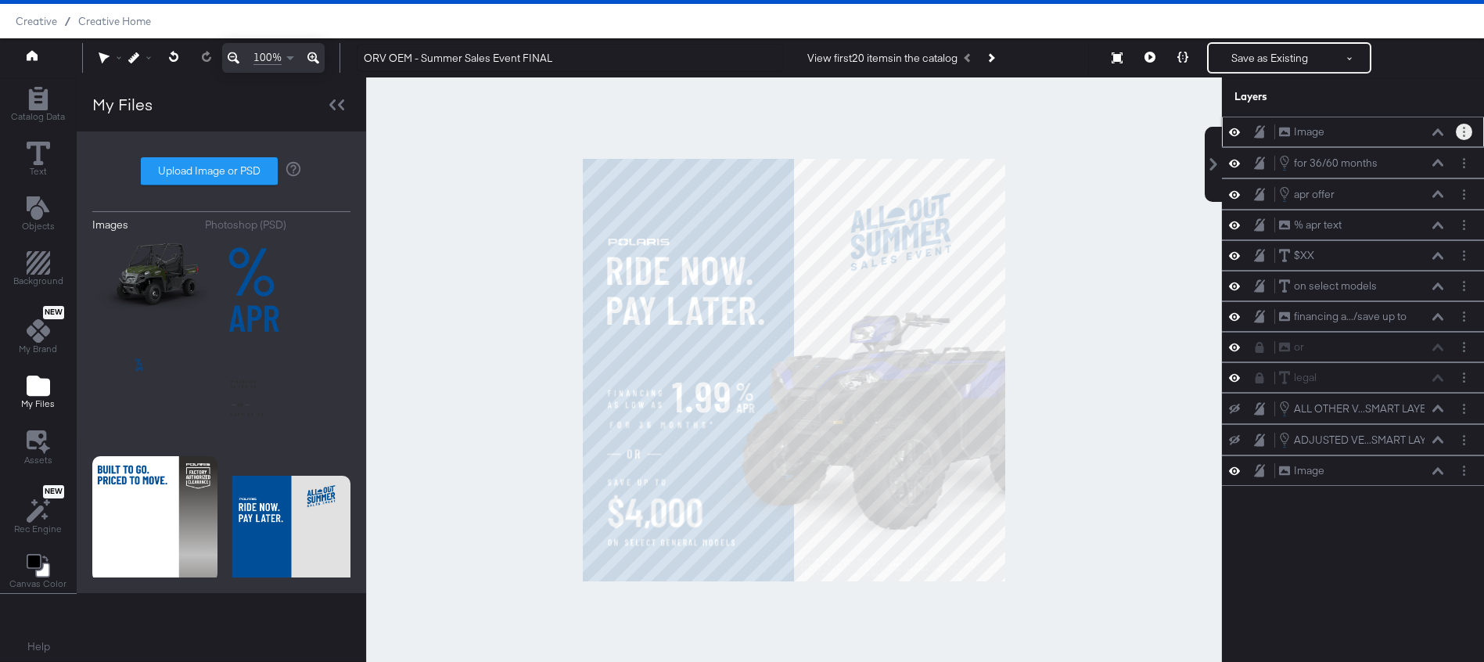
click at [1461, 135] on button "Layer Options" at bounding box center [1464, 132] width 16 height 16
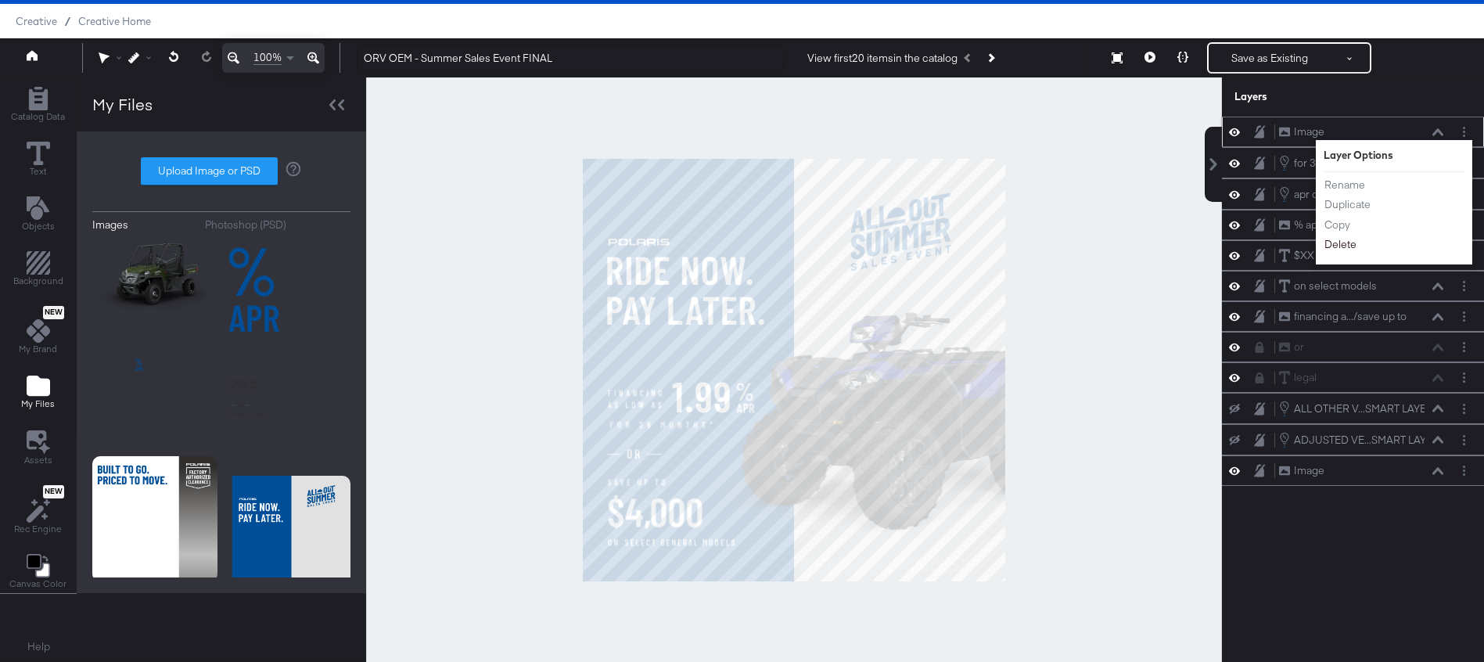
click at [1339, 244] on button "Delete" at bounding box center [1341, 244] width 34 height 16
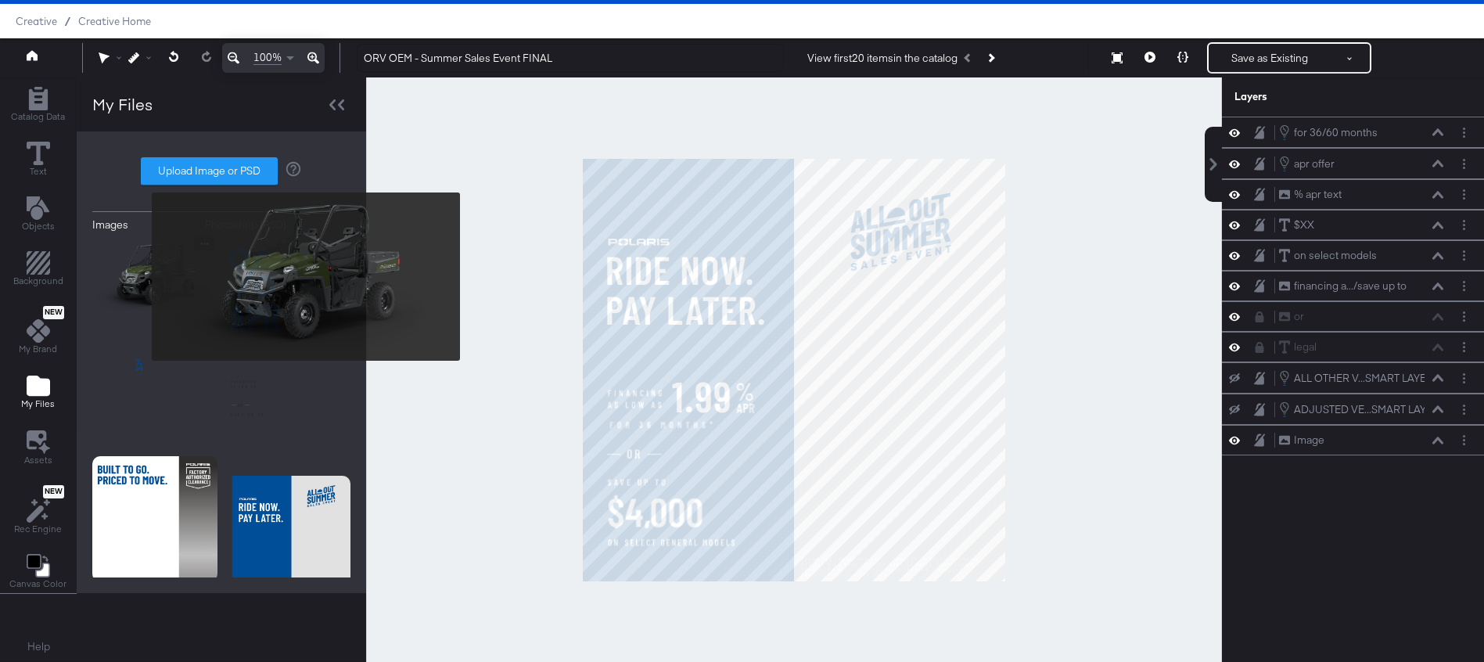
click at [142, 276] on img at bounding box center [154, 276] width 125 height 78
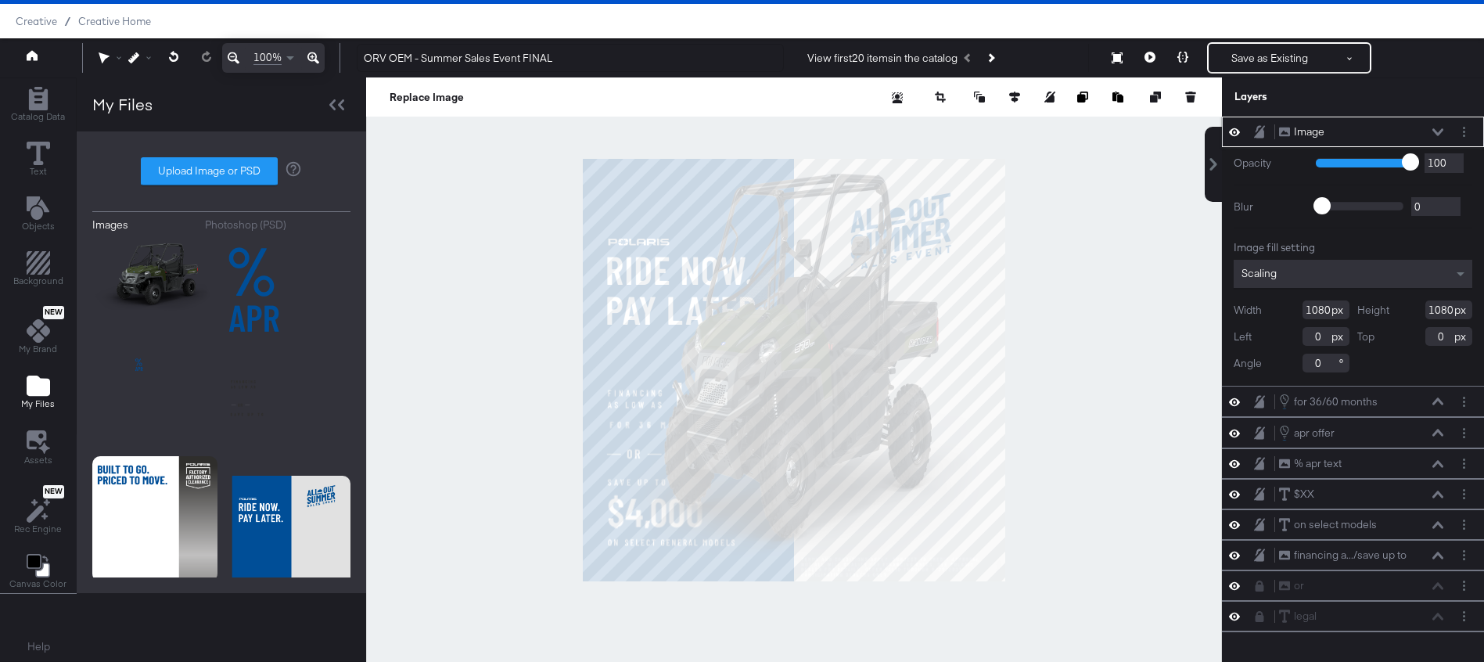
click at [1342, 265] on div "Scaling" at bounding box center [1353, 274] width 239 height 28
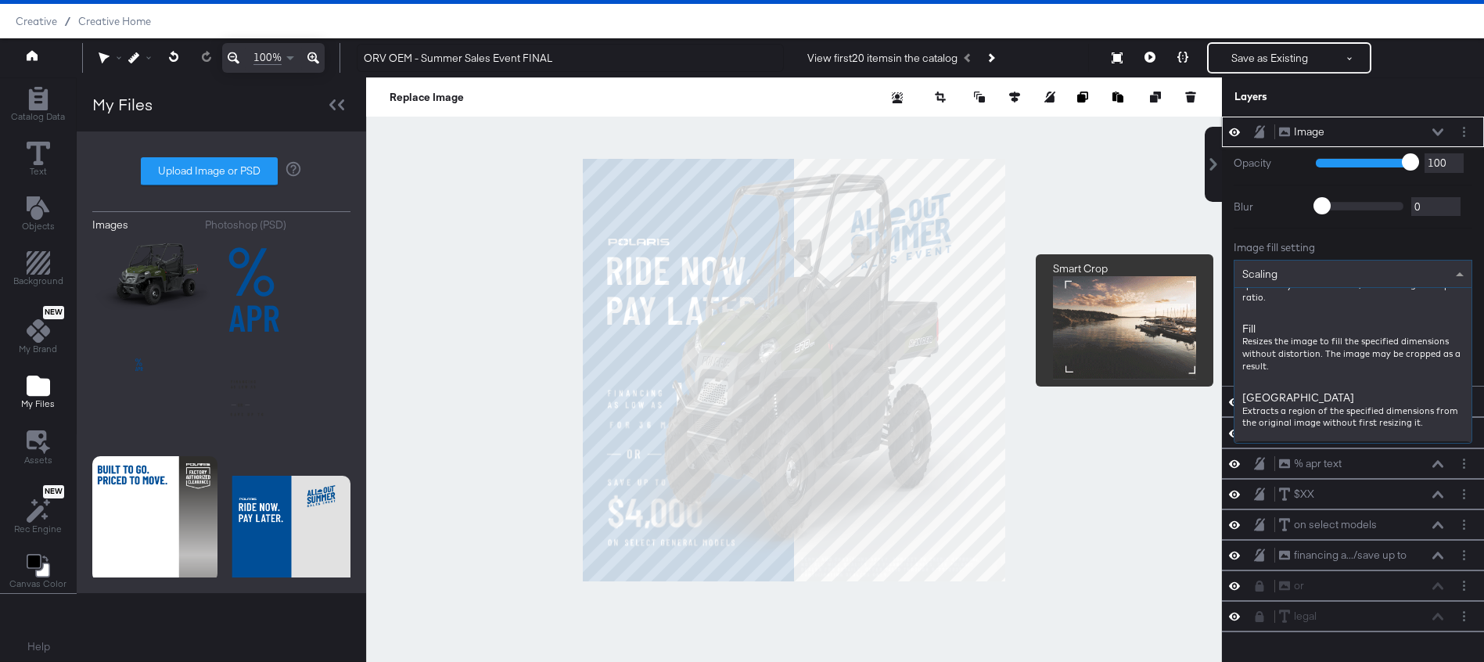
scroll to position [0, 0]
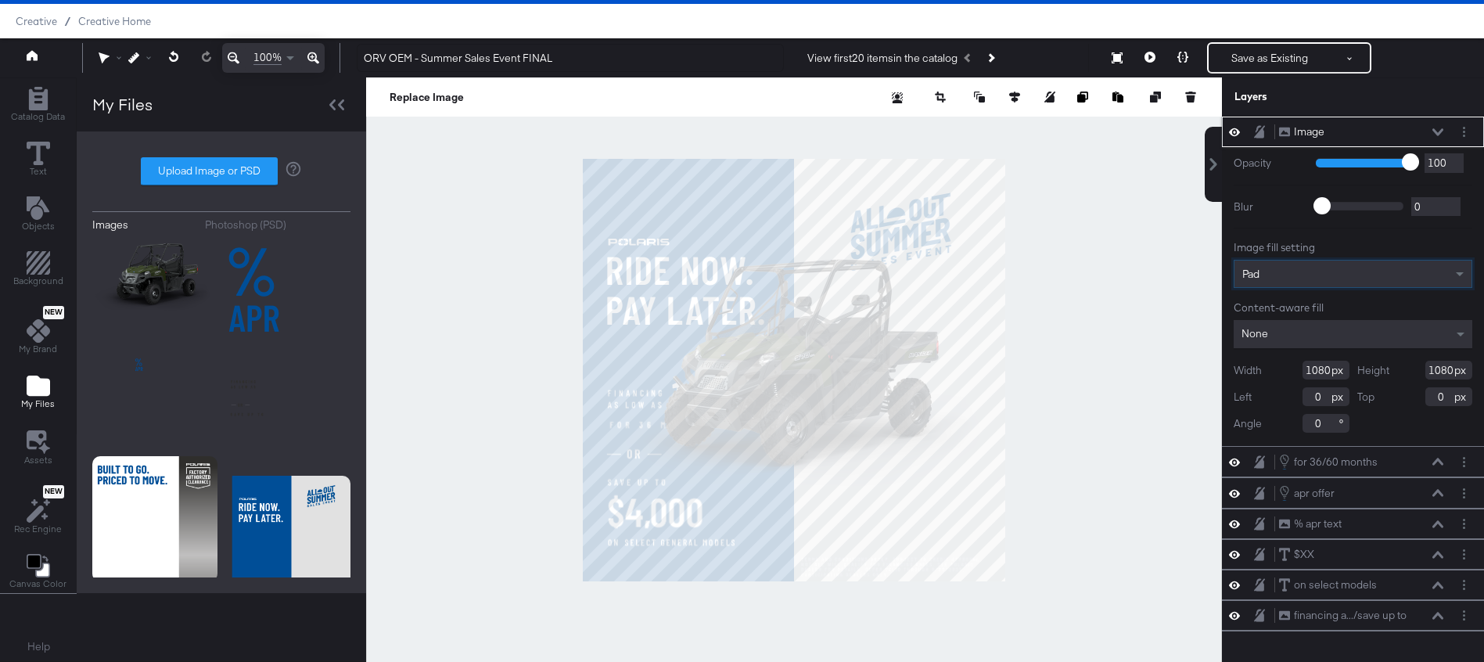
click at [1320, 366] on input "1080" at bounding box center [1326, 370] width 47 height 19
type input "1160"
click at [1447, 372] on input "1080" at bounding box center [1448, 370] width 47 height 19
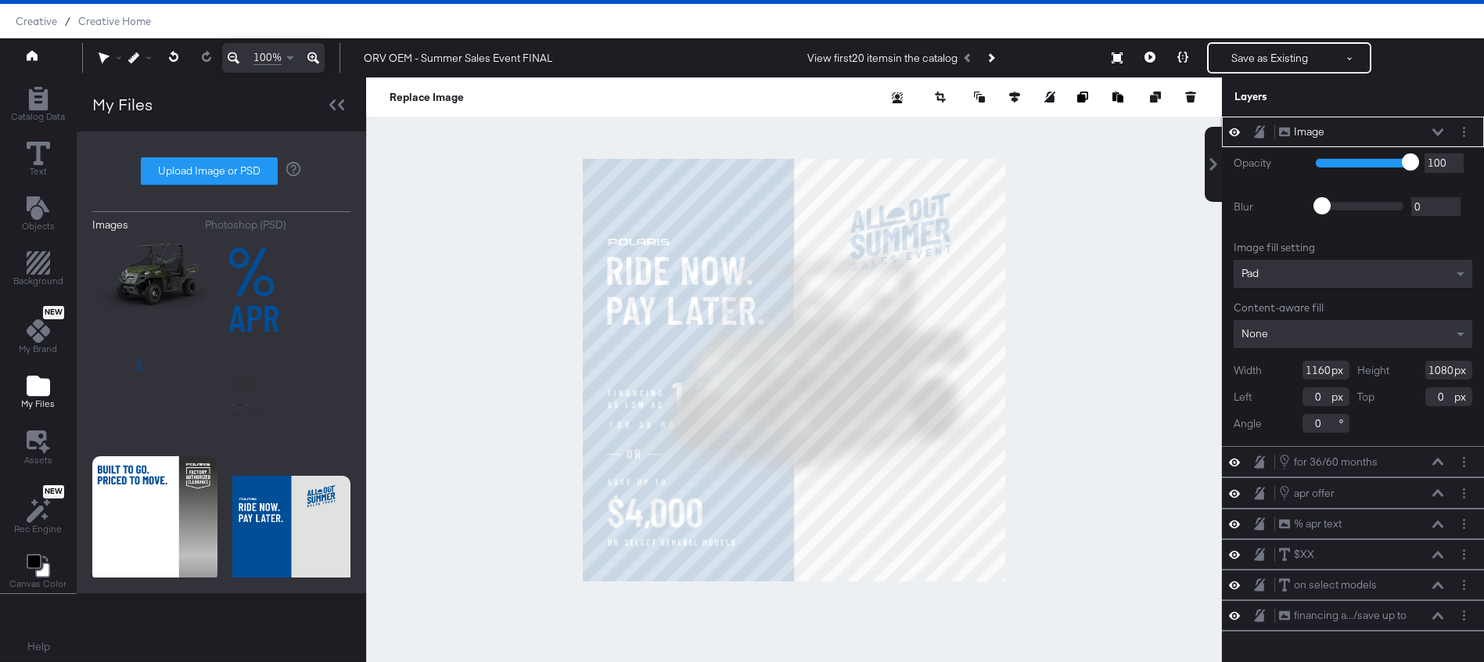
click at [1447, 372] on input "1080" at bounding box center [1448, 370] width 47 height 19
type input "980"
click at [1318, 392] on input "0" at bounding box center [1326, 396] width 47 height 19
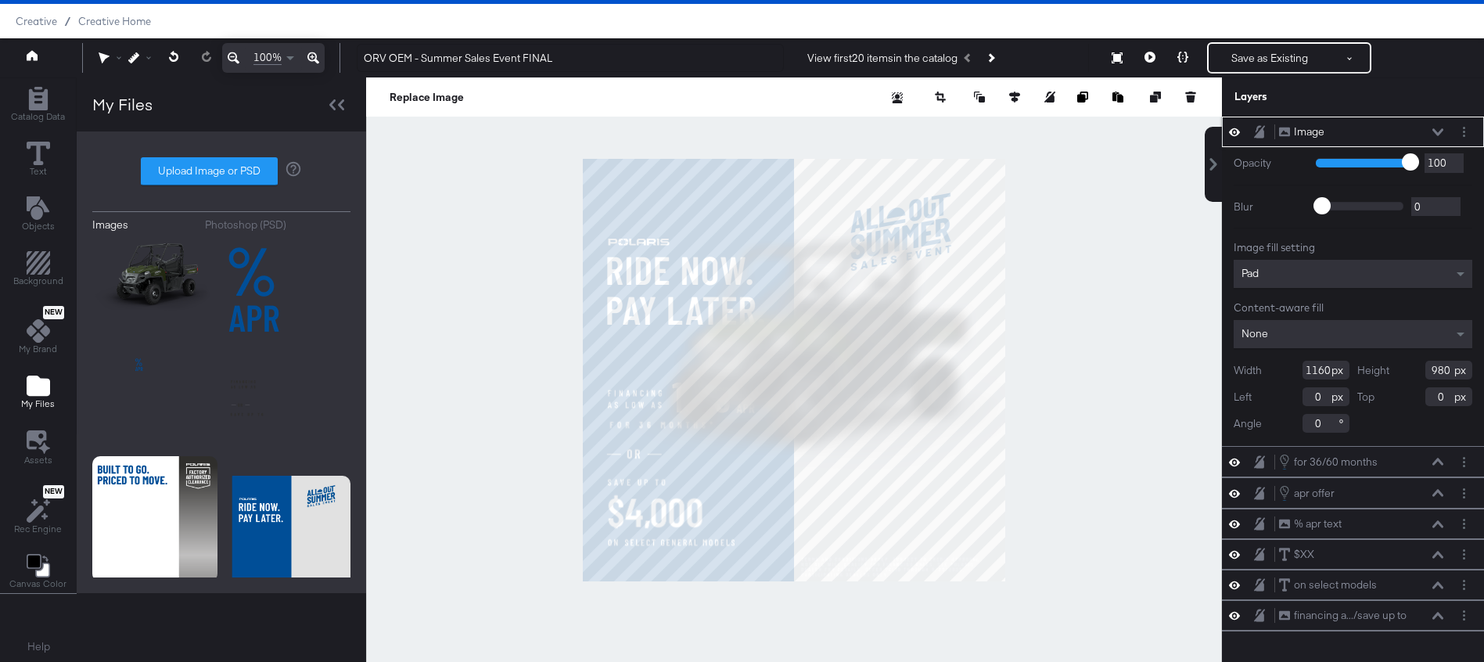
click at [1318, 392] on input "0" at bounding box center [1326, 396] width 47 height 19
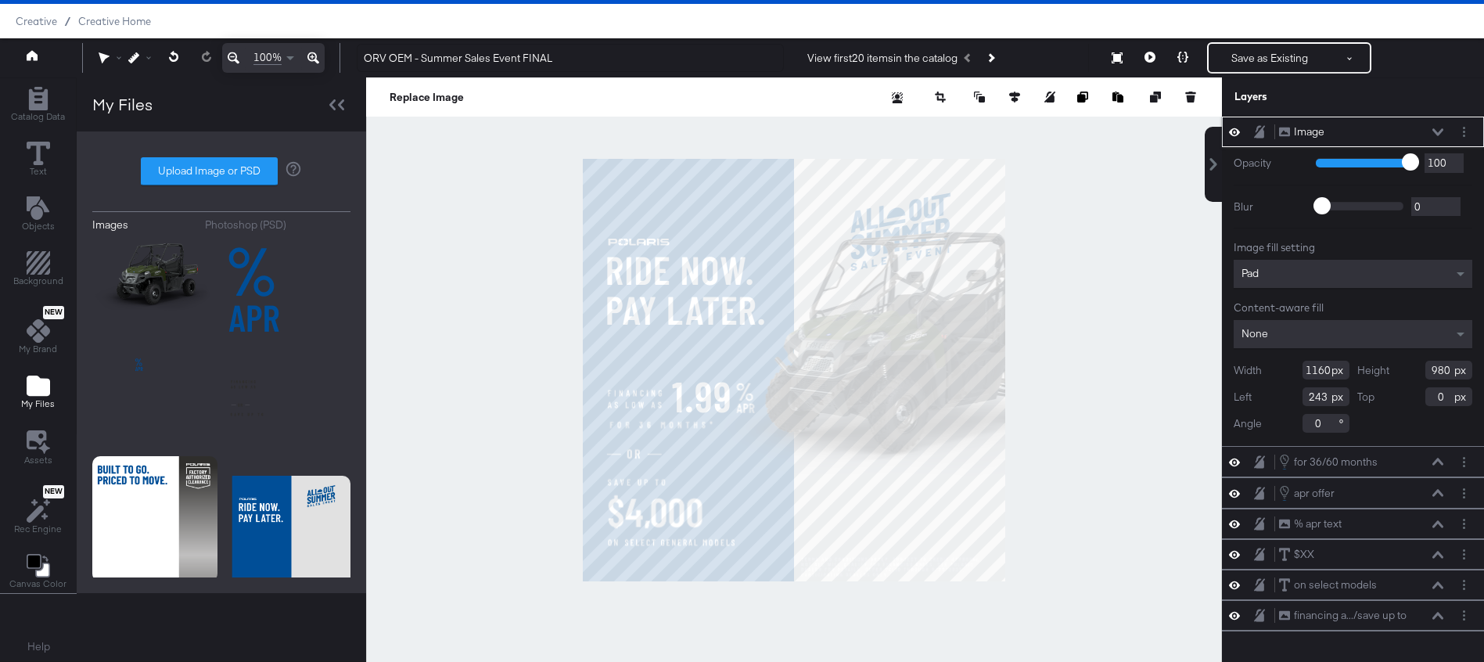
type input "243"
click at [1435, 396] on input "0" at bounding box center [1448, 396] width 47 height 19
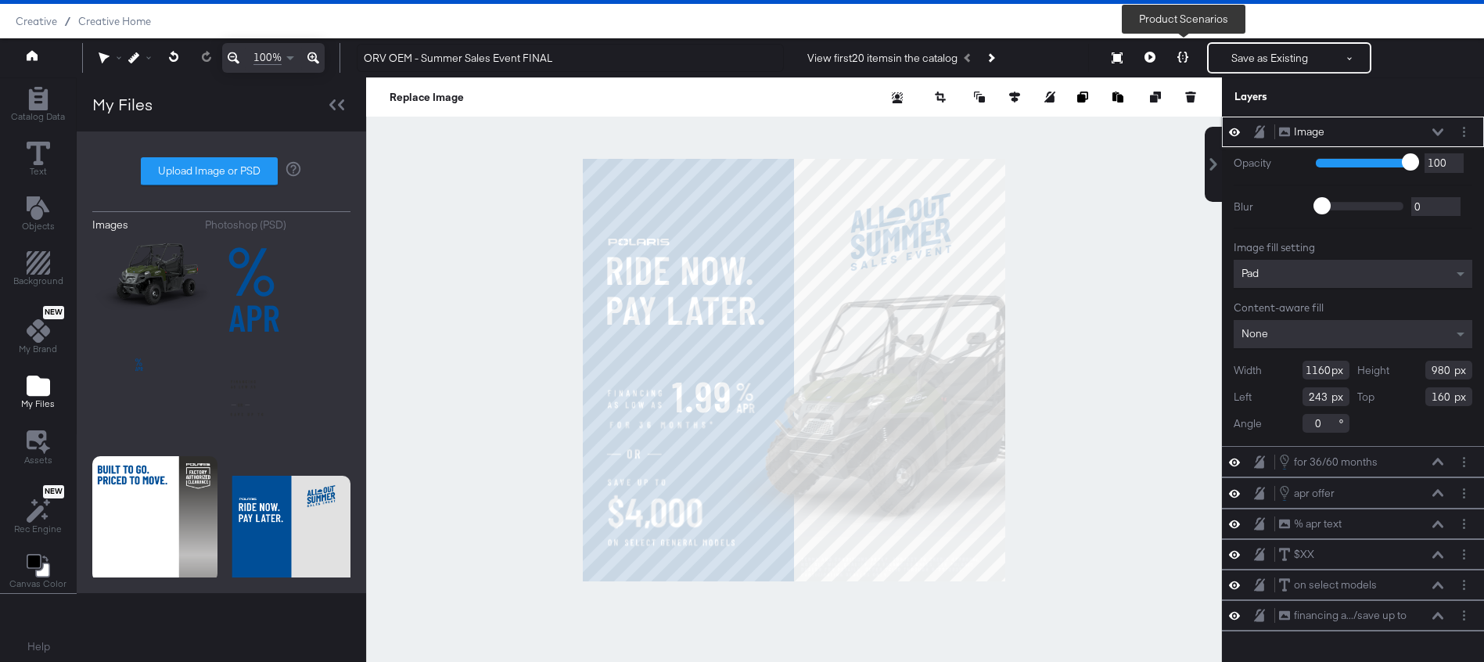
type input "160"
click at [1179, 56] on icon at bounding box center [1182, 57] width 11 height 11
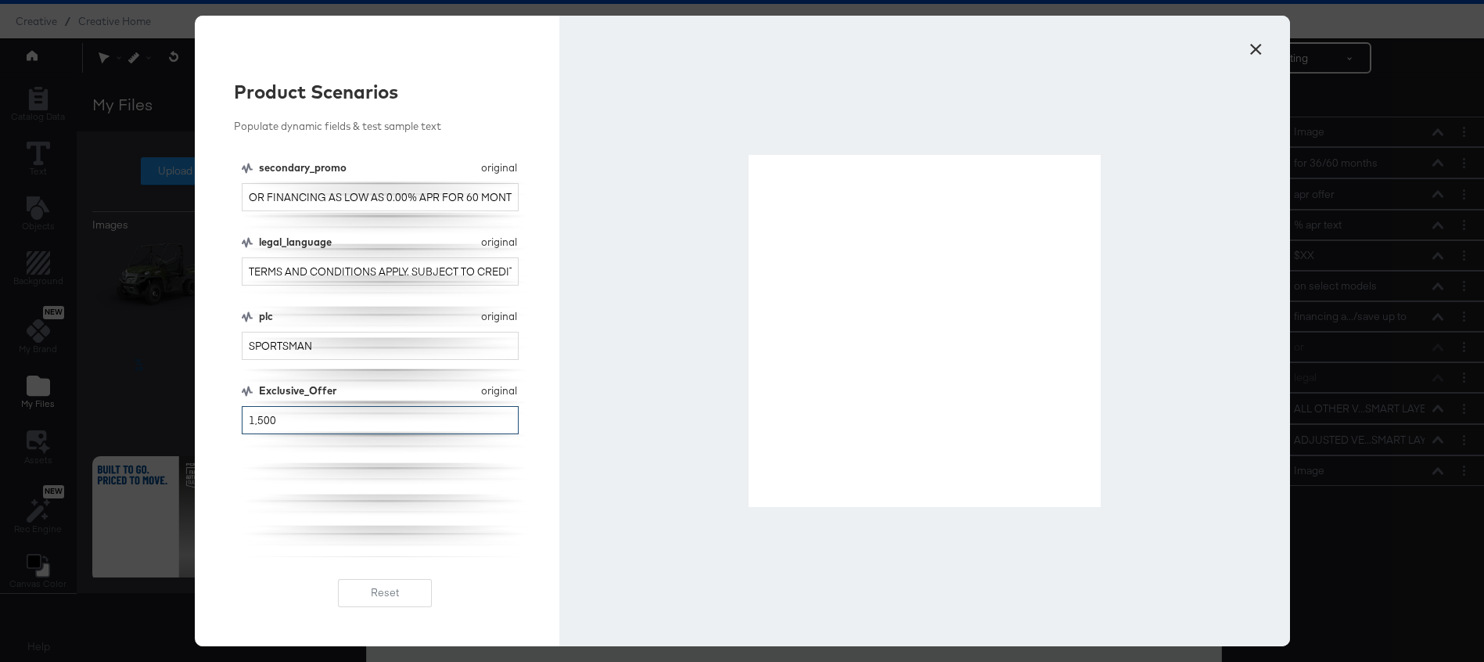
click at [283, 425] on input "1,500" at bounding box center [381, 420] width 278 height 29
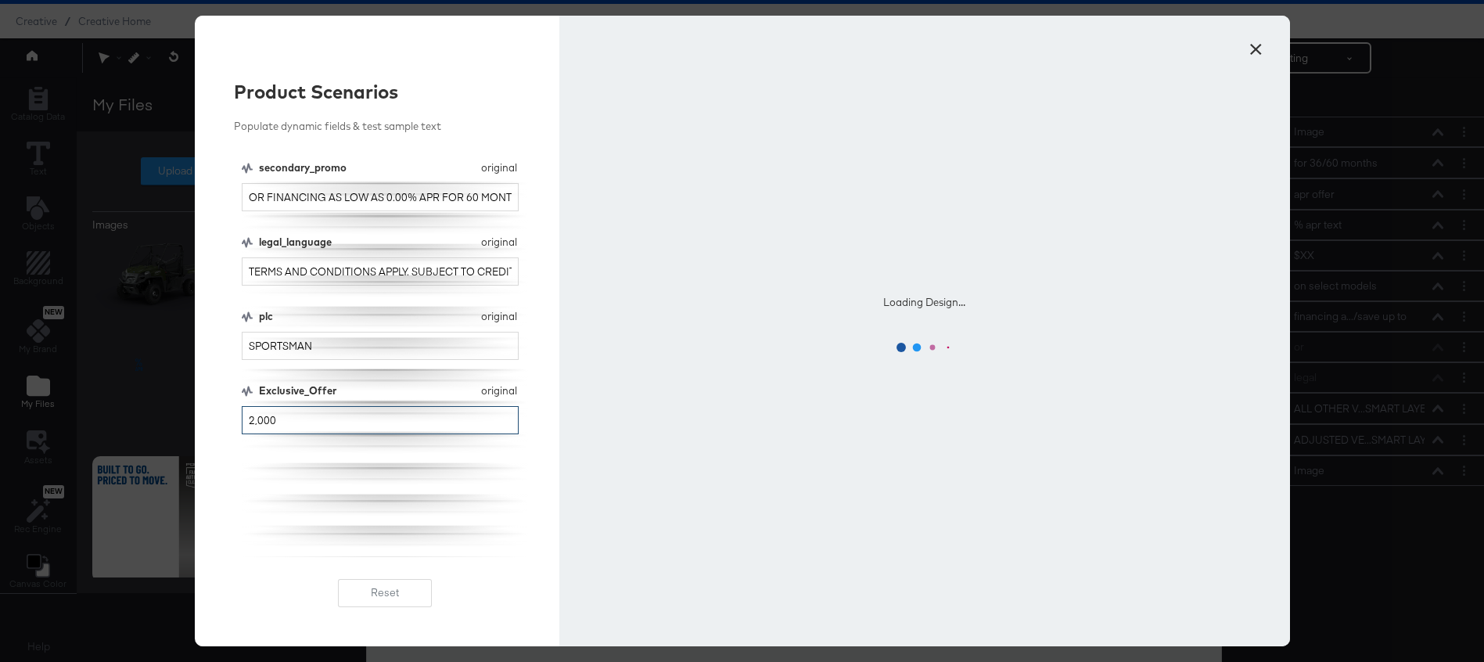
type input "2,000"
click at [294, 349] on input "SPORTSMAN" at bounding box center [381, 346] width 278 height 29
type input "RANGER"
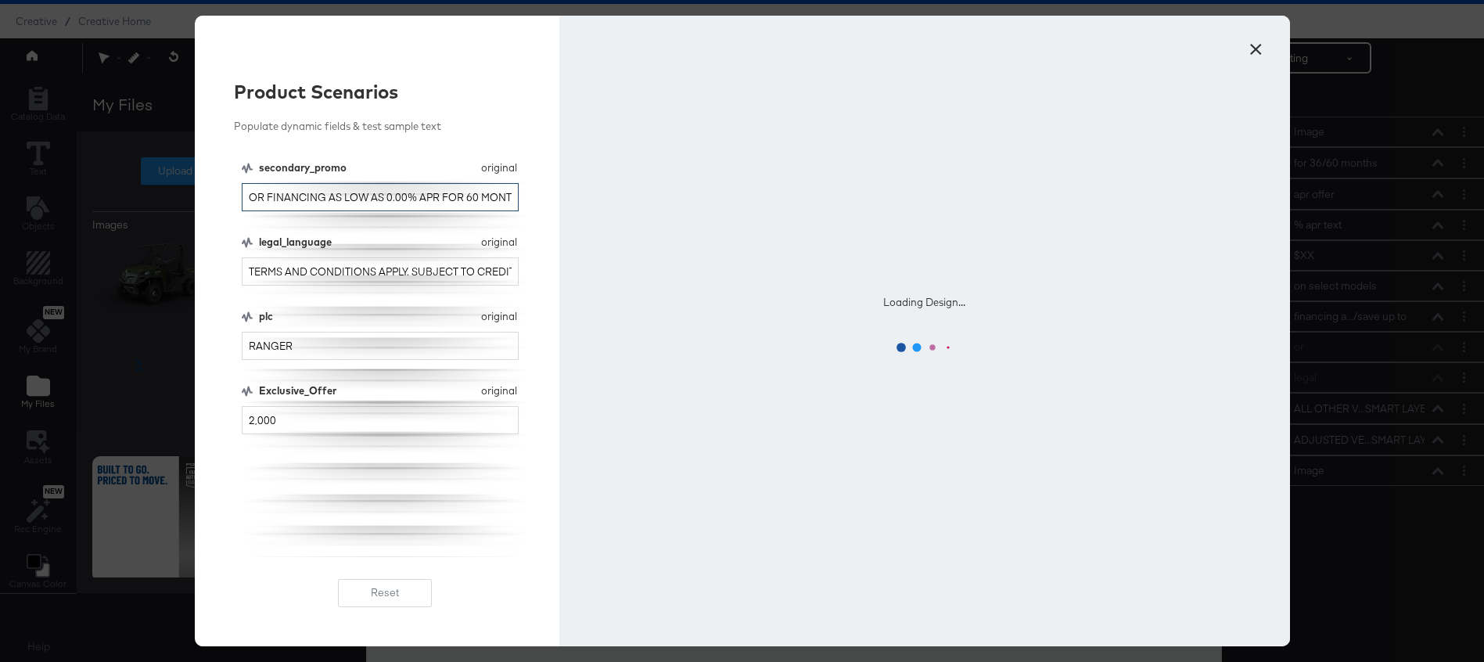
drag, startPoint x: 403, startPoint y: 196, endPoint x: 385, endPoint y: 196, distance: 18.0
click at [385, 196] on input "OR FINANCING AS LOW AS 0.00% APR FOR 60 MONTHS" at bounding box center [381, 197] width 278 height 29
click at [469, 196] on input "OR FINANCING AS LOW AS 3.99% APR FOR 60 MONTHS" at bounding box center [381, 197] width 278 height 29
type input "OR FINANCING AS LOW AS 3.99% APR FOR 36 MONTHS"
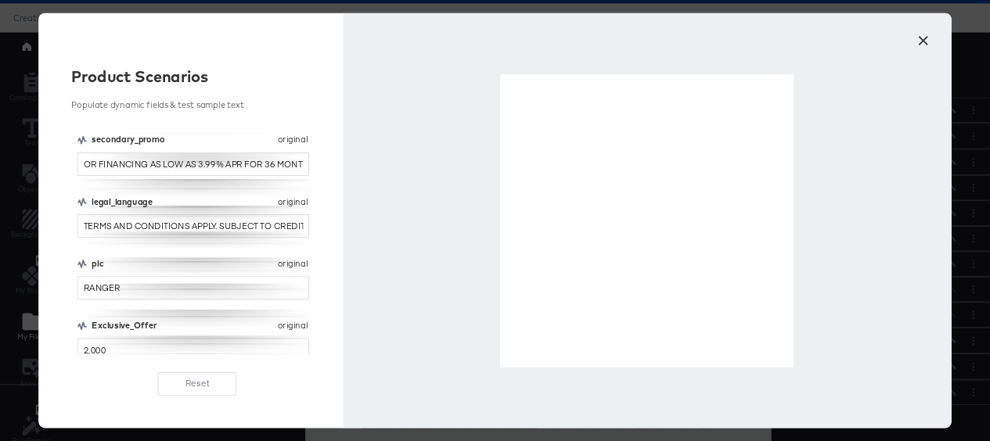
scroll to position [40, 0]
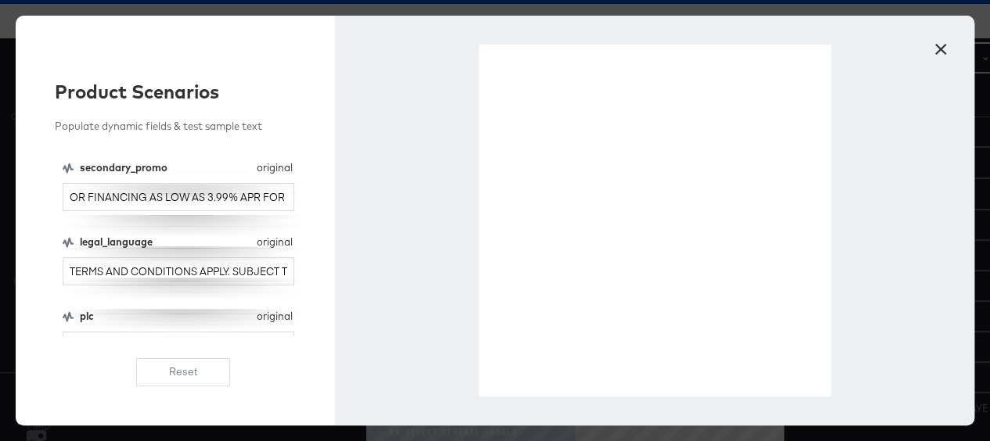
click at [943, 50] on button "×" at bounding box center [940, 45] width 28 height 28
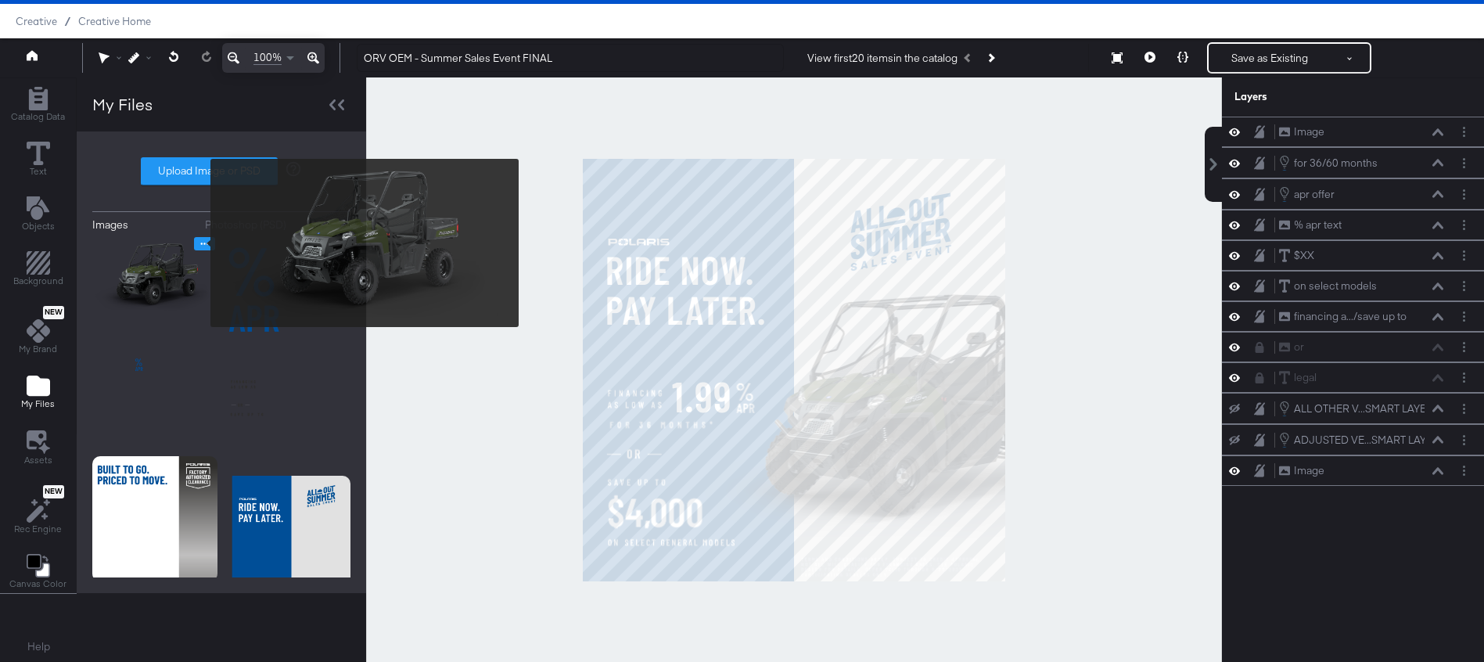
click at [201, 243] on icon "Image Options" at bounding box center [205, 244] width 12 height 12
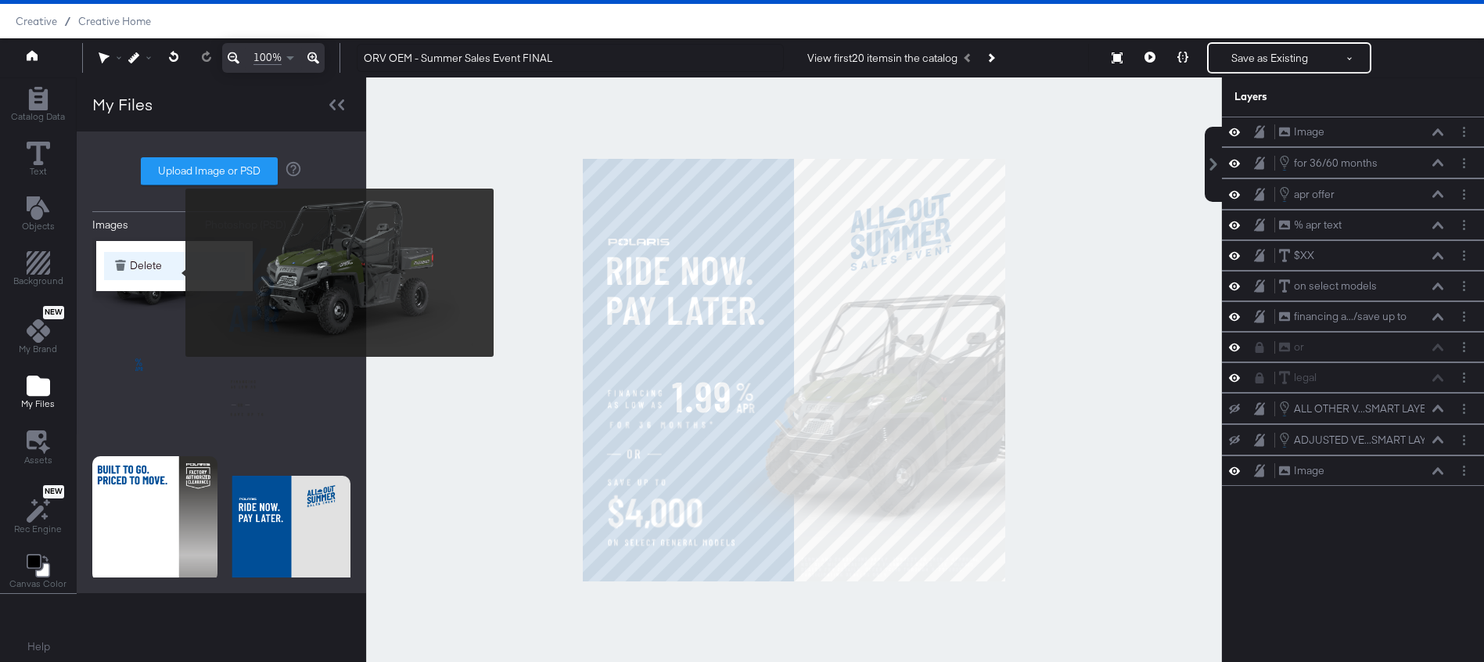
click at [174, 271] on button "Delete" at bounding box center [174, 266] width 141 height 28
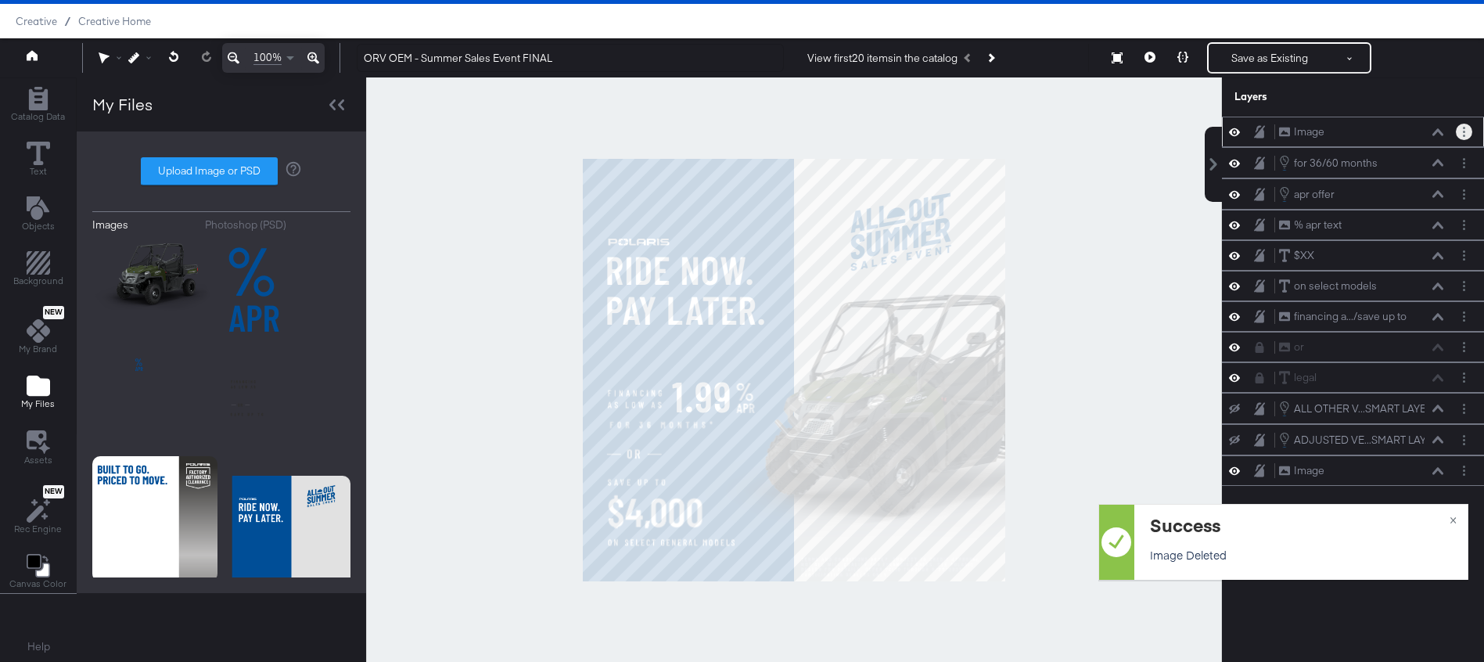
click at [1463, 127] on icon "Layer Options" at bounding box center [1464, 132] width 2 height 10
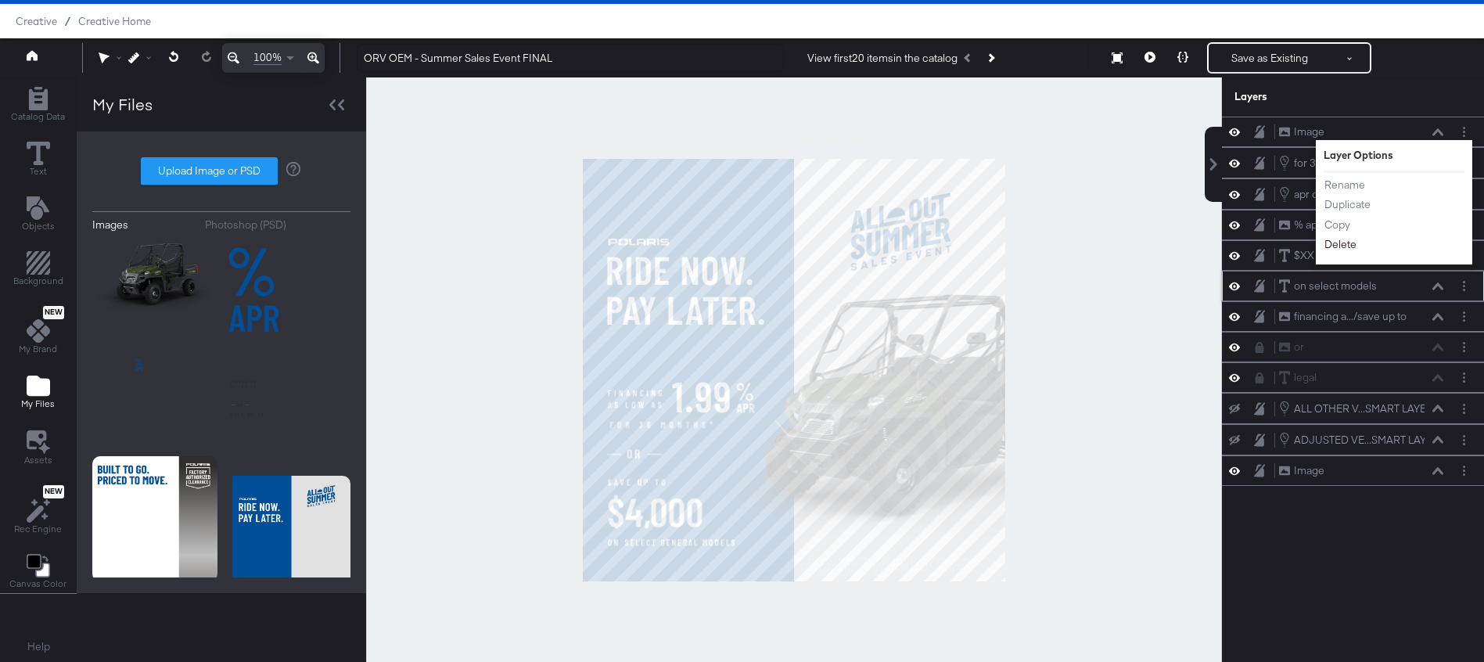
click at [1339, 241] on button "Delete" at bounding box center [1341, 244] width 34 height 16
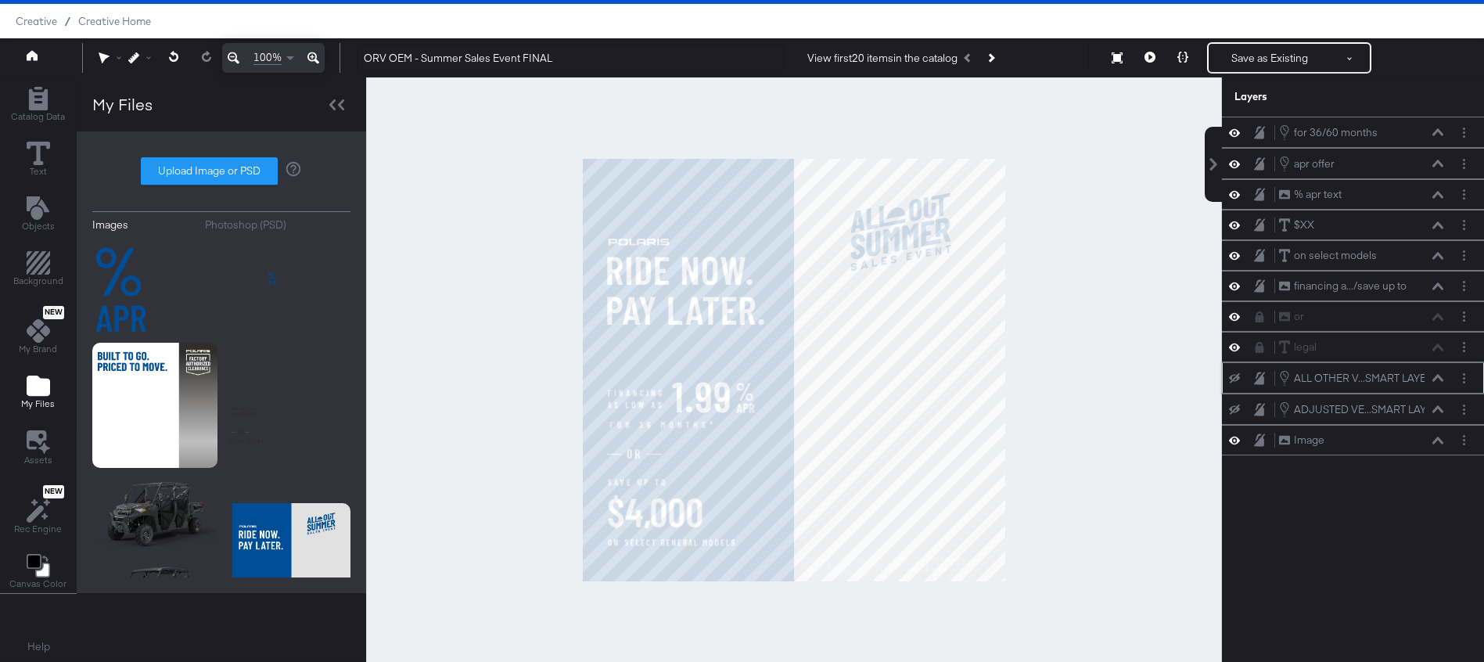
click at [1234, 383] on icon at bounding box center [1234, 378] width 11 height 10
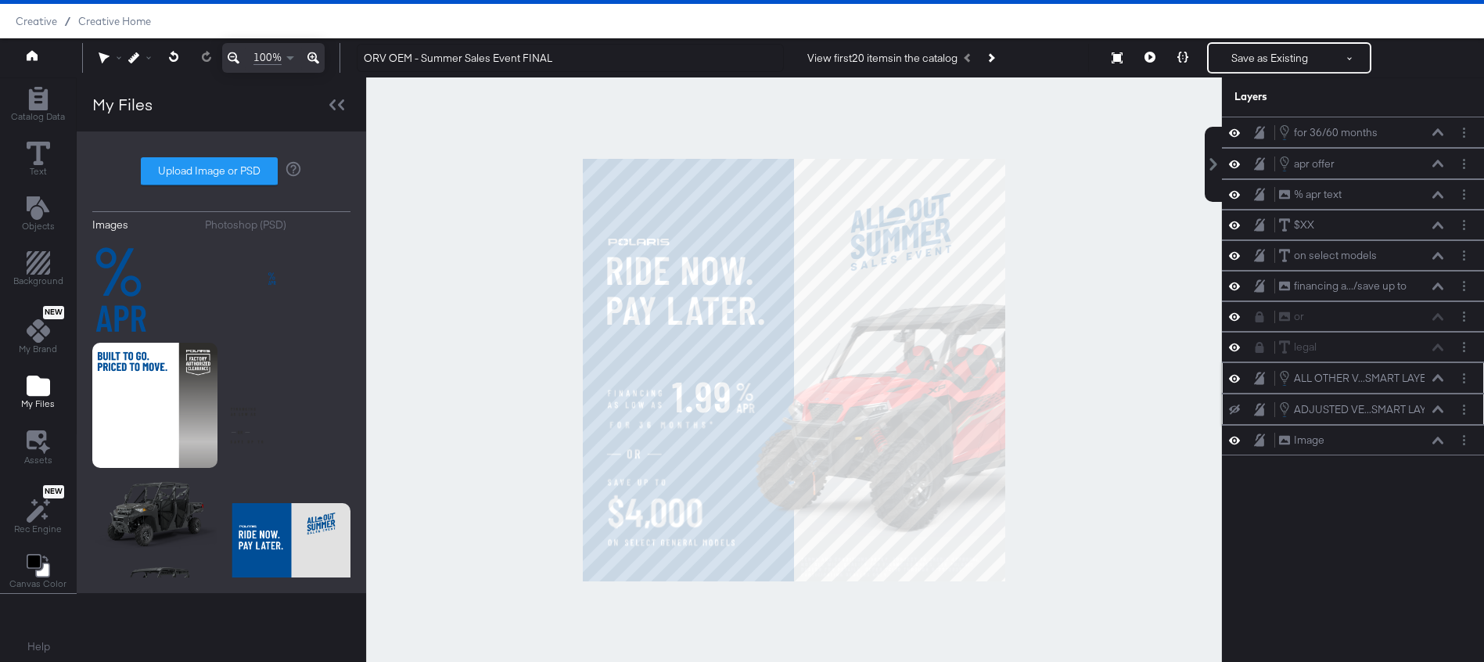
click at [1235, 404] on button at bounding box center [1234, 409] width 13 height 13
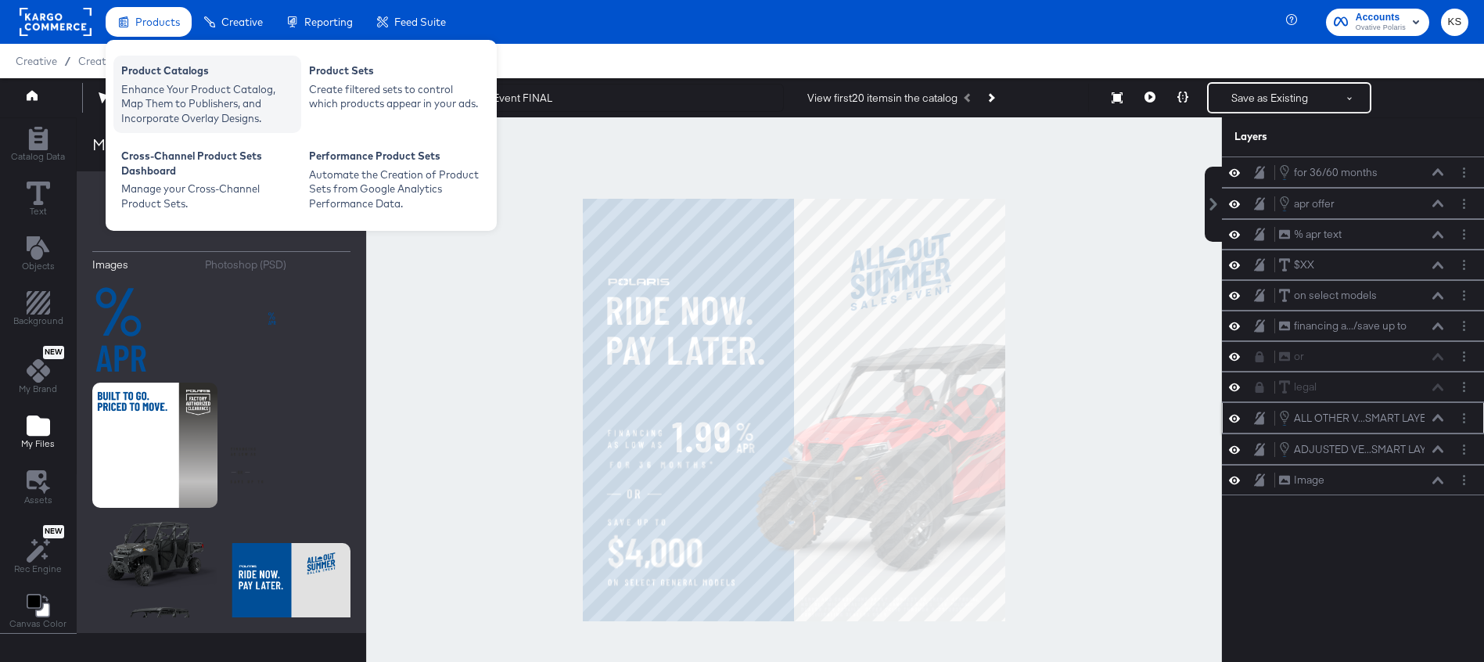
click at [172, 84] on div "Enhance Your Product Catalog, Map Them to Publishers, and Incorporate Overlay D…" at bounding box center [207, 104] width 172 height 44
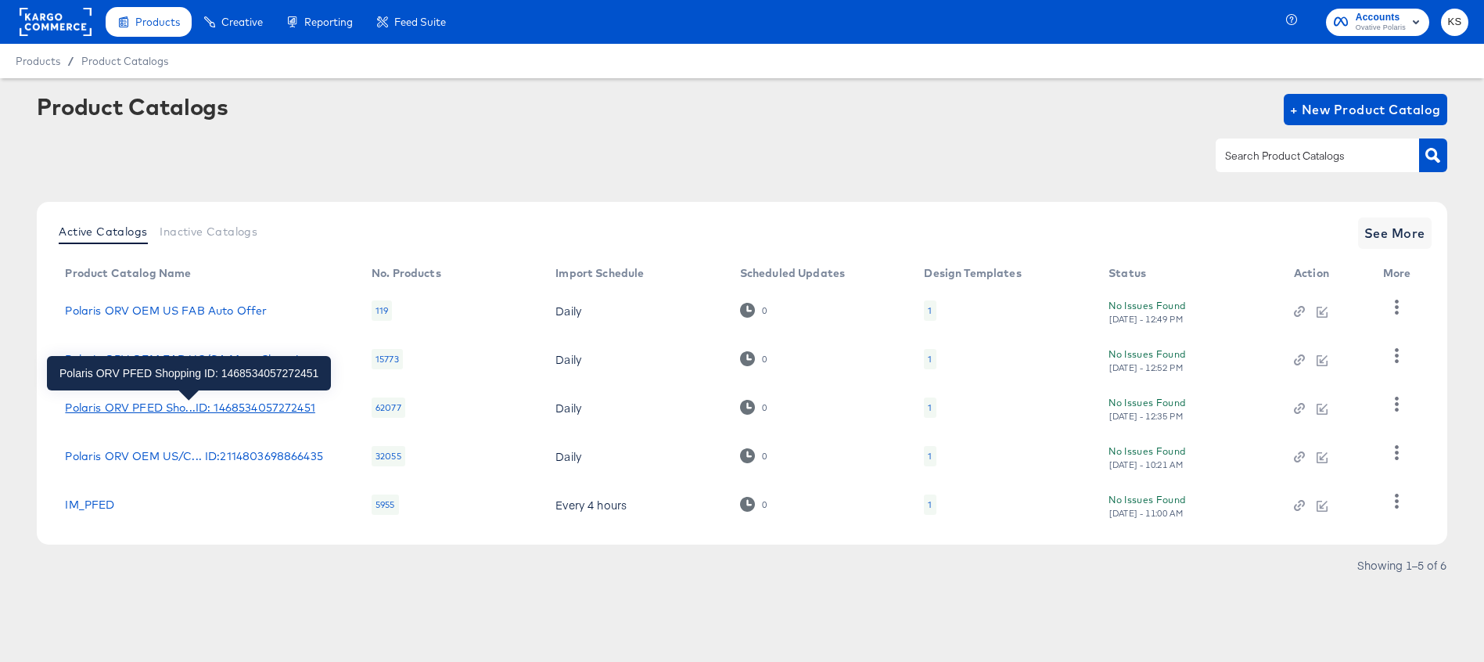
click at [143, 401] on div "Polaris ORV PFED Sho...ID: 1468534057272451" at bounding box center [190, 407] width 250 height 13
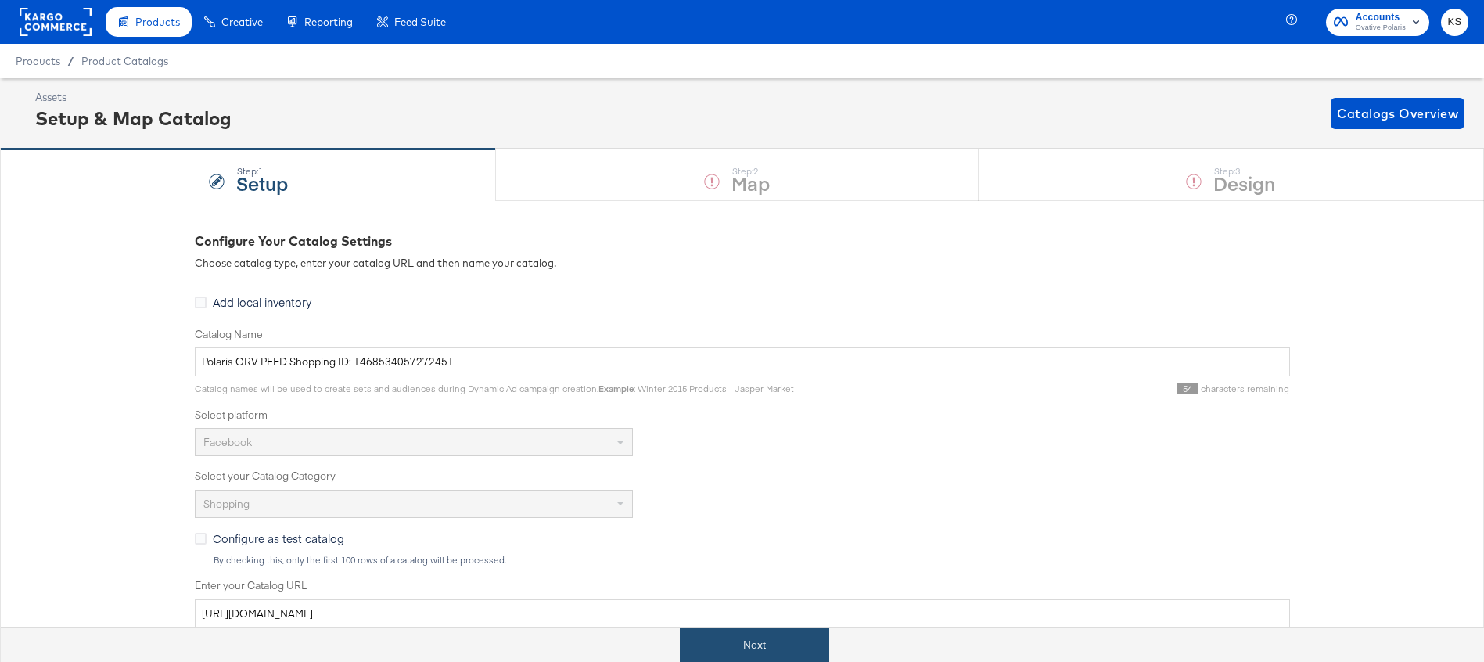
click at [778, 656] on button "Next" at bounding box center [754, 644] width 149 height 35
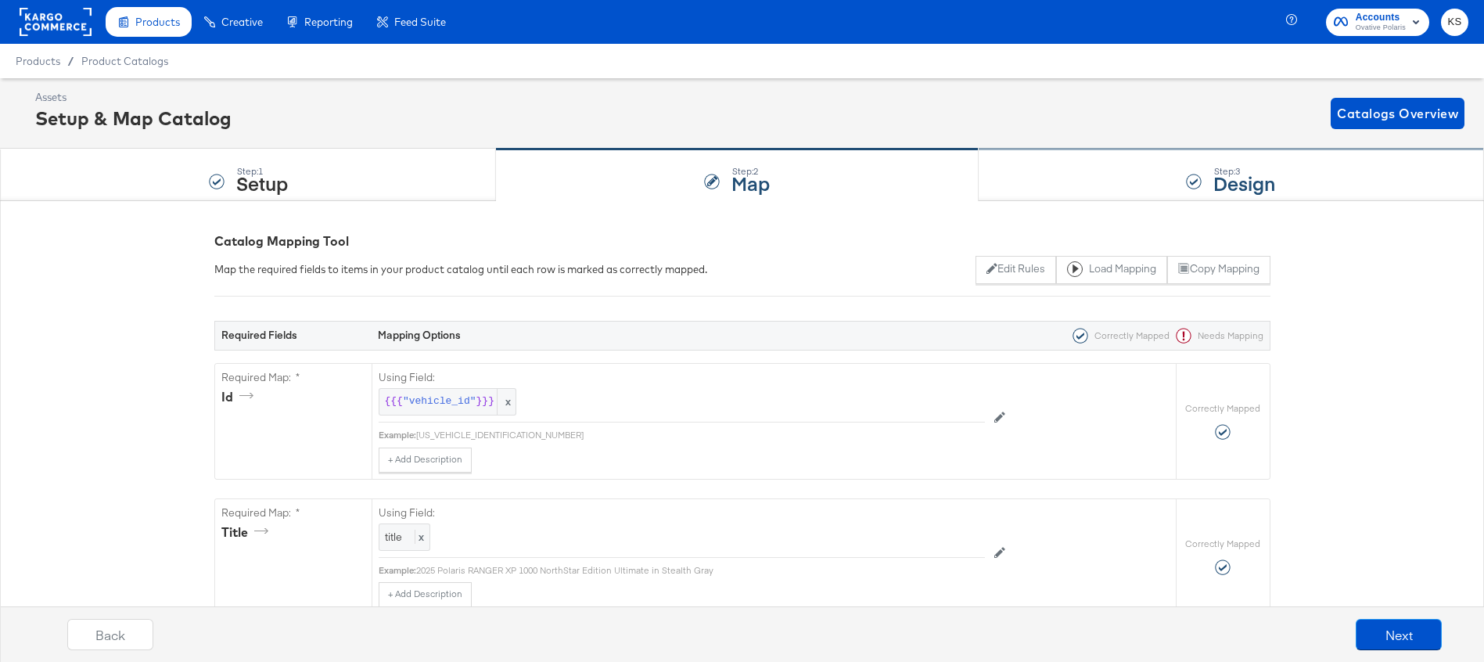
click at [1045, 159] on div "Step: 3 Design" at bounding box center [1231, 175] width 505 height 52
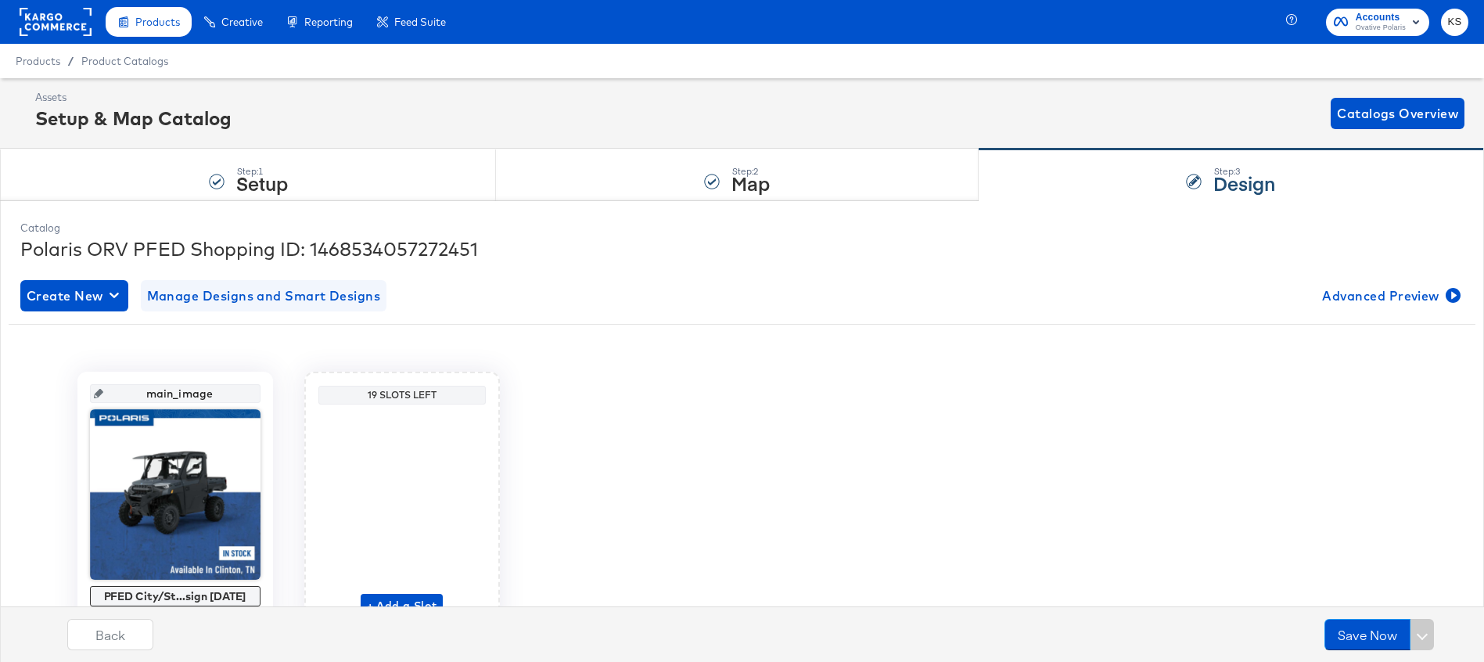
scroll to position [6, 0]
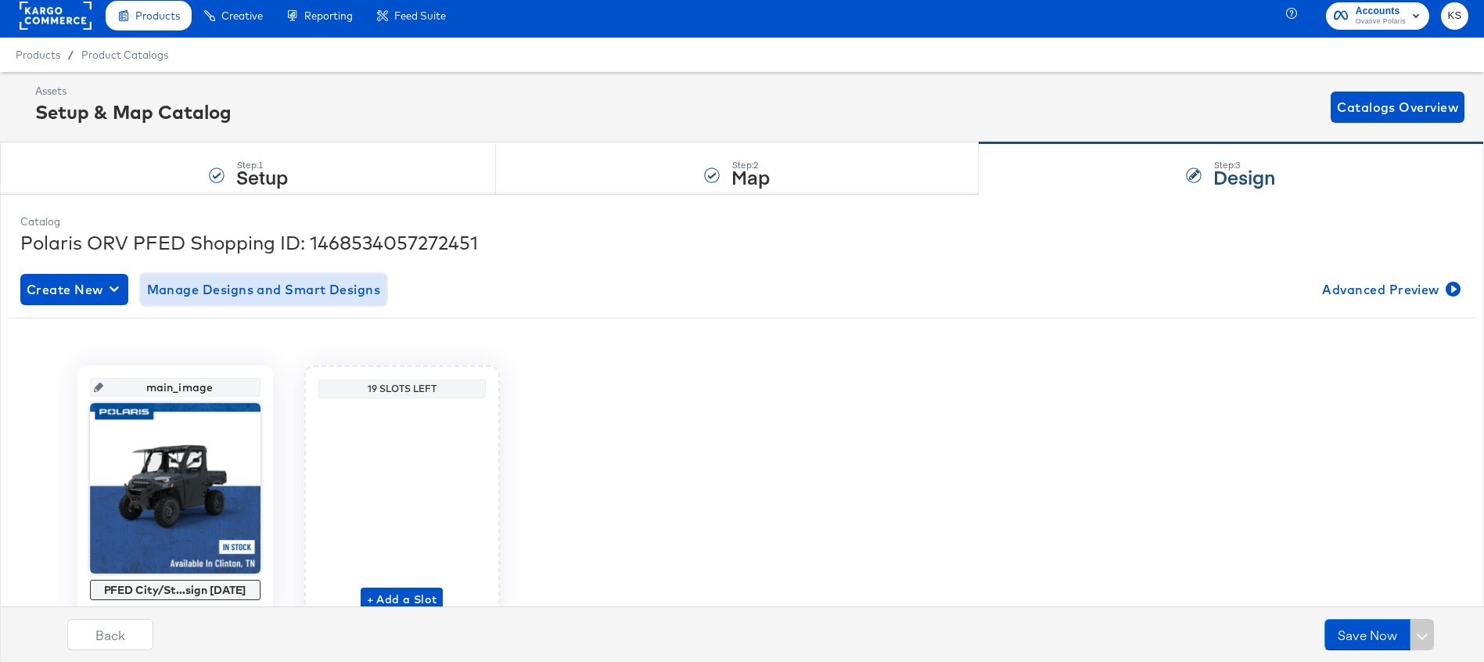
click at [315, 286] on span "Manage Designs and Smart Designs" at bounding box center [264, 290] width 234 height 22
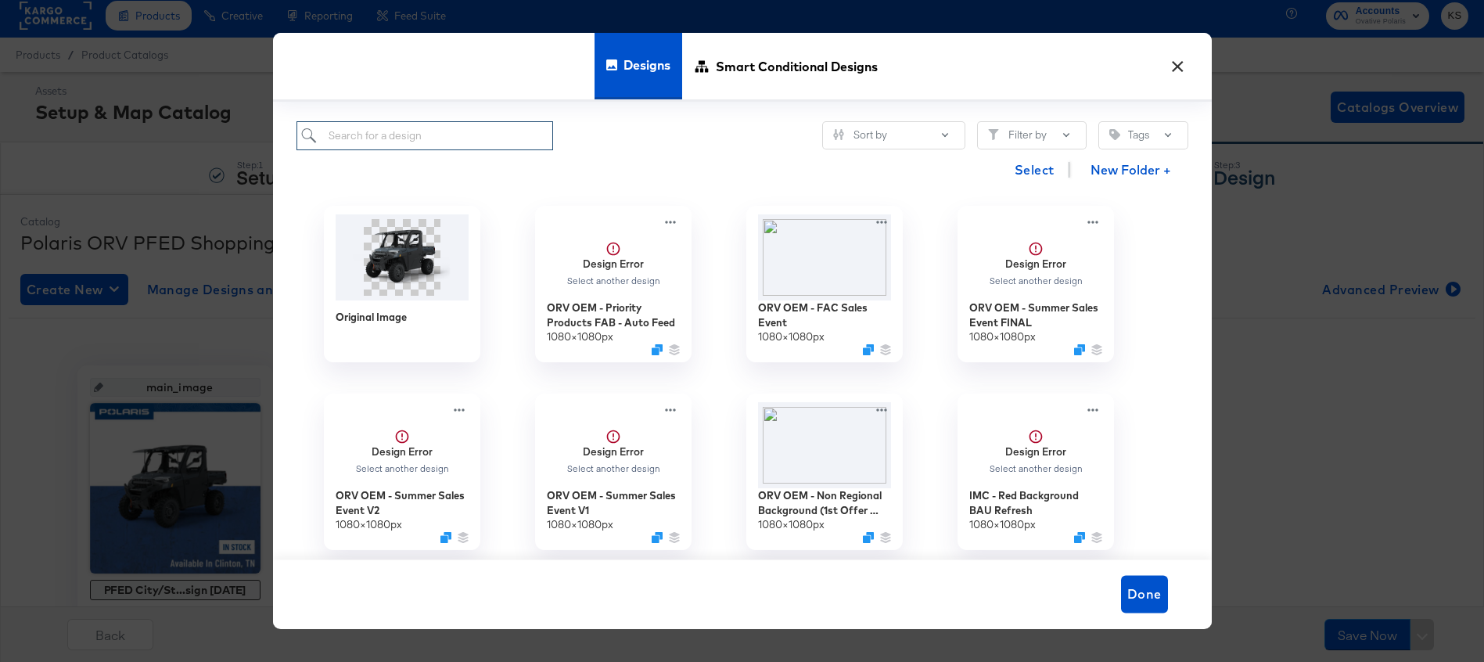
click at [492, 139] on input "search" at bounding box center [425, 135] width 257 height 29
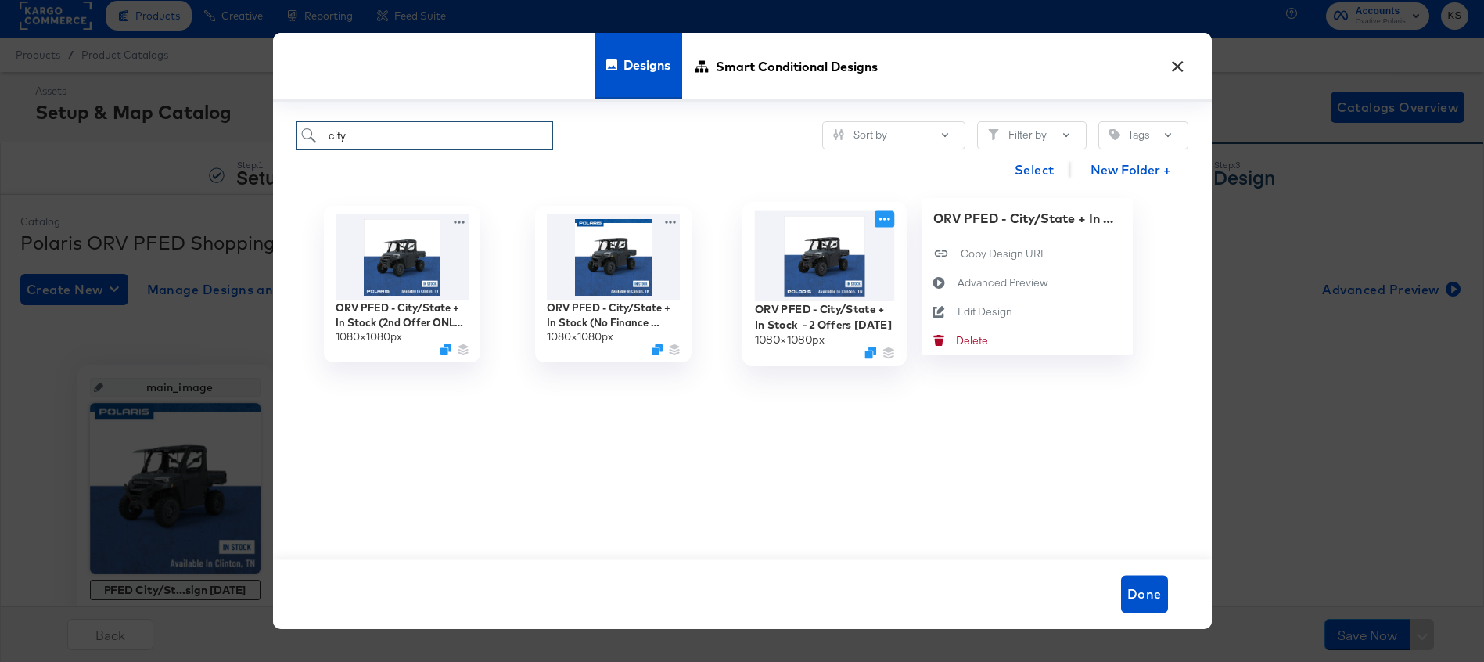
click at [883, 218] on icon at bounding box center [885, 218] width 20 height 16
type input "city"
click at [957, 311] on div "Edit Design Edit Design" at bounding box center [957, 311] width 0 height 0
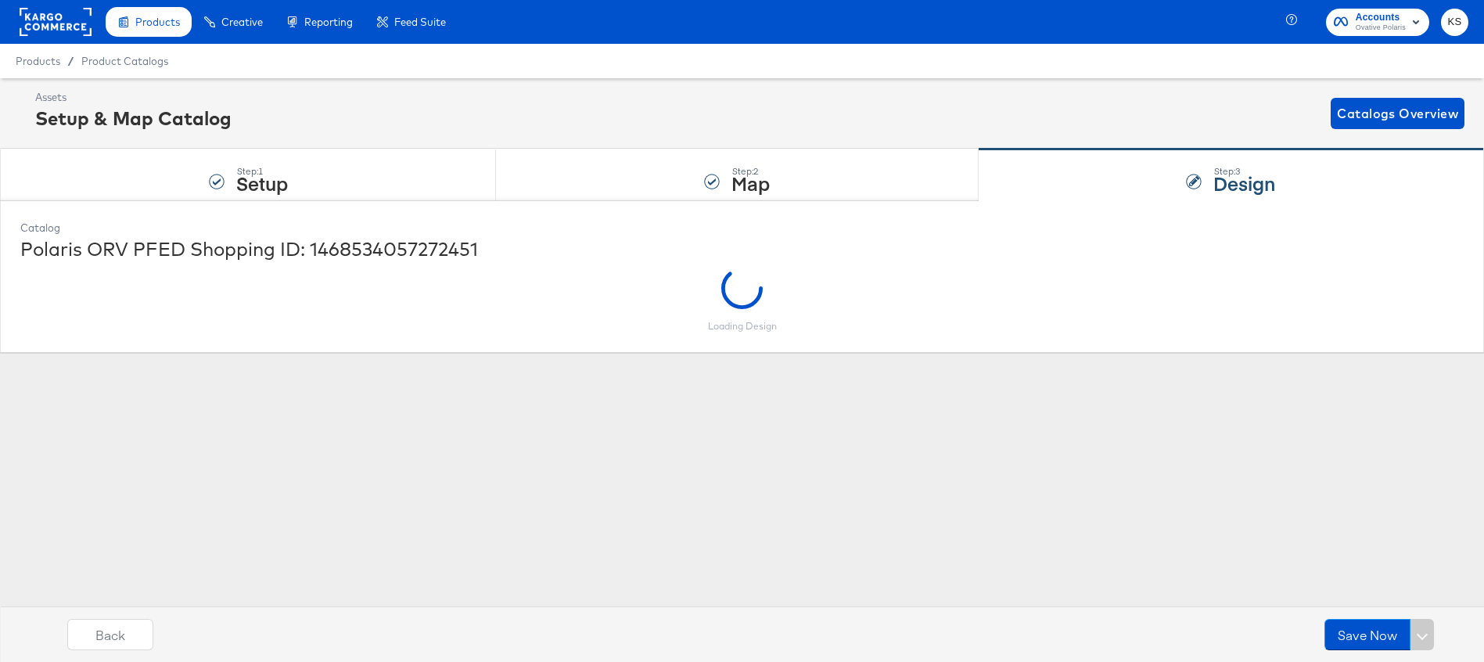
scroll to position [0, 0]
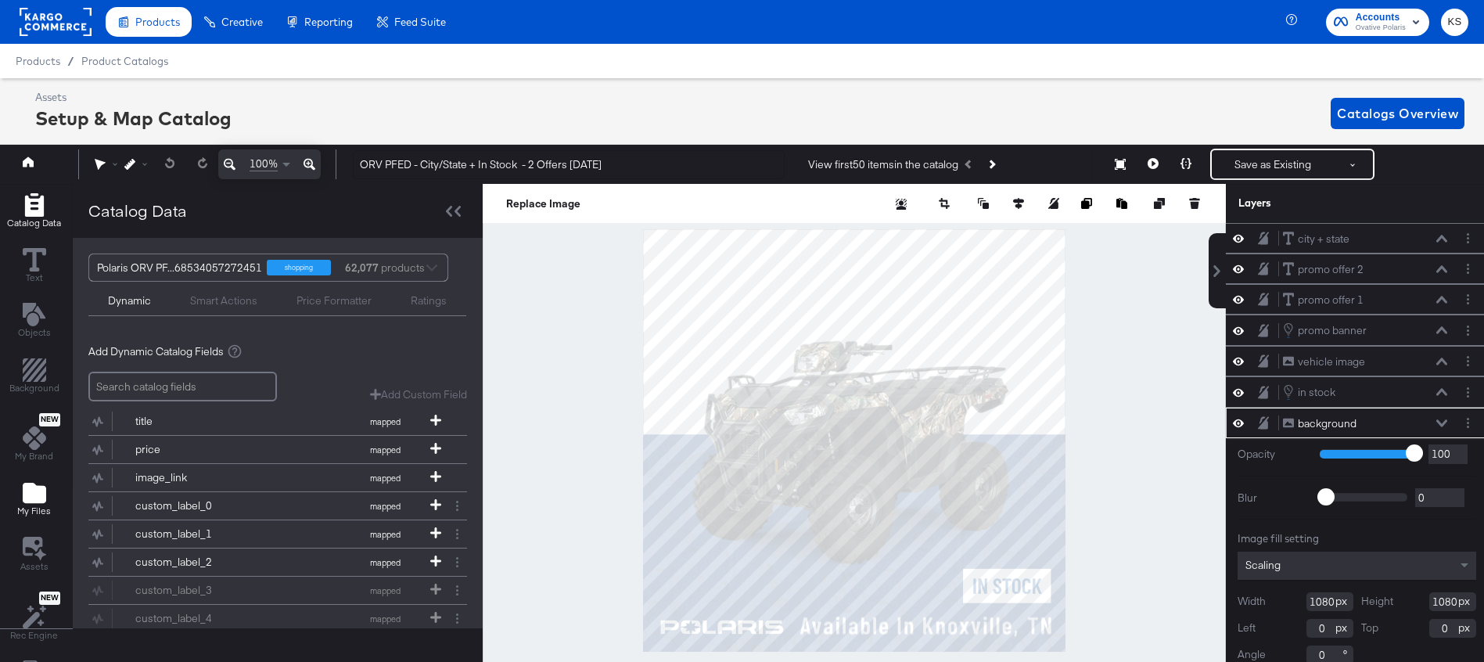
click at [38, 492] on icon "Add Files" at bounding box center [34, 493] width 23 height 20
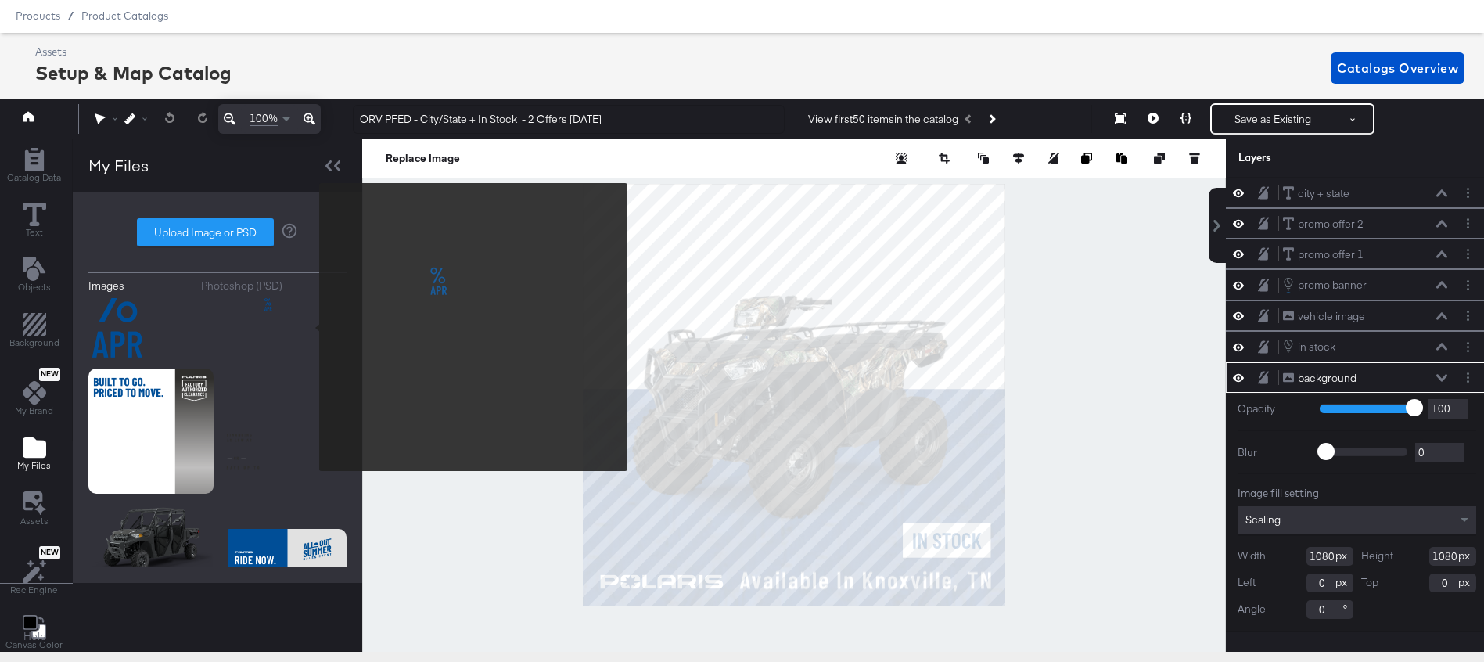
scroll to position [26, 0]
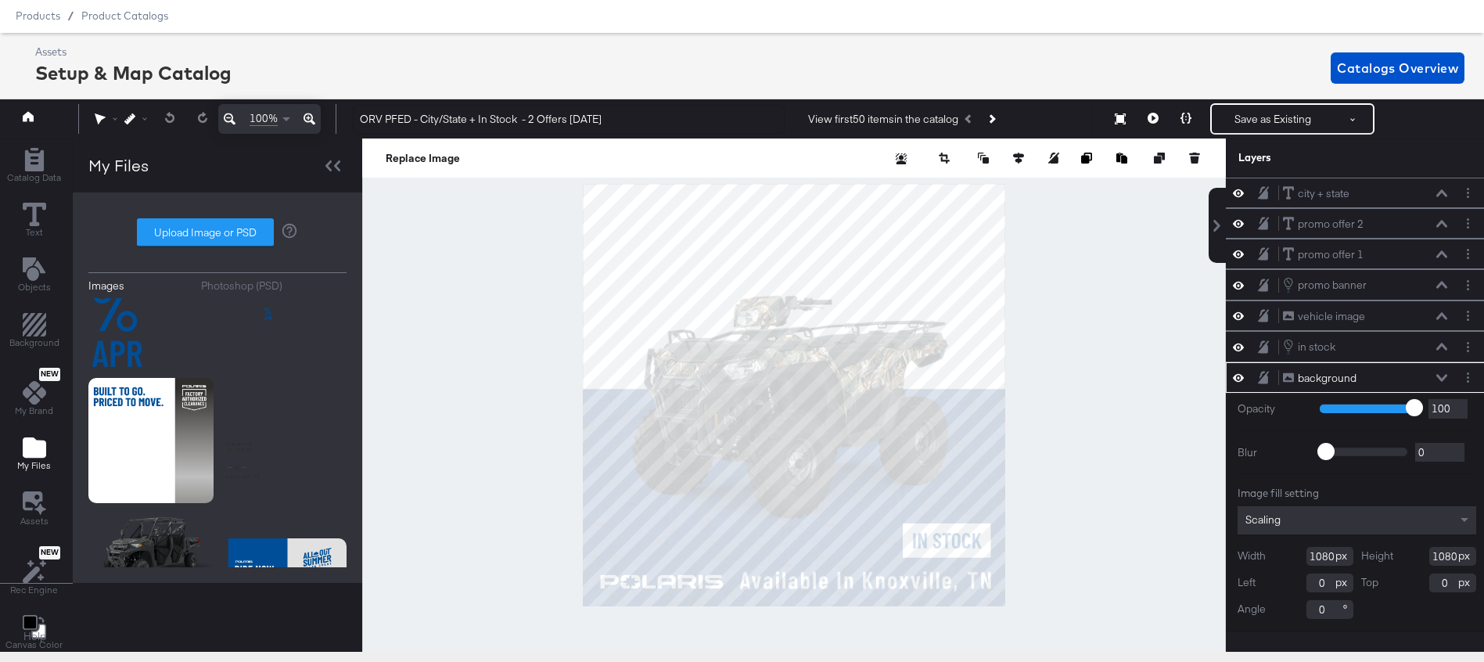
click at [430, 325] on div at bounding box center [794, 394] width 864 height 513
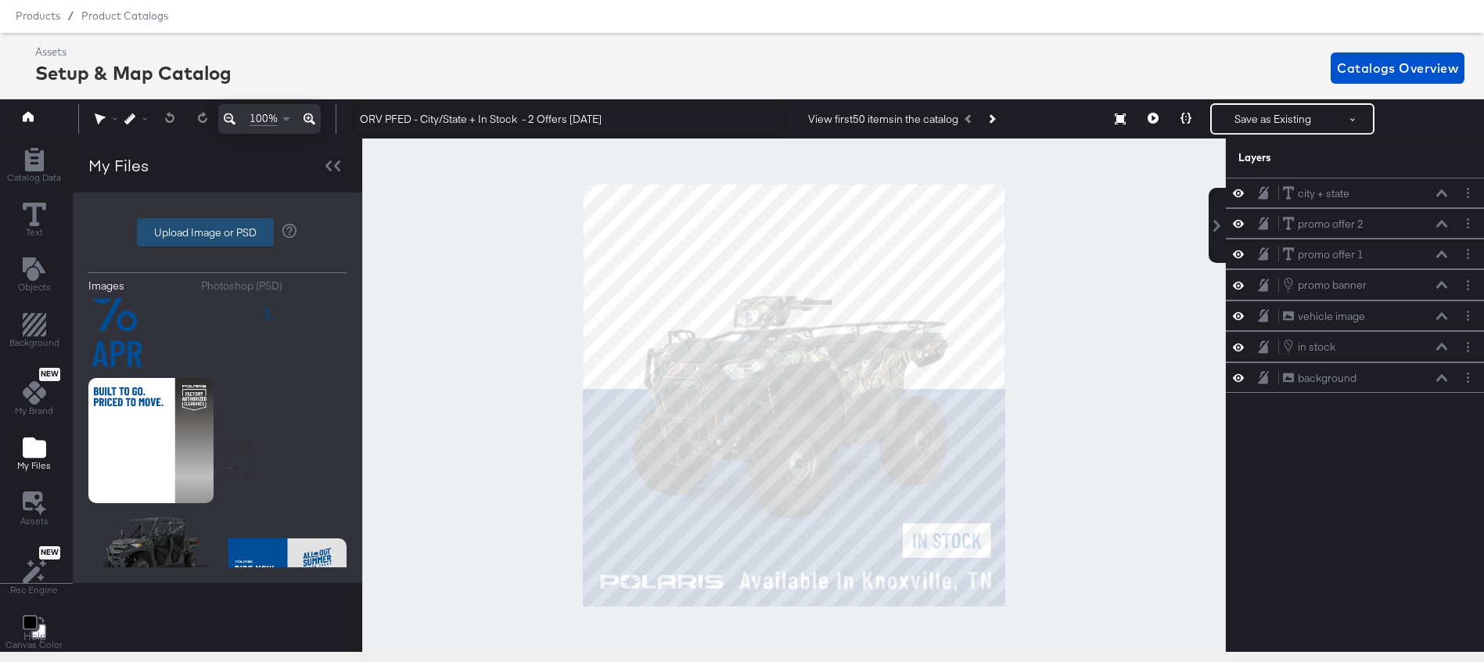
click at [189, 225] on label "Upload Image or PSD" at bounding box center [205, 232] width 135 height 27
click at [217, 232] on input "Upload Image or PSD" at bounding box center [217, 232] width 0 height 0
type input "C:\fakepath\POL_FACLockup_Rev.png"
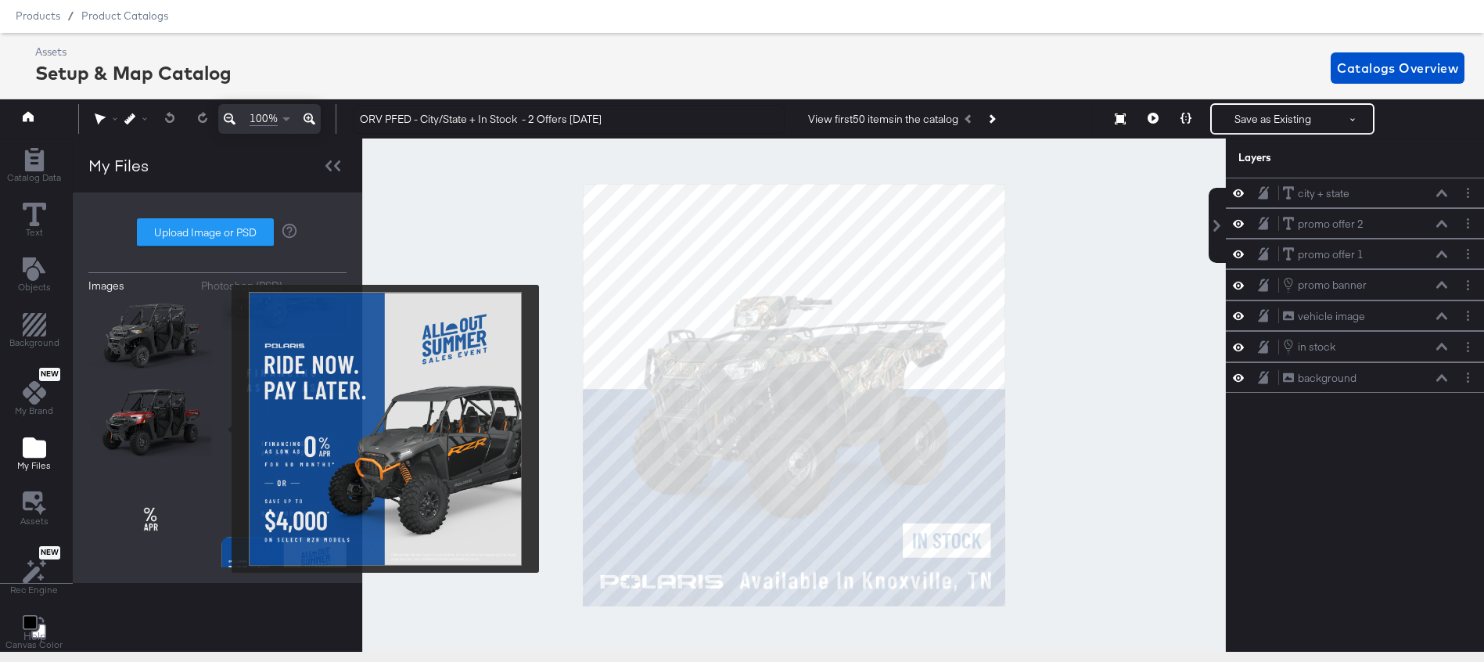
scroll to position [631, 0]
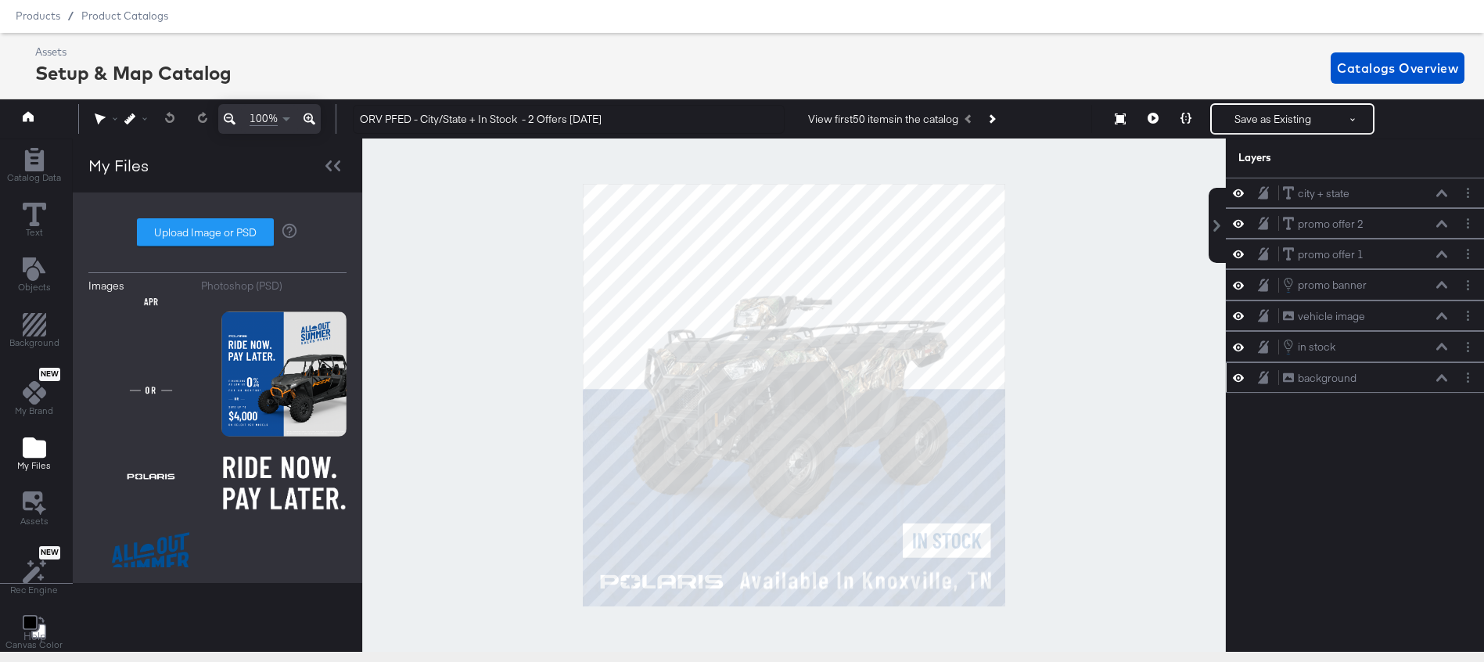
click at [1243, 377] on icon at bounding box center [1238, 377] width 11 height 13
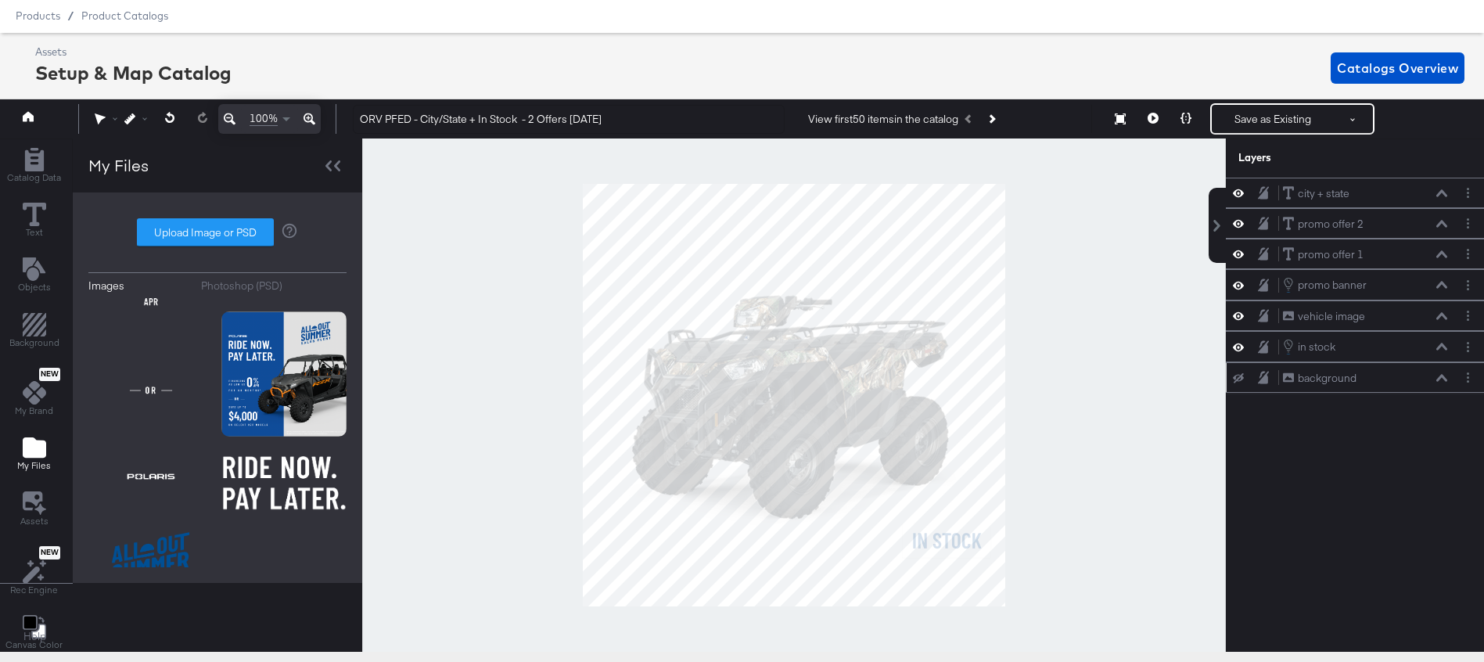
click at [1243, 377] on icon at bounding box center [1238, 378] width 11 height 10
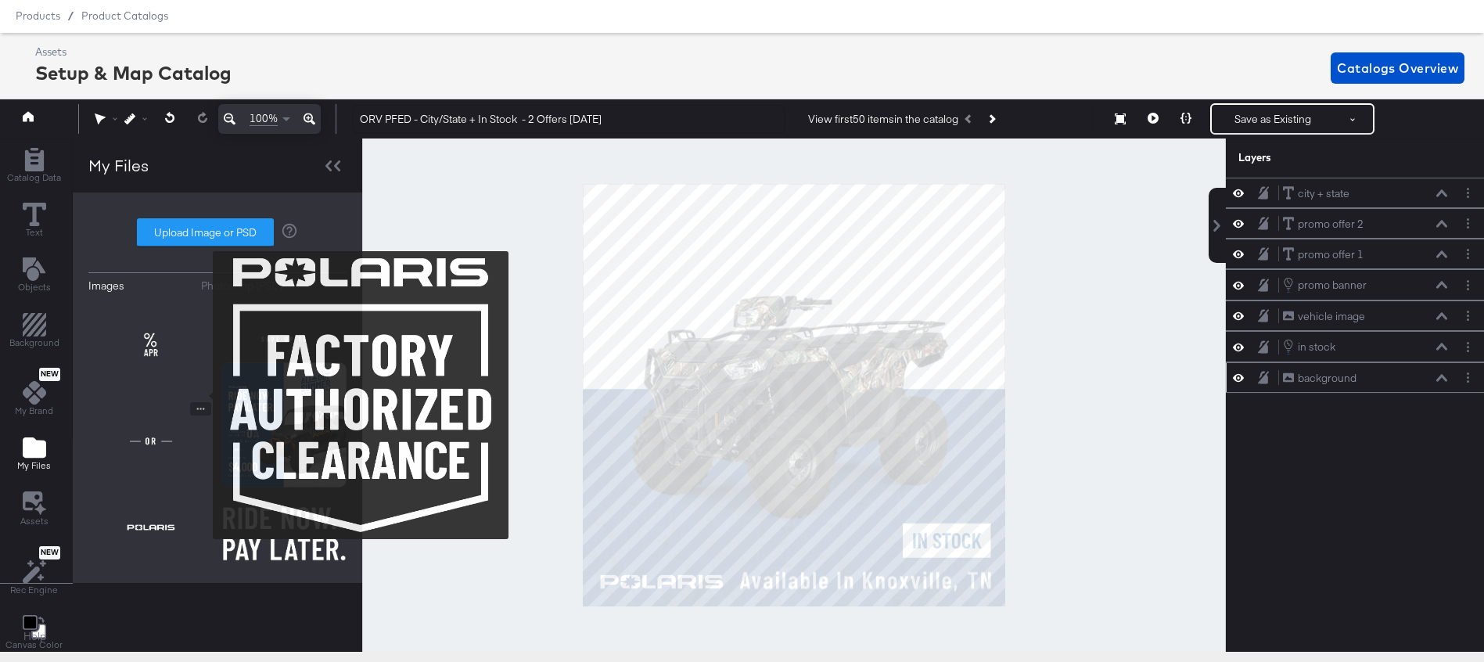
scroll to position [0, 0]
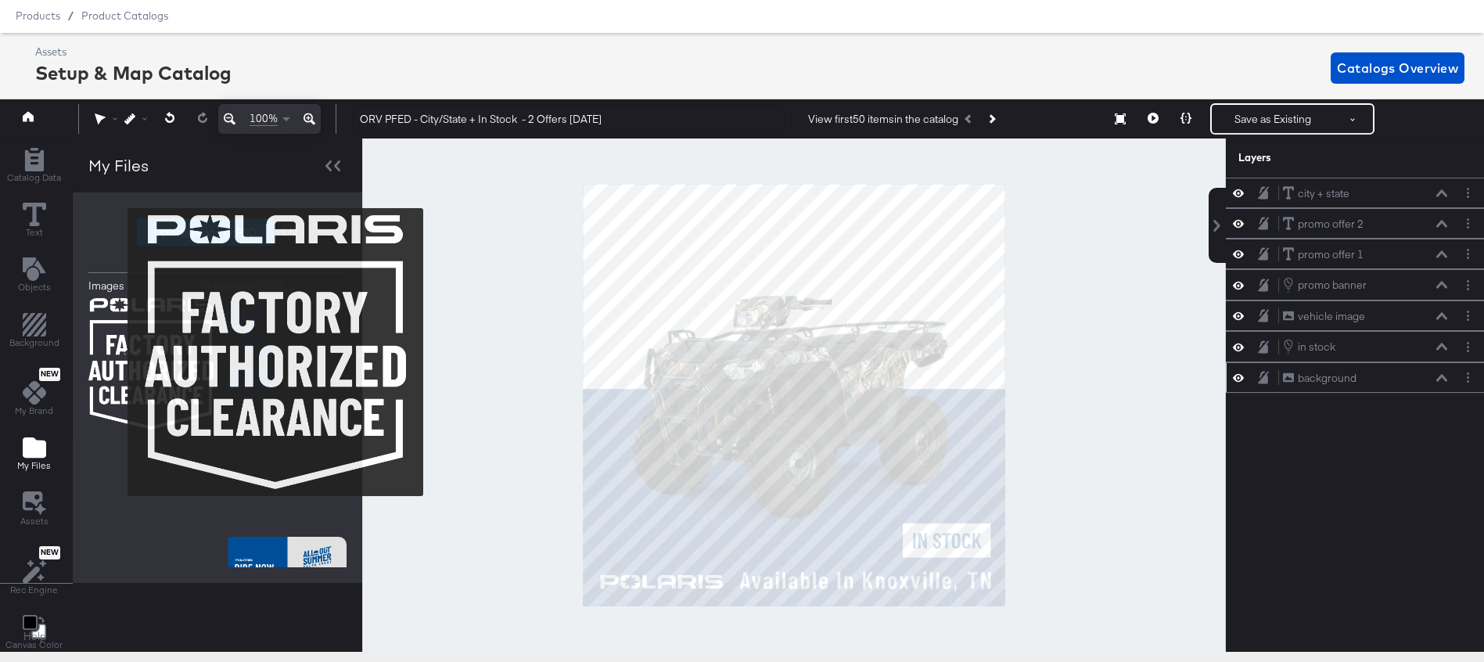
click at [117, 352] on img at bounding box center [150, 363] width 125 height 131
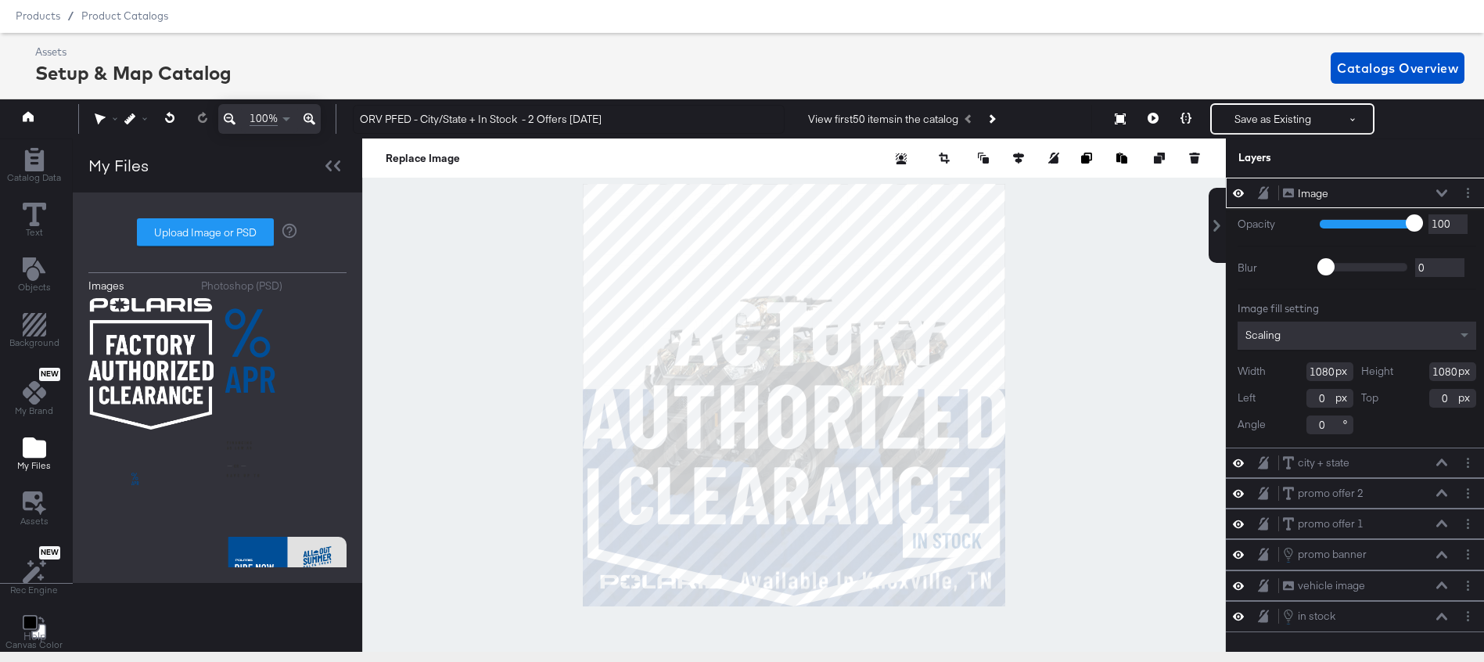
type input "666"
type input "415"
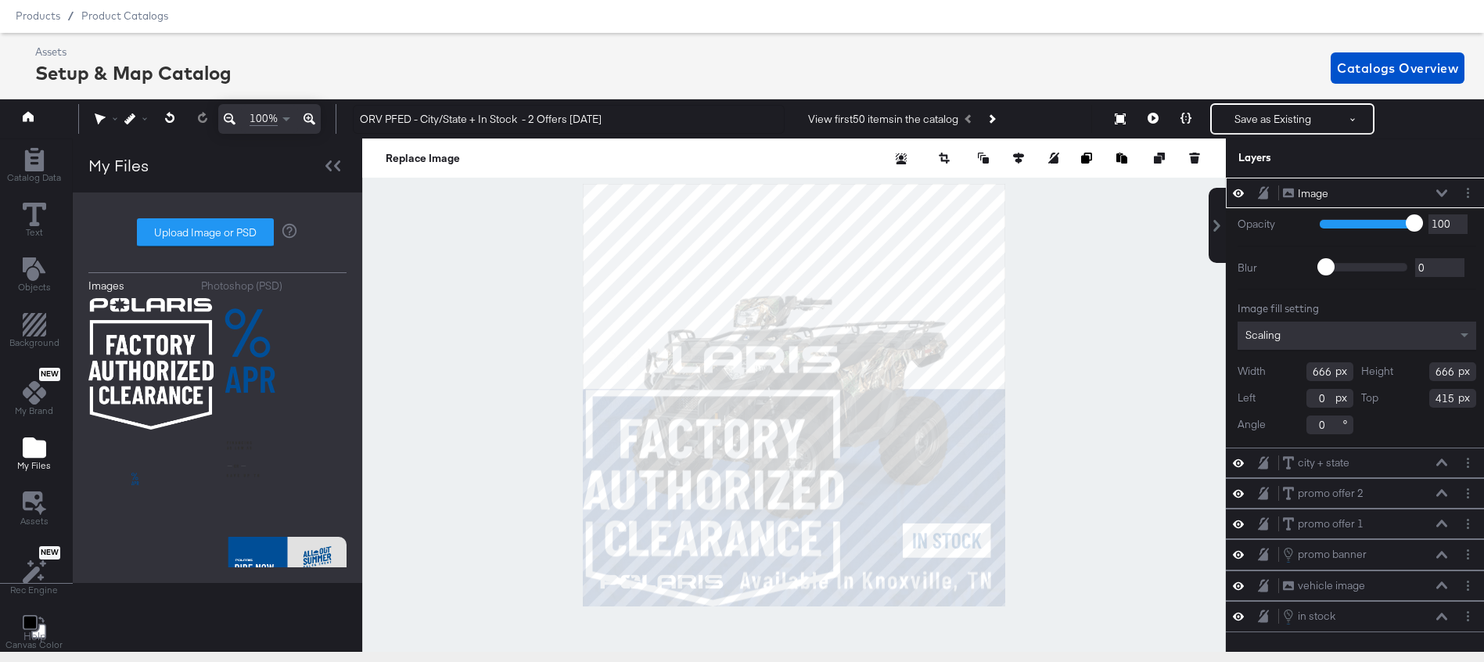
type input "372"
type input "709"
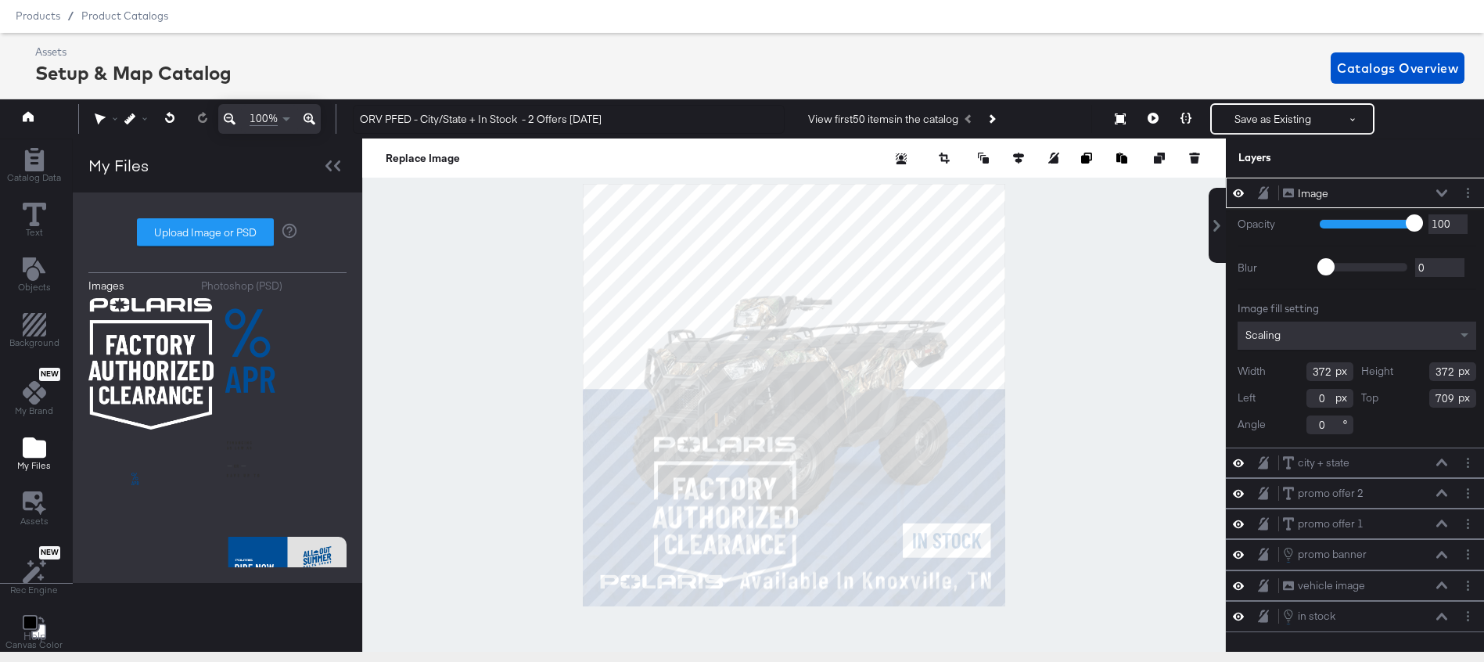
type input "178"
type input "647"
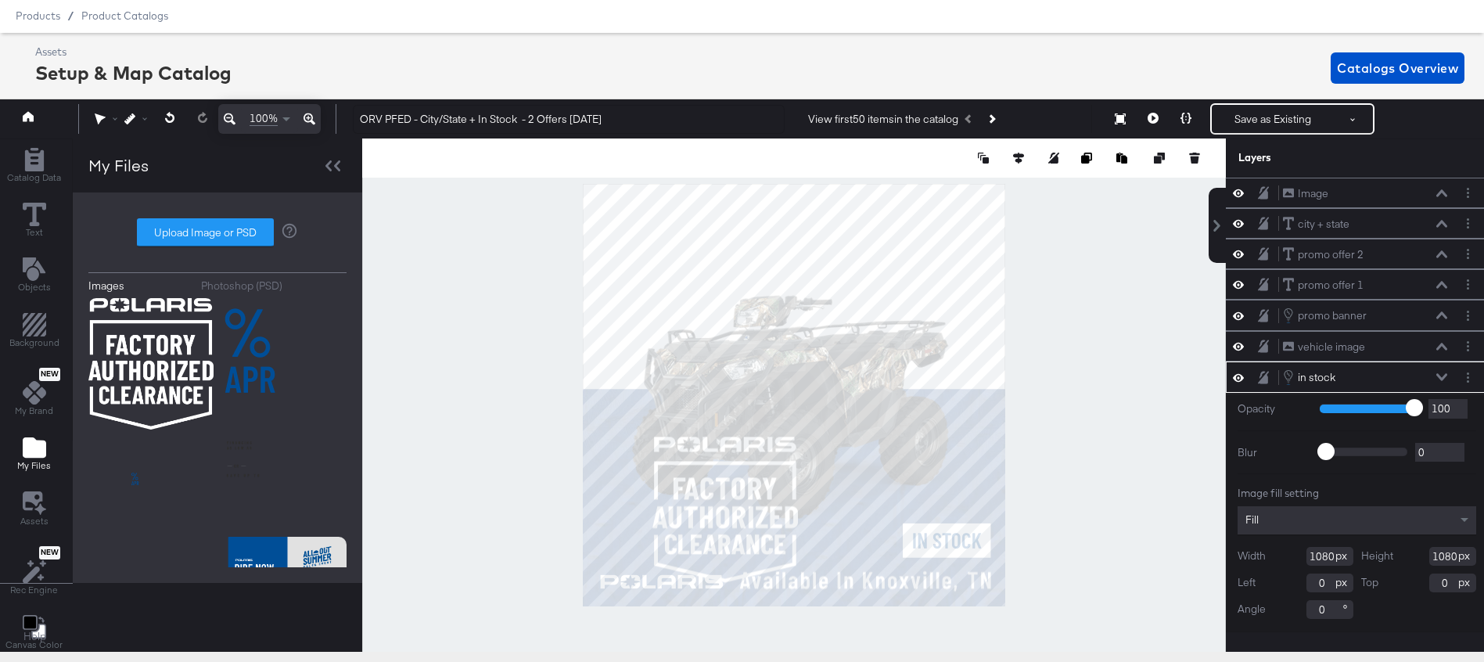
scroll to position [45, 4]
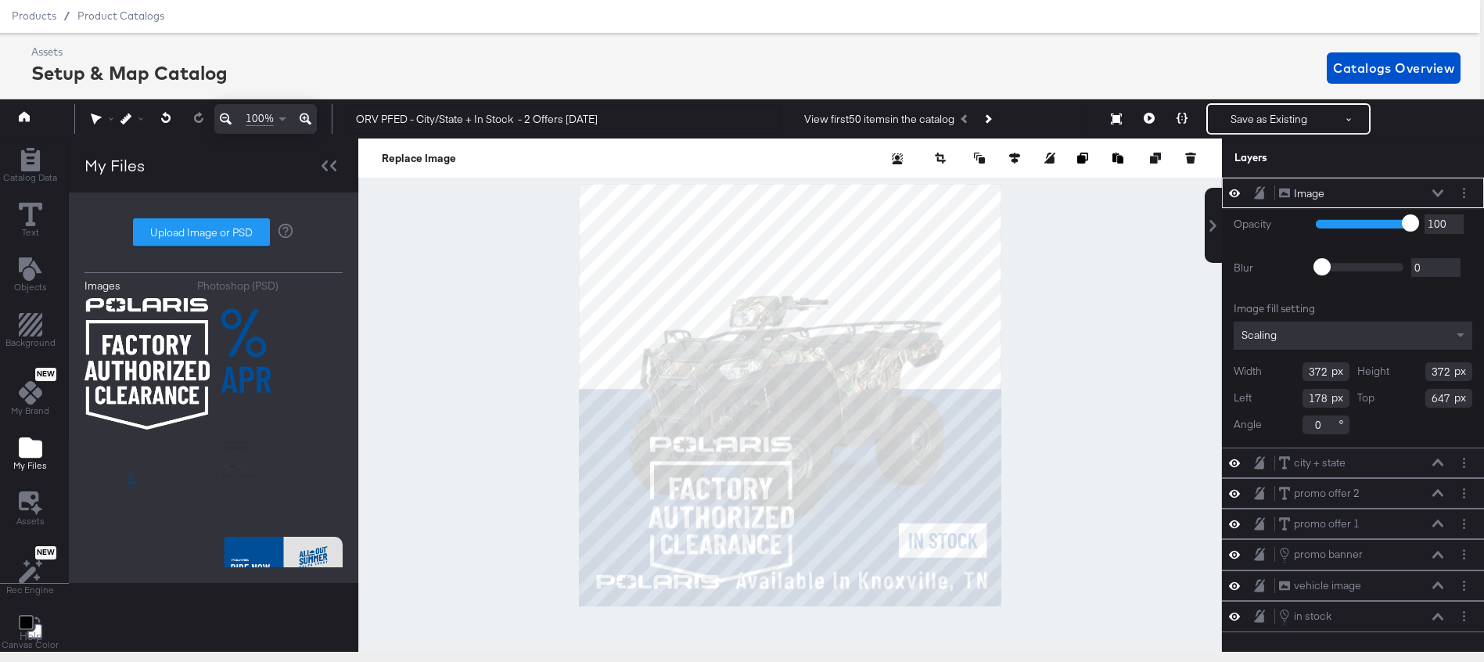
type input "52"
type input "181"
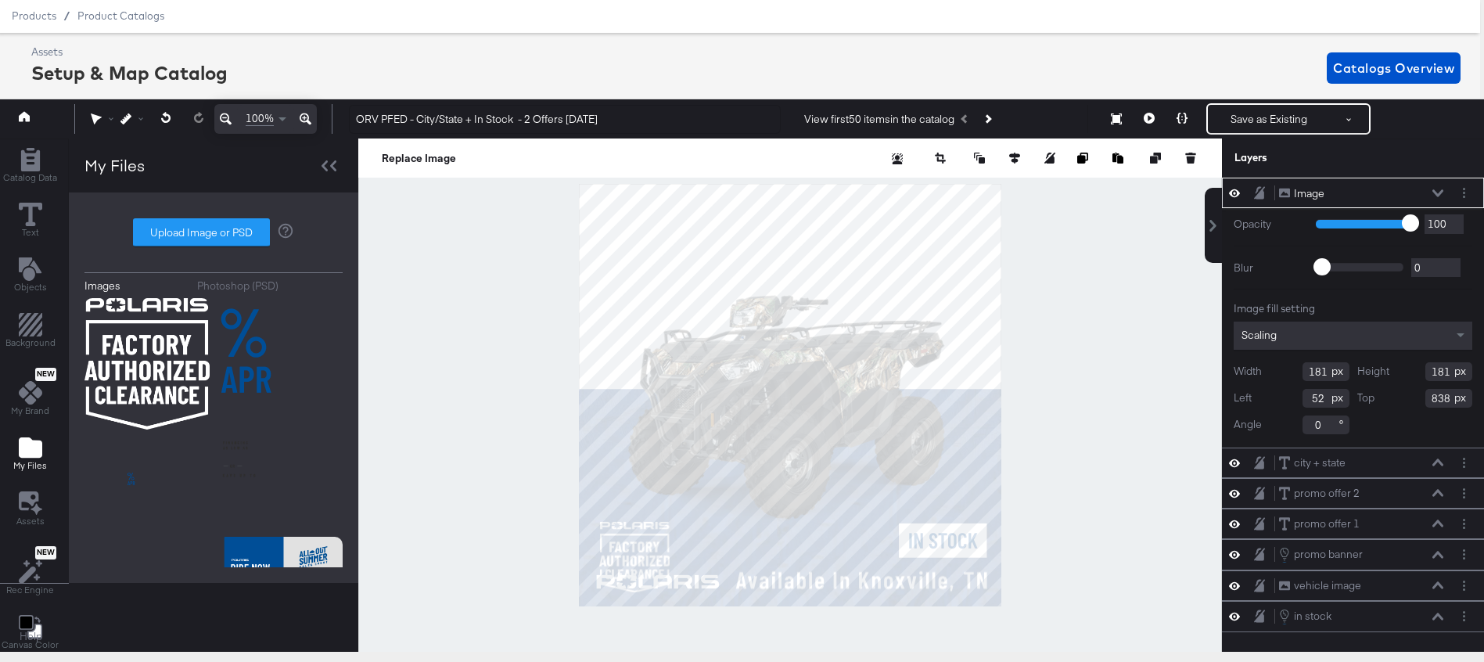
type input "864"
click at [1437, 189] on icon at bounding box center [1438, 193] width 11 height 8
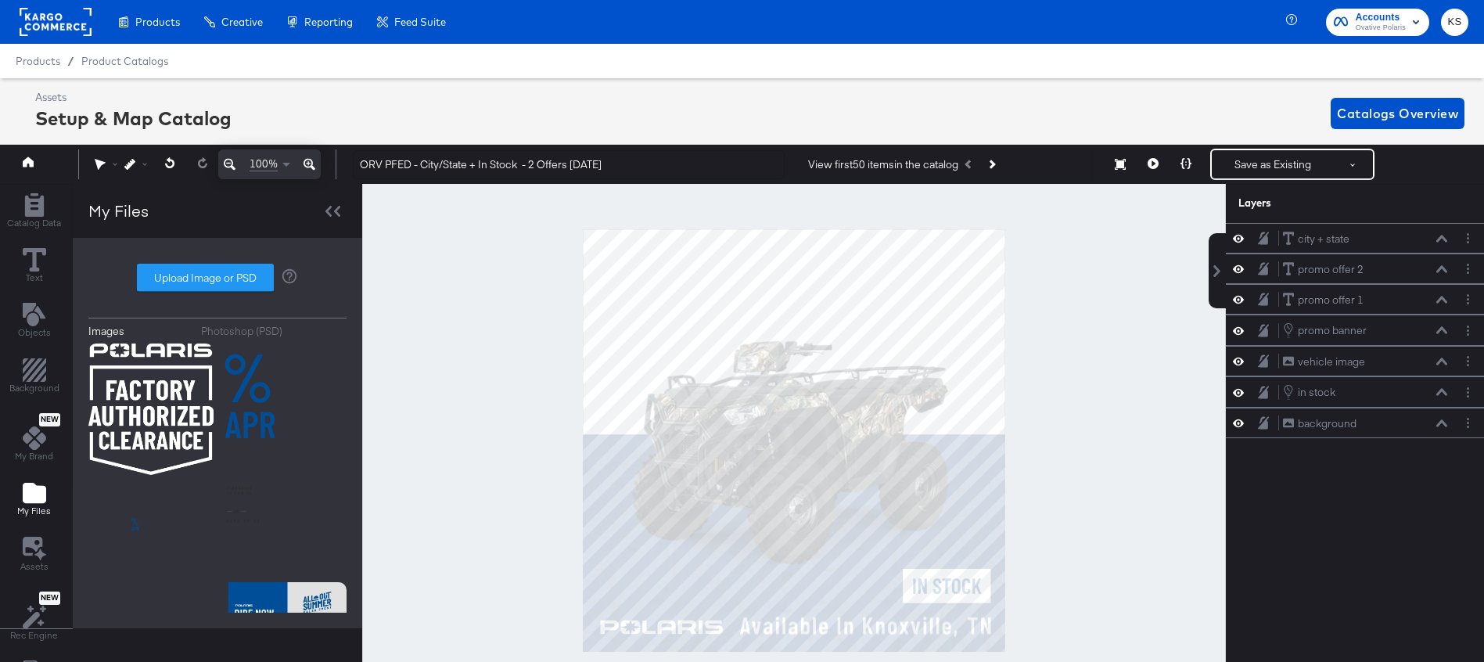
scroll to position [45, 4]
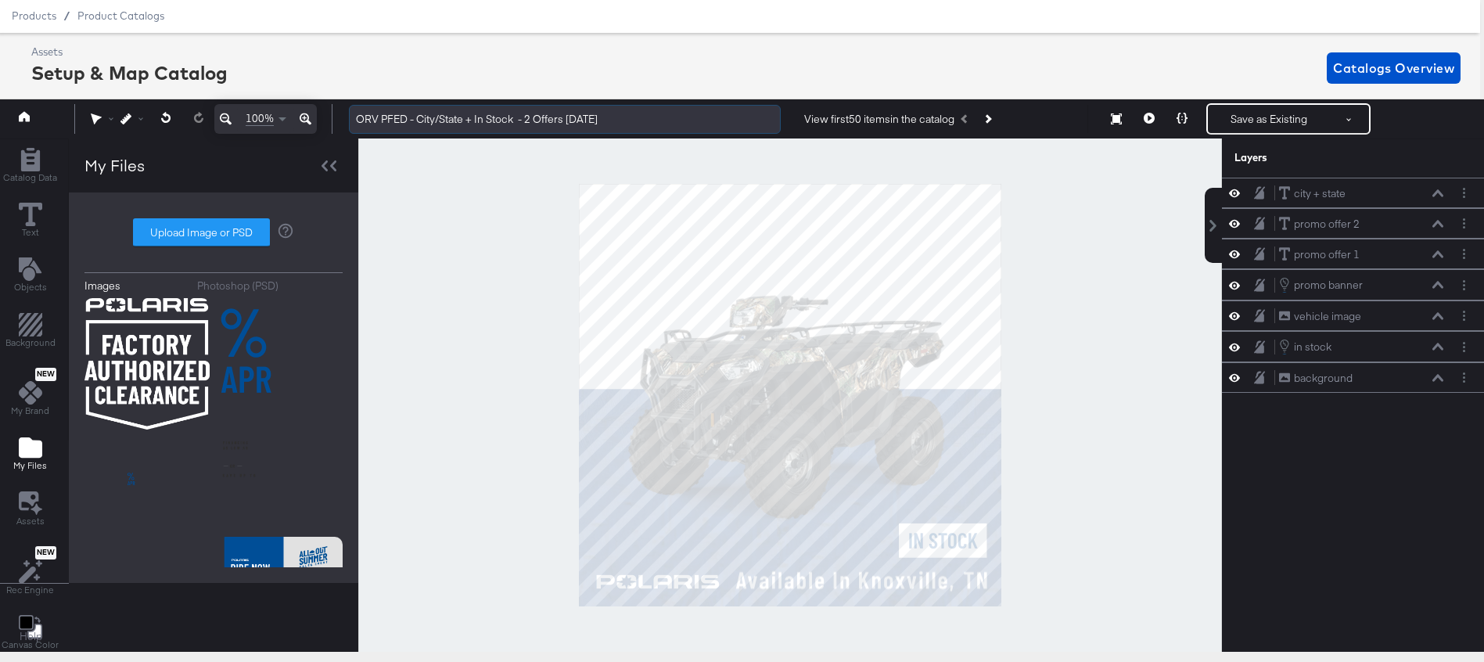
click at [414, 119] on input "ORV PFED - City/State + In Stock - 2 Offers [DATE]" at bounding box center [565, 119] width 432 height 29
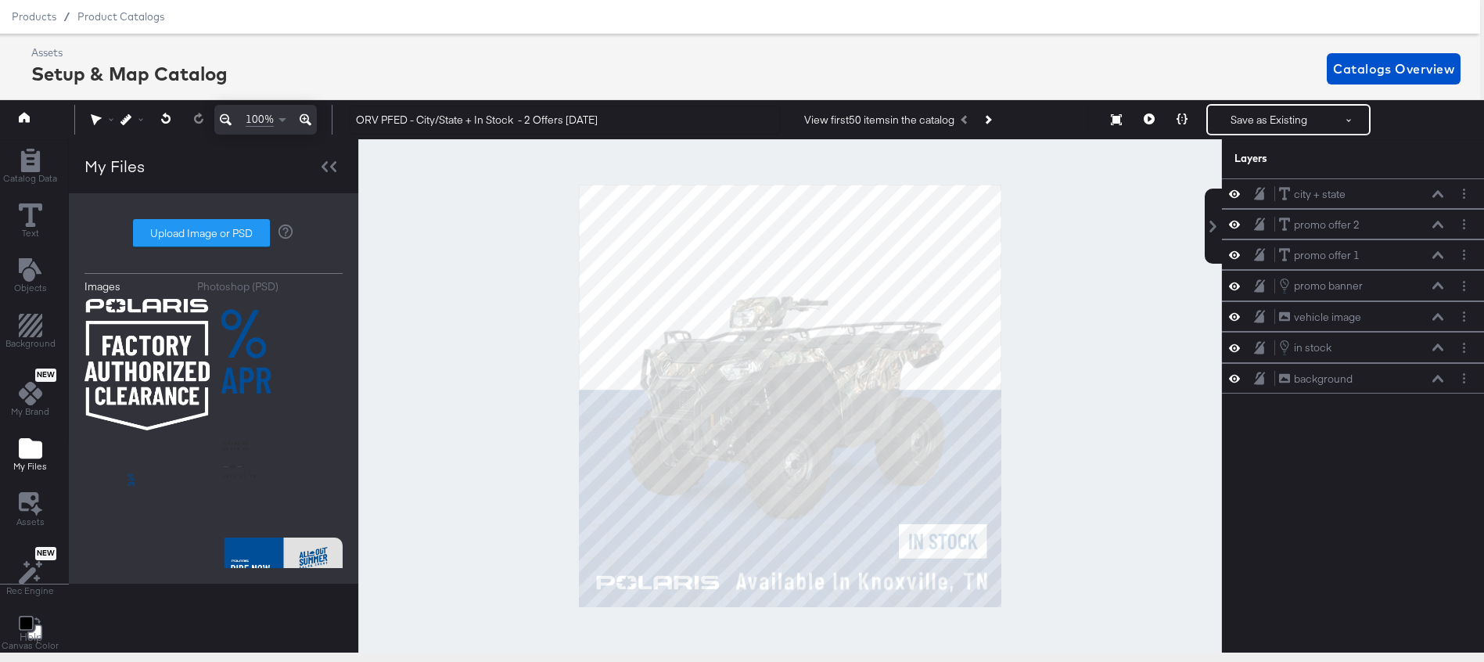
scroll to position [14, 4]
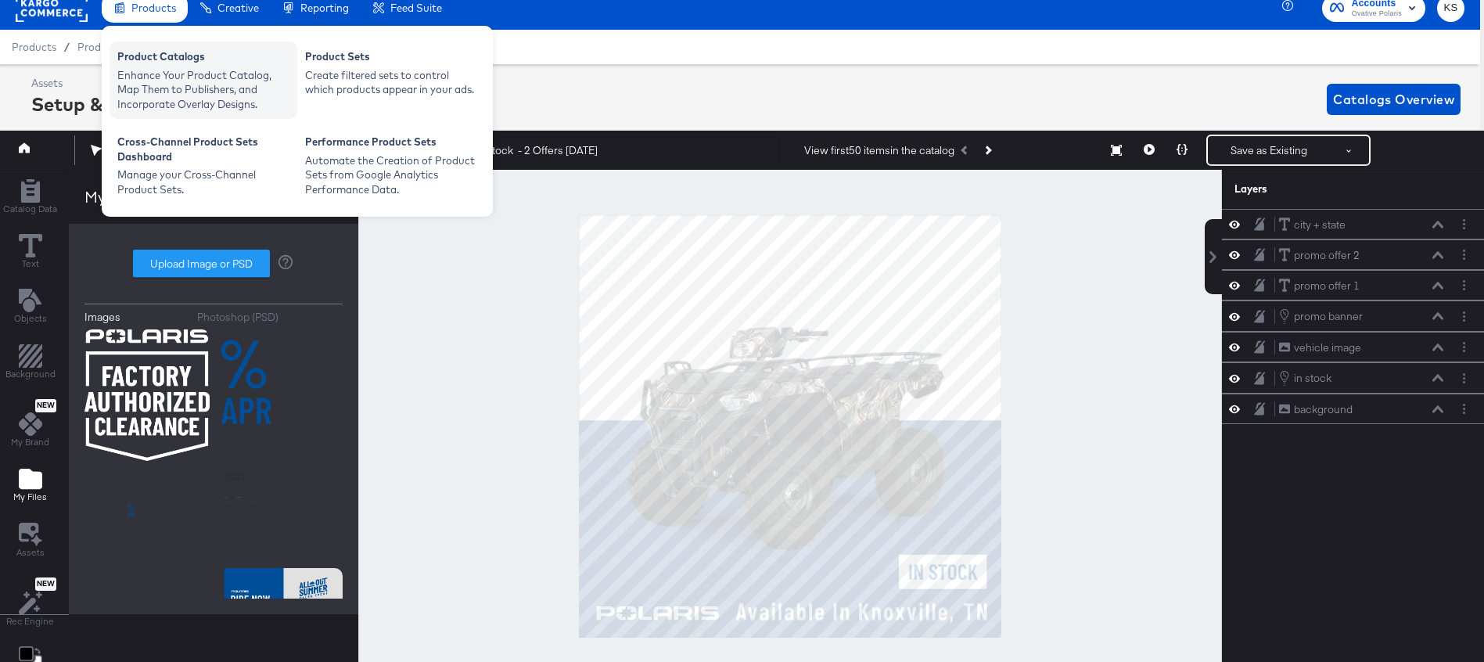
click at [156, 71] on div "Enhance Your Product Catalog, Map Them to Publishers, and Incorporate Overlay D…" at bounding box center [203, 90] width 172 height 44
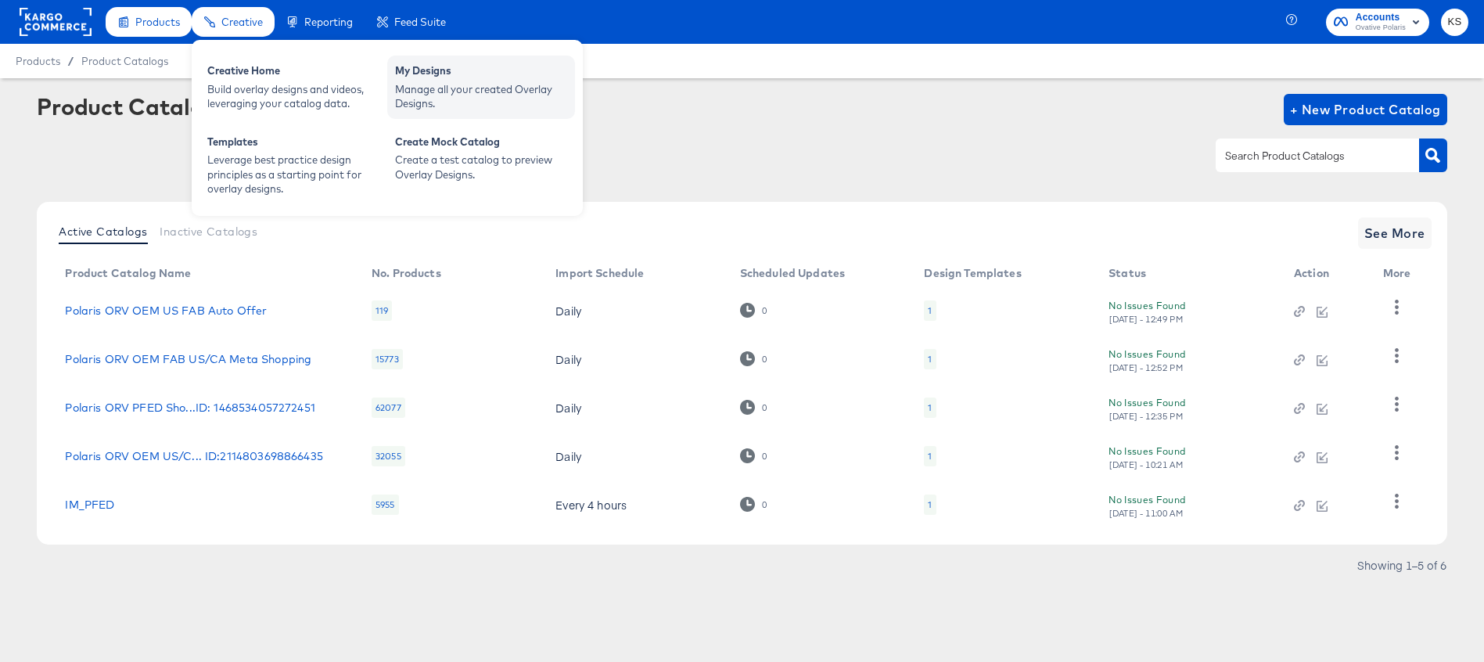
click at [472, 80] on div "My Designs" at bounding box center [481, 72] width 172 height 19
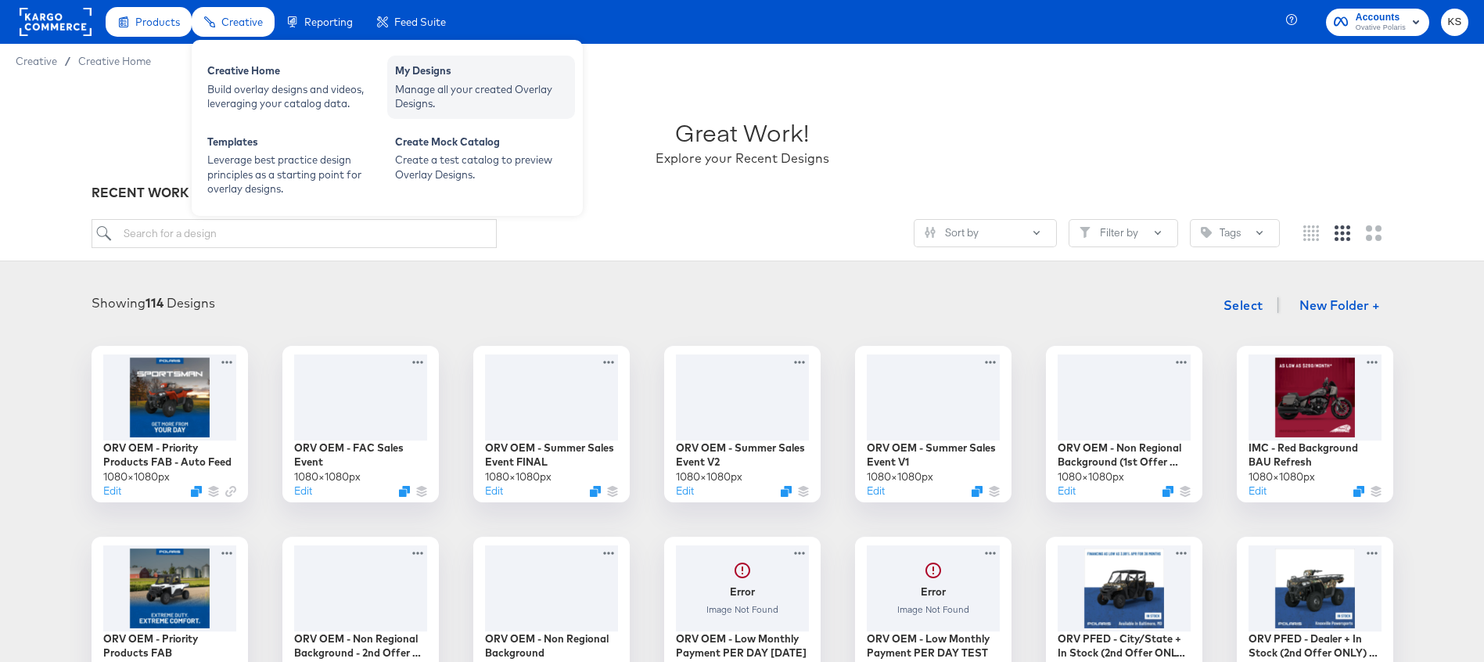
click at [434, 83] on div "Manage all your created Overlay Designs." at bounding box center [481, 96] width 172 height 29
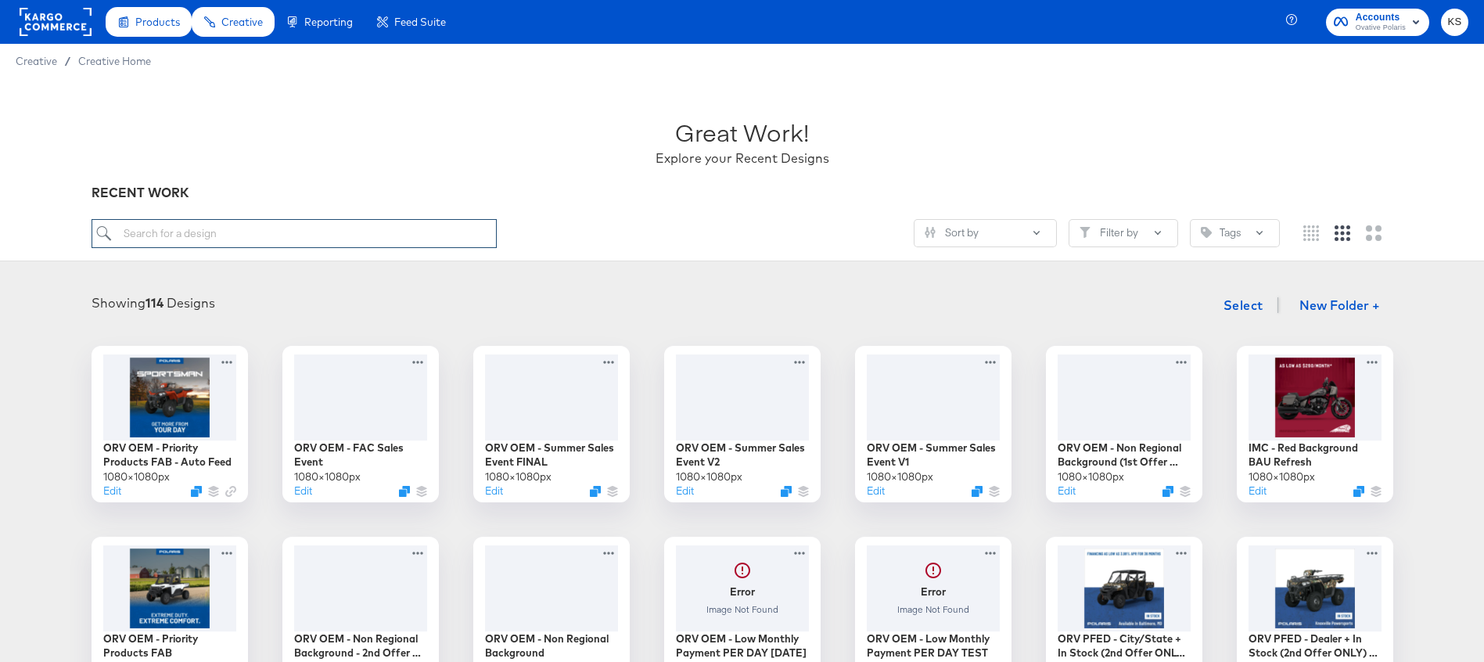
click at [354, 244] on input "search" at bounding box center [294, 233] width 405 height 29
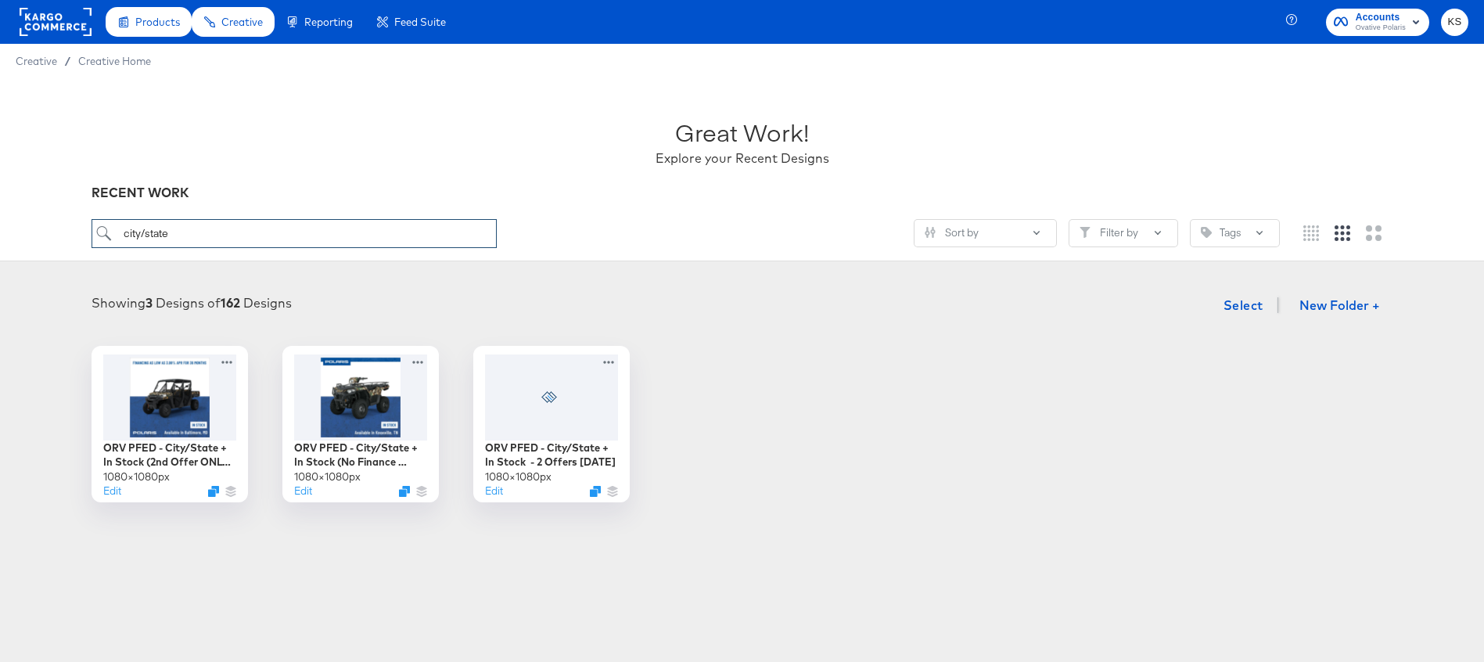
type input "city/state"
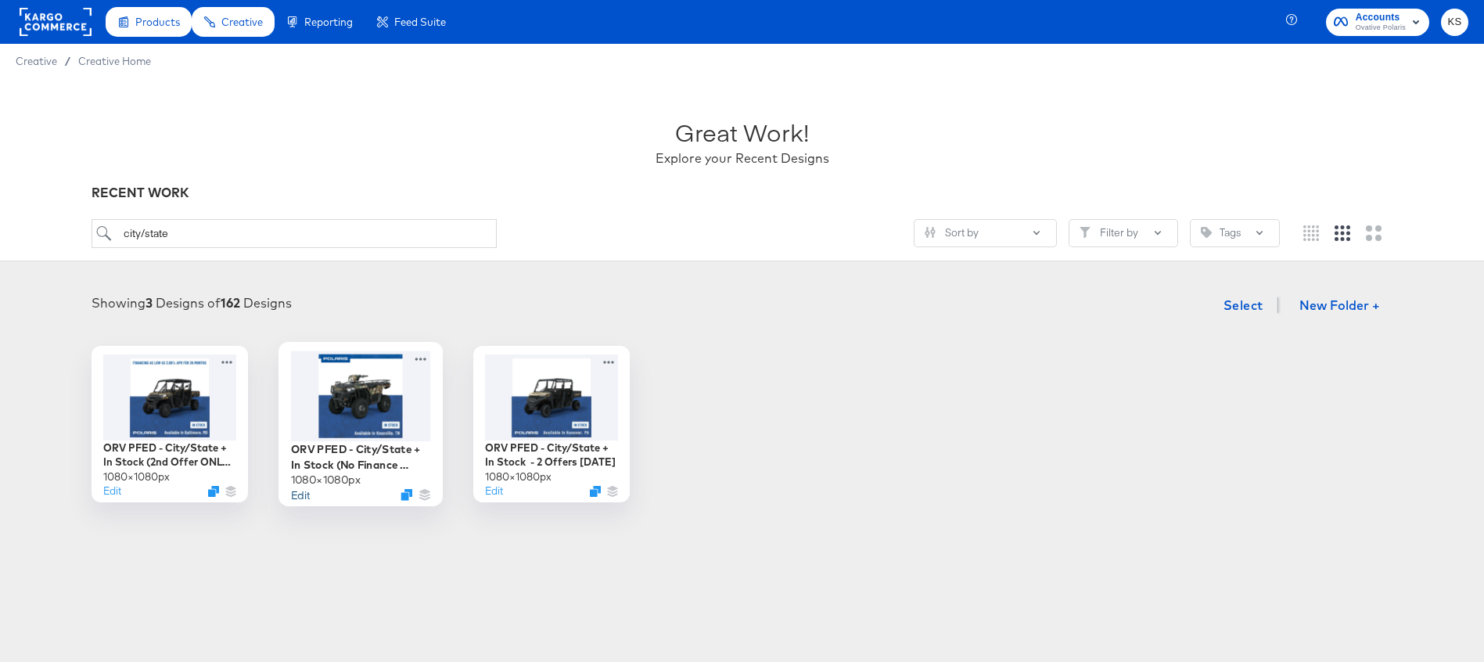
click at [301, 498] on button "Edit" at bounding box center [299, 494] width 19 height 15
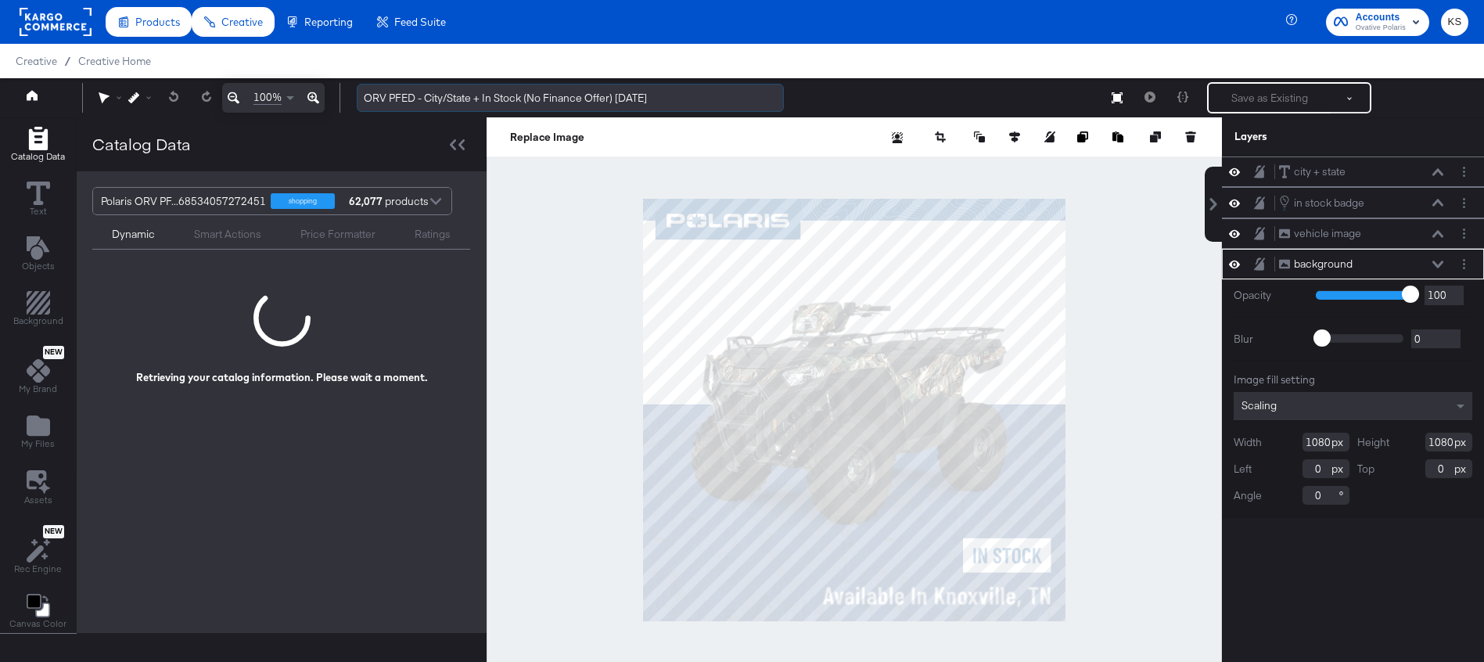
click at [458, 98] on input "ORV PFED - City/State + In Stock (No Finance Offer) [DATE]" at bounding box center [570, 98] width 427 height 29
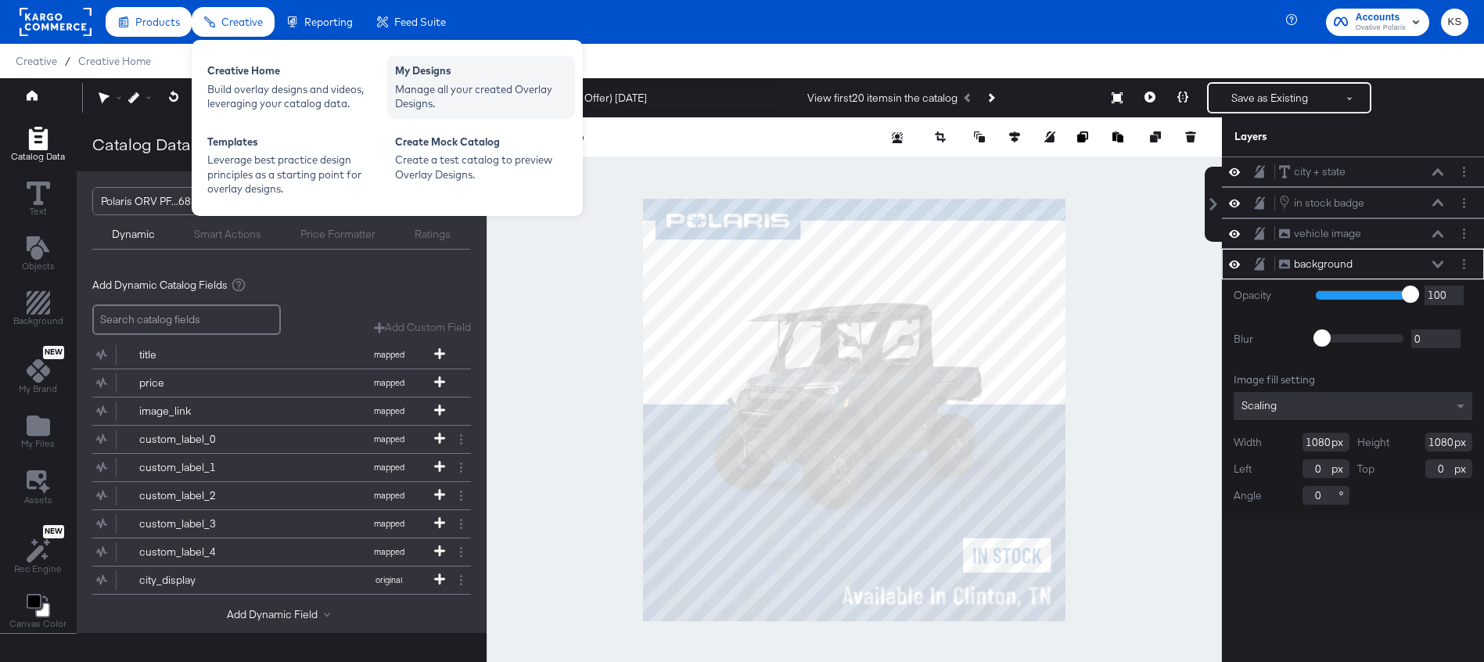
click at [413, 80] on div "My Designs" at bounding box center [481, 72] width 172 height 19
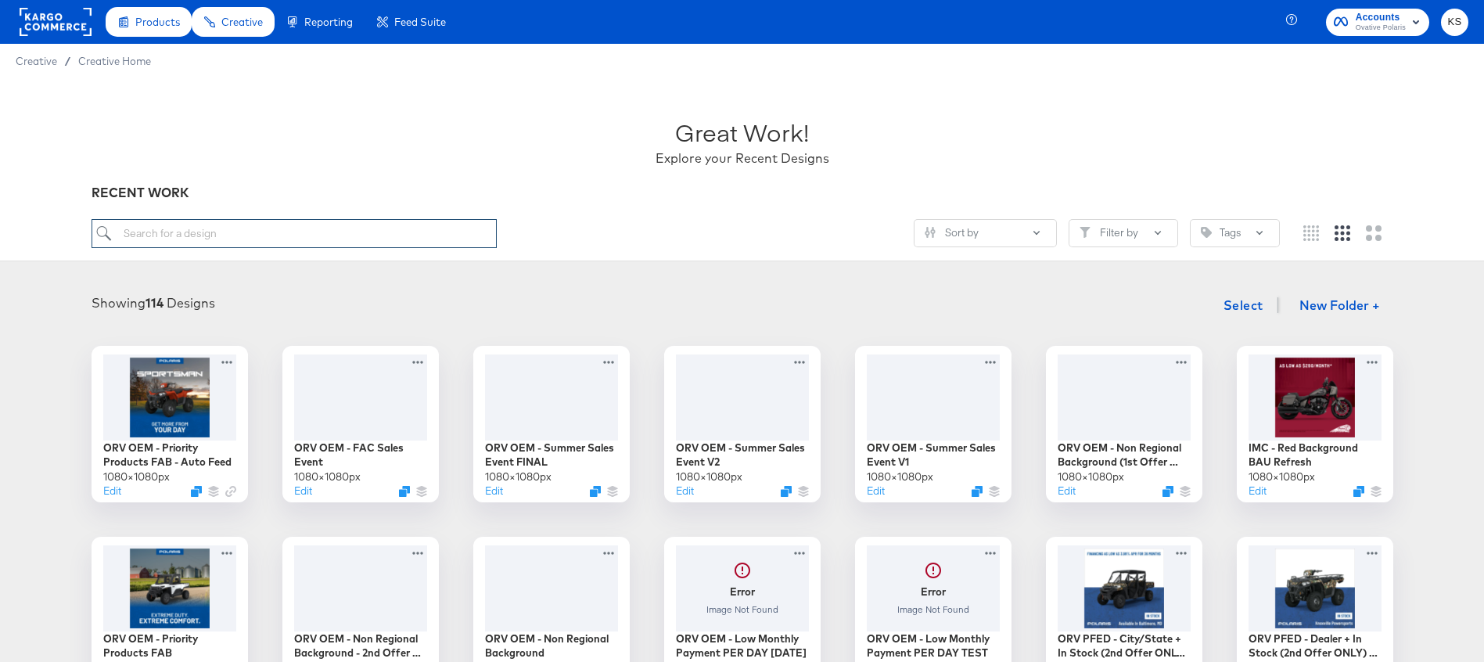
click at [397, 236] on input "search" at bounding box center [294, 233] width 405 height 29
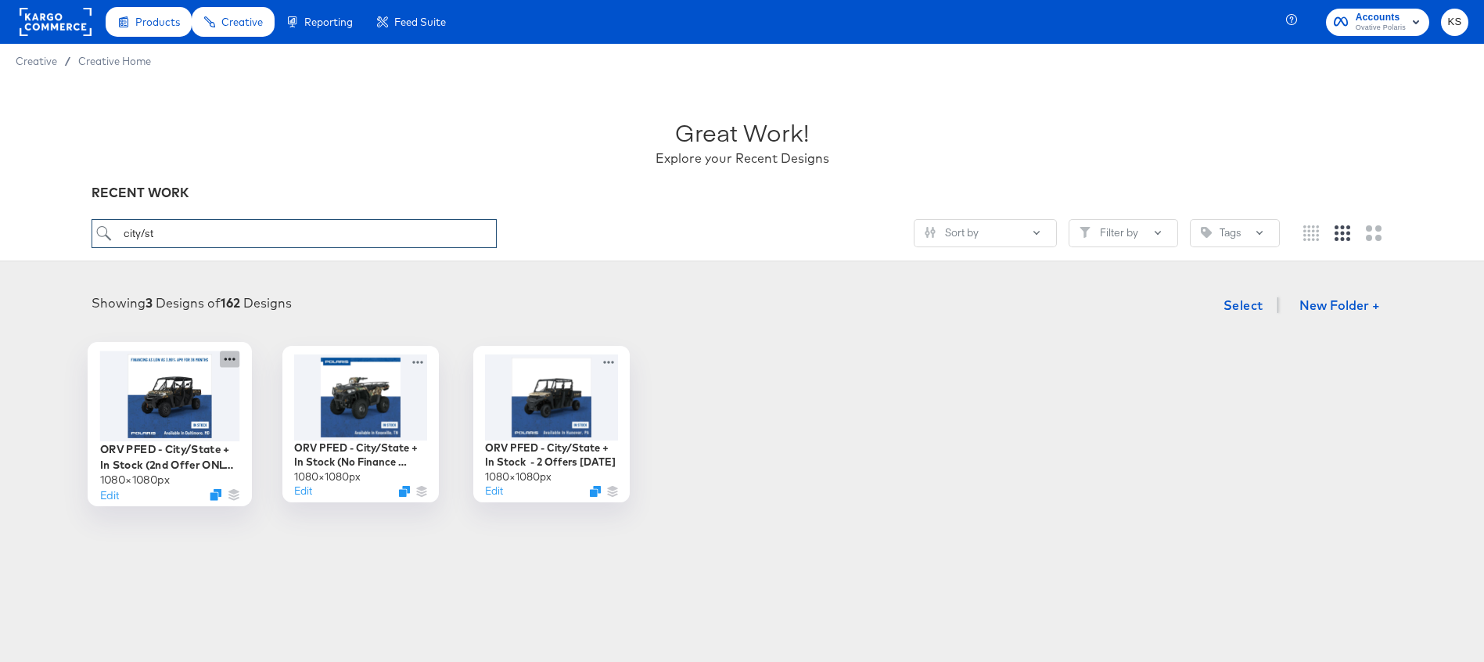
click at [228, 356] on icon at bounding box center [230, 358] width 20 height 16
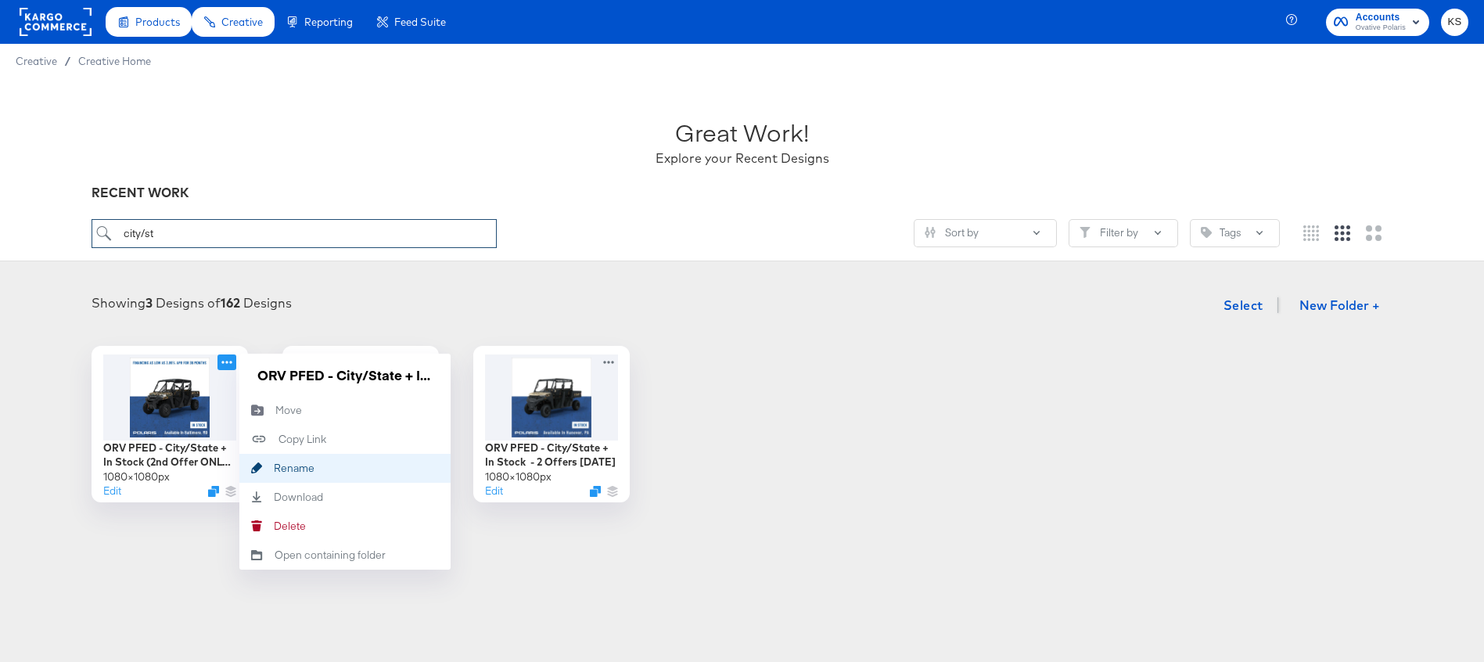
type input "city/st"
click at [274, 468] on div "Rename Rename" at bounding box center [274, 468] width 0 height 0
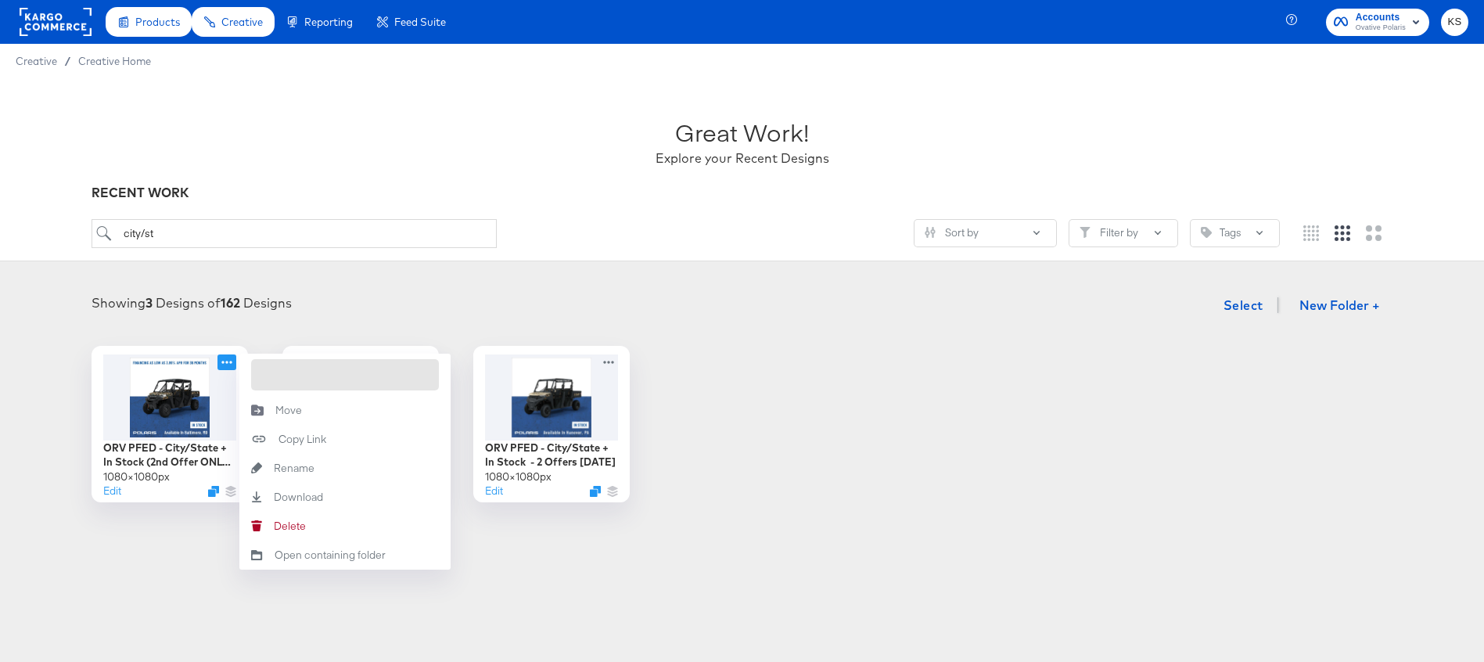
click at [302, 375] on input "ORV PFED - City/State + In Stock (2nd Offer ONLY) [DATE]" at bounding box center [345, 374] width 188 height 31
click at [302, 376] on input "ORV PFED - City/State + In Stock (2nd Offer ONLY) [DATE]" at bounding box center [345, 374] width 188 height 31
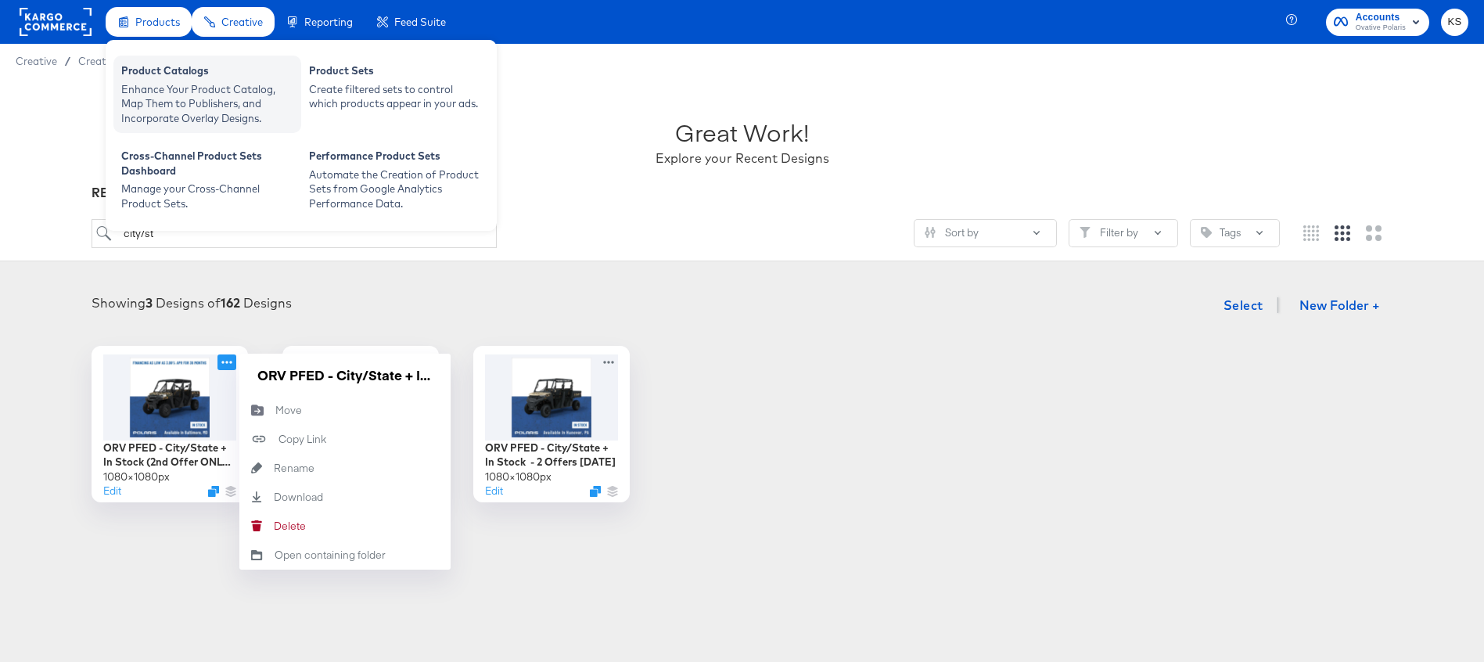
click at [183, 82] on div "Enhance Your Product Catalog, Map Them to Publishers, and Incorporate Overlay D…" at bounding box center [207, 104] width 172 height 44
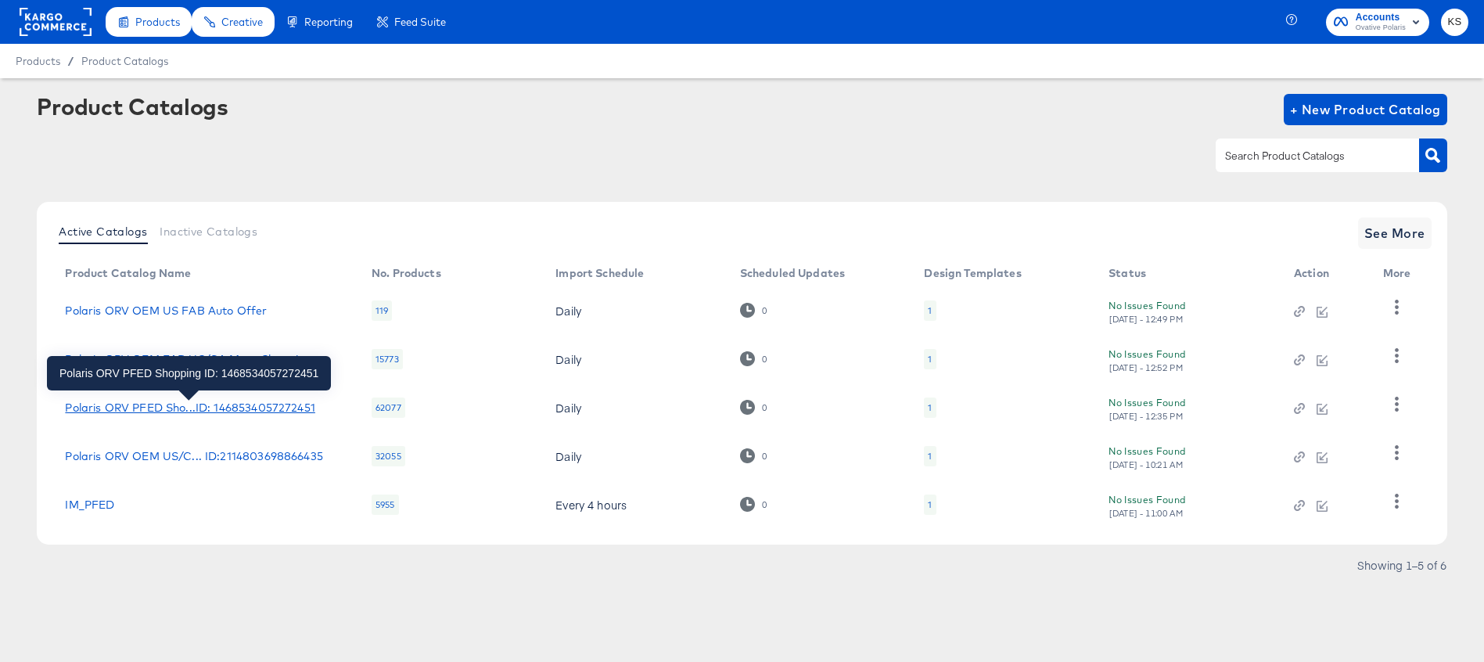
click at [221, 404] on div "Polaris ORV PFED Sho...ID: 1468534057272451" at bounding box center [190, 407] width 250 height 13
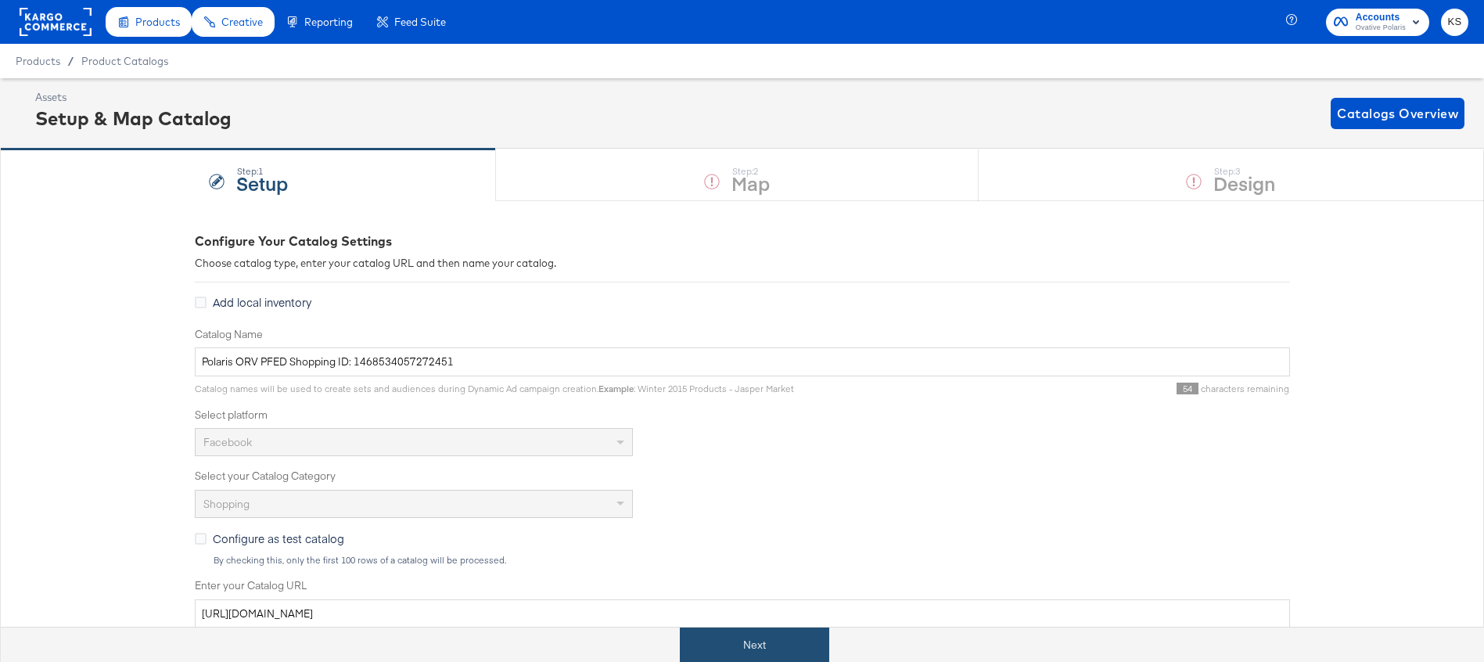
click at [767, 635] on button "Next" at bounding box center [754, 644] width 149 height 35
